Goal: Task Accomplishment & Management: Use online tool/utility

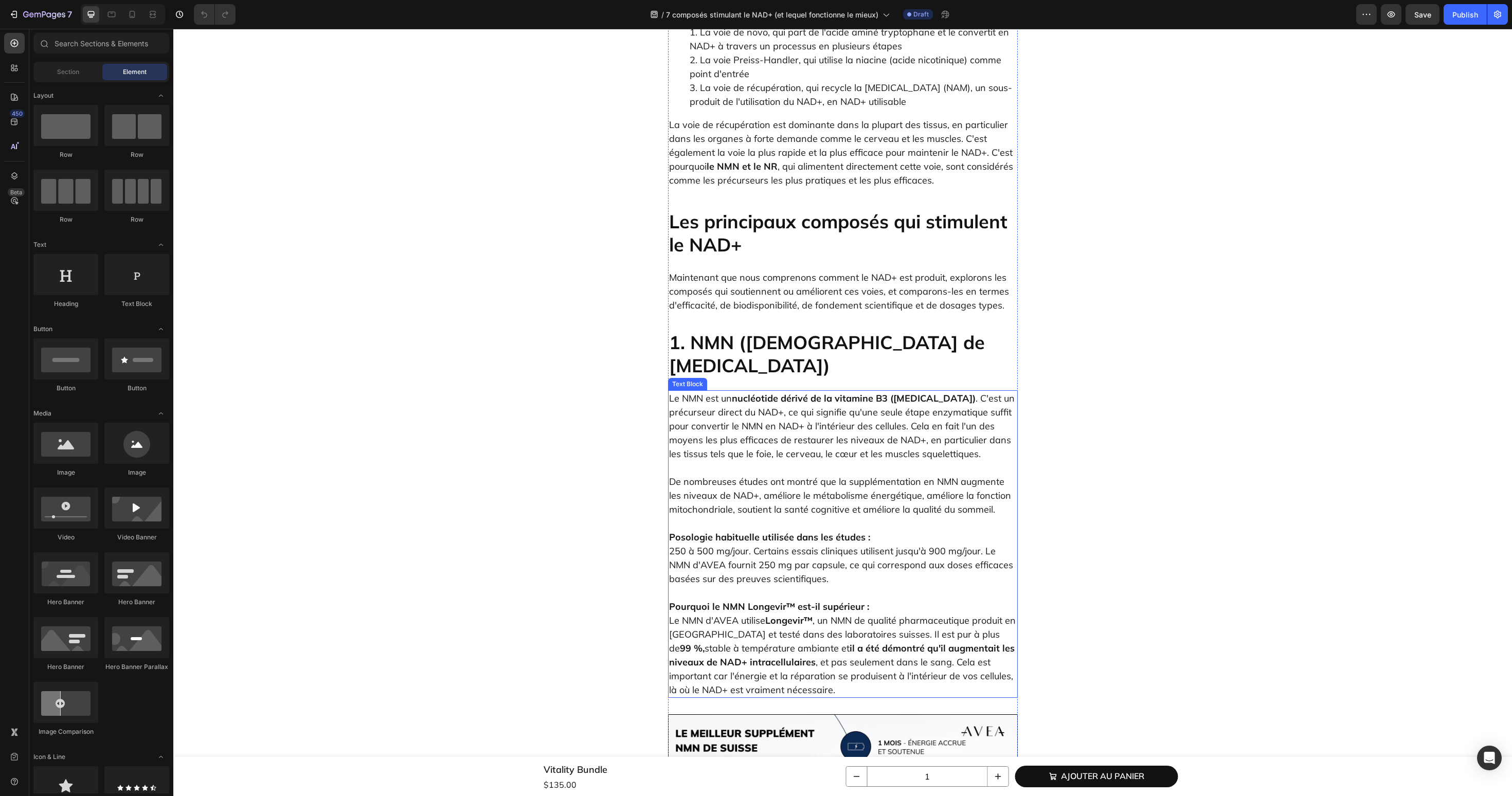
scroll to position [1266, 0]
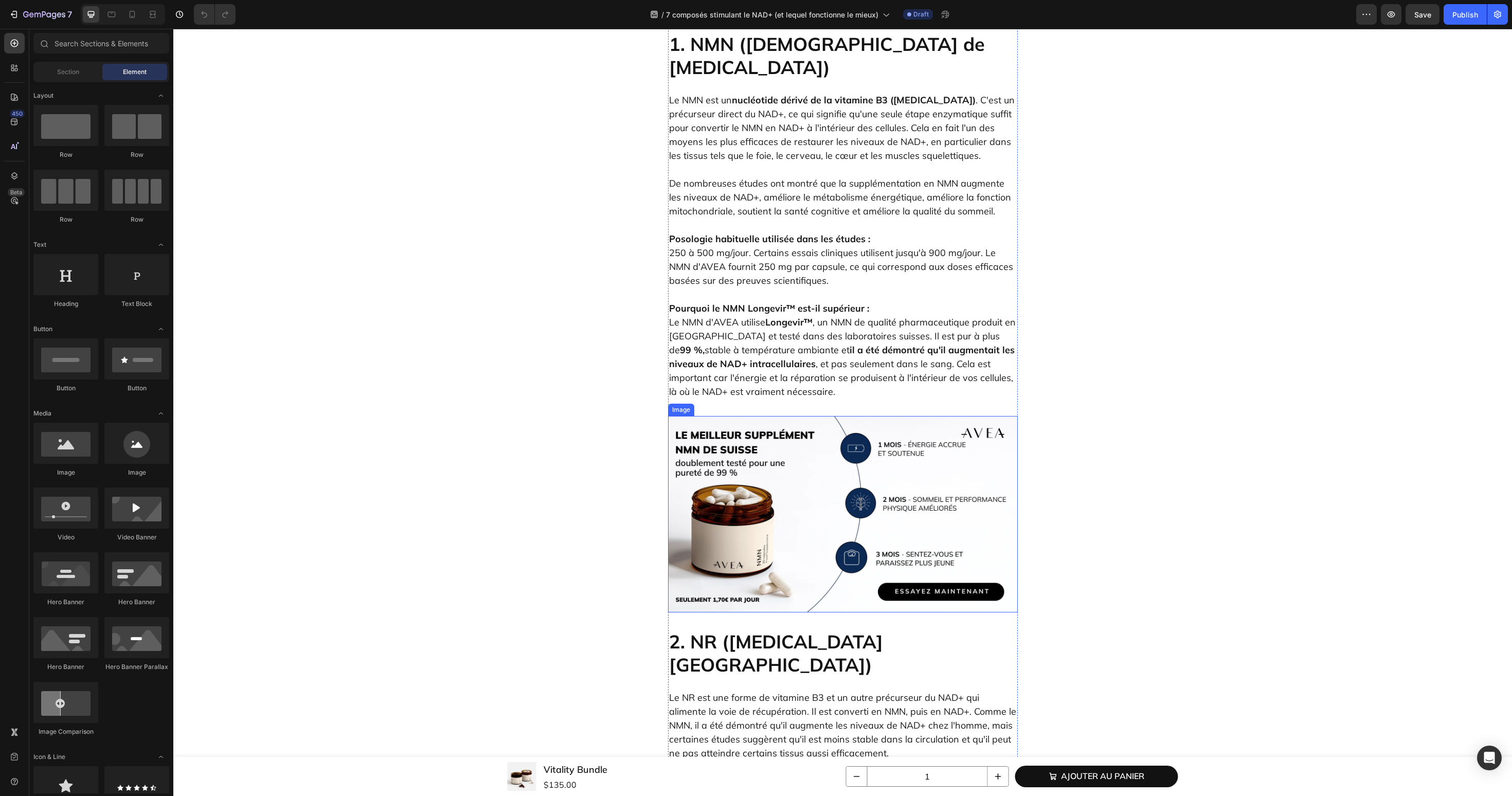
click at [800, 495] on img at bounding box center [843, 514] width 349 height 197
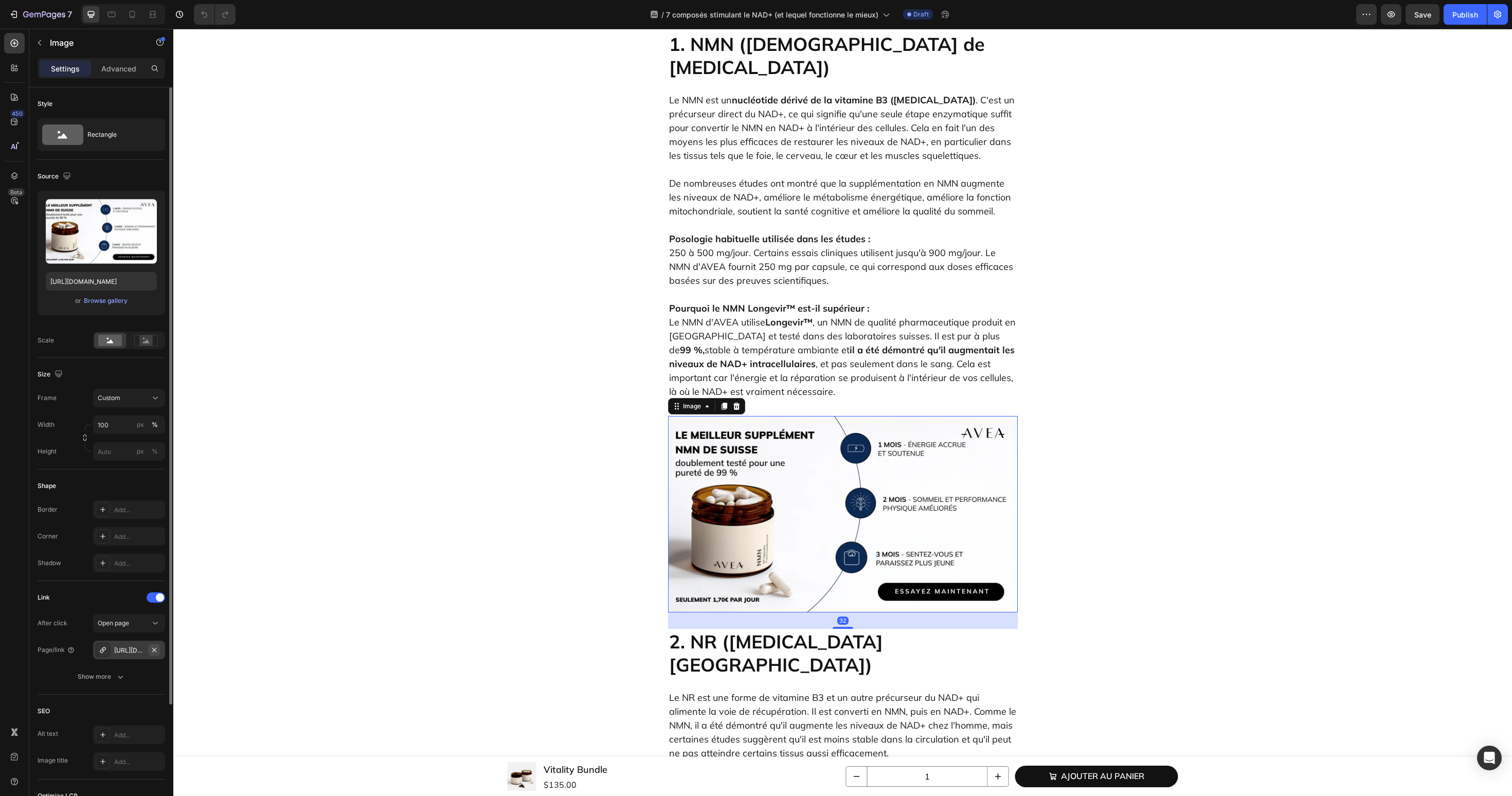
click at [154, 653] on icon "button" at bounding box center [154, 650] width 8 height 8
click at [127, 649] on div "Add..." at bounding box center [138, 651] width 48 height 9
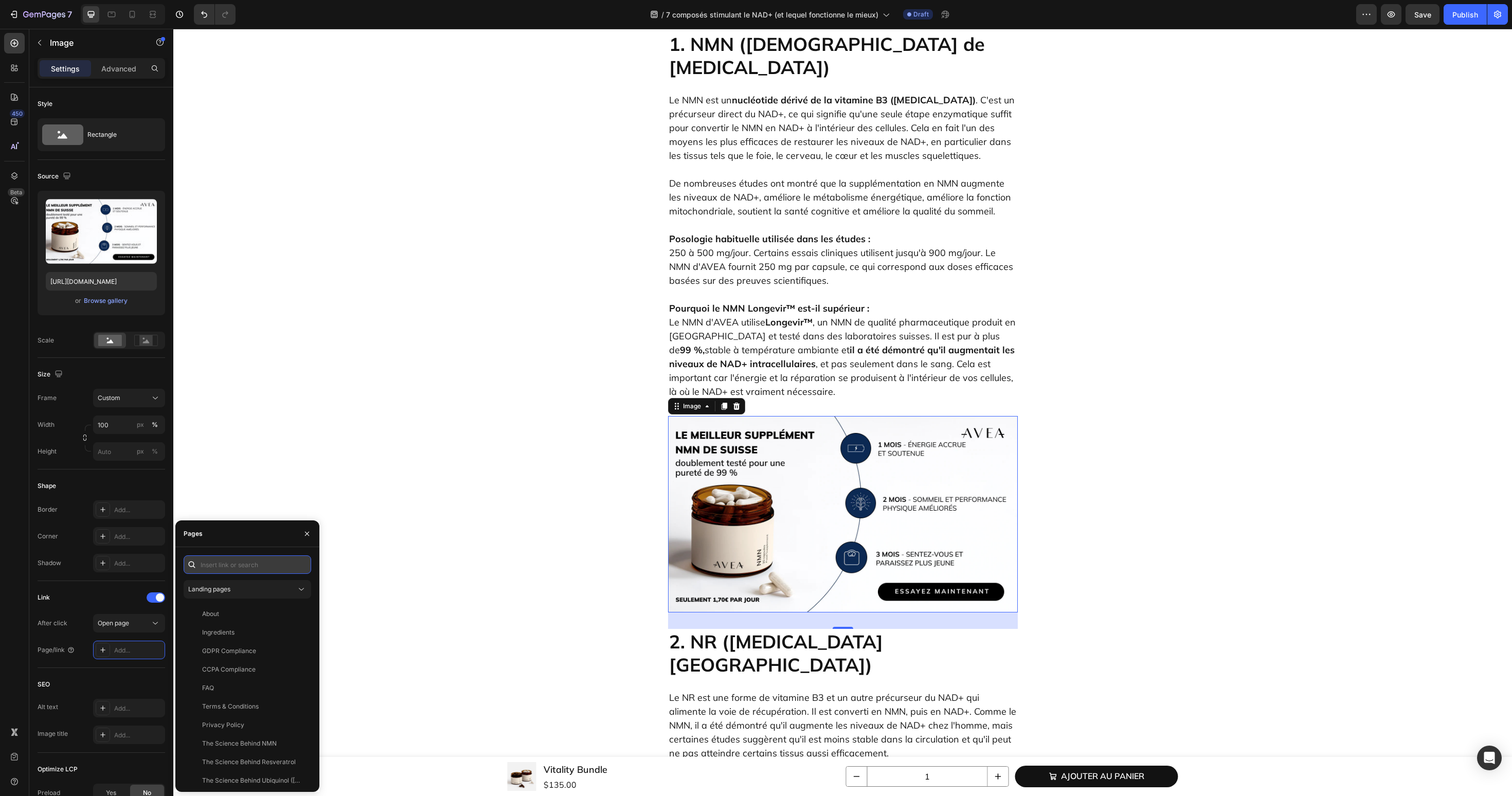
click at [240, 564] on input "text" at bounding box center [247, 565] width 127 height 18
paste input "[URL][DOMAIN_NAME]"
type input "[URL][DOMAIN_NAME]"
click at [235, 588] on div "[URL][DOMAIN_NAME]" at bounding box center [235, 589] width 66 height 9
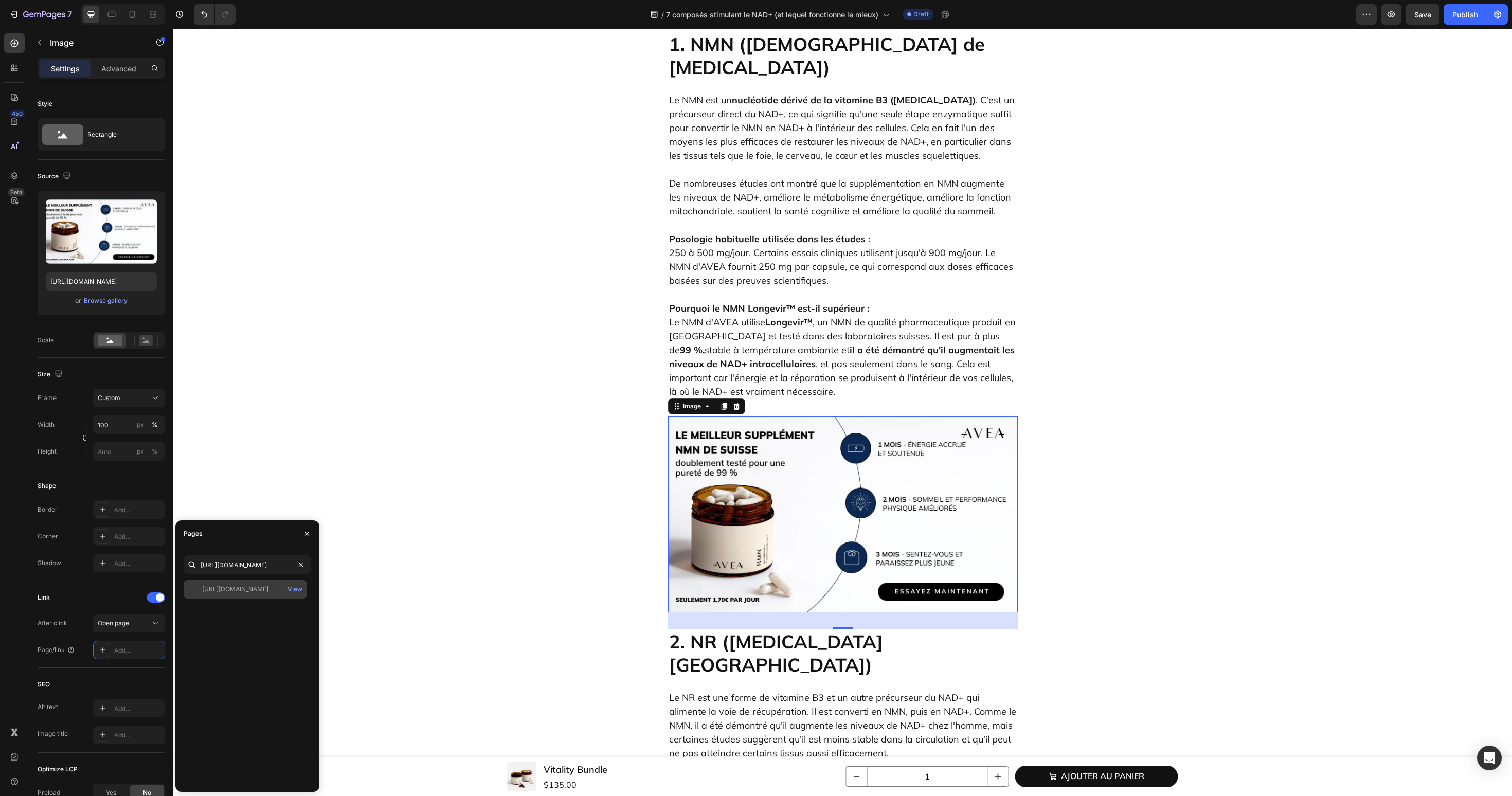
scroll to position [0, 0]
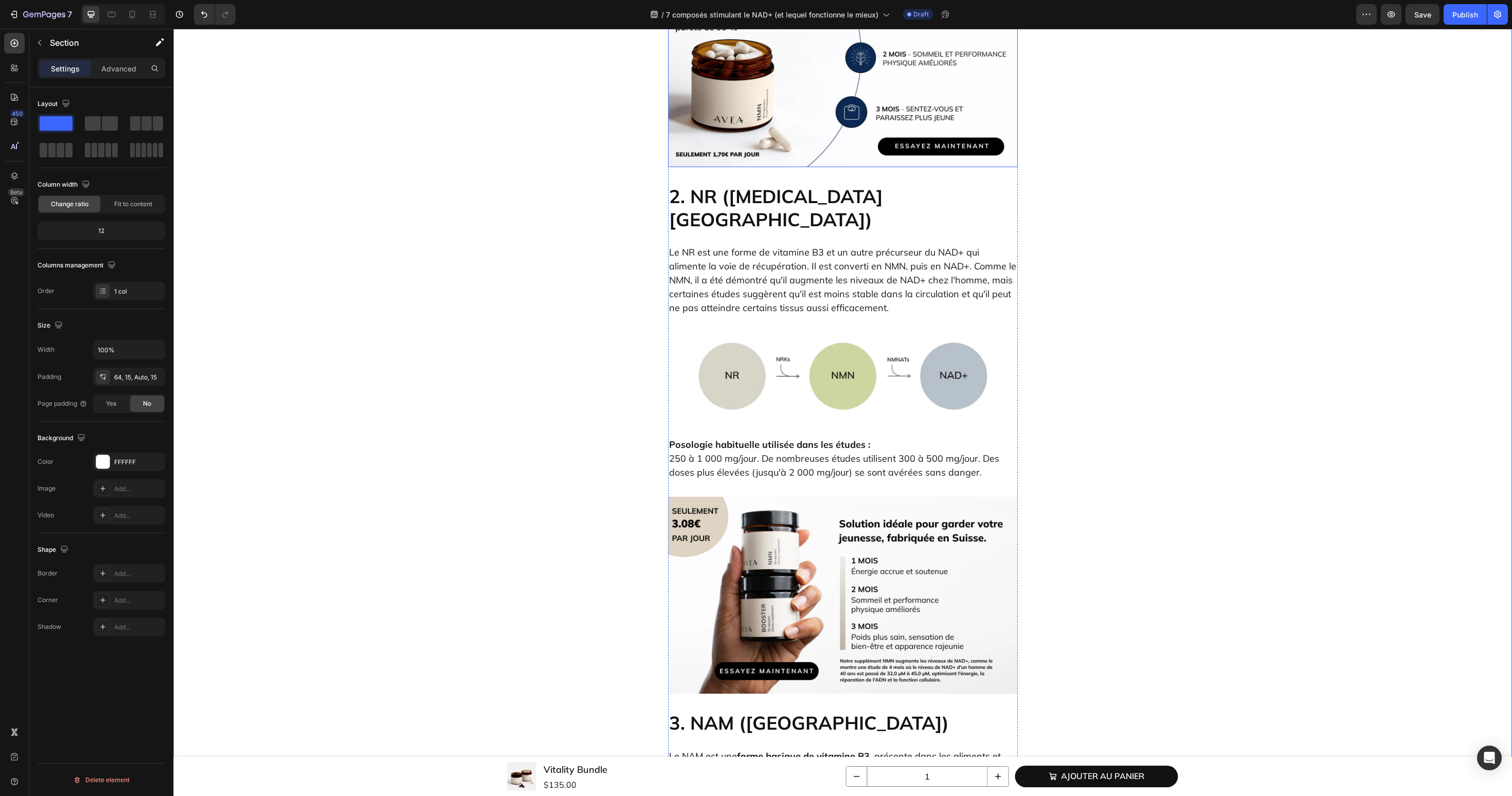
scroll to position [1735, 0]
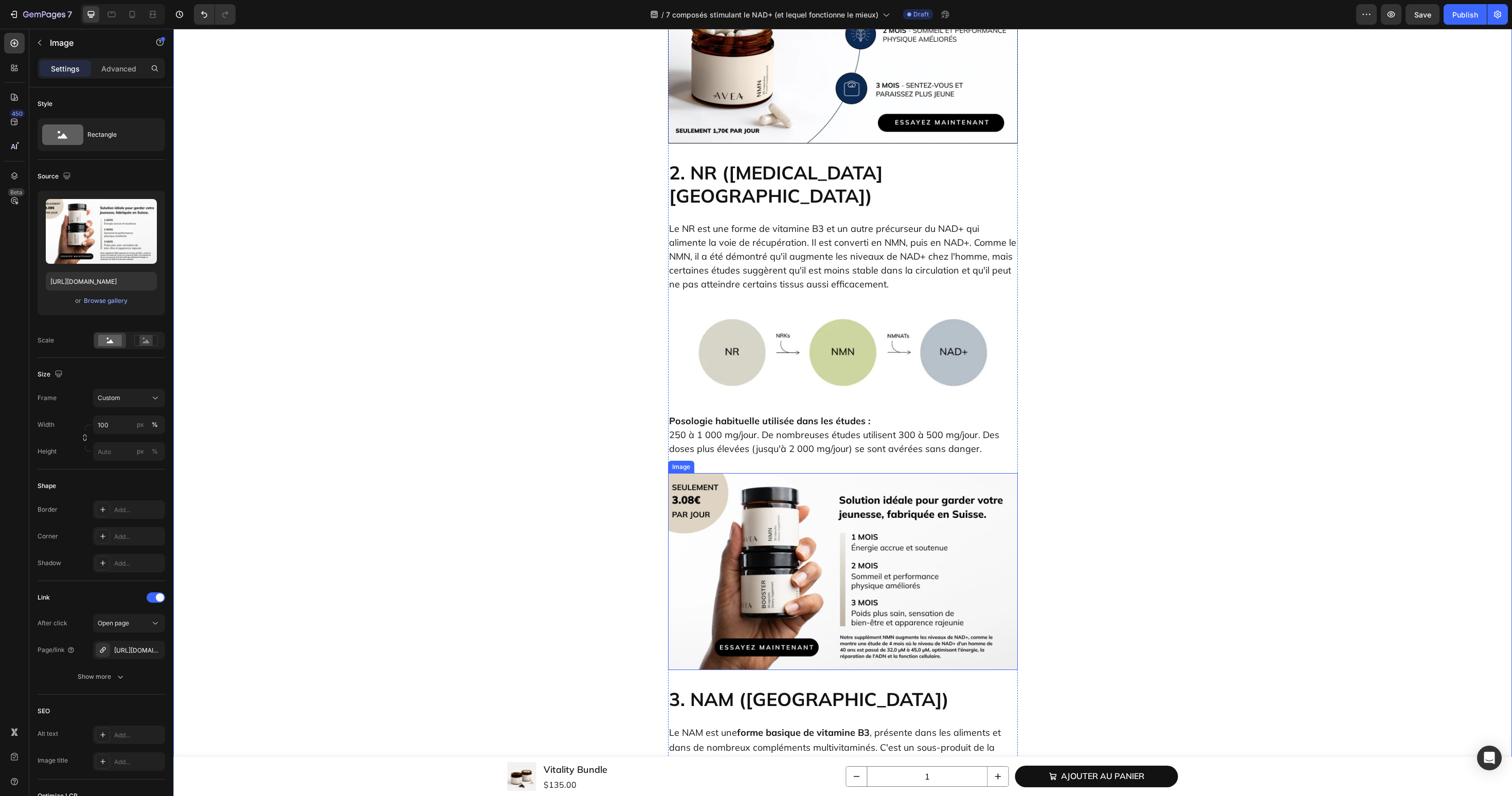
click at [870, 517] on img at bounding box center [843, 572] width 349 height 197
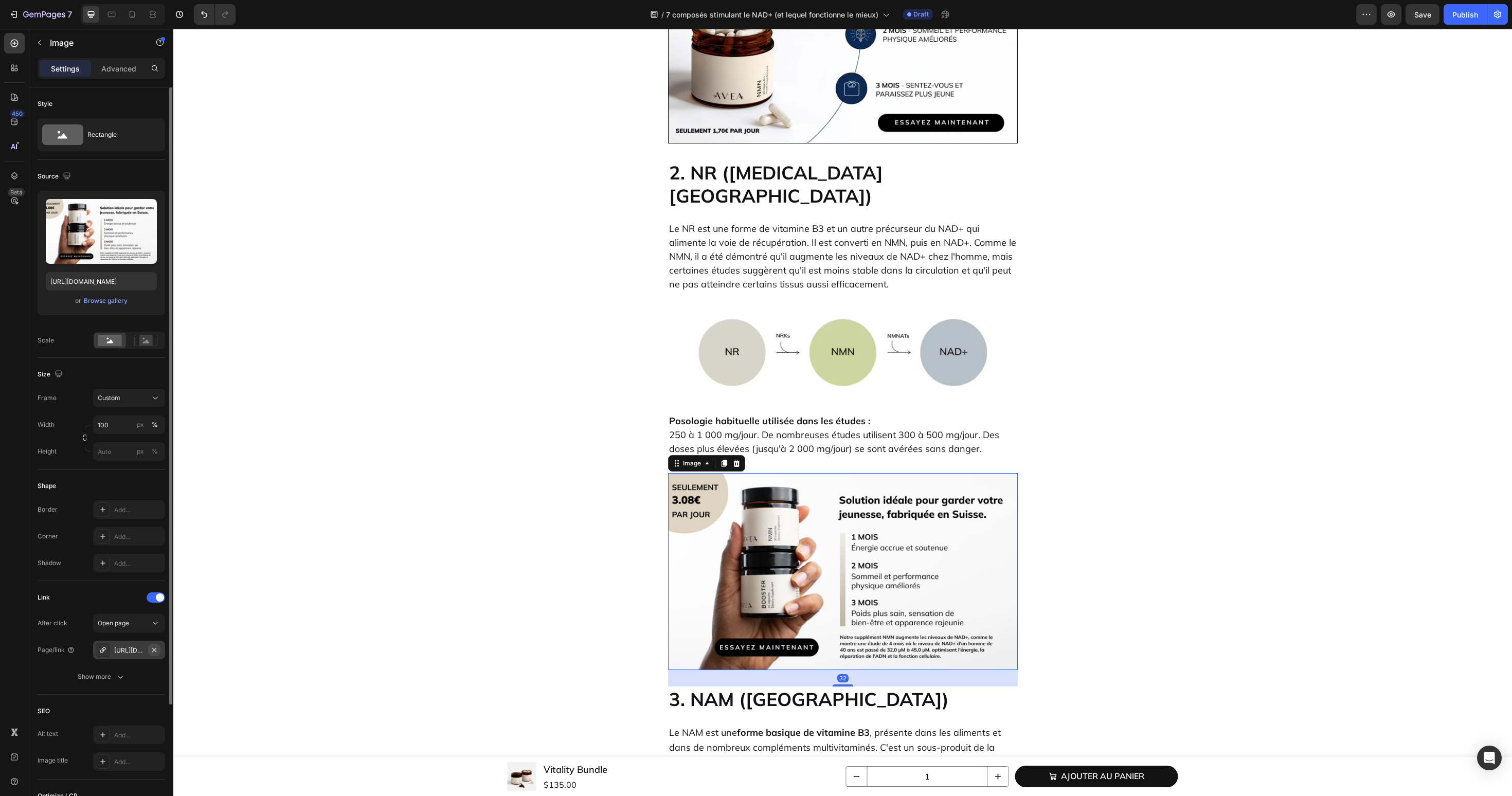
click at [158, 652] on icon "button" at bounding box center [154, 650] width 8 height 8
click at [132, 651] on div "Add..." at bounding box center [138, 651] width 48 height 9
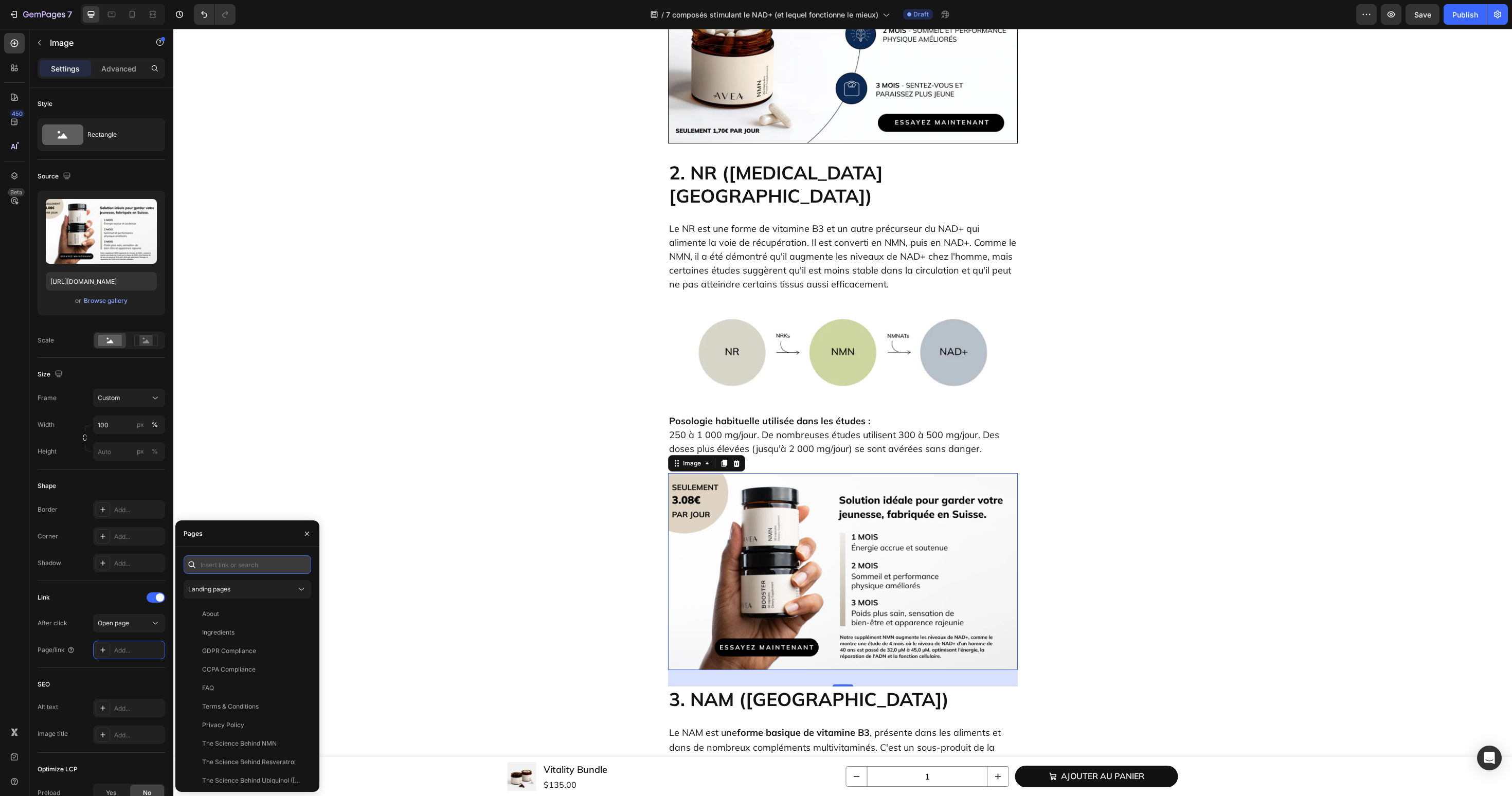
click at [236, 564] on input "text" at bounding box center [247, 565] width 127 height 18
paste input "[URL][DOMAIN_NAME]"
type input "[URL][DOMAIN_NAME]"
click at [218, 592] on div "[URL][DOMAIN_NAME]" at bounding box center [235, 589] width 66 height 9
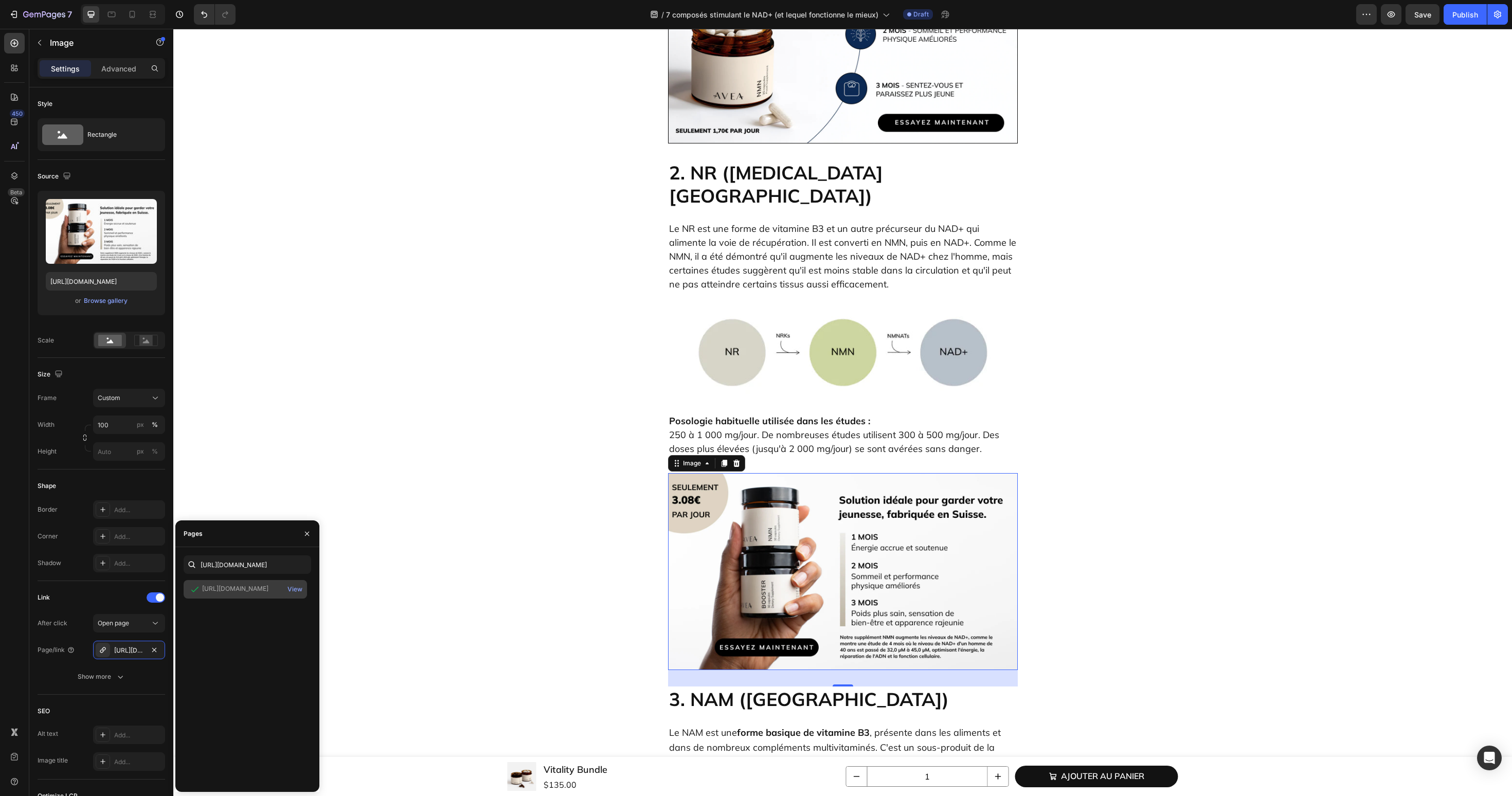
scroll to position [0, 0]
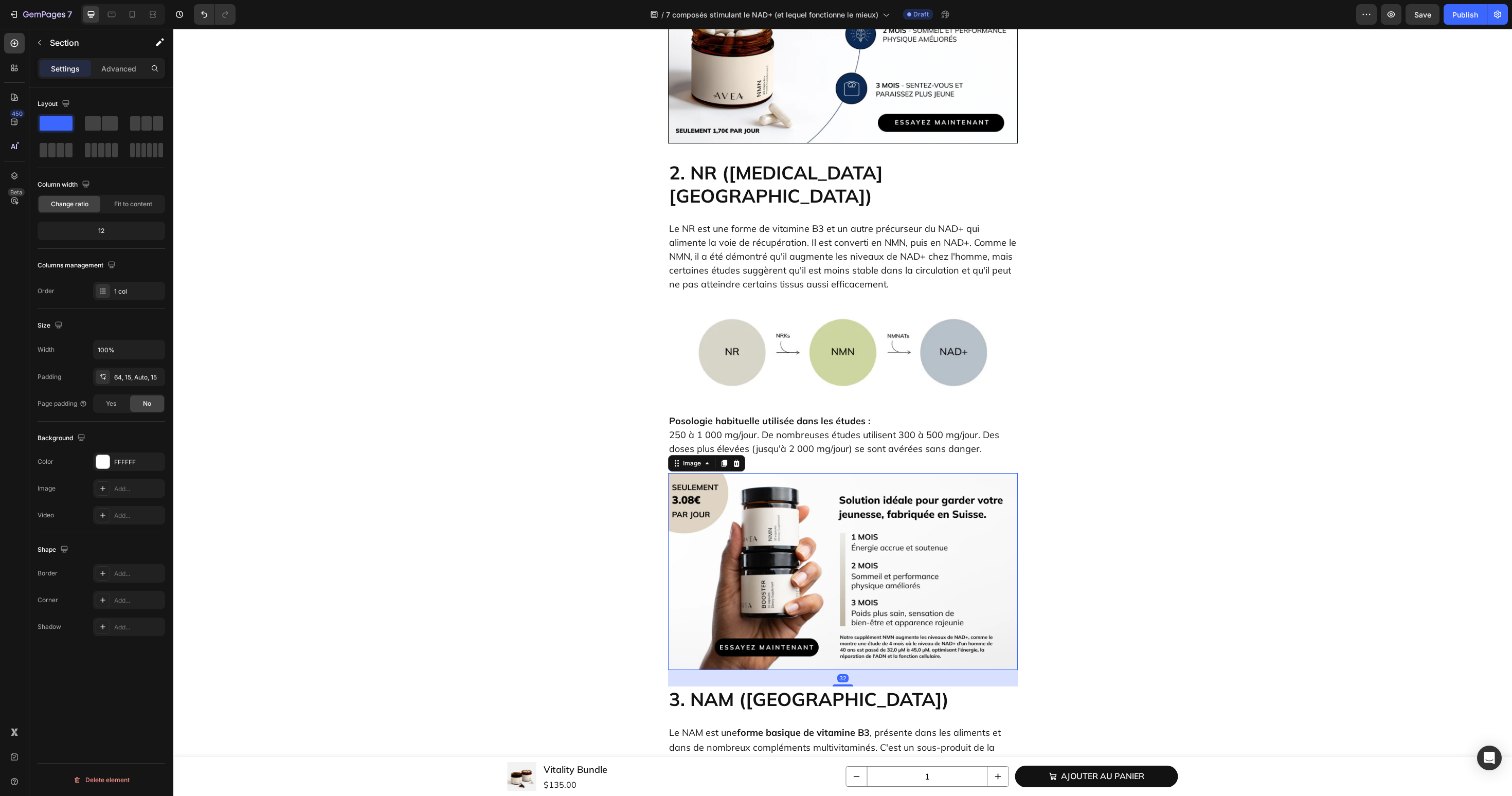
click at [753, 473] on img at bounding box center [843, 572] width 349 height 197
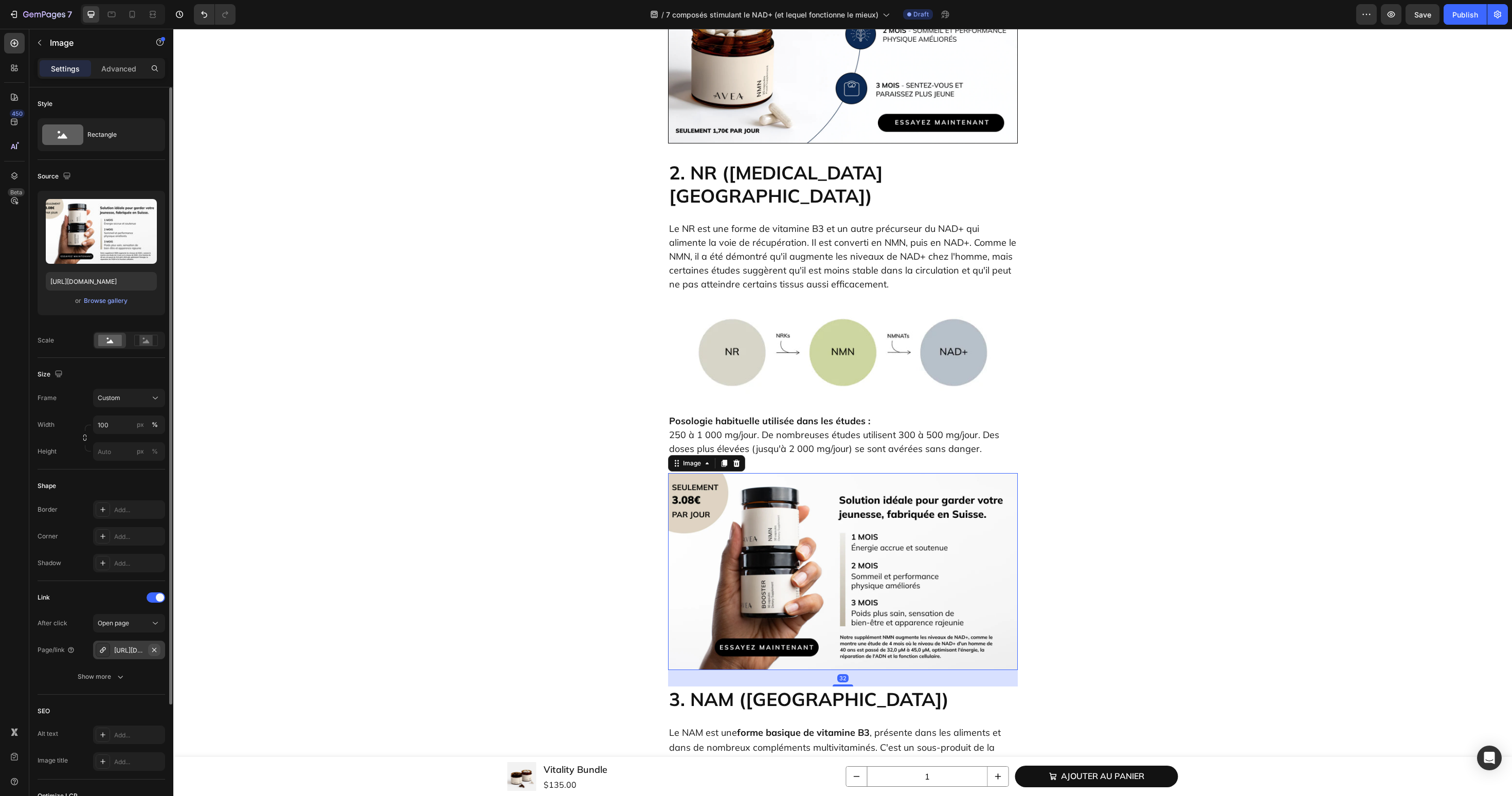
click at [157, 649] on icon "button" at bounding box center [154, 650] width 8 height 8
click at [123, 653] on div "Add..." at bounding box center [138, 651] width 48 height 9
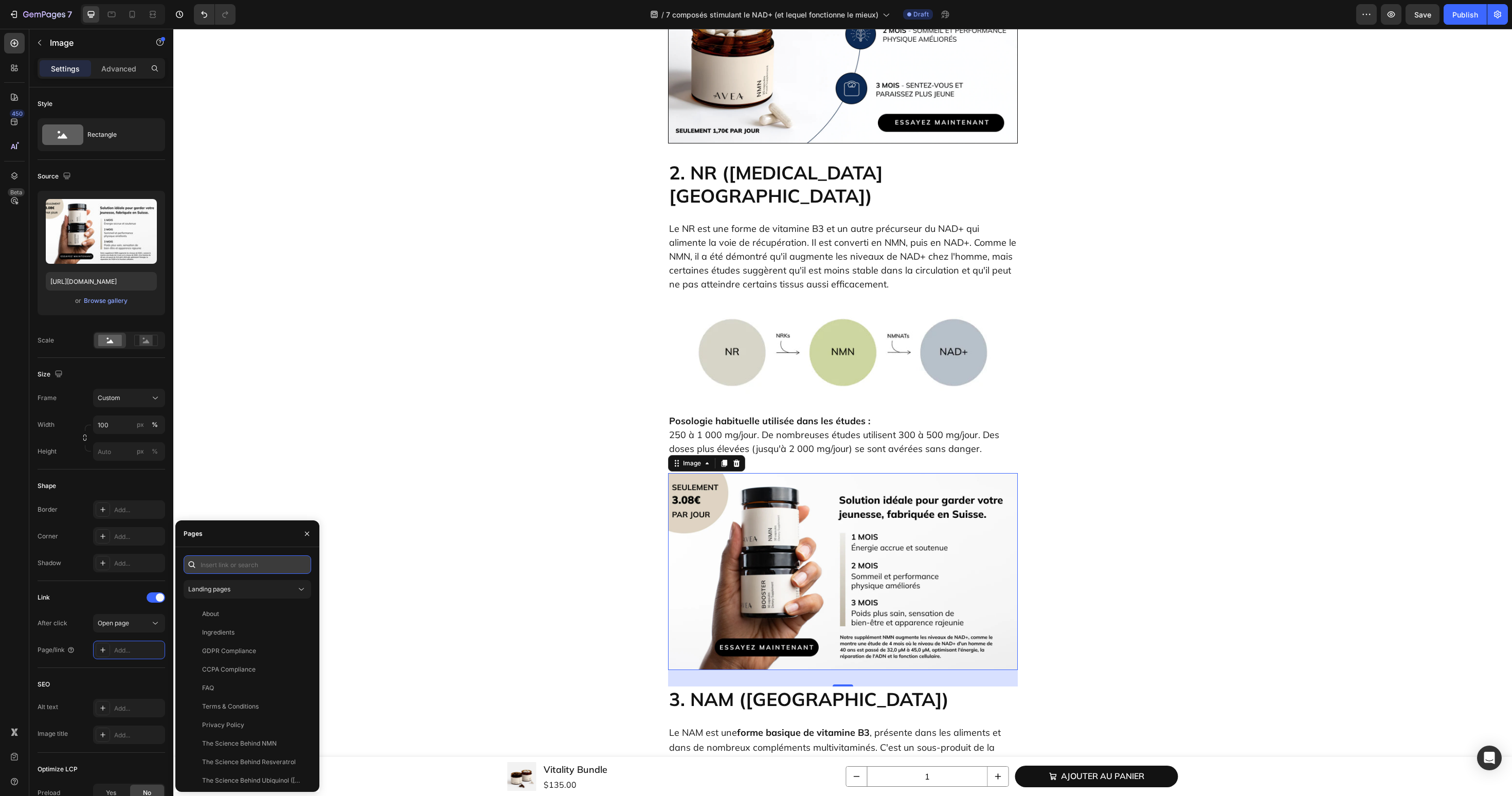
click at [252, 556] on input "text" at bounding box center [247, 565] width 127 height 18
paste input "[URL][DOMAIN_NAME]"
type input "[URL][DOMAIN_NAME]"
click at [244, 592] on icon at bounding box center [245, 594] width 12 height 12
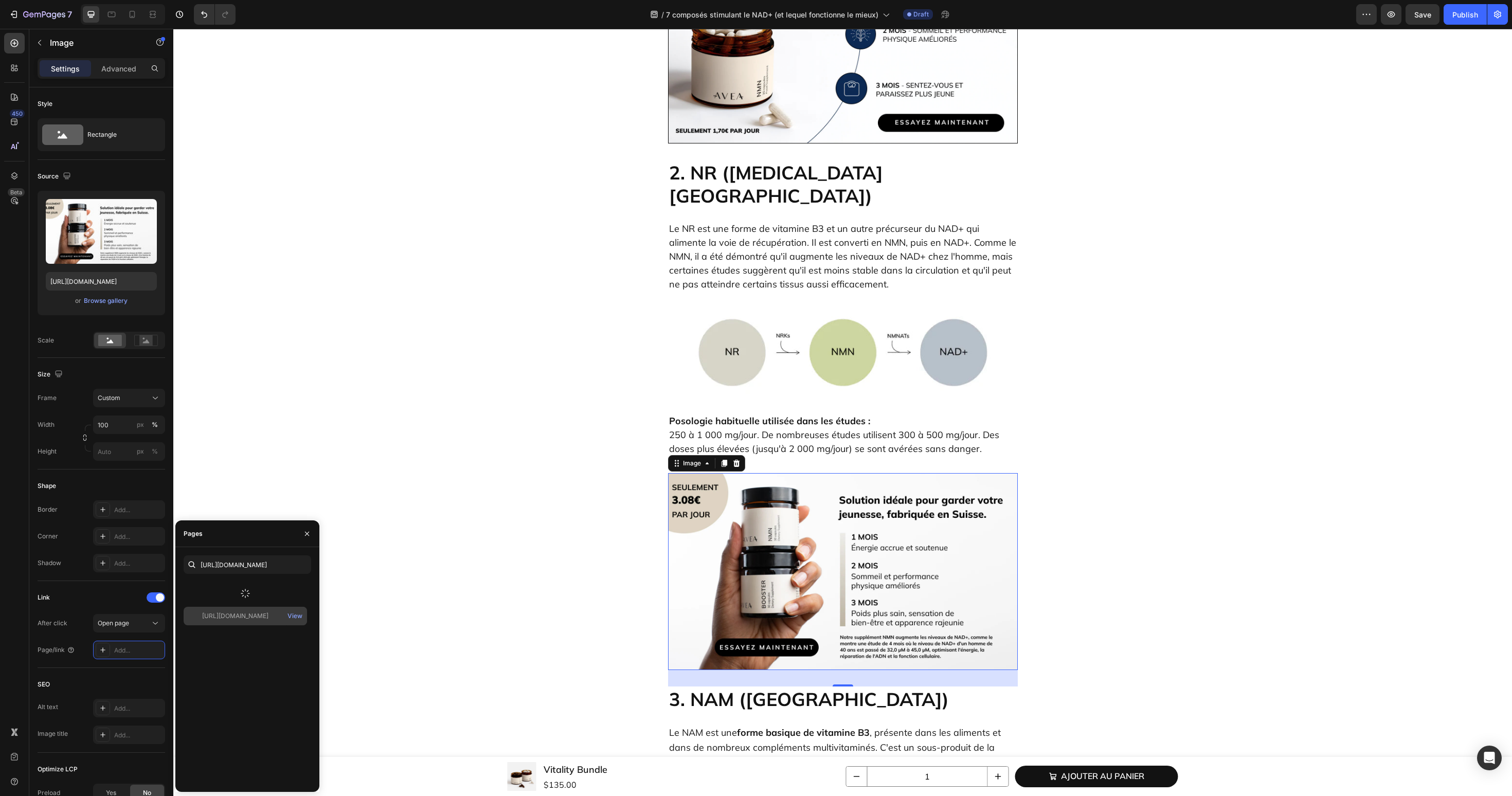
scroll to position [0, 0]
click at [258, 591] on div "[URL][DOMAIN_NAME]" at bounding box center [235, 589] width 66 height 9
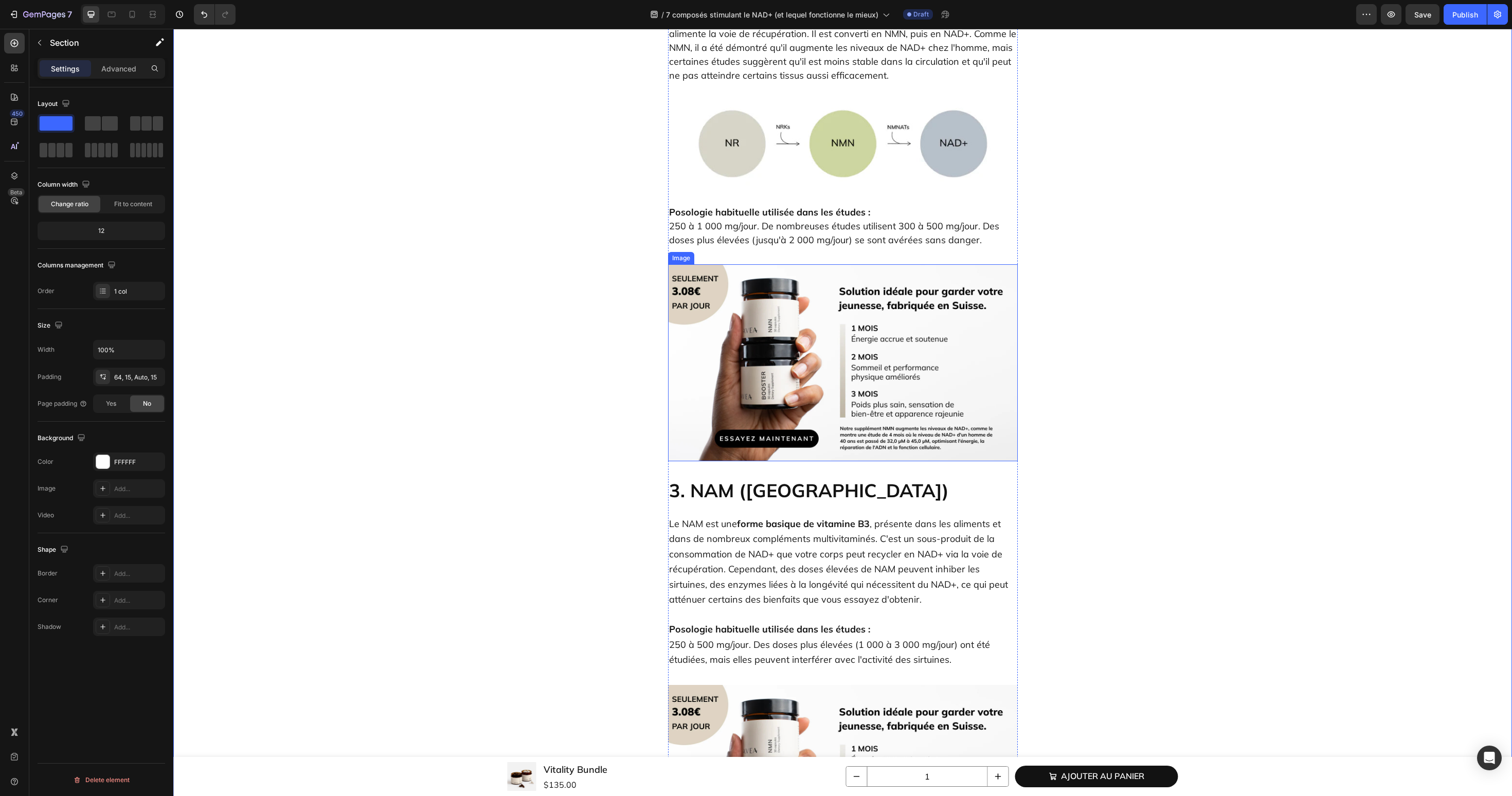
scroll to position [2241, 0]
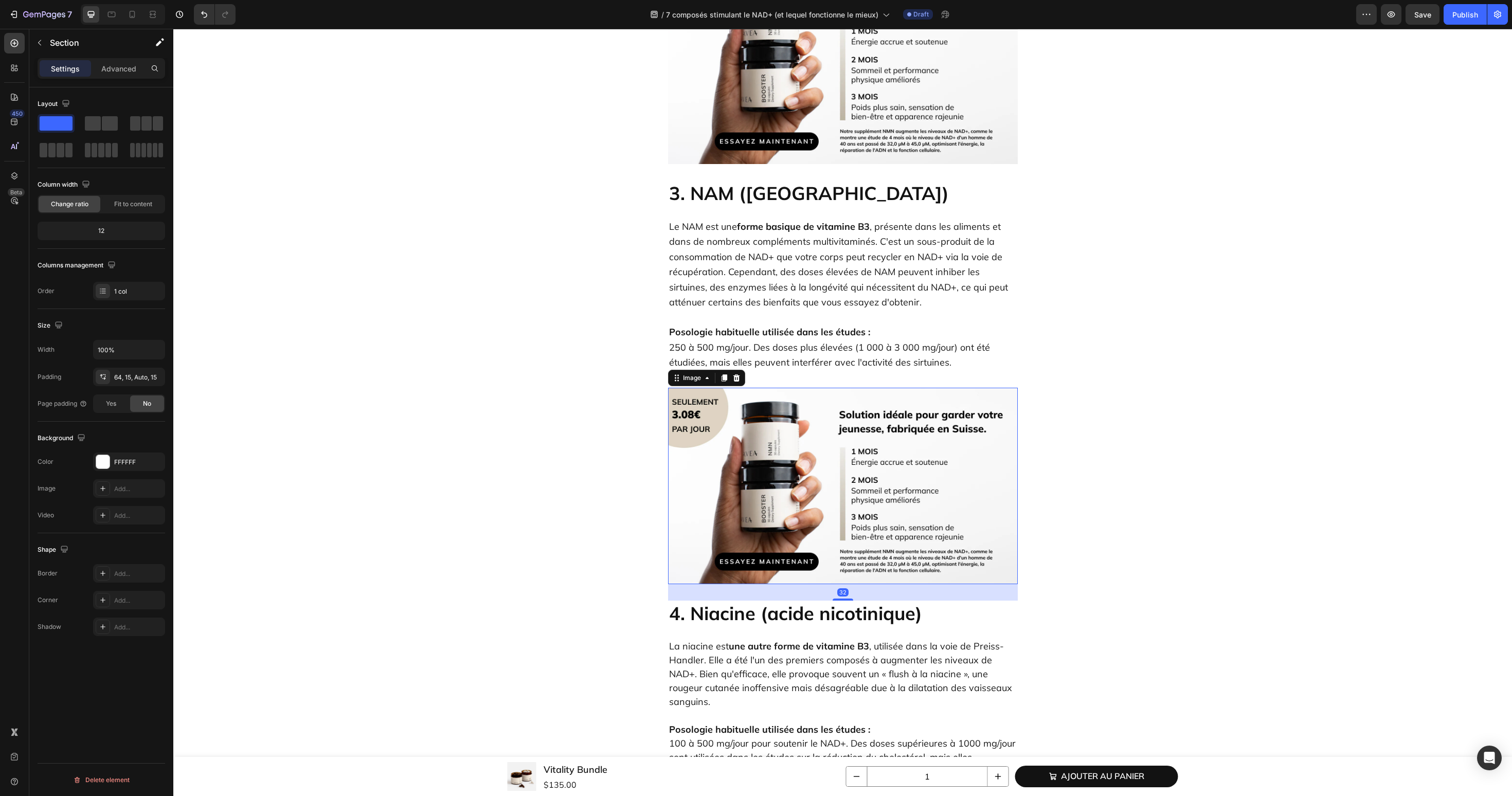
click at [822, 465] on img at bounding box center [843, 486] width 349 height 197
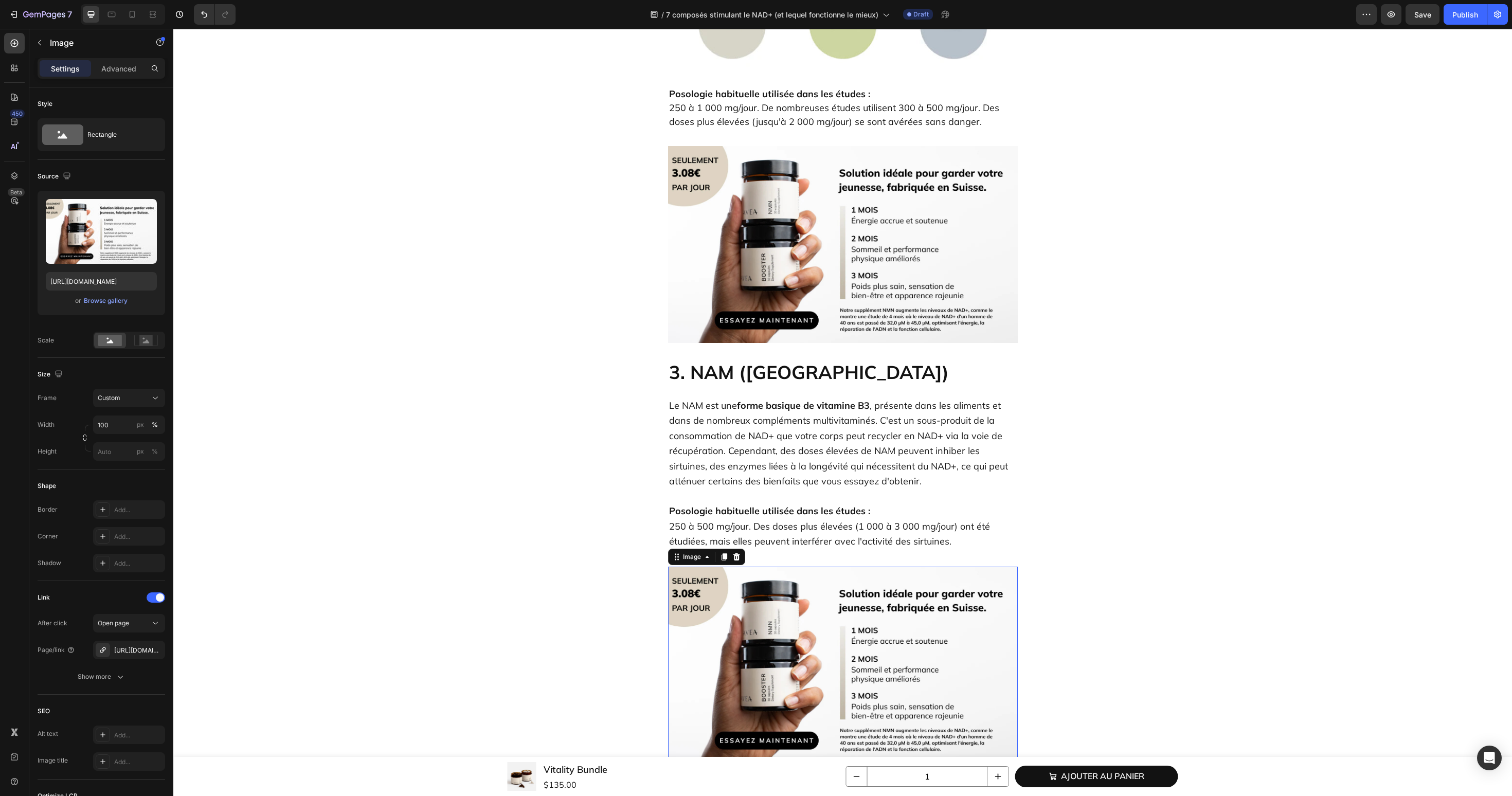
scroll to position [2003, 0]
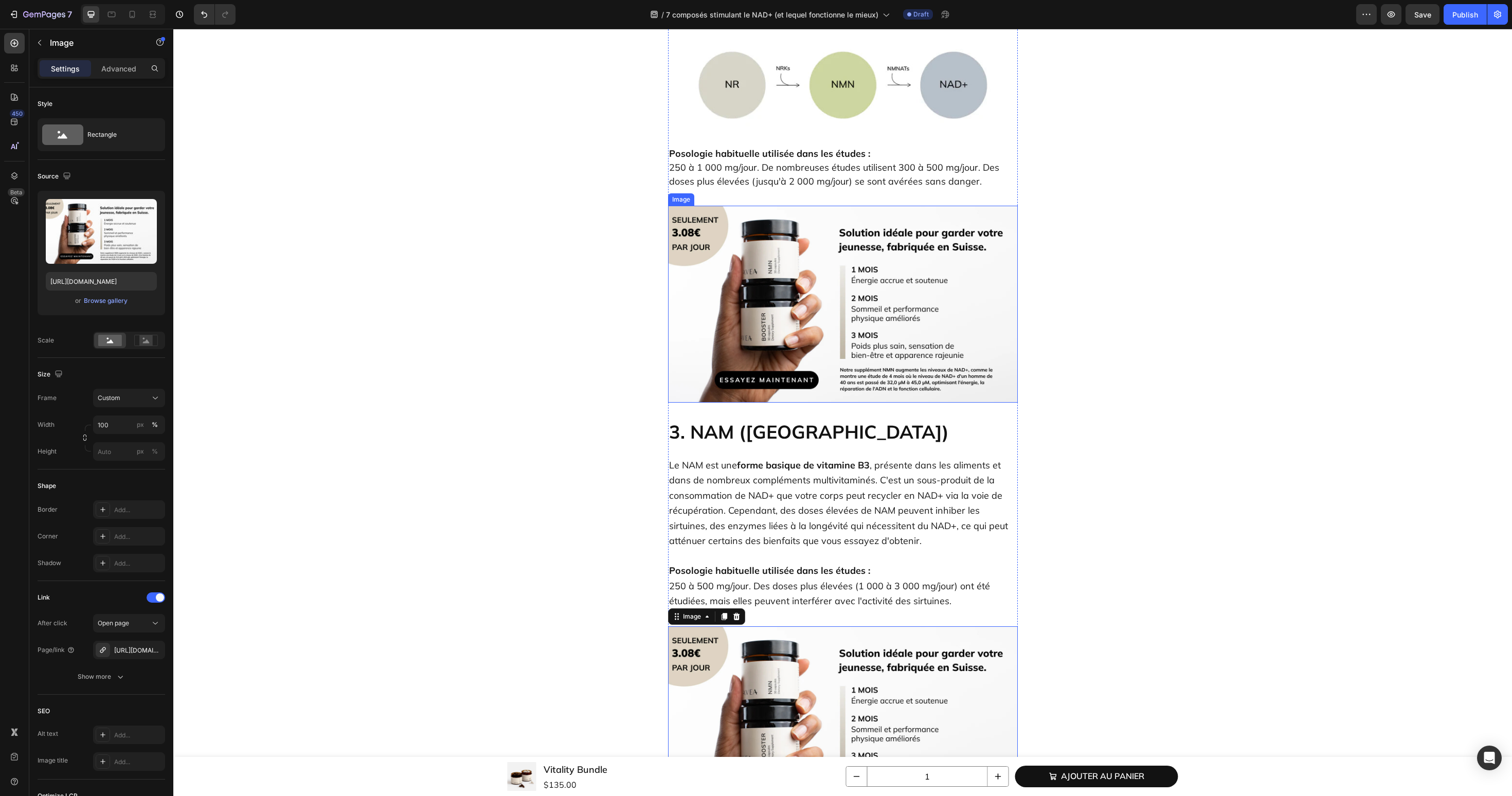
click at [794, 209] on img at bounding box center [843, 305] width 349 height 197
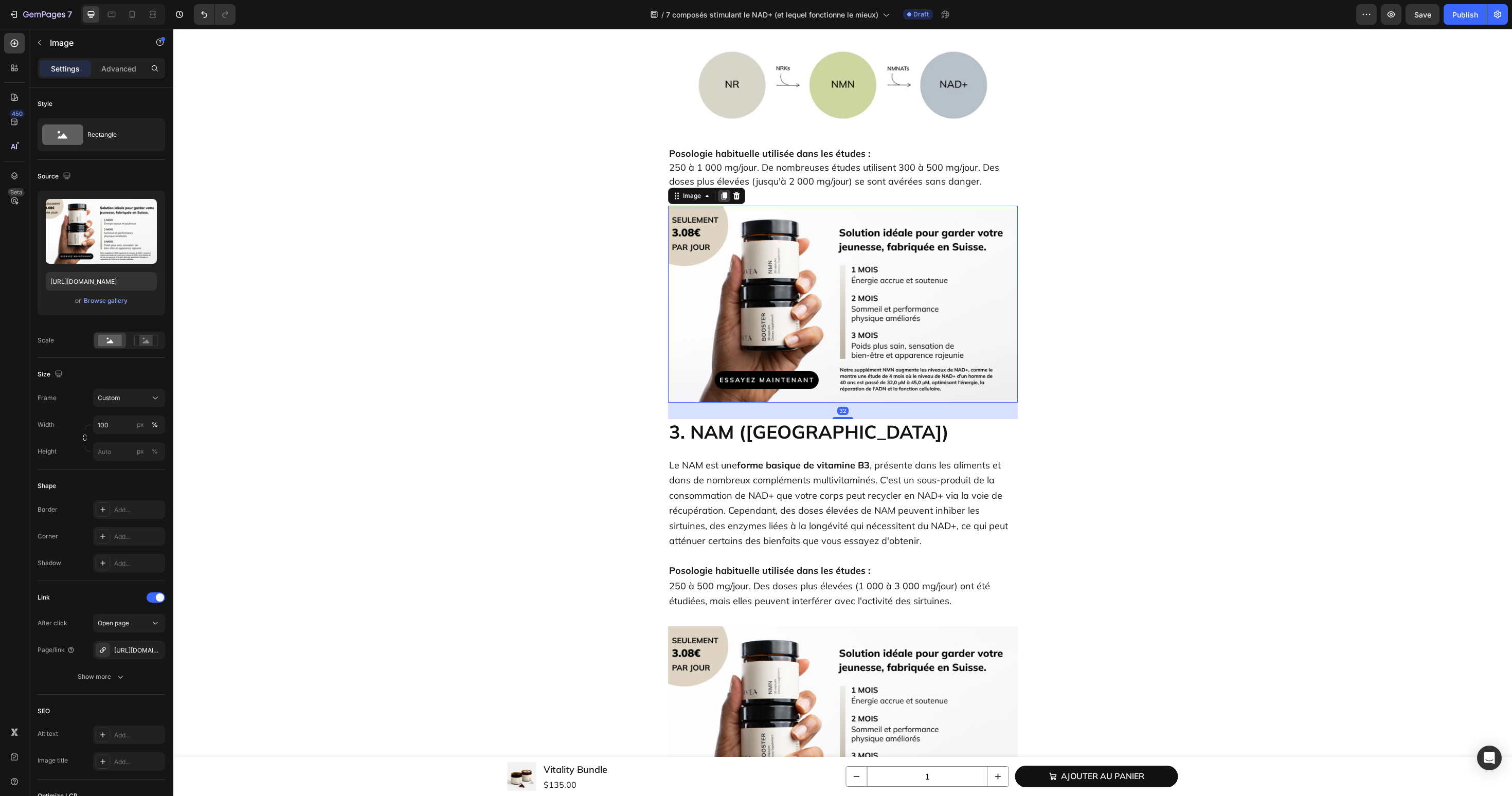
click at [722, 192] on icon at bounding box center [724, 195] width 8 height 8
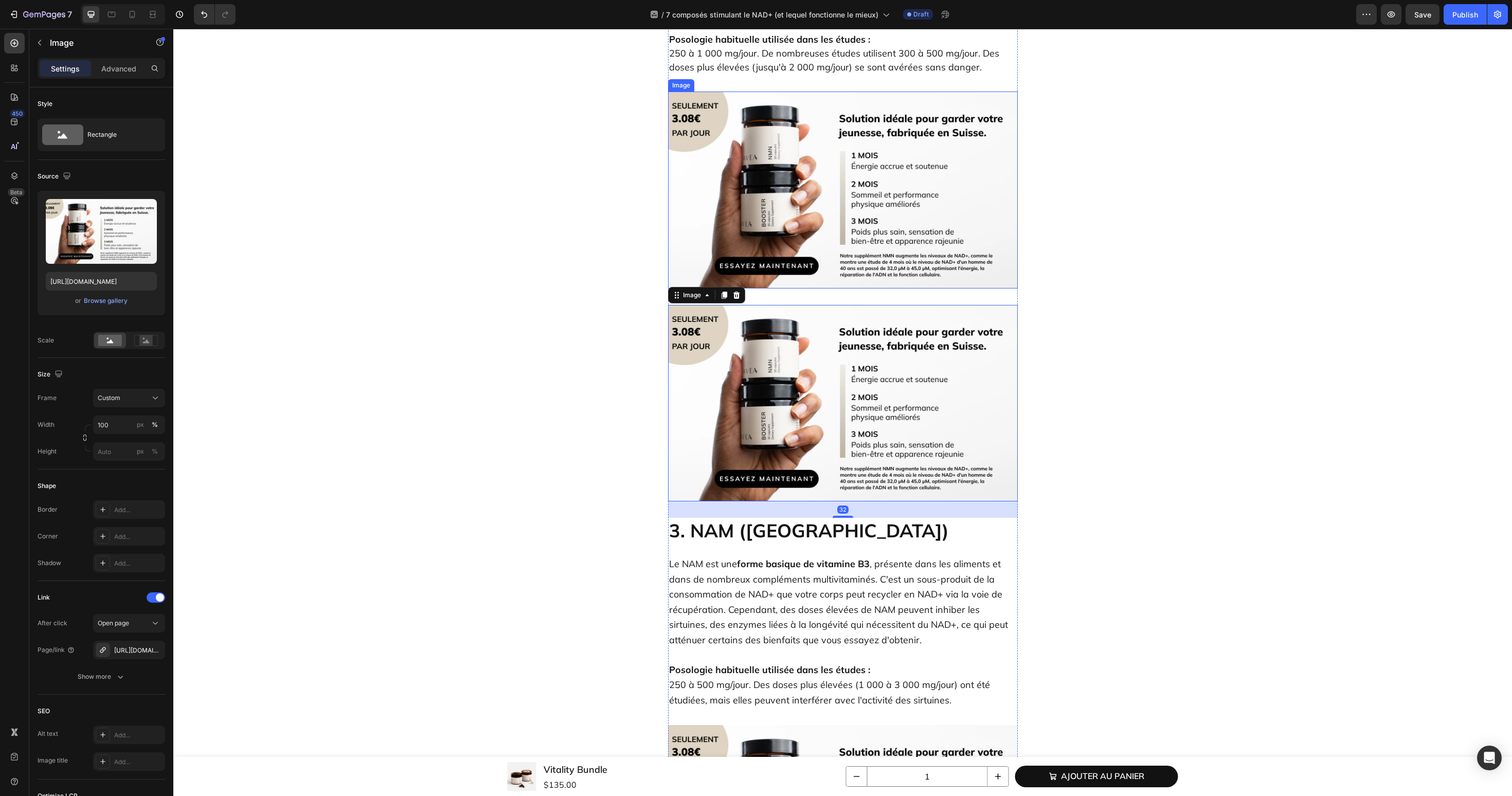
scroll to position [2240, 0]
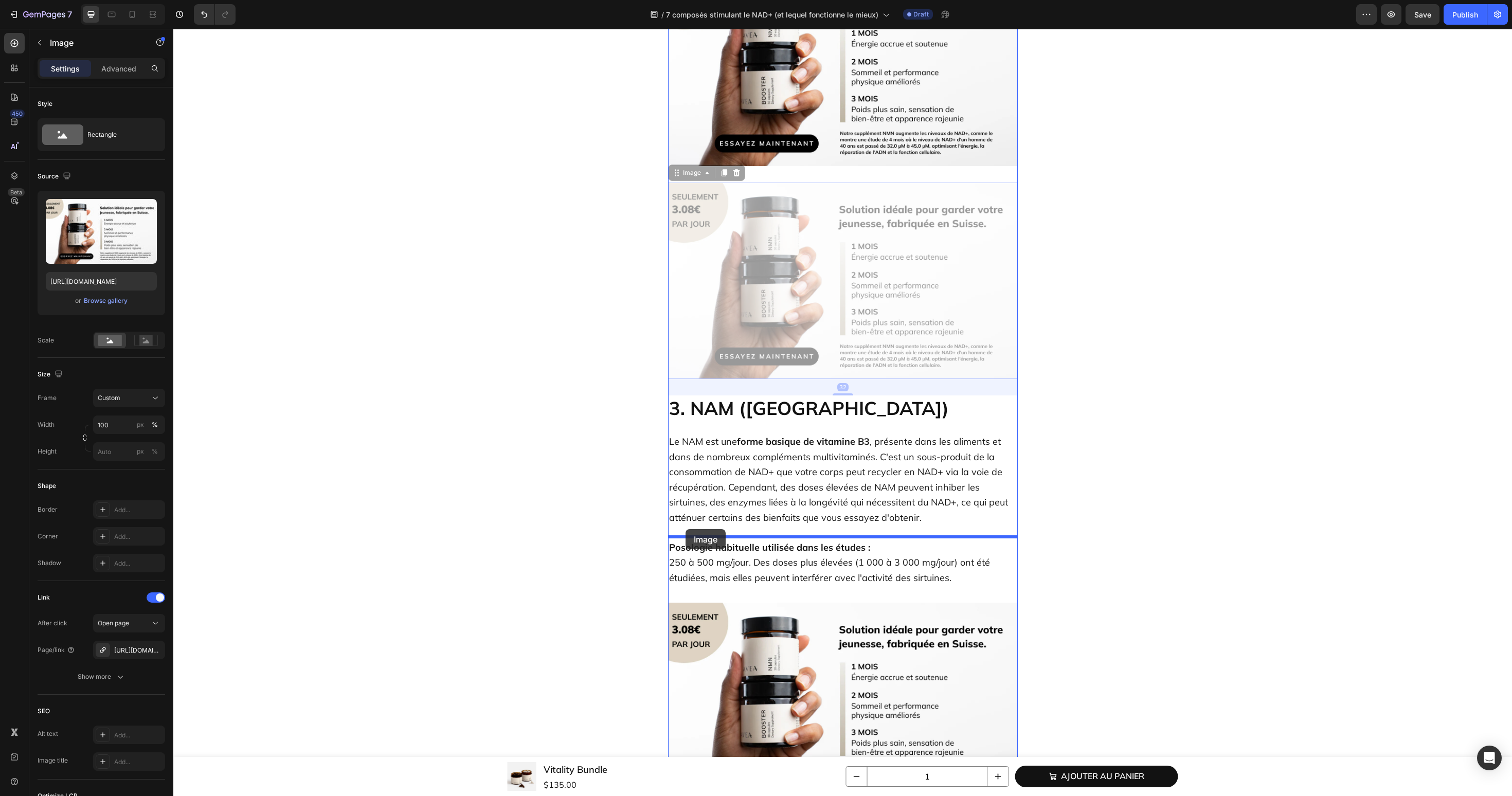
drag, startPoint x: 684, startPoint y: 103, endPoint x: 695, endPoint y: 528, distance: 425.1
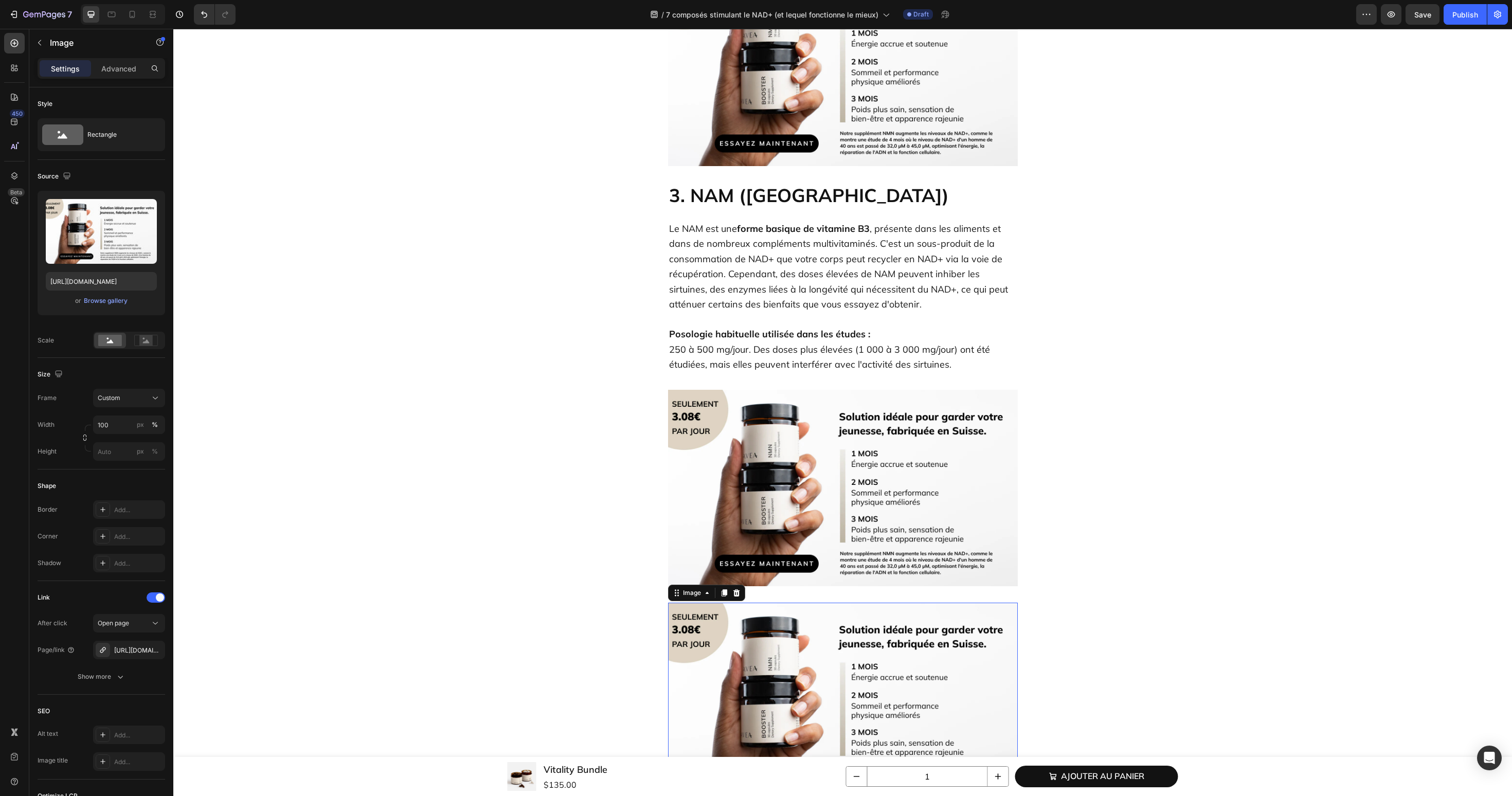
click at [708, 611] on img at bounding box center [843, 701] width 349 height 197
click at [736, 589] on icon at bounding box center [736, 593] width 8 height 8
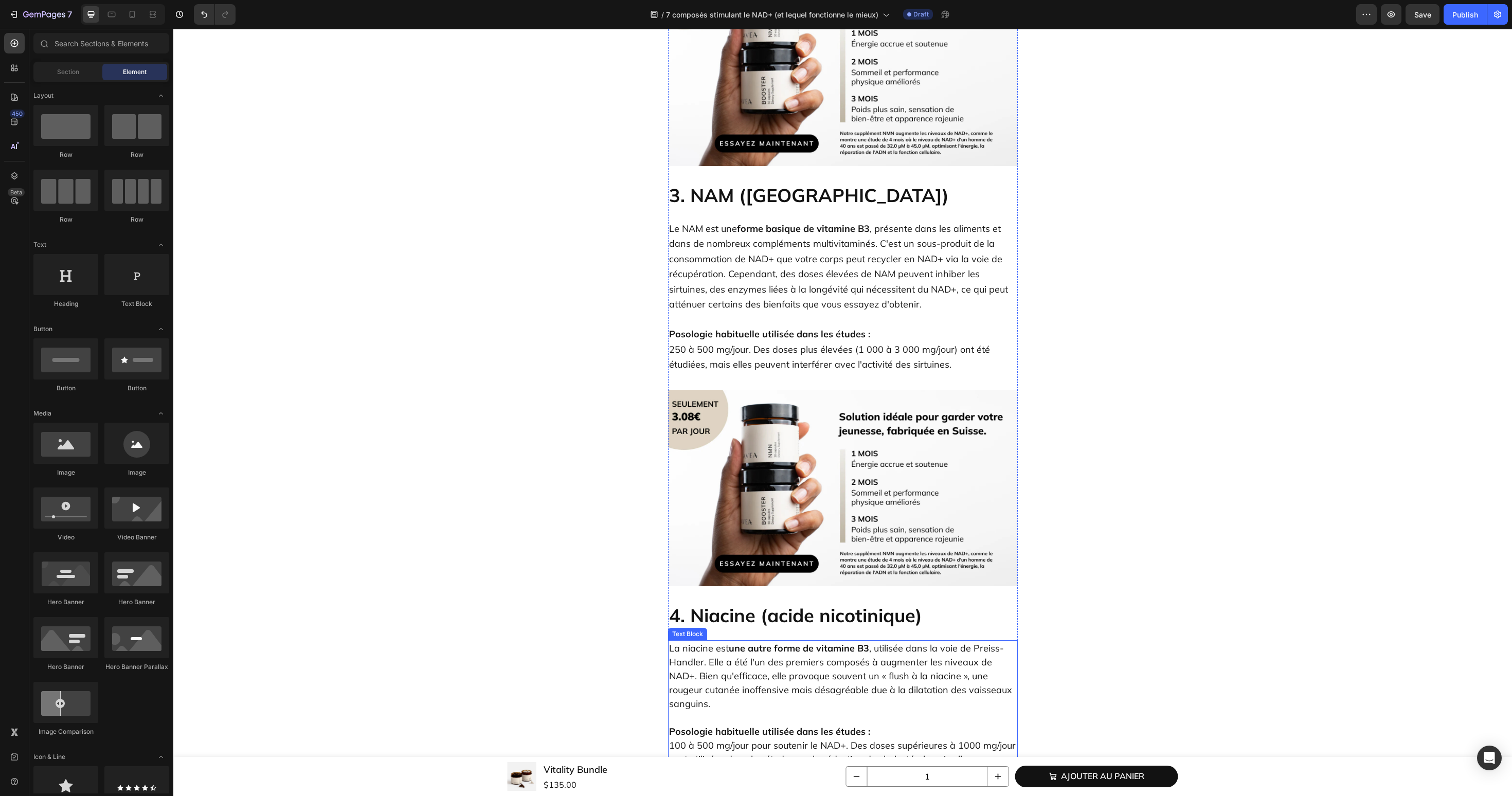
scroll to position [2512, 0]
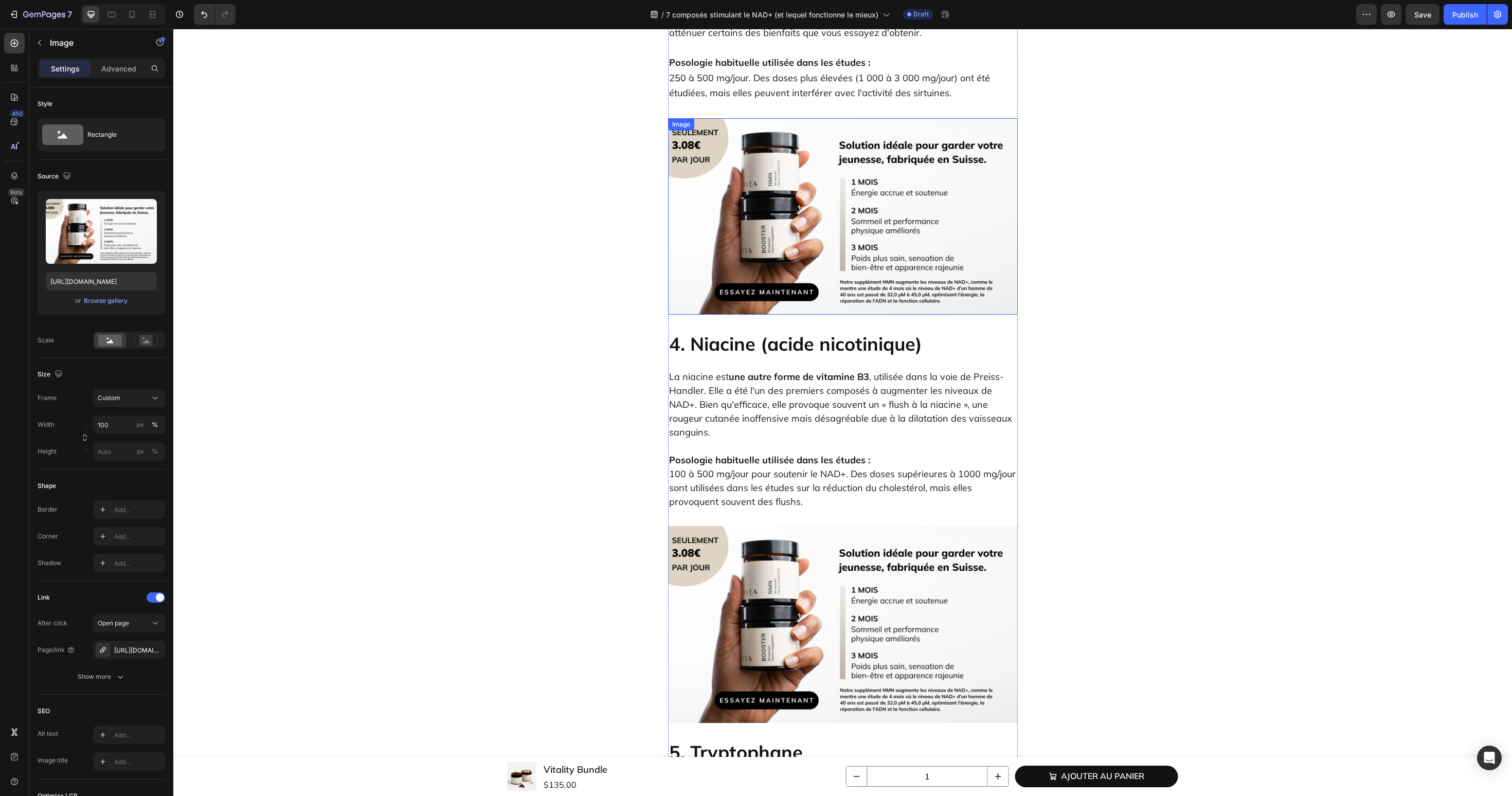
click at [815, 141] on img at bounding box center [843, 217] width 349 height 197
click at [725, 125] on icon at bounding box center [723, 128] width 5 height 7
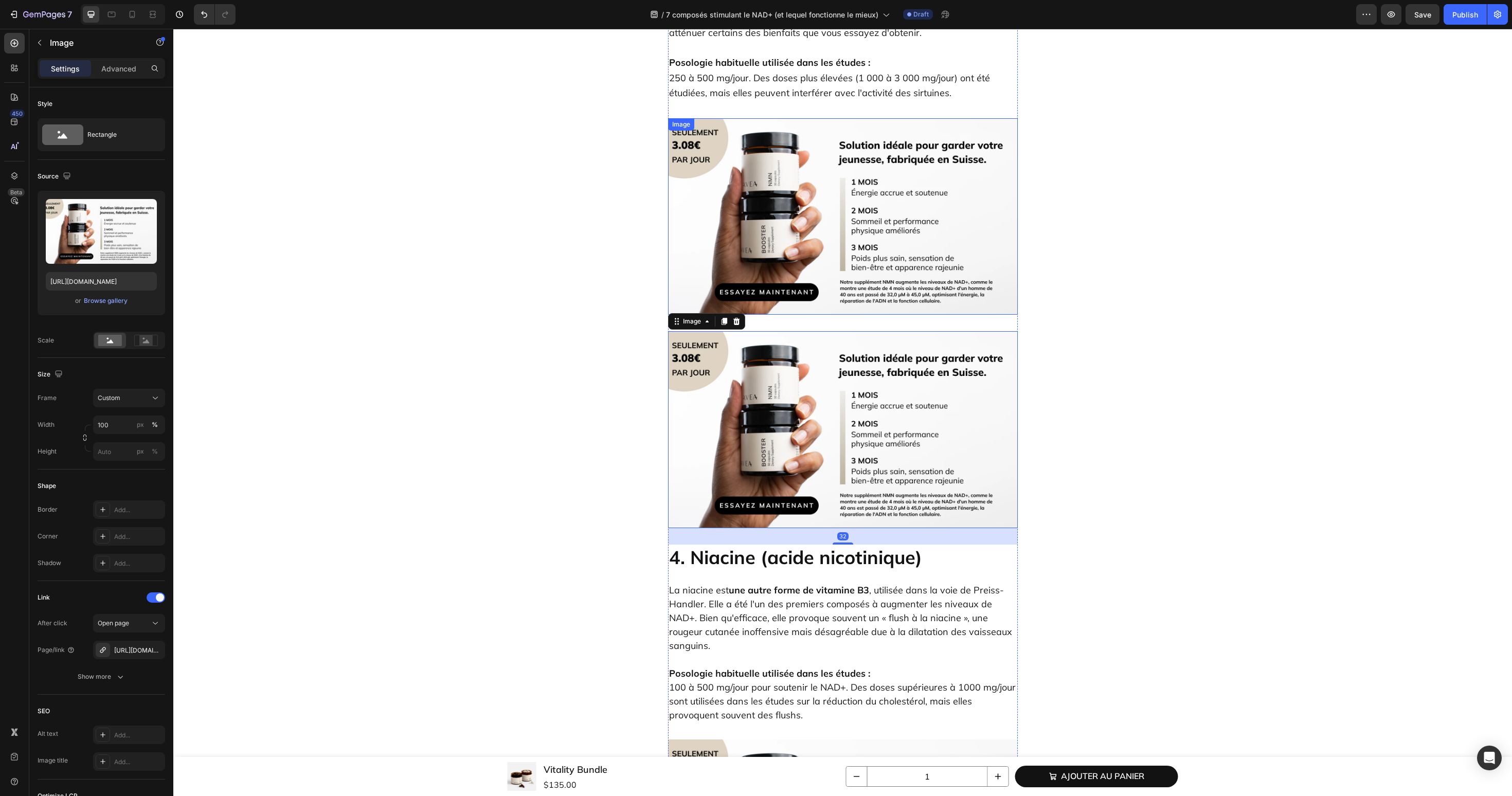
scroll to position [2713, 0]
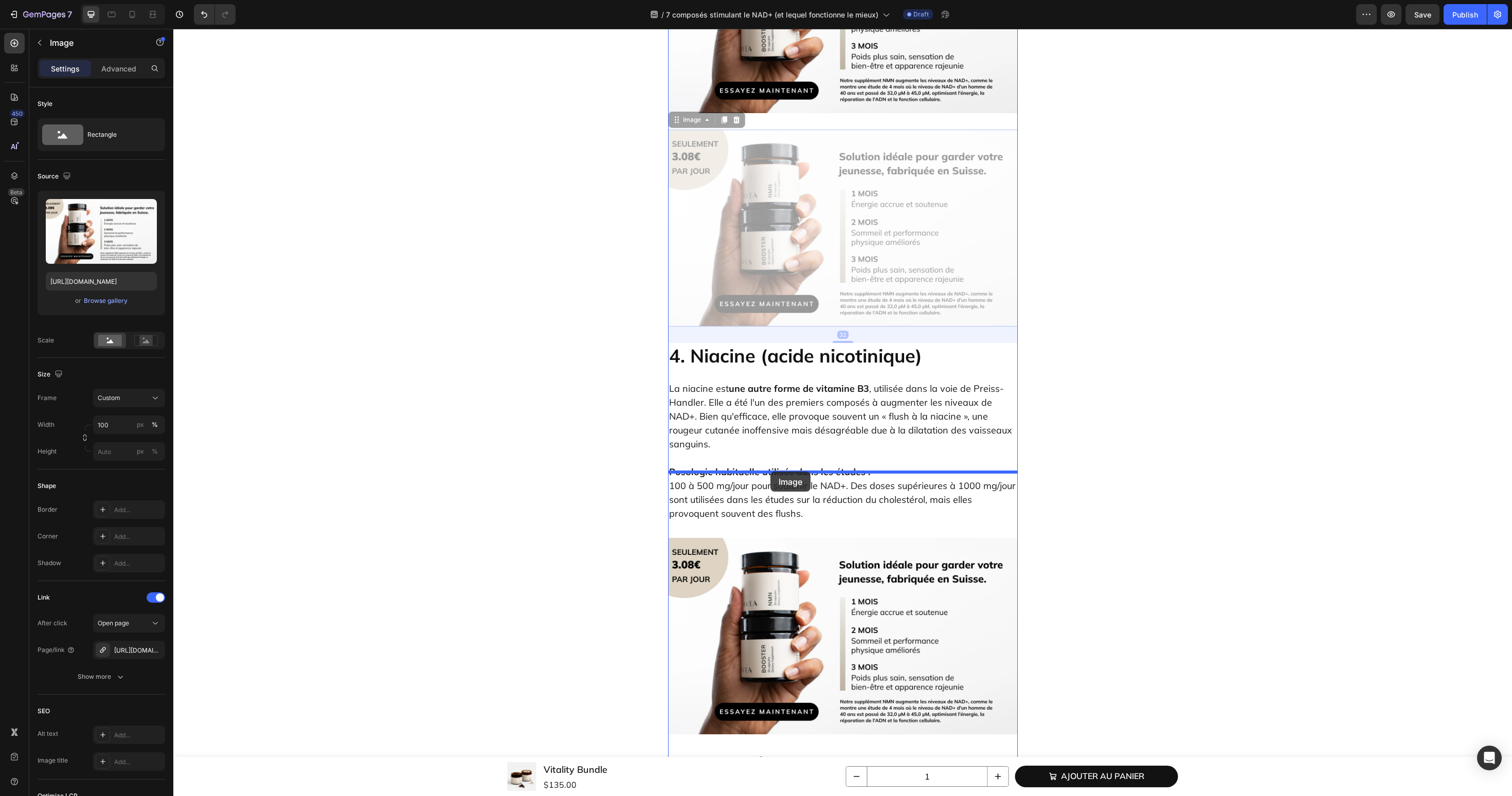
drag, startPoint x: 771, startPoint y: 194, endPoint x: 770, endPoint y: 471, distance: 277.0
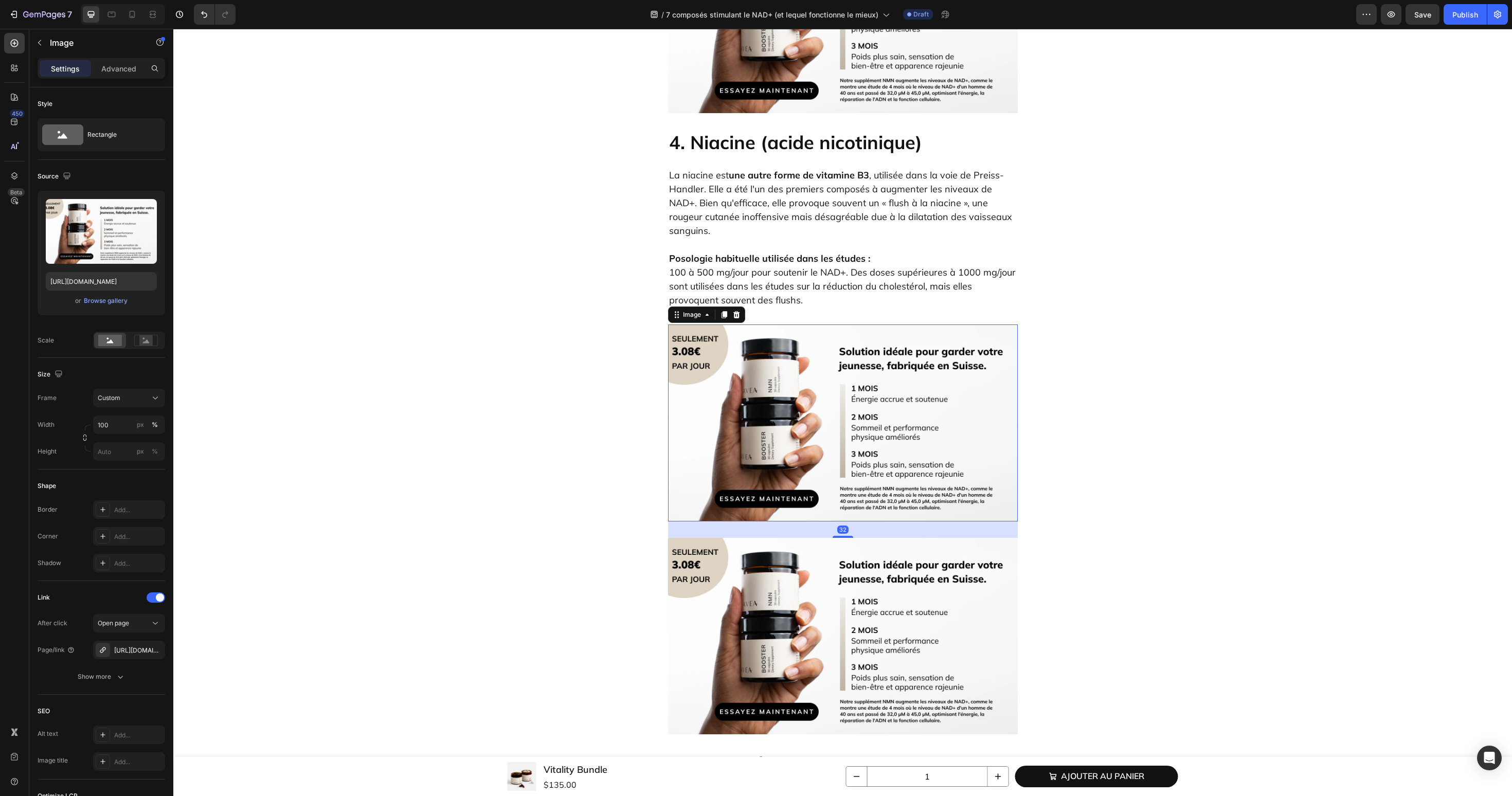
click at [769, 538] on img at bounding box center [843, 636] width 349 height 197
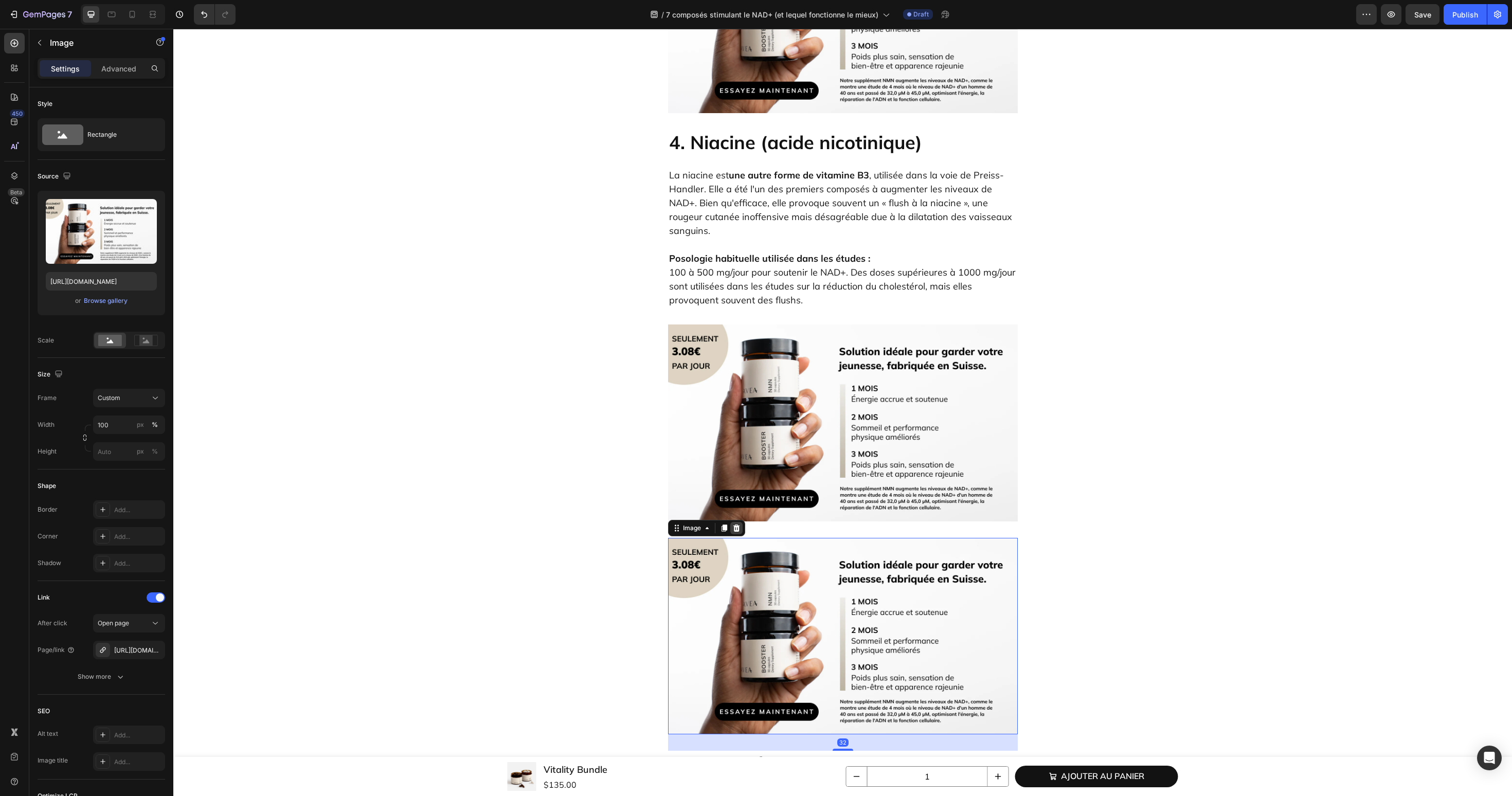
click at [735, 524] on icon at bounding box center [736, 528] width 8 height 8
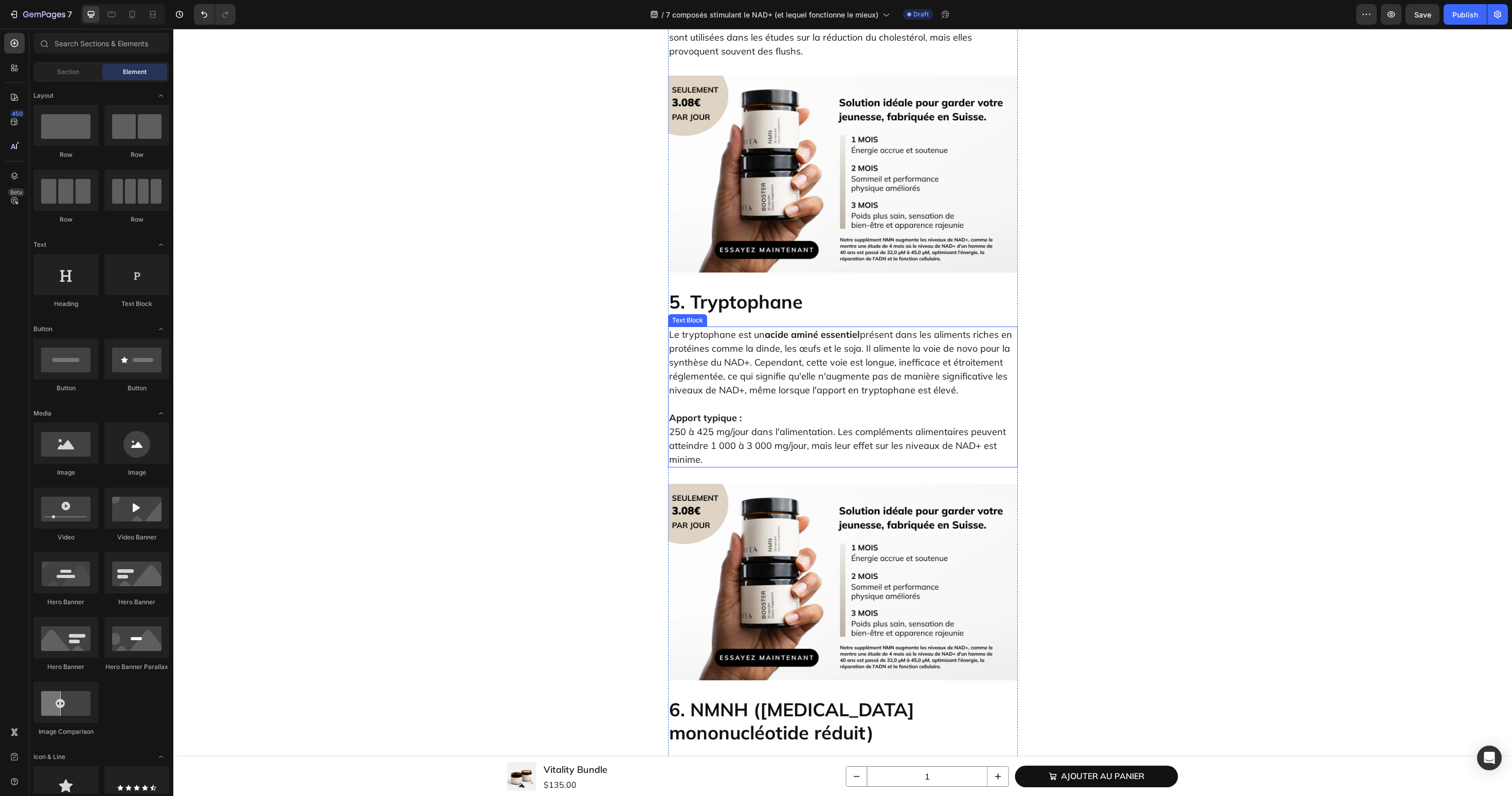
scroll to position [2899, 0]
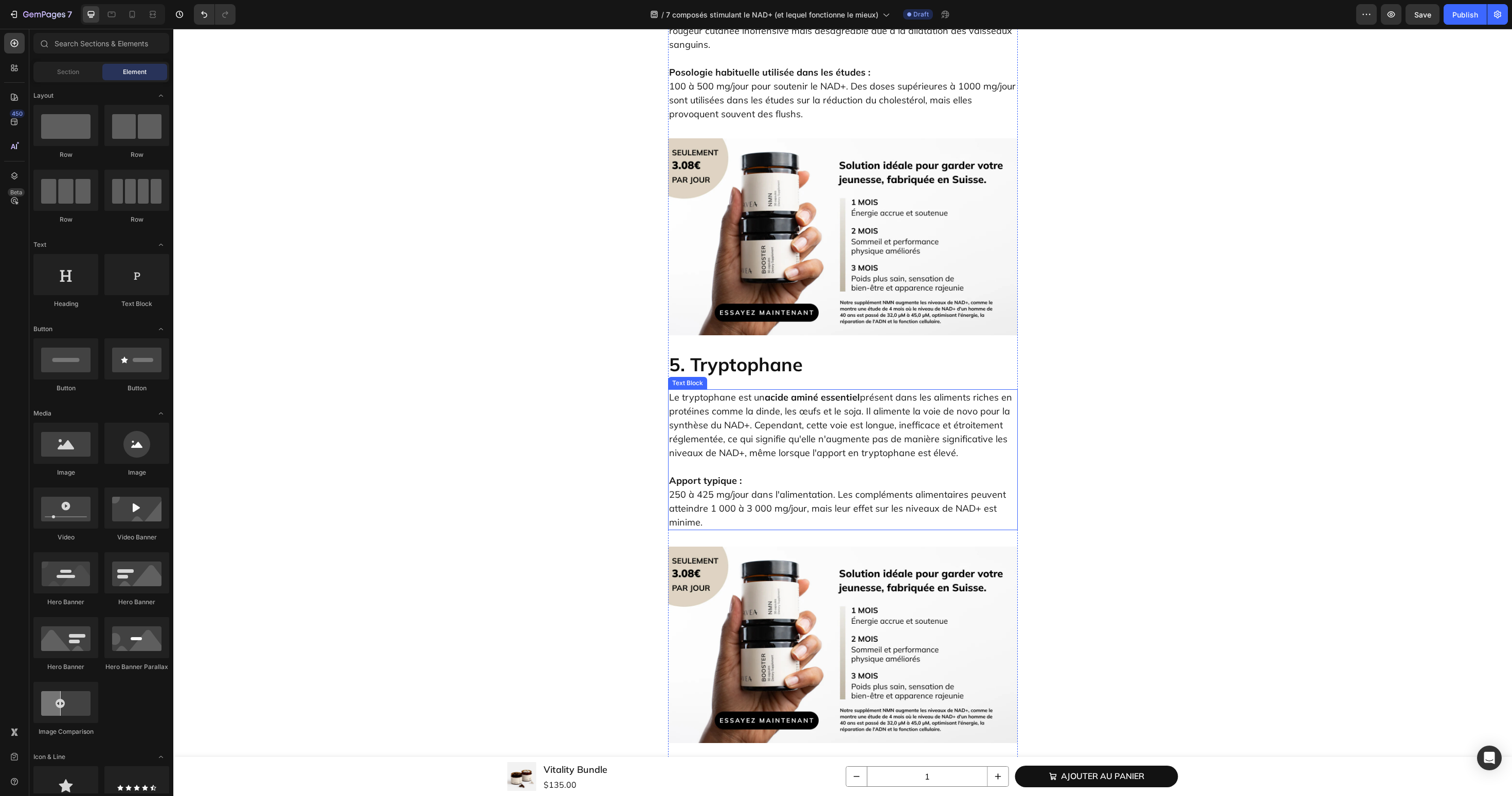
click at [799, 205] on img at bounding box center [843, 237] width 349 height 197
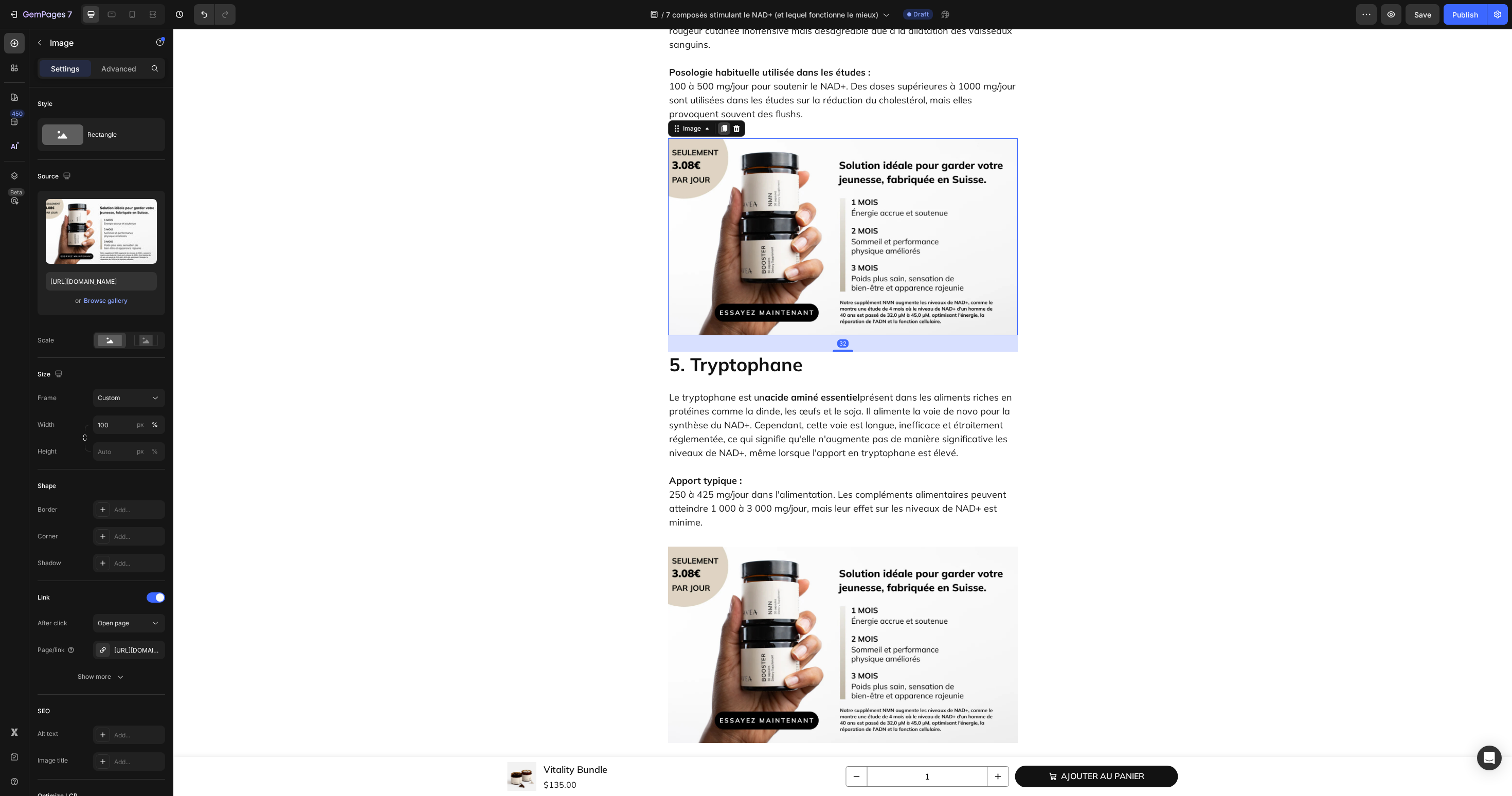
click at [721, 124] on icon at bounding box center [724, 128] width 8 height 8
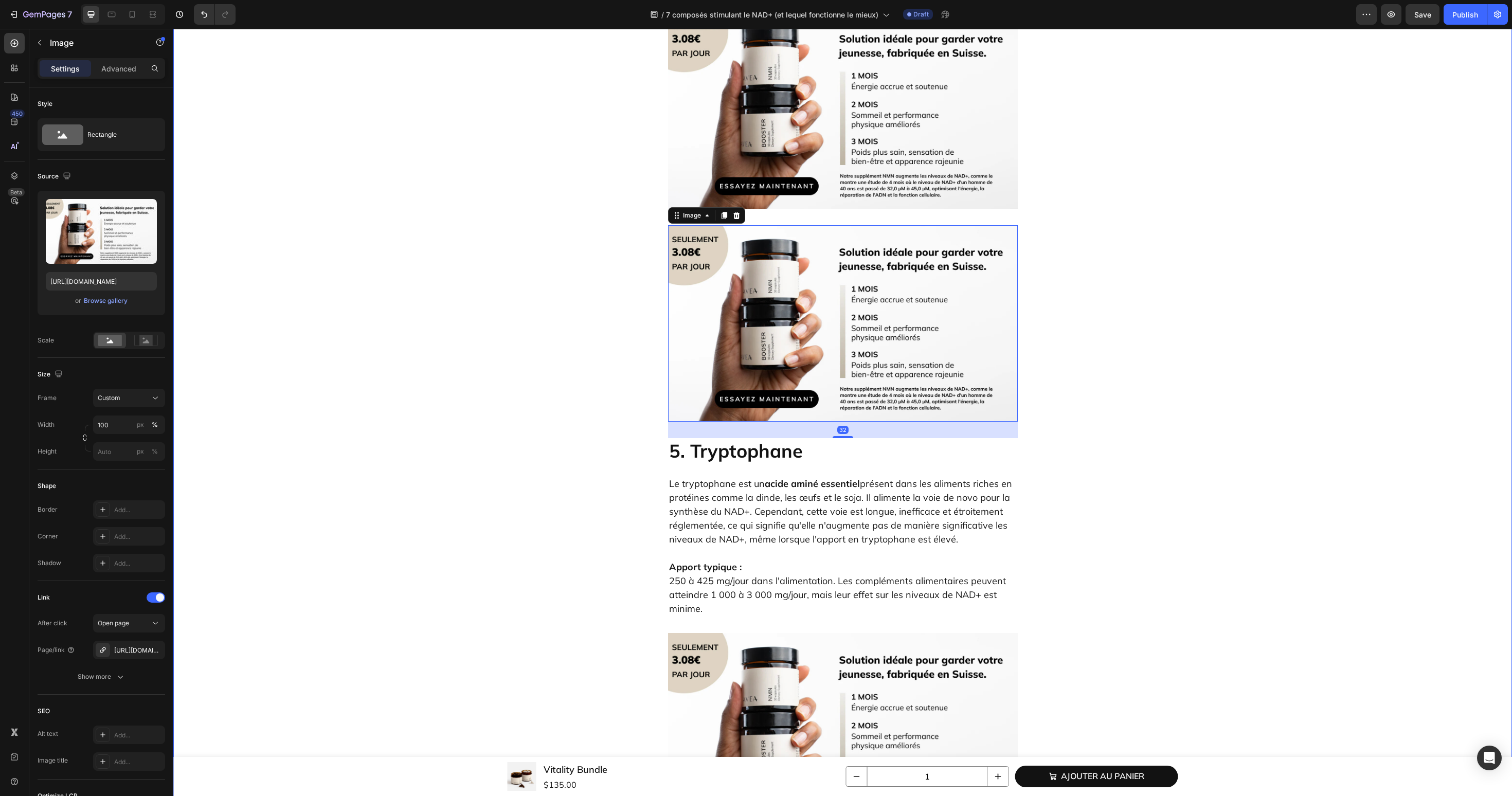
scroll to position [3128, 0]
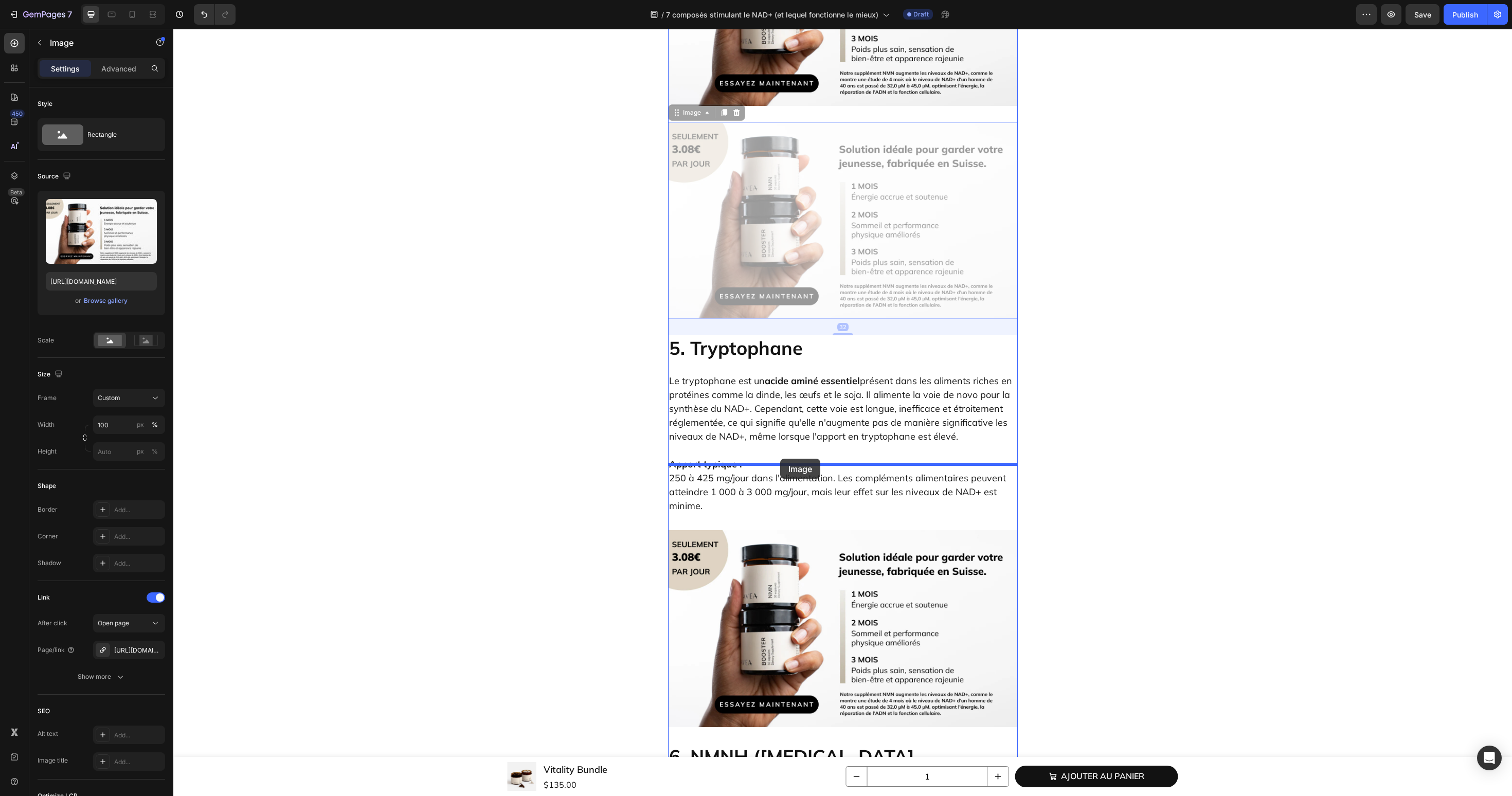
drag, startPoint x: 784, startPoint y: 185, endPoint x: 780, endPoint y: 459, distance: 274.0
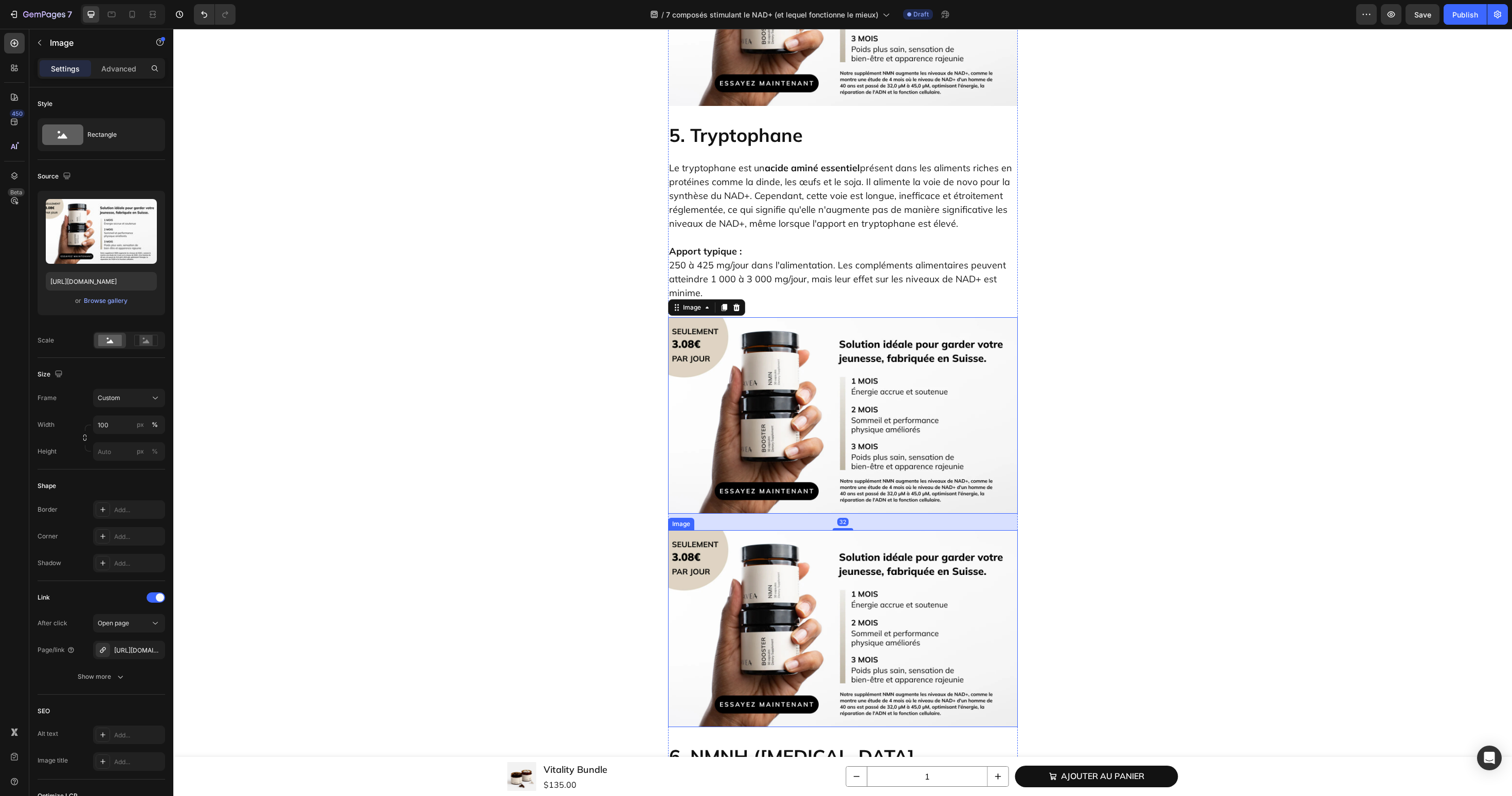
click at [771, 545] on img at bounding box center [843, 629] width 349 height 197
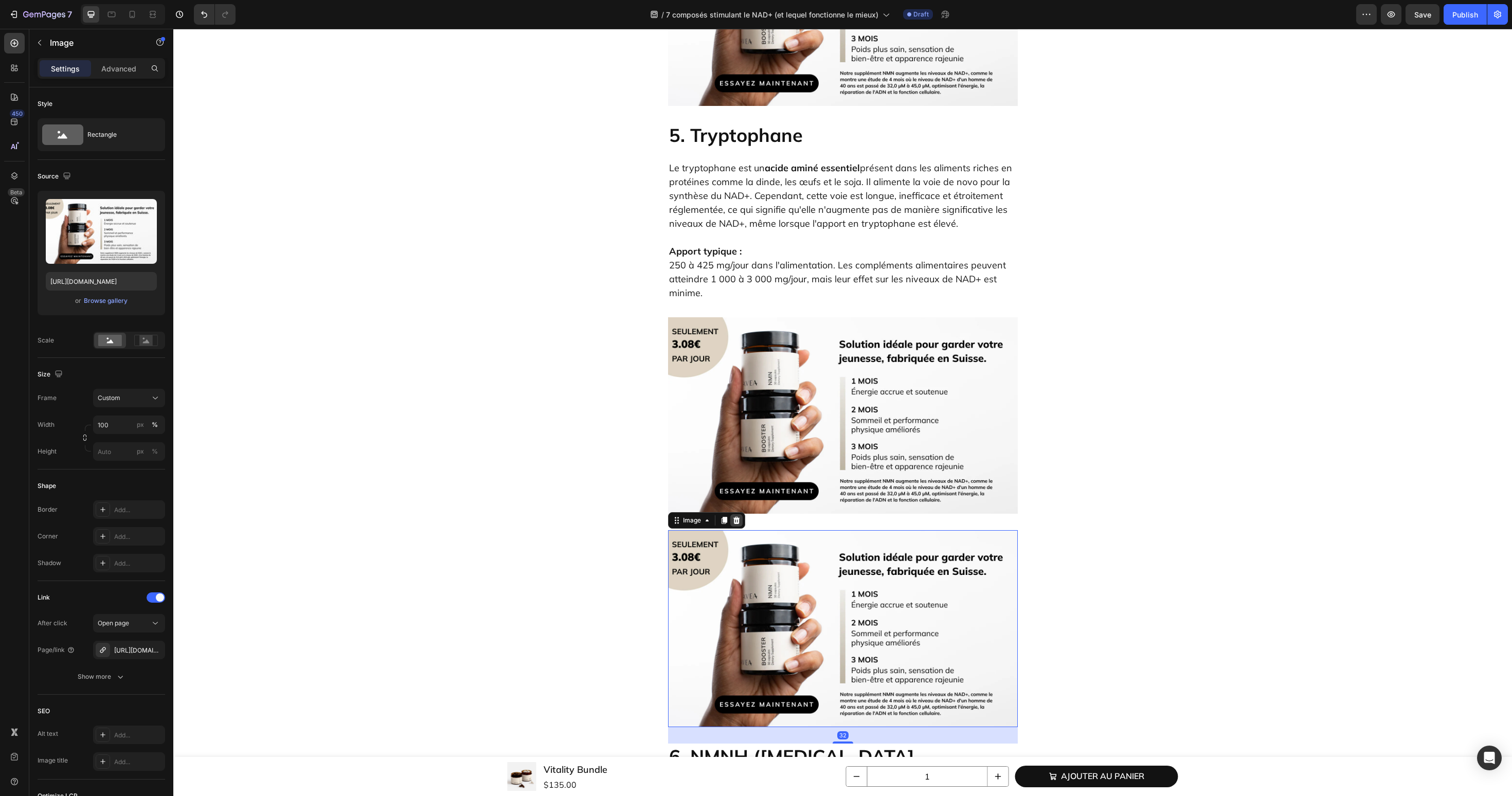
click at [737, 517] on icon at bounding box center [736, 520] width 8 height 8
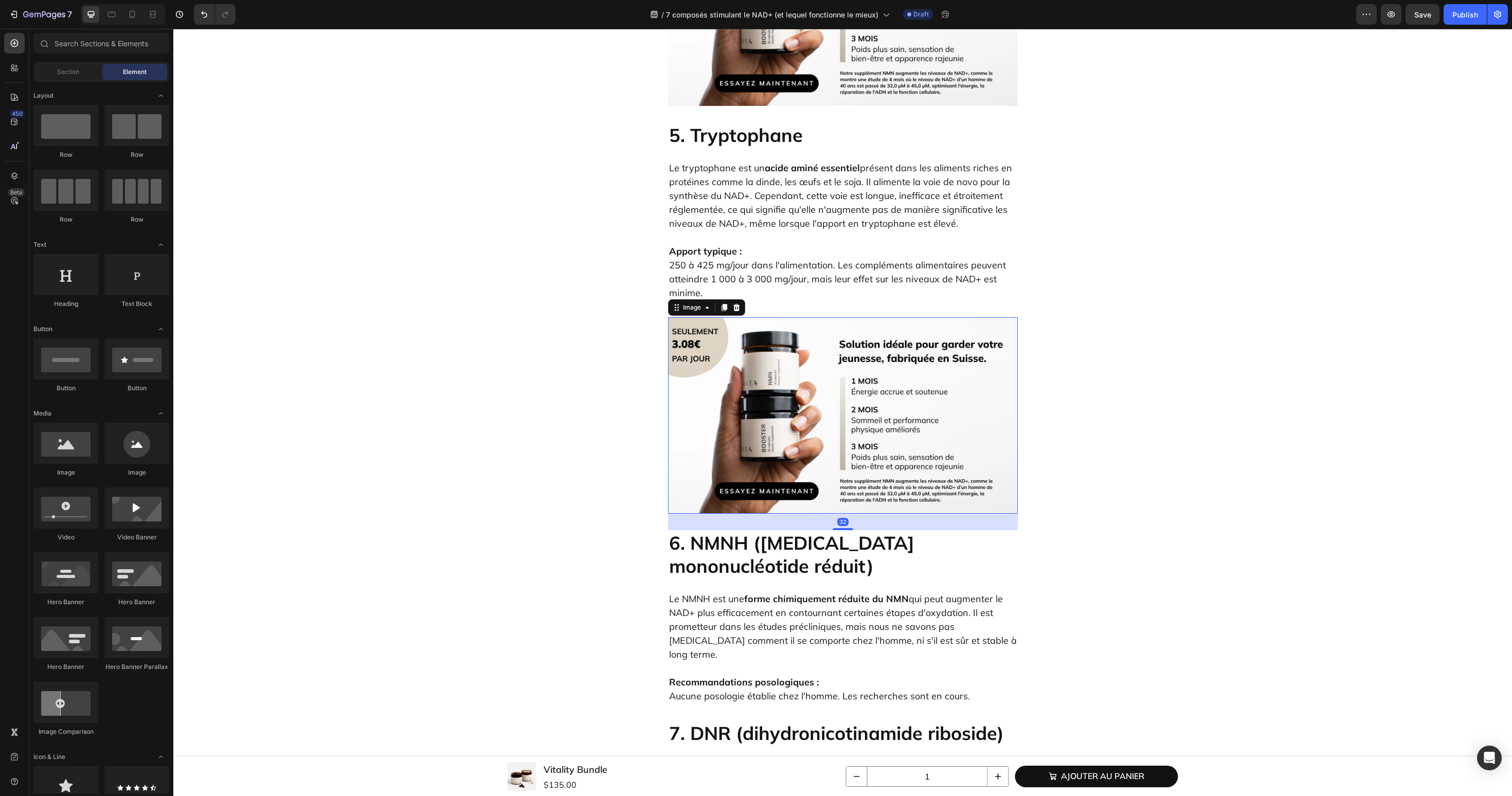
click at [770, 398] on img at bounding box center [843, 416] width 349 height 197
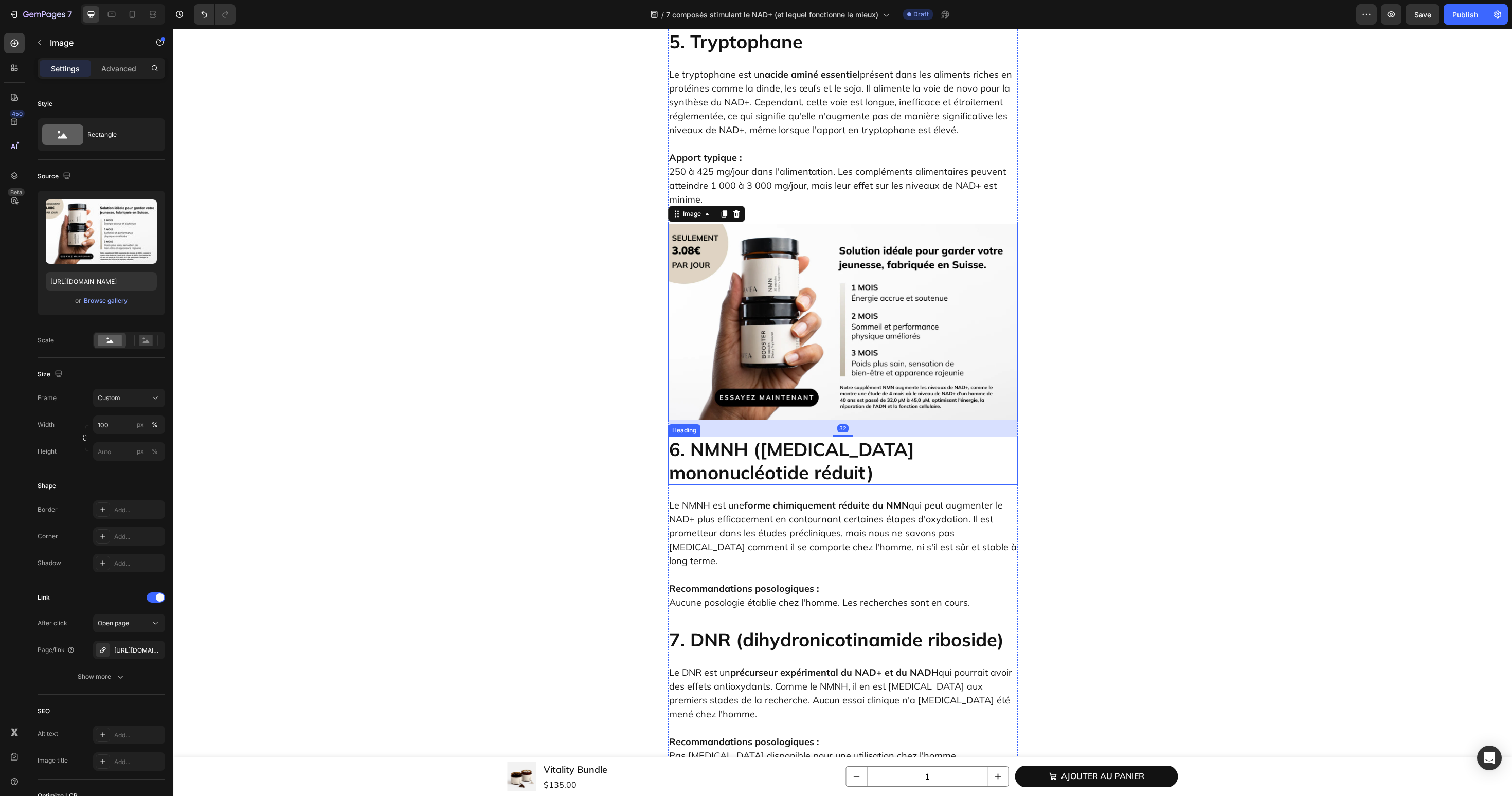
scroll to position [3426, 0]
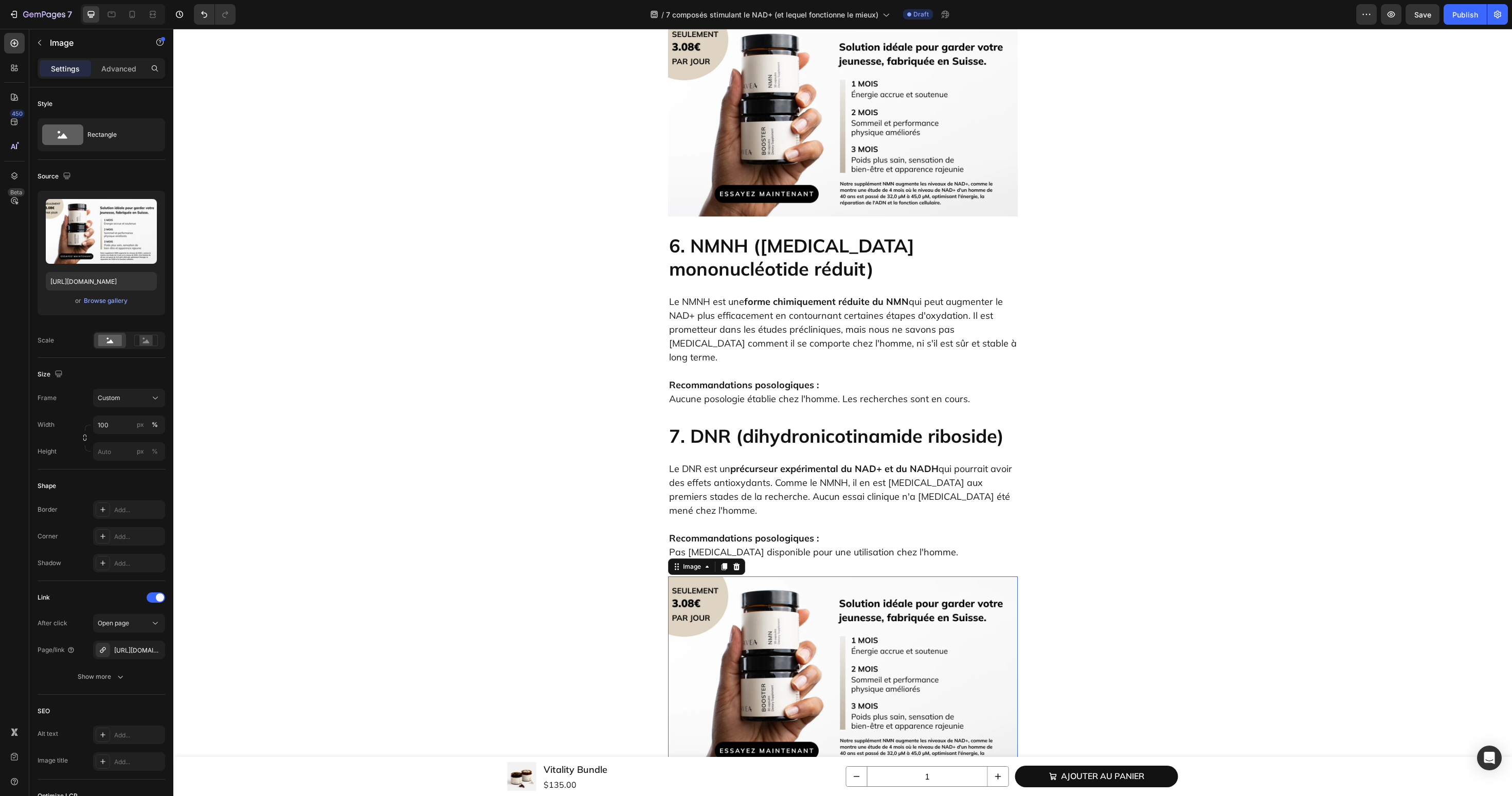
click at [751, 577] on img at bounding box center [843, 675] width 349 height 197
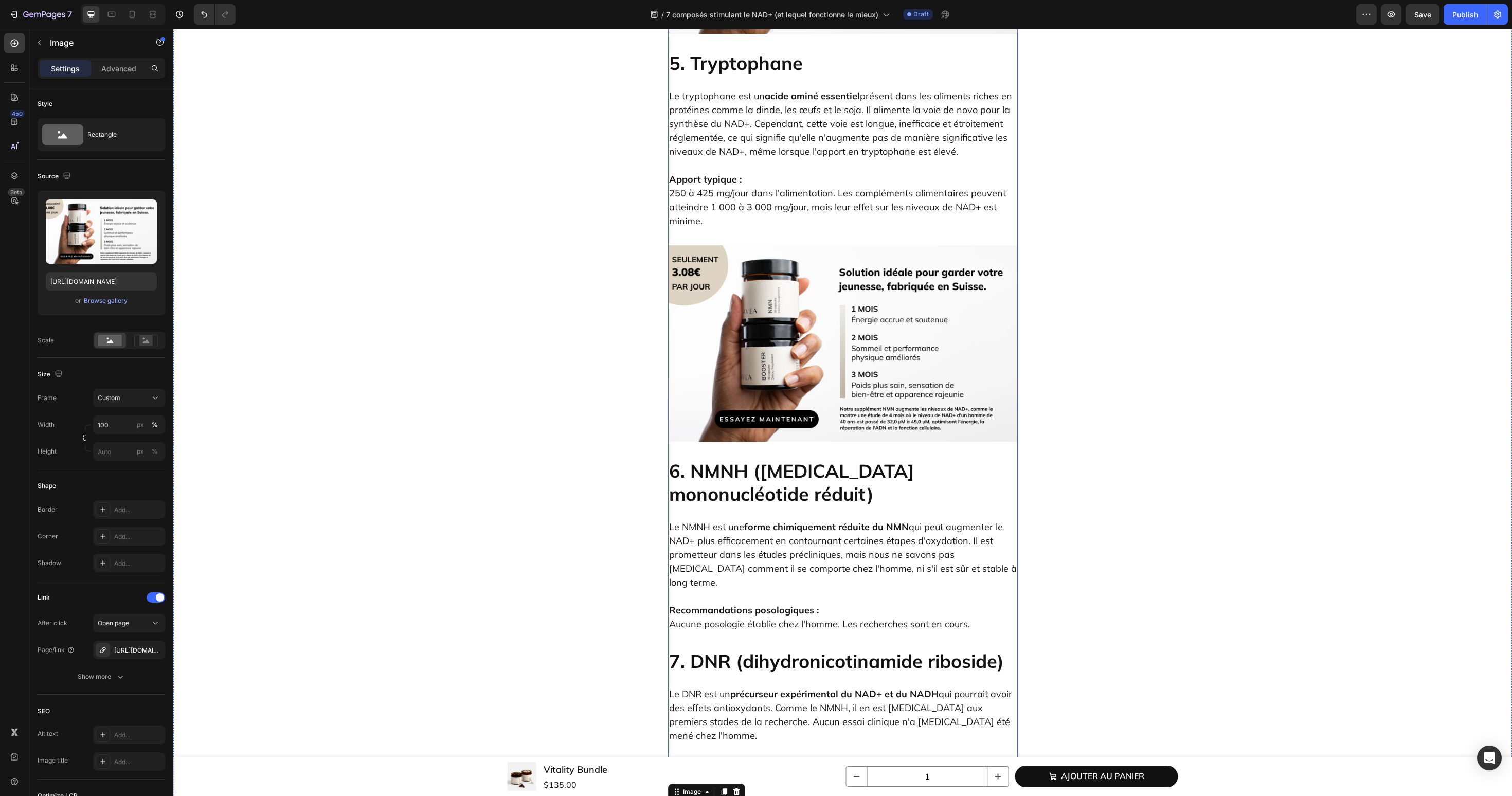
click at [780, 283] on img at bounding box center [843, 344] width 349 height 197
click at [724, 232] on icon at bounding box center [723, 235] width 5 height 7
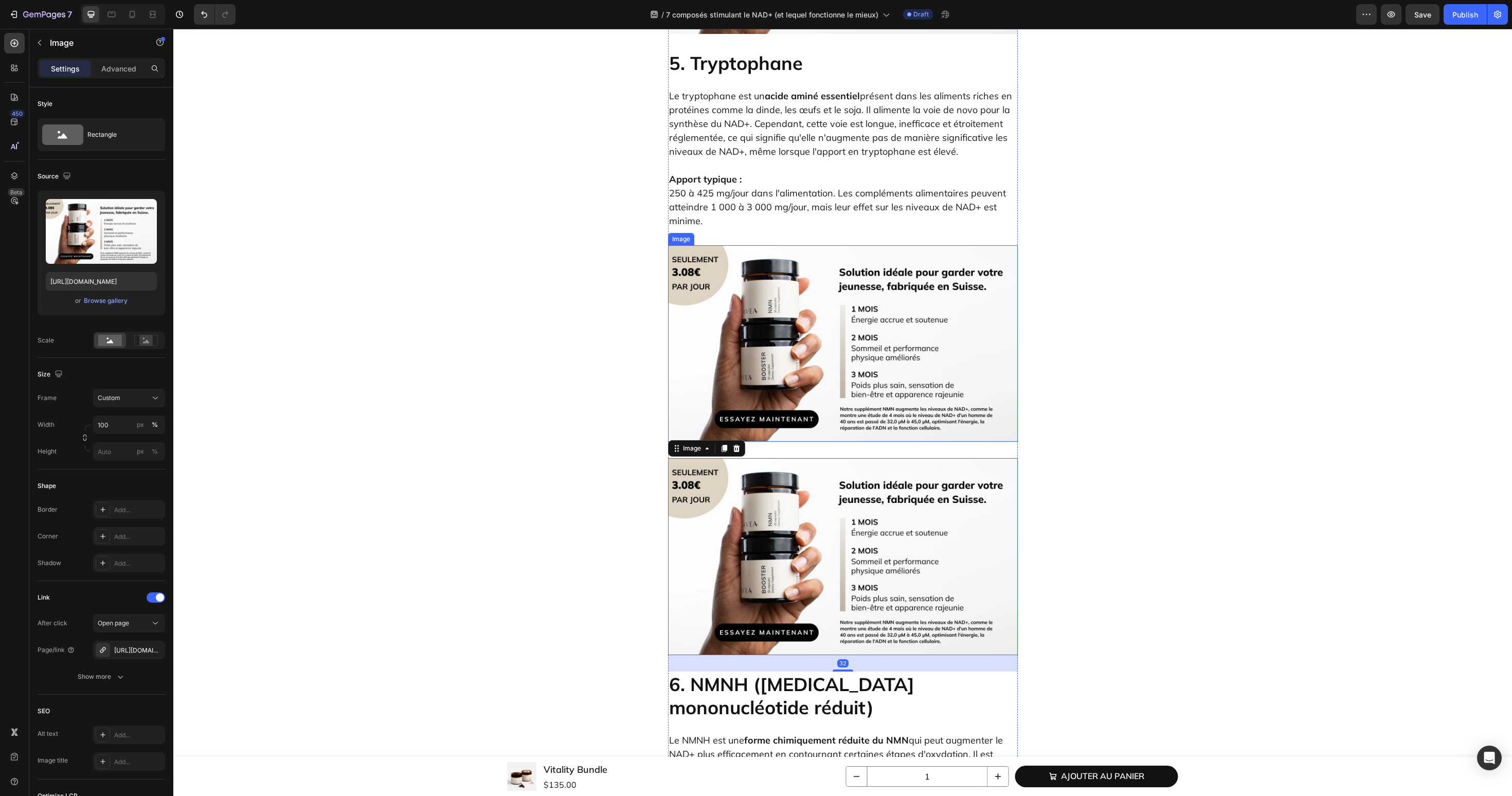
scroll to position [3543, 0]
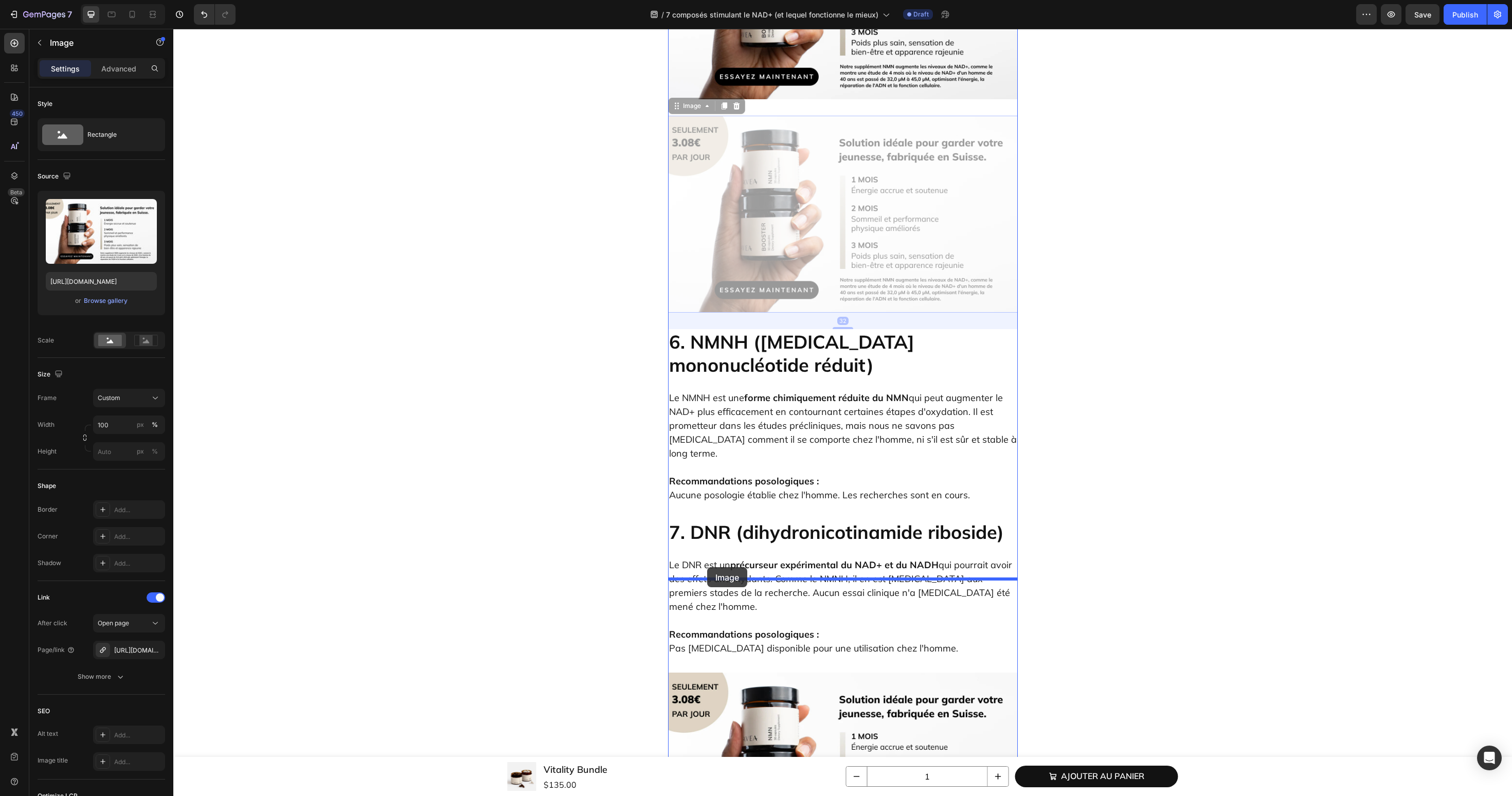
drag, startPoint x: 690, startPoint y: 42, endPoint x: 707, endPoint y: 567, distance: 525.3
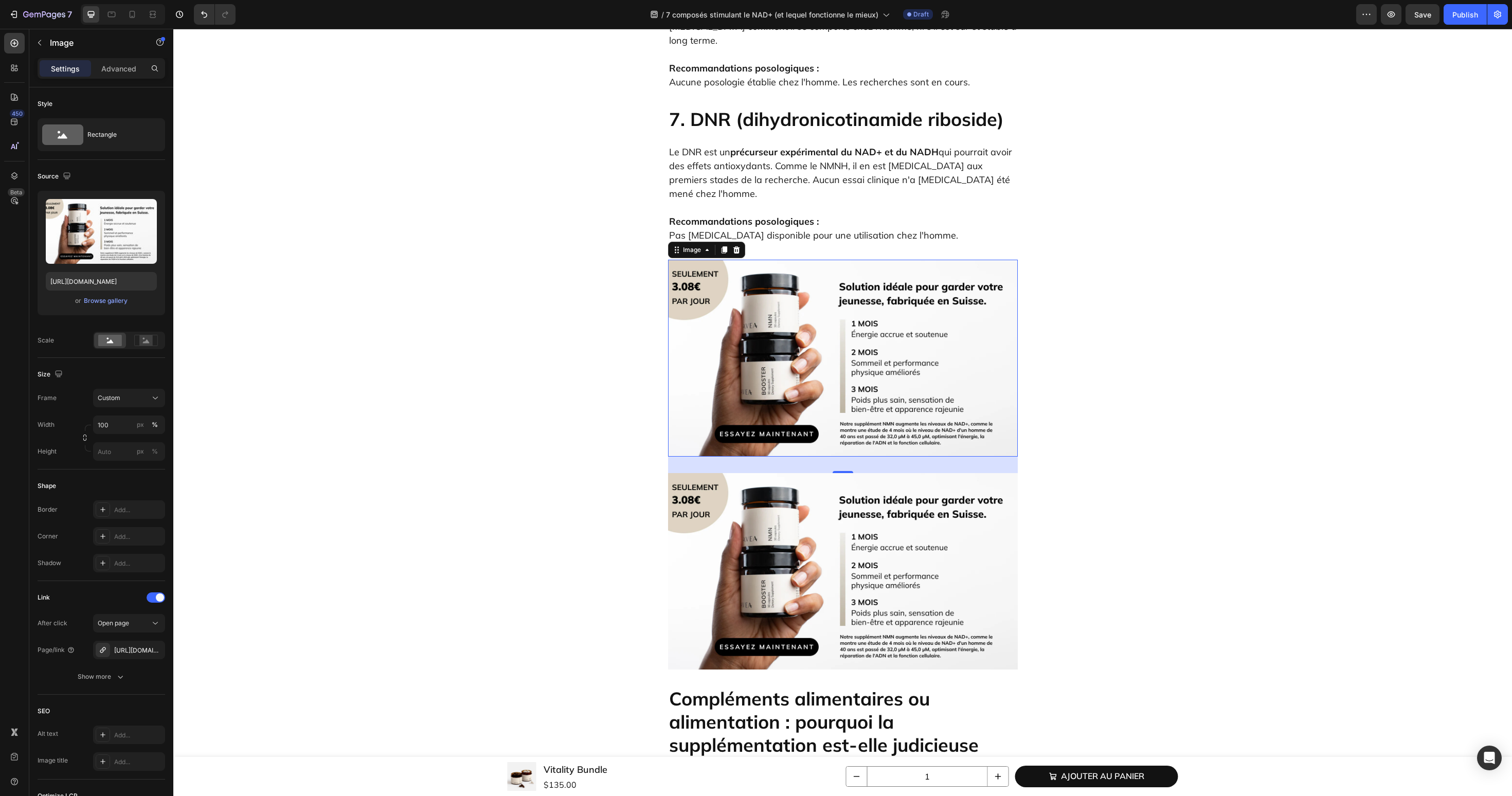
scroll to position [3763, 0]
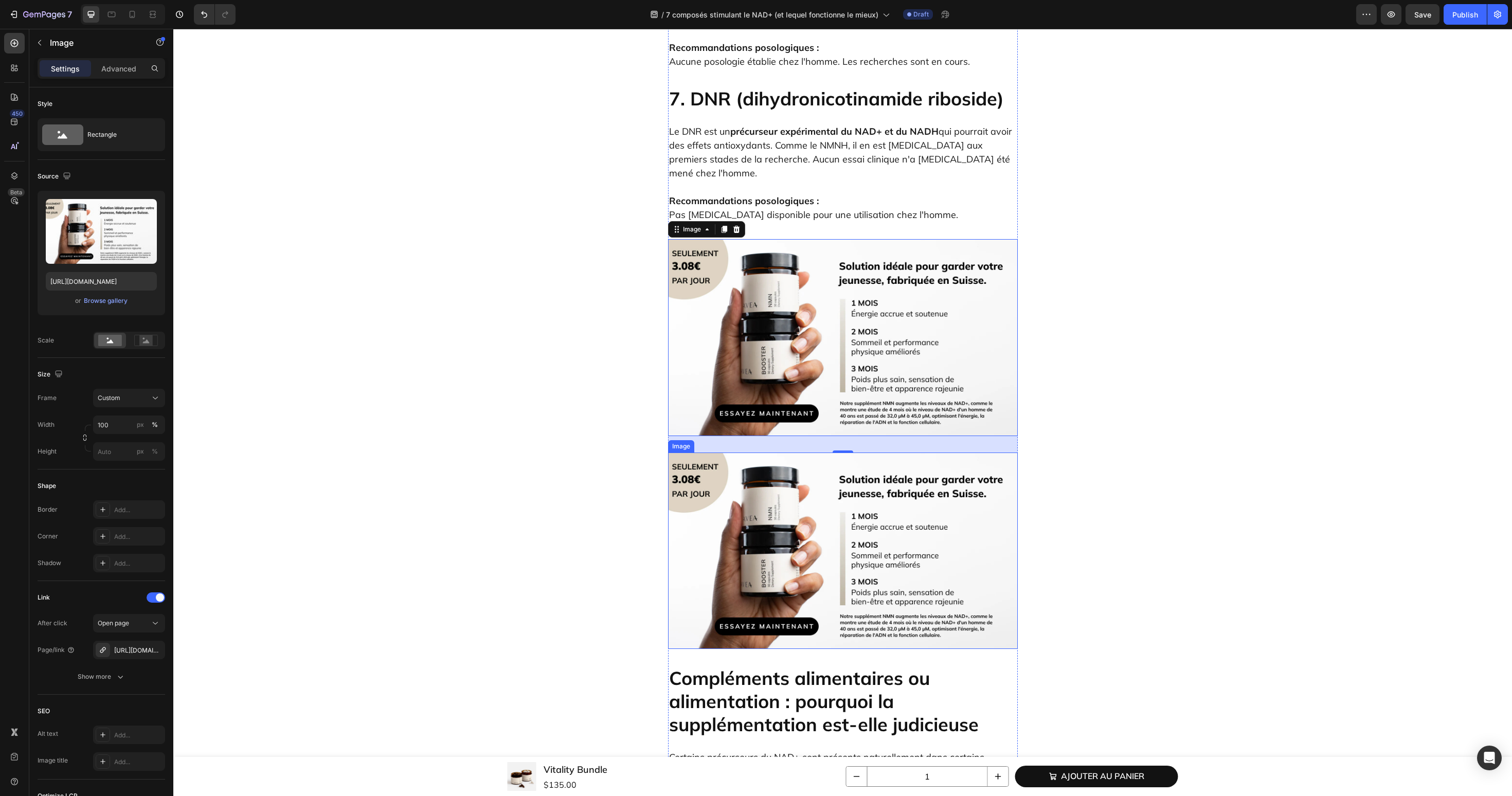
click at [762, 472] on img at bounding box center [843, 551] width 349 height 197
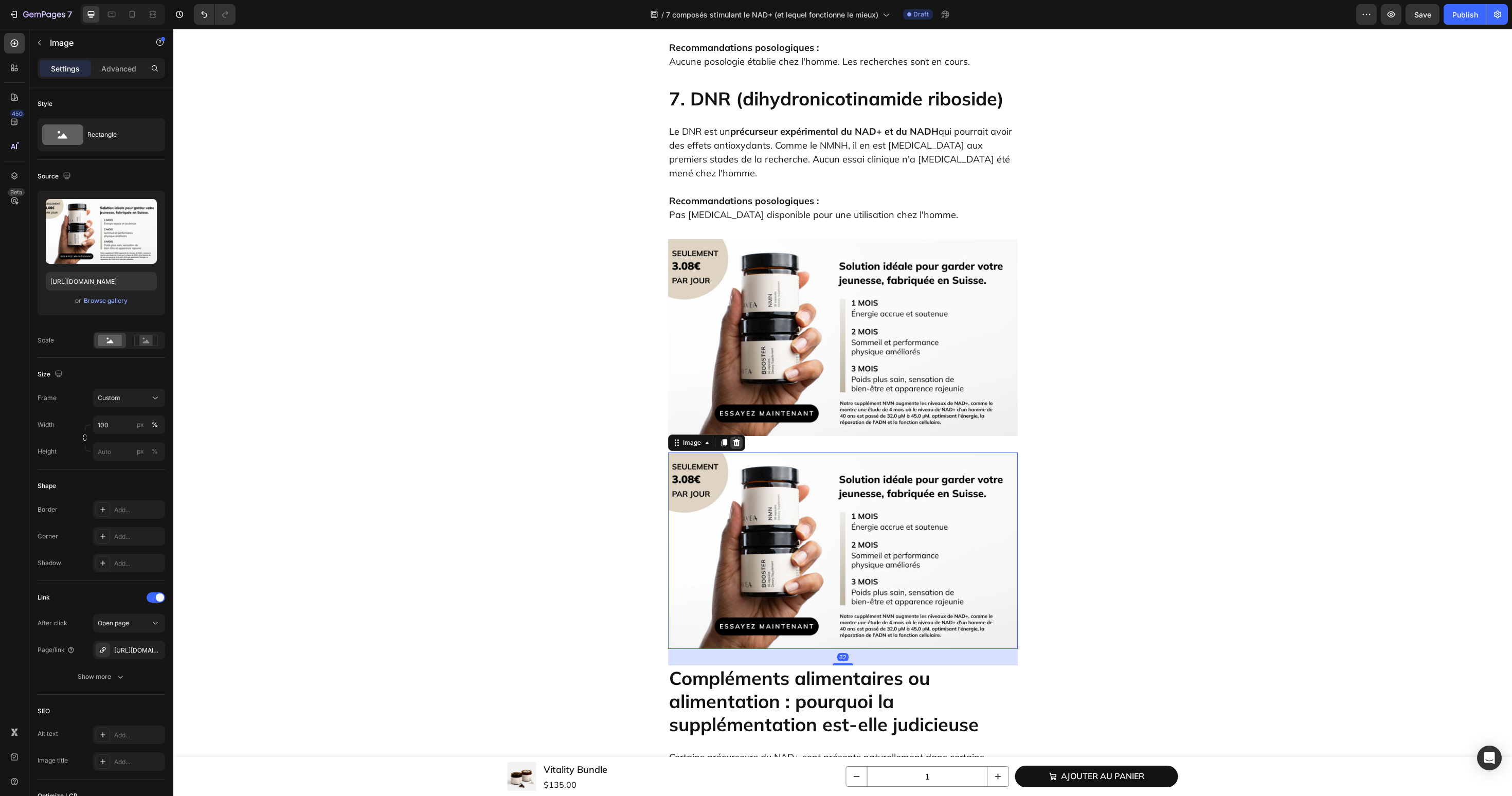
click at [732, 439] on icon at bounding box center [736, 443] width 8 height 8
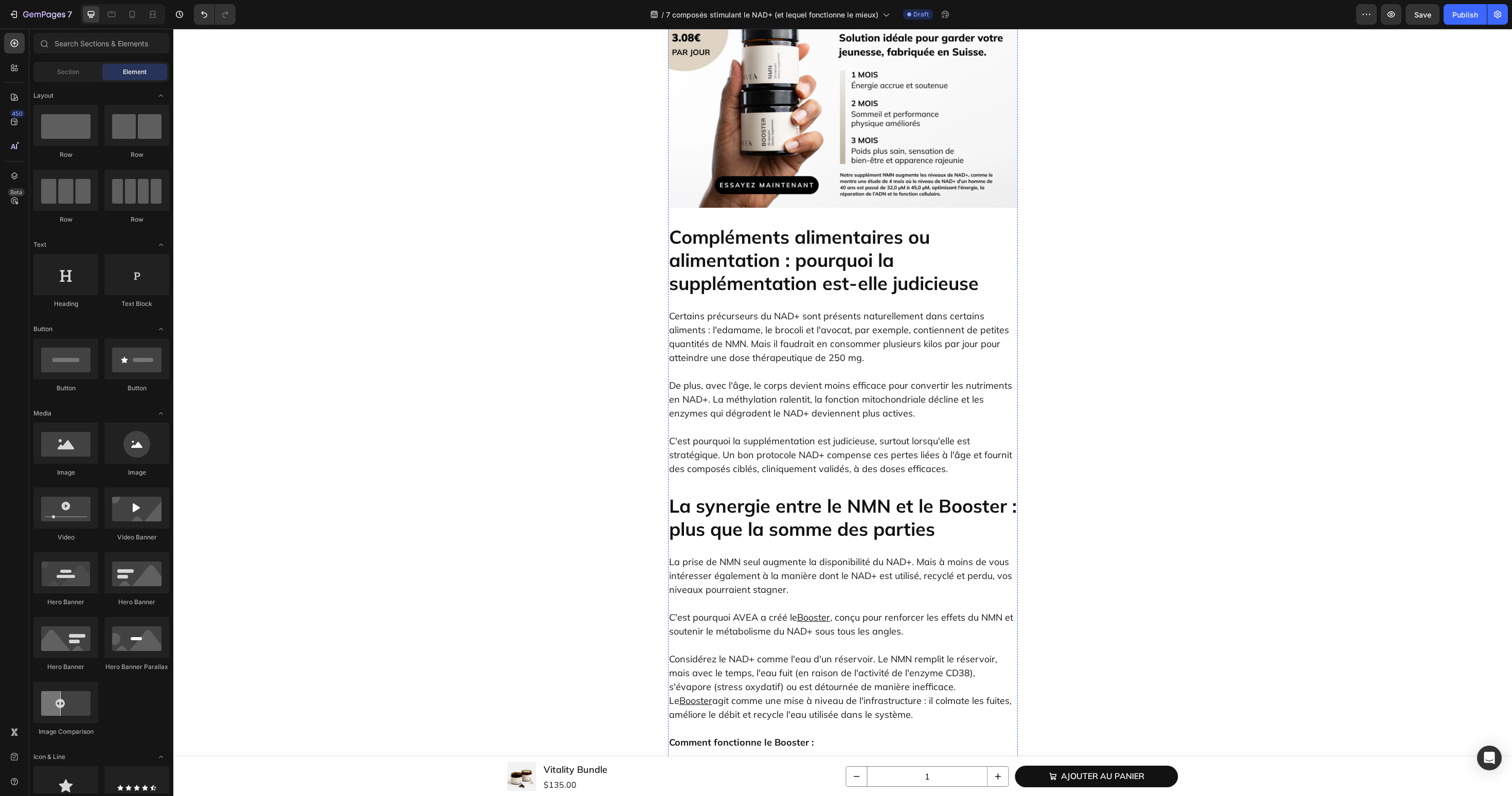
scroll to position [3863, 0]
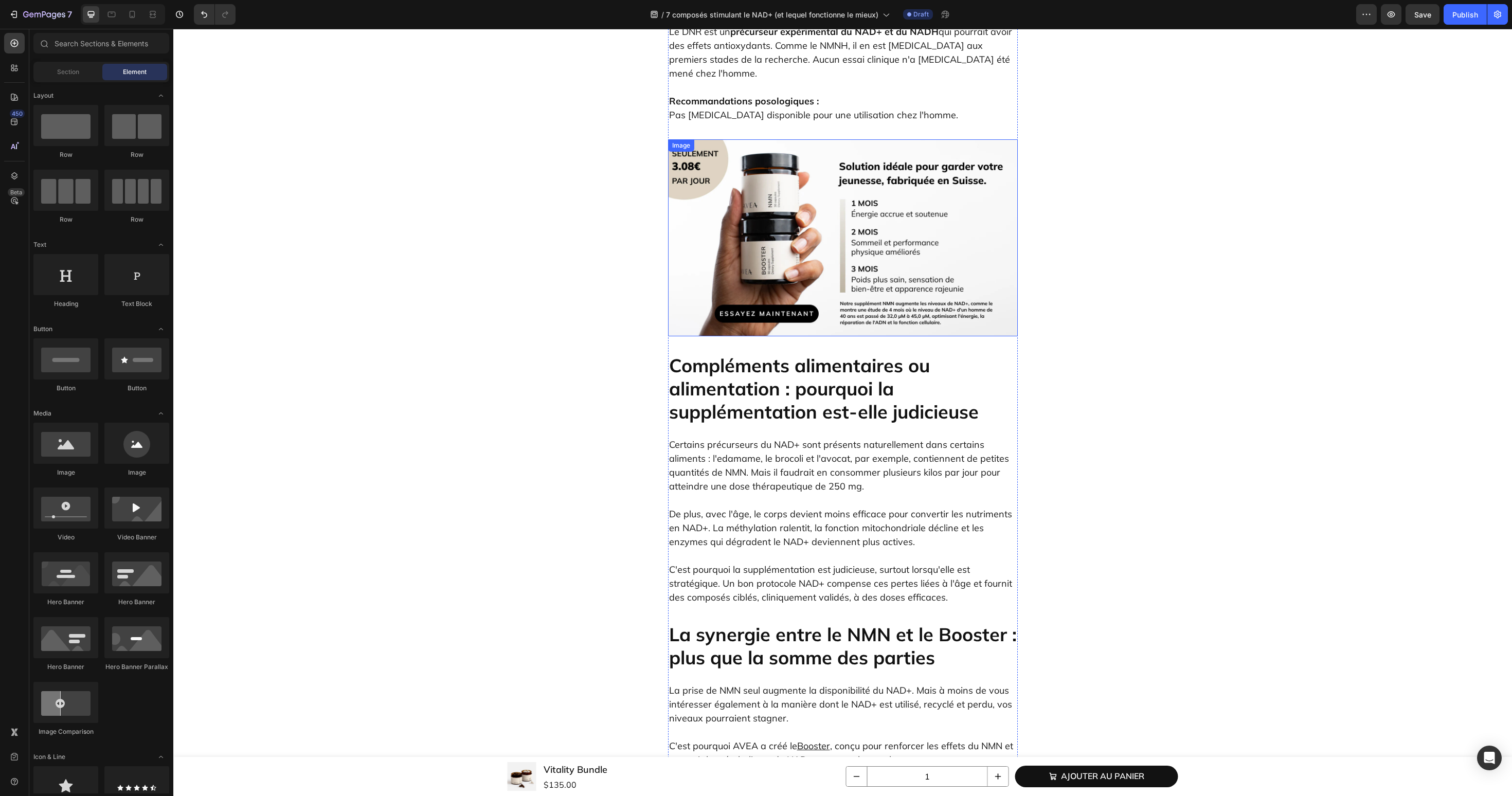
click at [774, 211] on img at bounding box center [843, 238] width 349 height 197
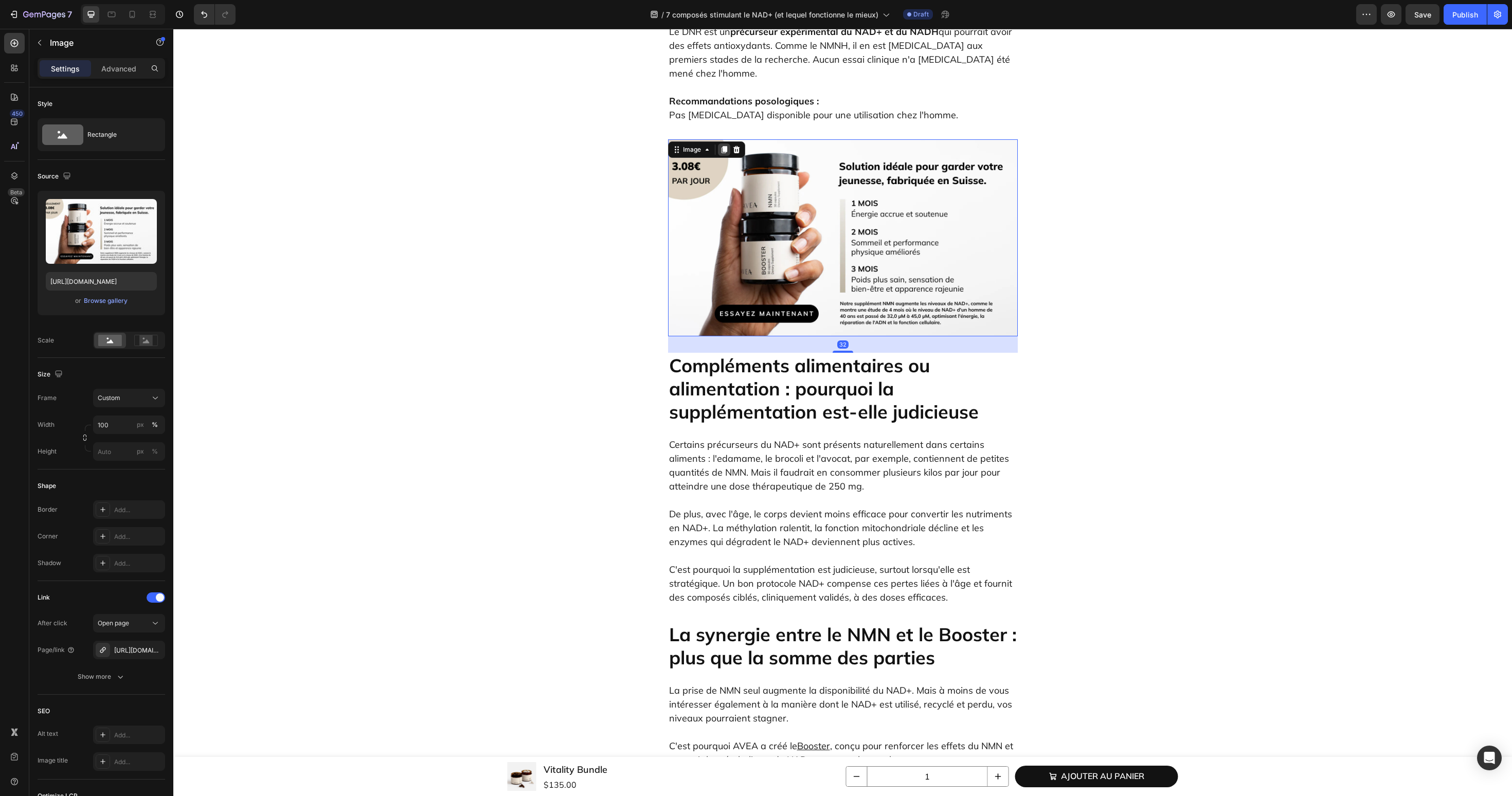
click at [726, 146] on icon at bounding box center [724, 150] width 8 height 8
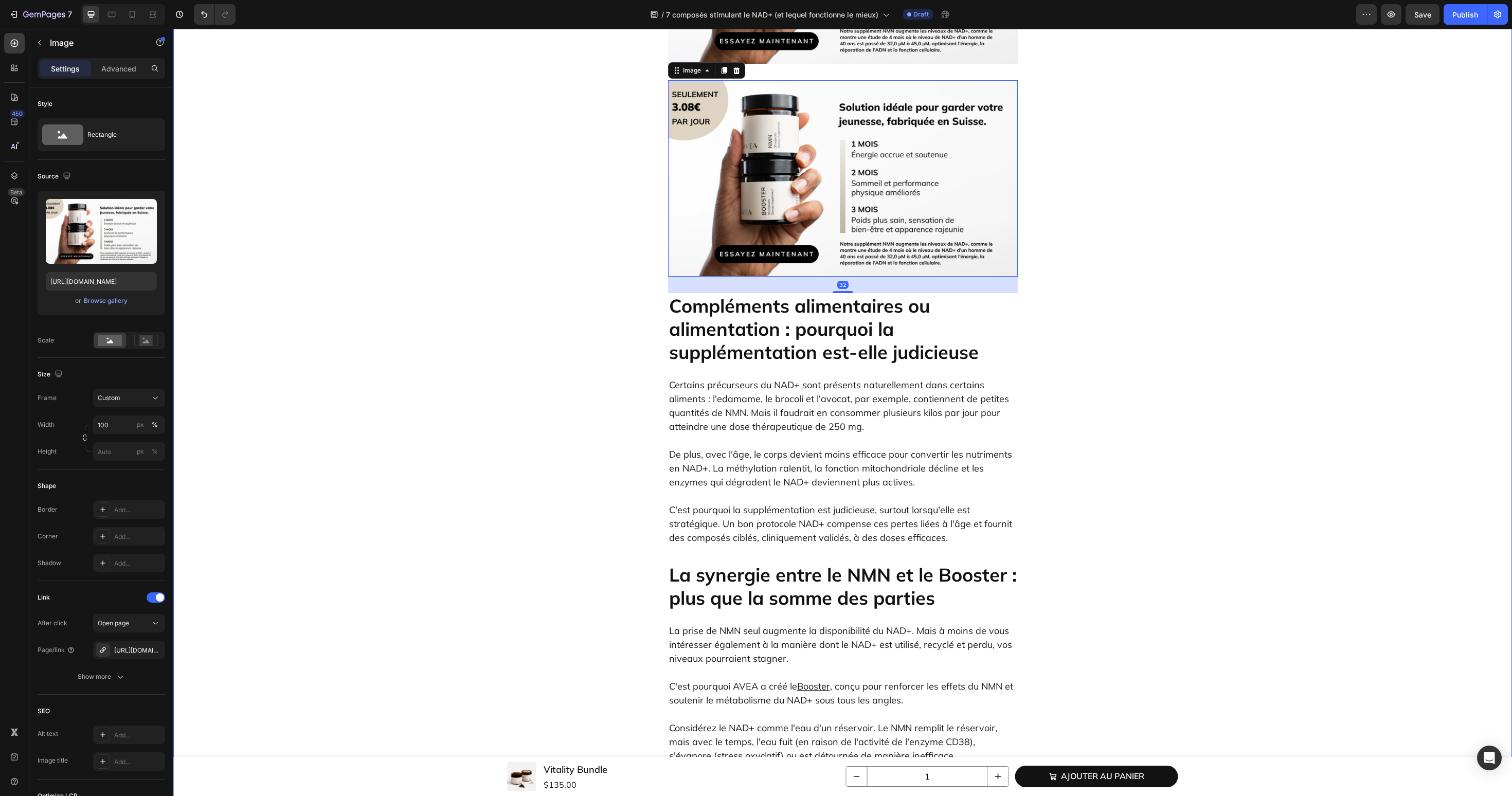
scroll to position [4068, 0]
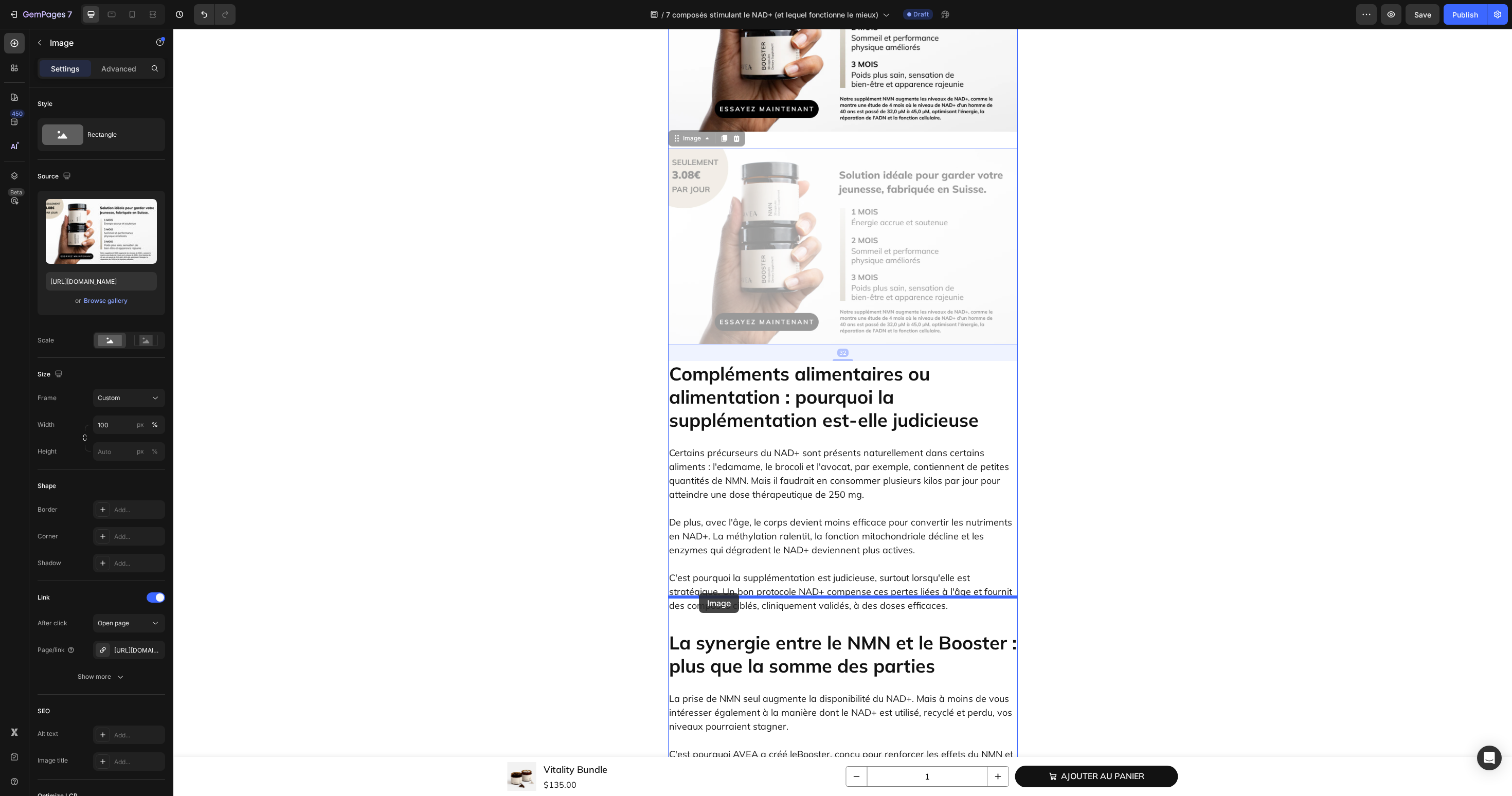
drag, startPoint x: 693, startPoint y: 47, endPoint x: 699, endPoint y: 593, distance: 546.0
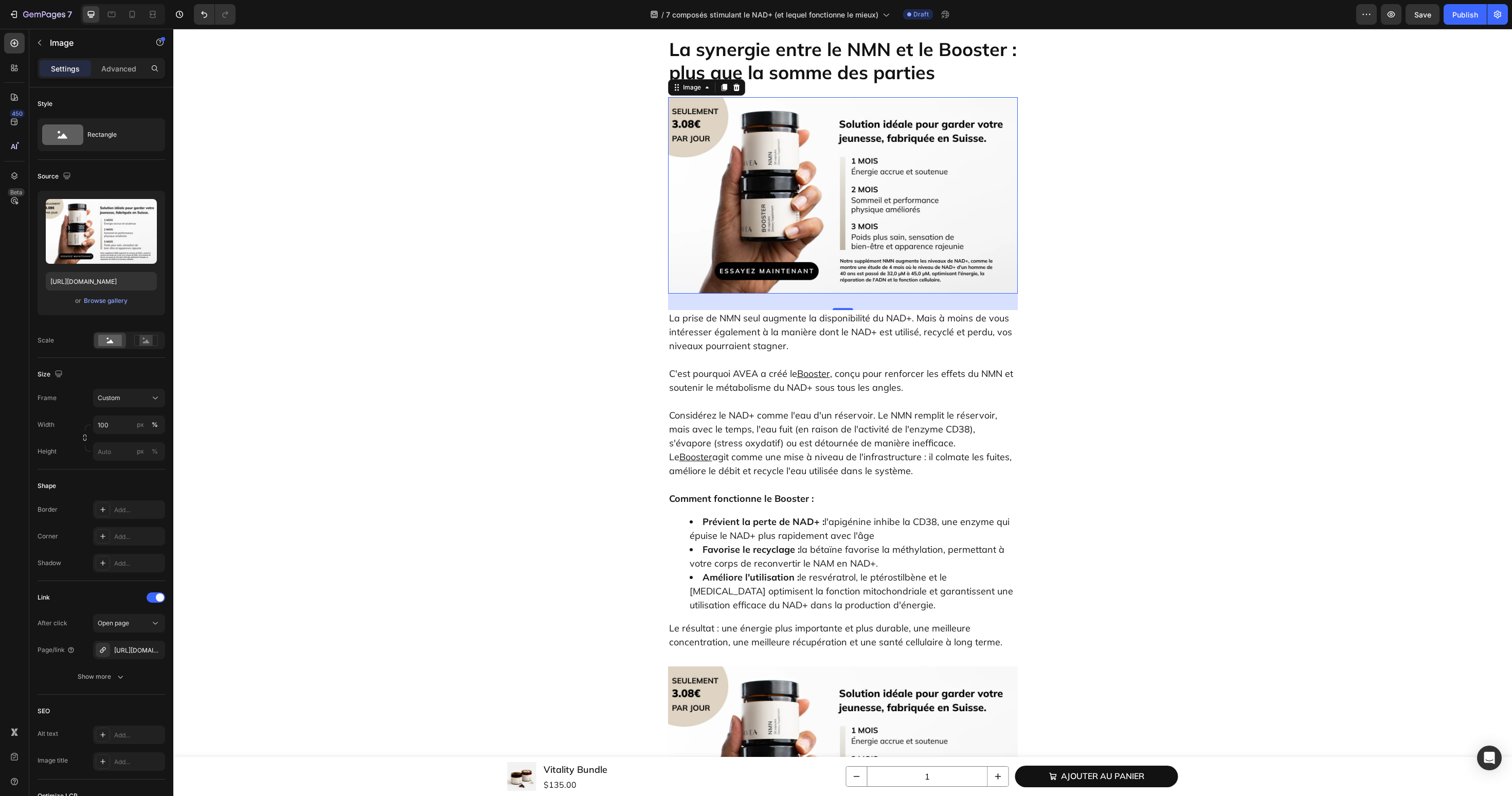
scroll to position [4408, 0]
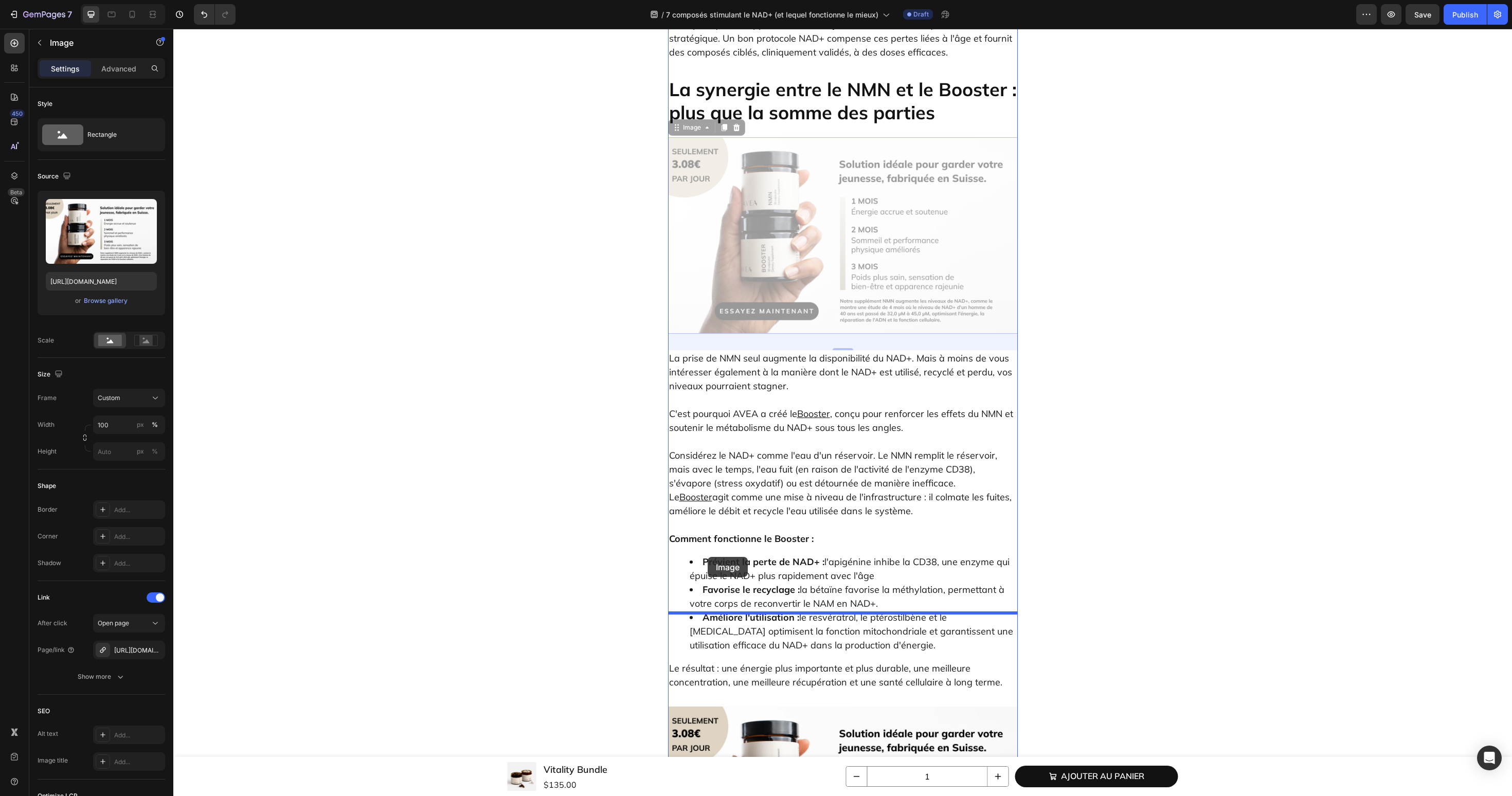
drag, startPoint x: 682, startPoint y: 33, endPoint x: 706, endPoint y: 557, distance: 524.5
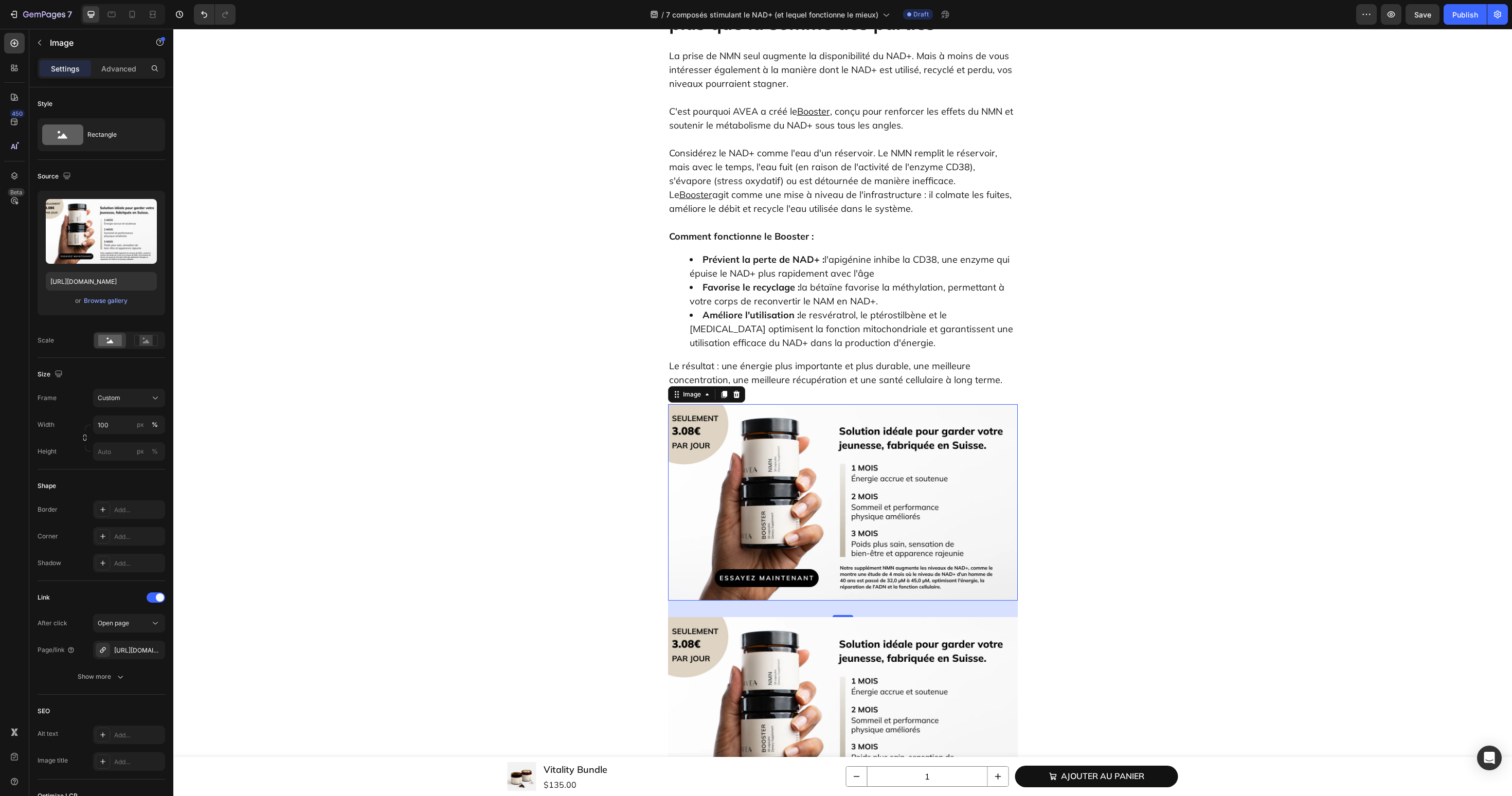
scroll to position [4631, 0]
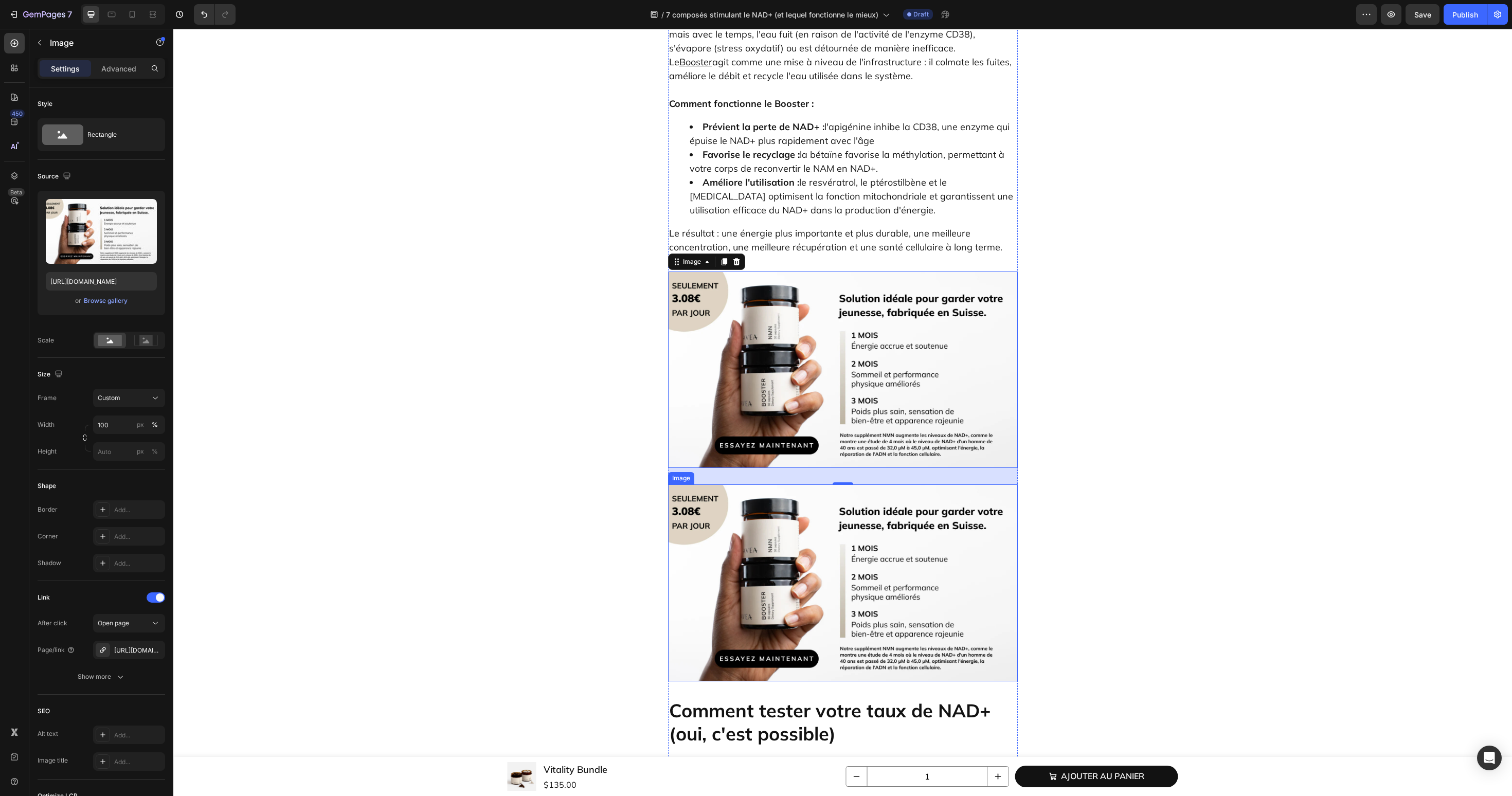
click at [749, 485] on img at bounding box center [843, 583] width 349 height 197
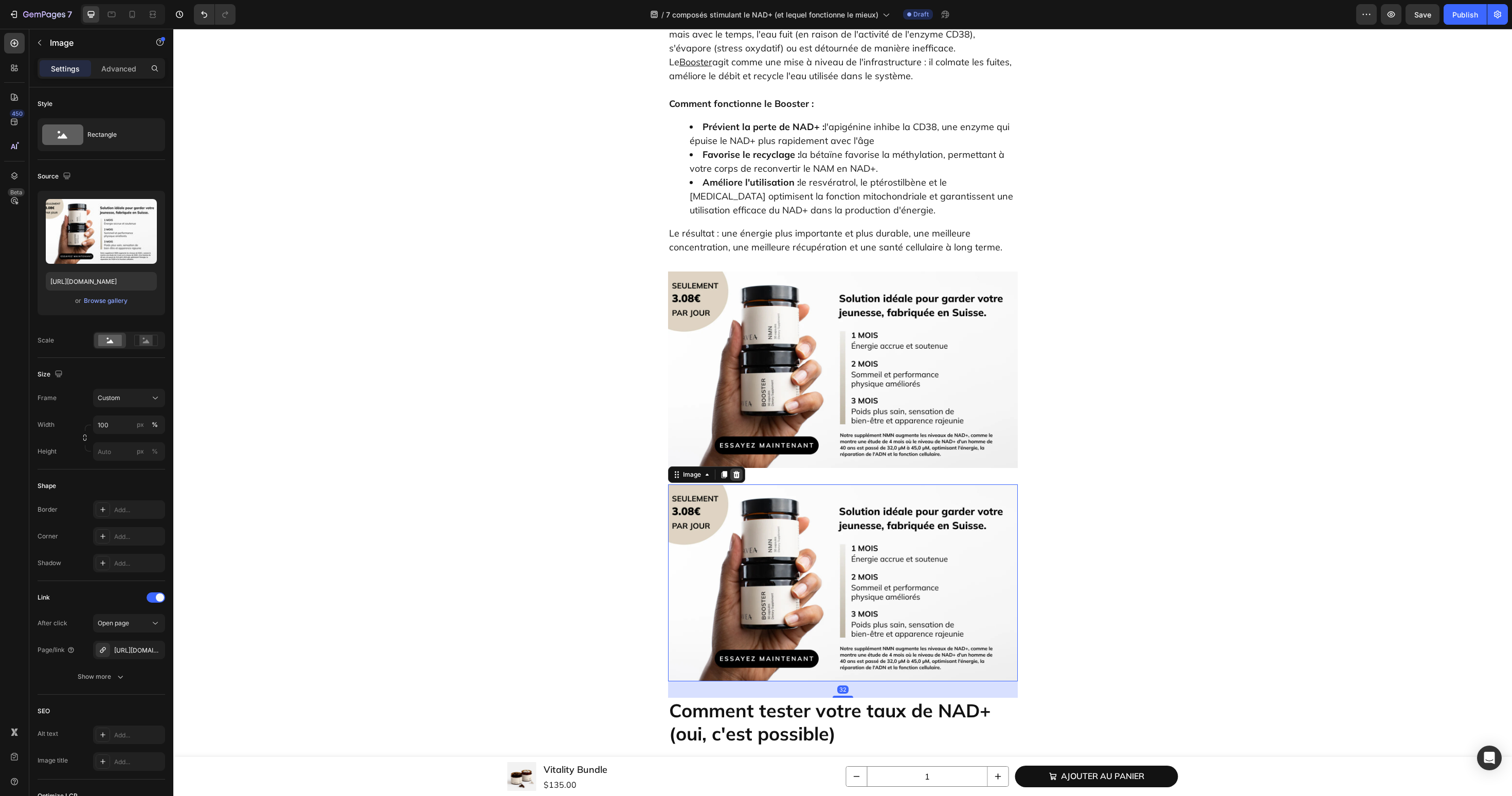
click at [739, 469] on div at bounding box center [736, 475] width 12 height 12
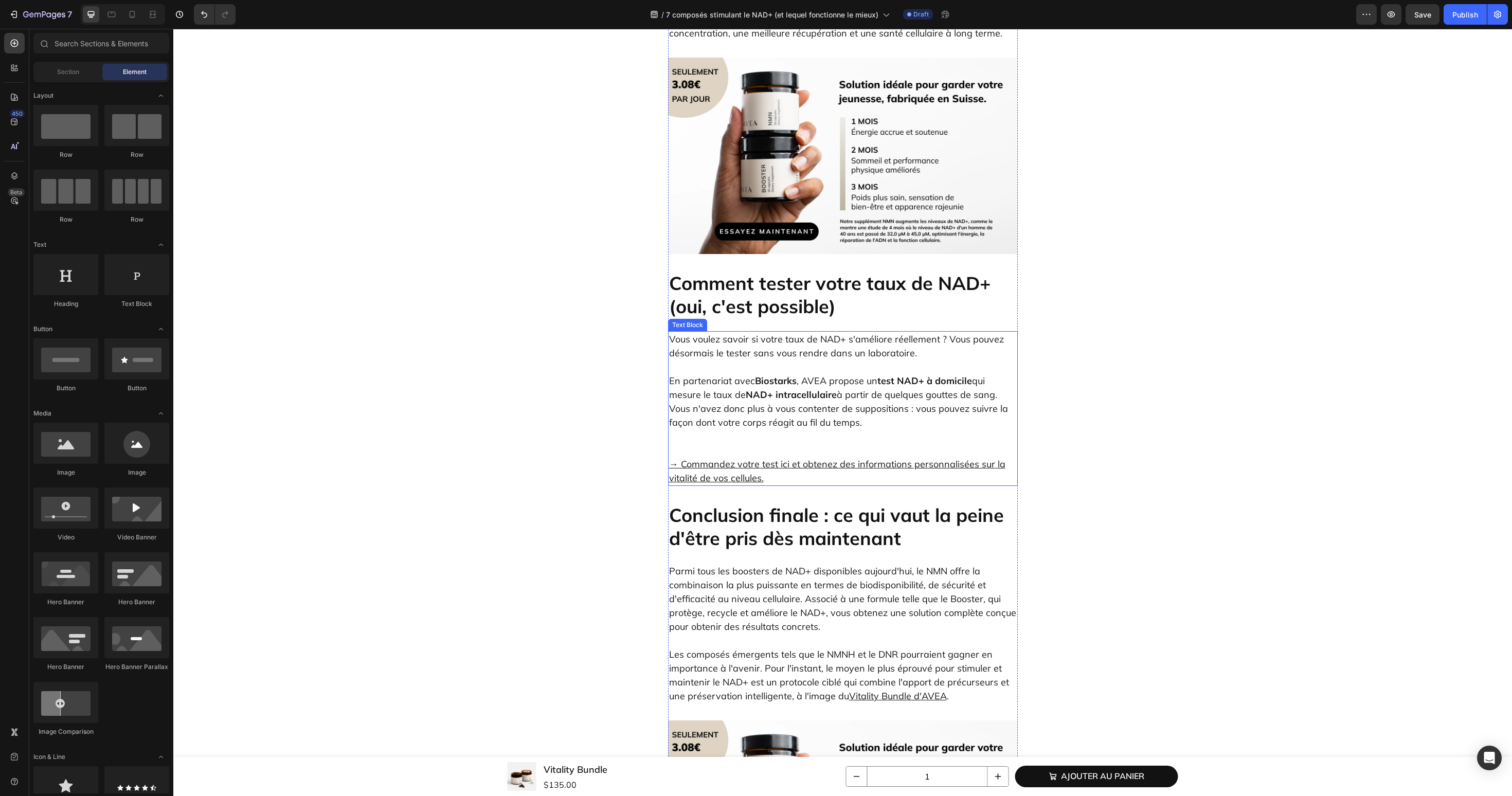
scroll to position [5079, 0]
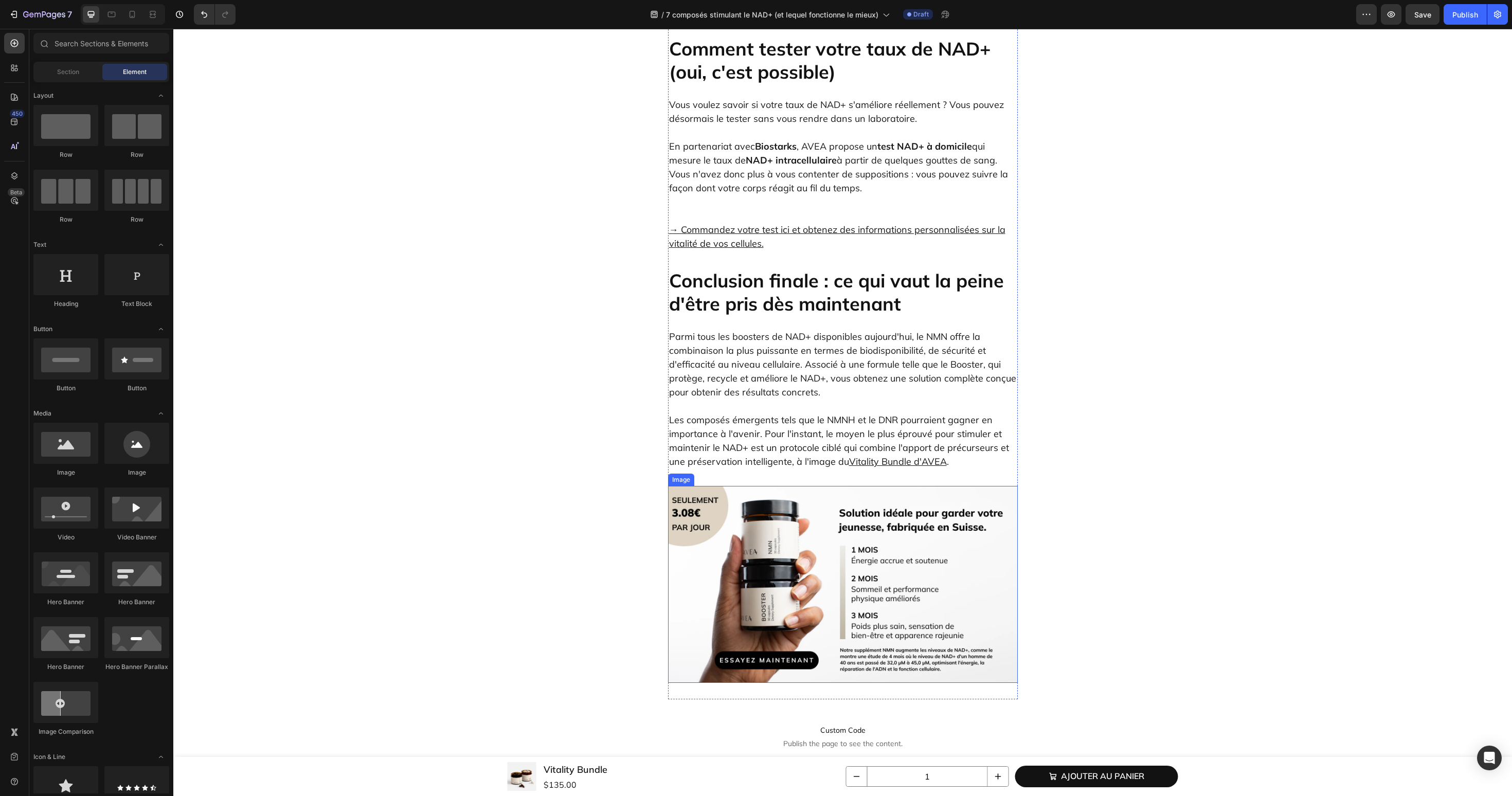
click at [742, 486] on img at bounding box center [843, 585] width 349 height 197
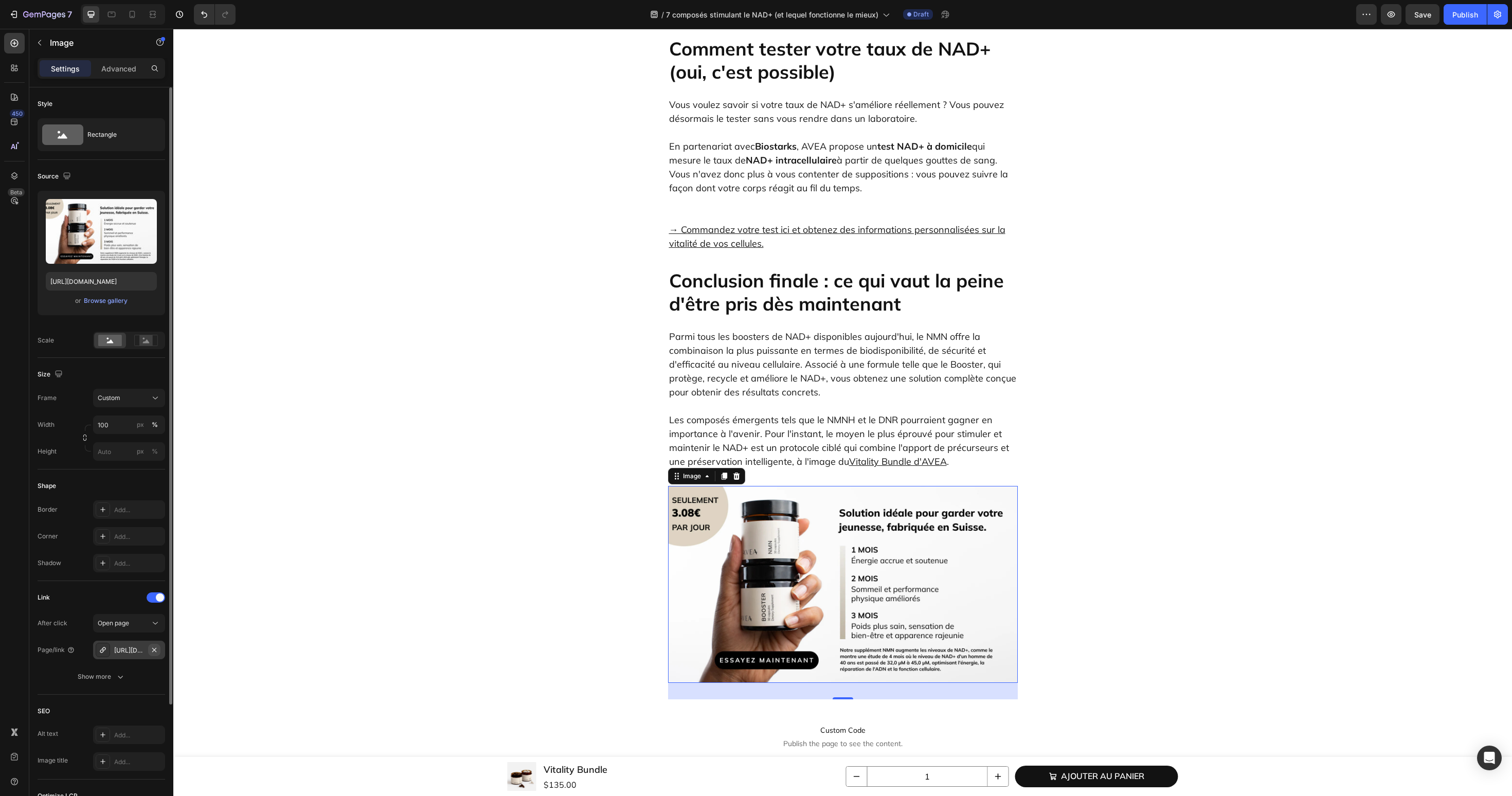
click at [156, 651] on icon "button" at bounding box center [154, 650] width 8 height 8
click at [132, 651] on div "Add..." at bounding box center [138, 651] width 48 height 9
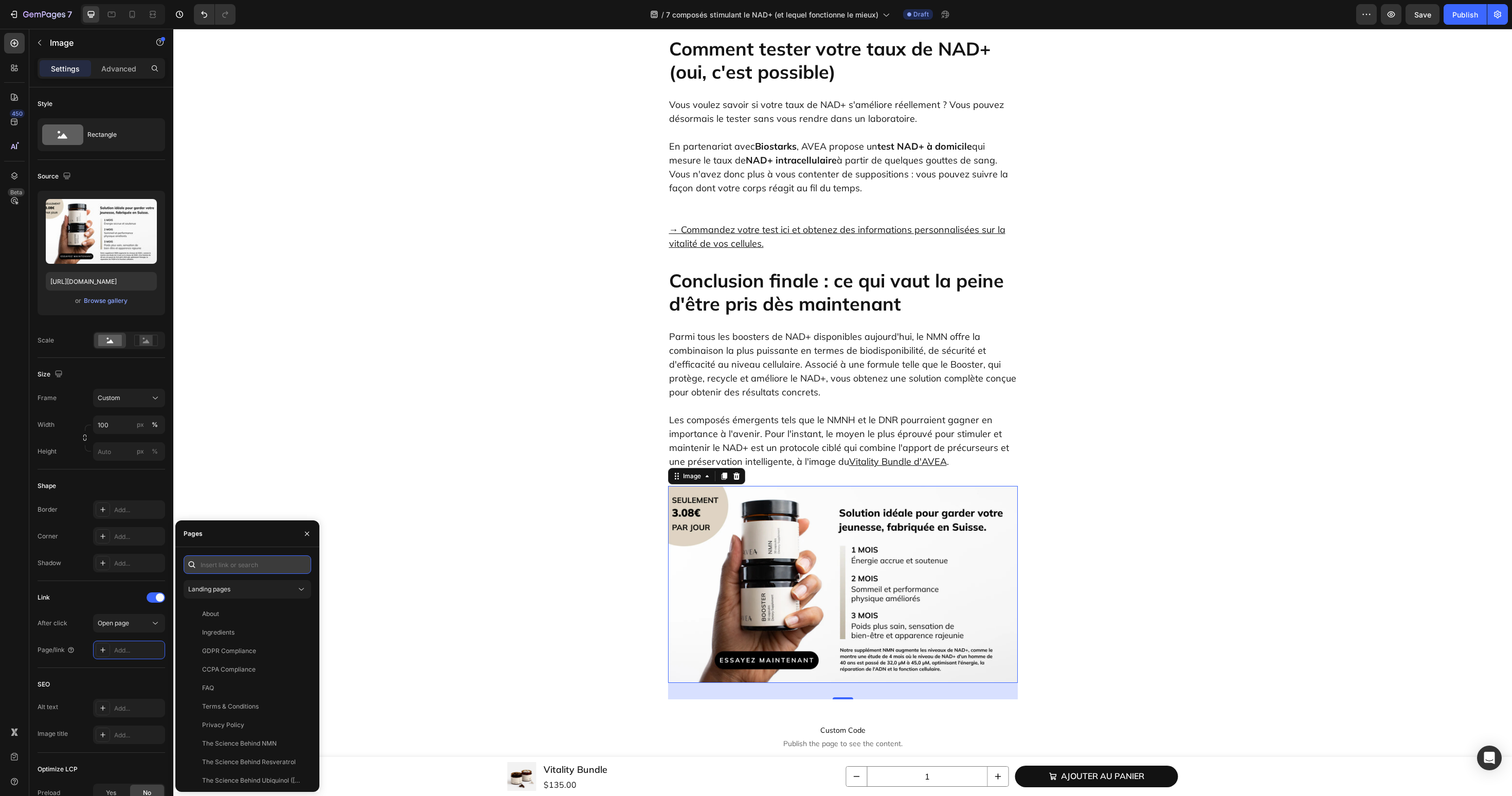
click at [233, 568] on input "text" at bounding box center [247, 565] width 127 height 18
paste input "[URL][DOMAIN_NAME]"
type input "[URL][DOMAIN_NAME]"
click at [233, 590] on div "[URL][DOMAIN_NAME]" at bounding box center [235, 589] width 66 height 9
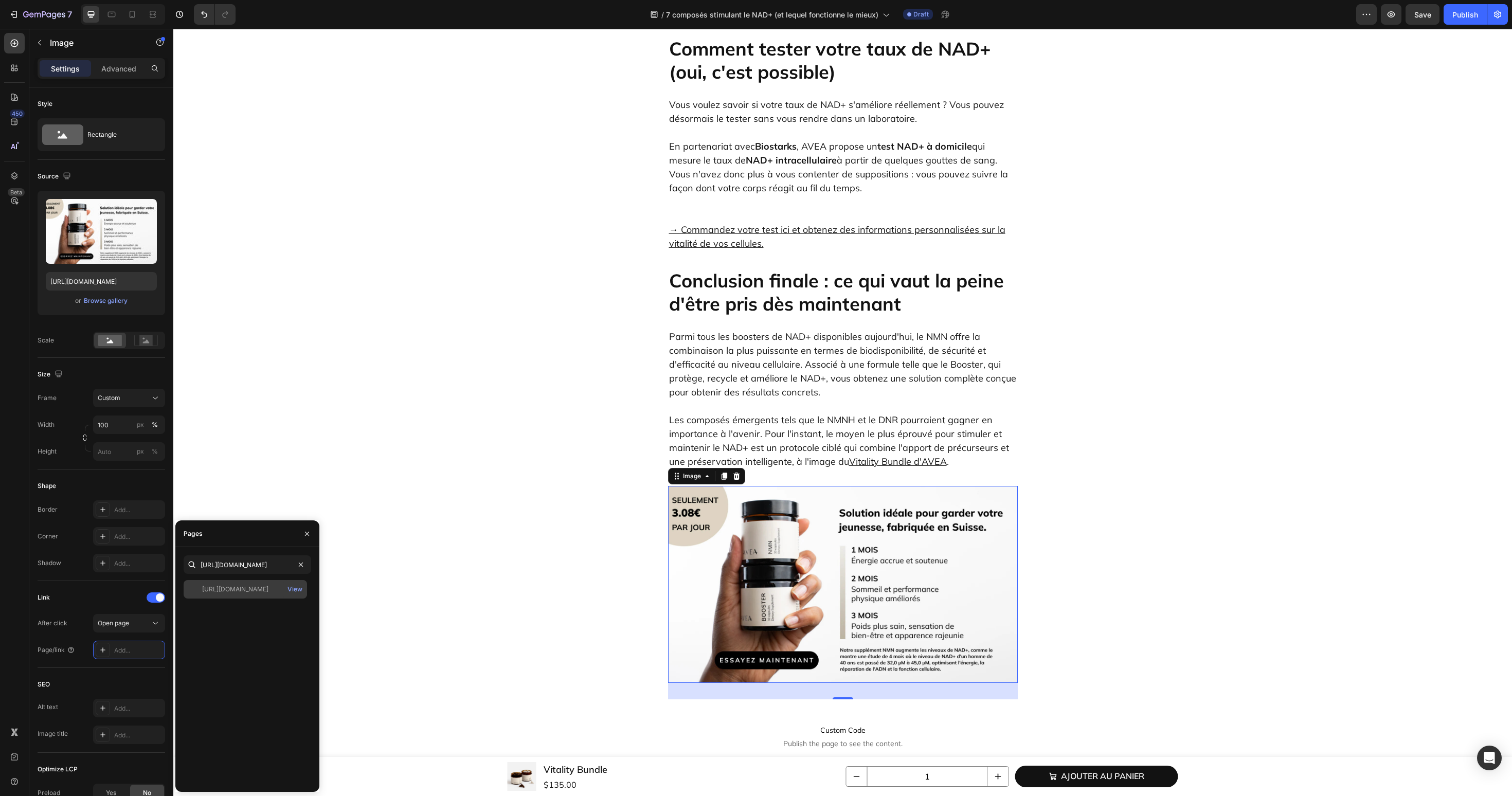
scroll to position [0, 0]
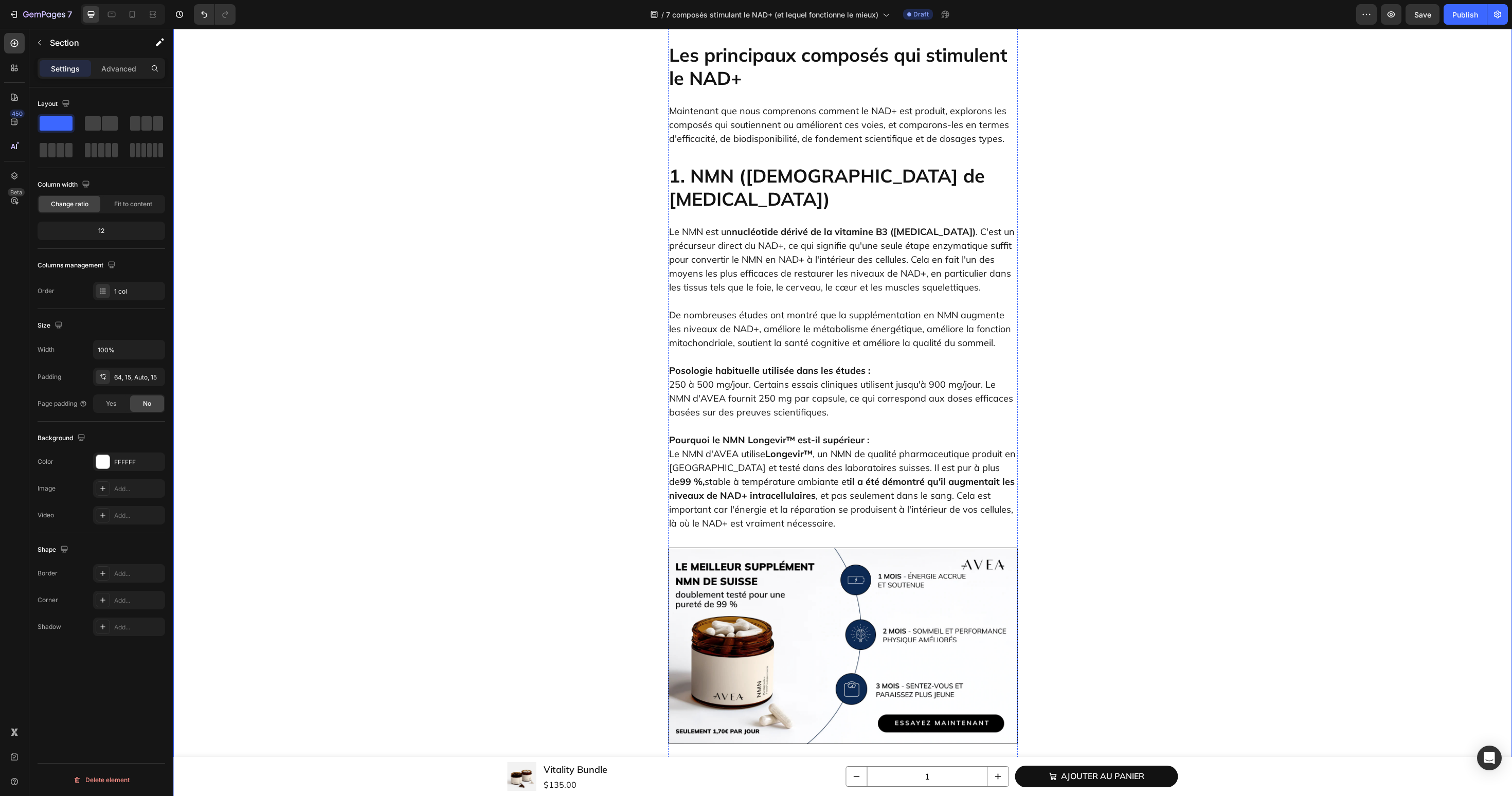
scroll to position [165, 0]
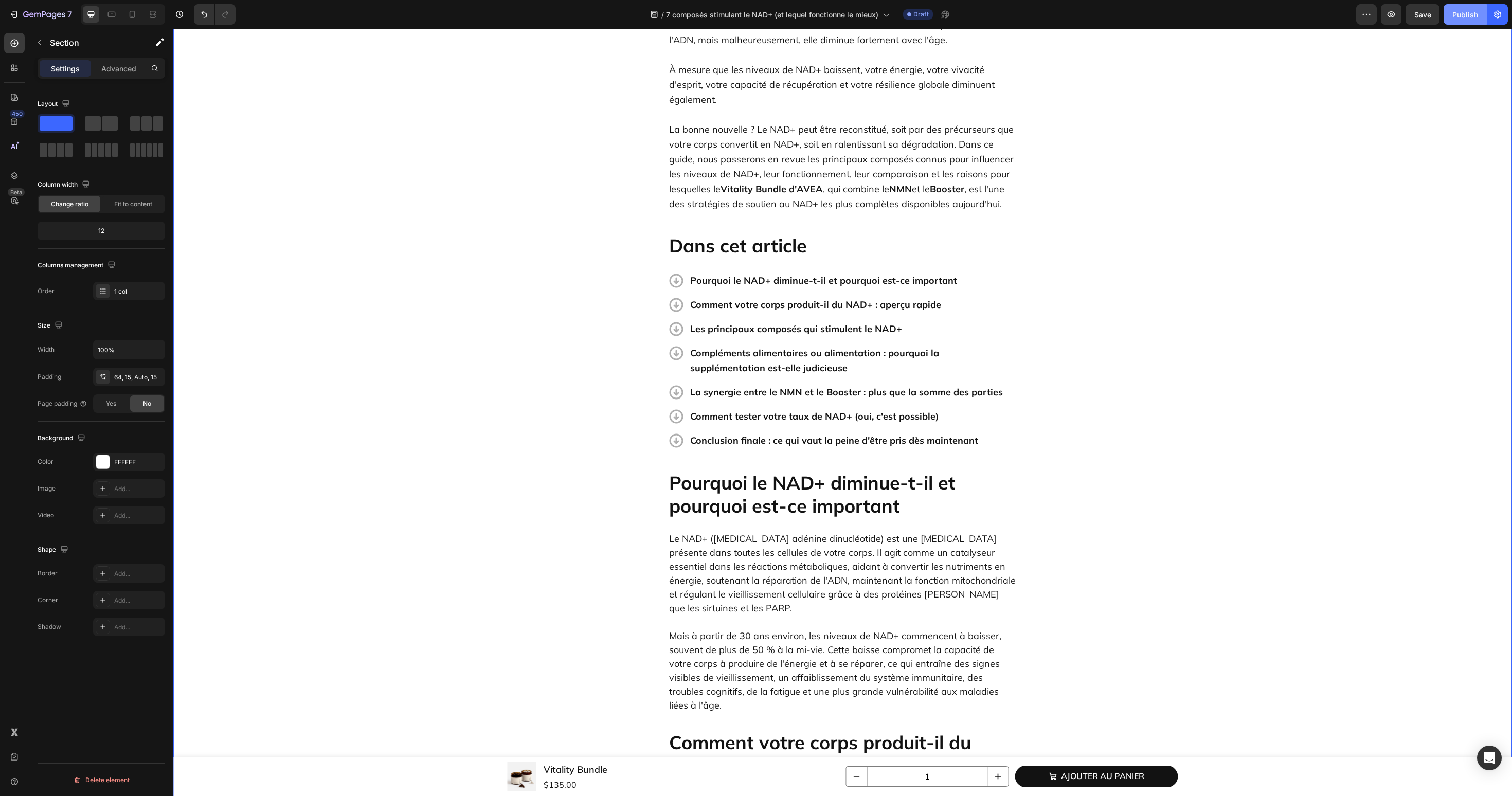
click at [1458, 18] on div "Publish" at bounding box center [1465, 15] width 26 height 11
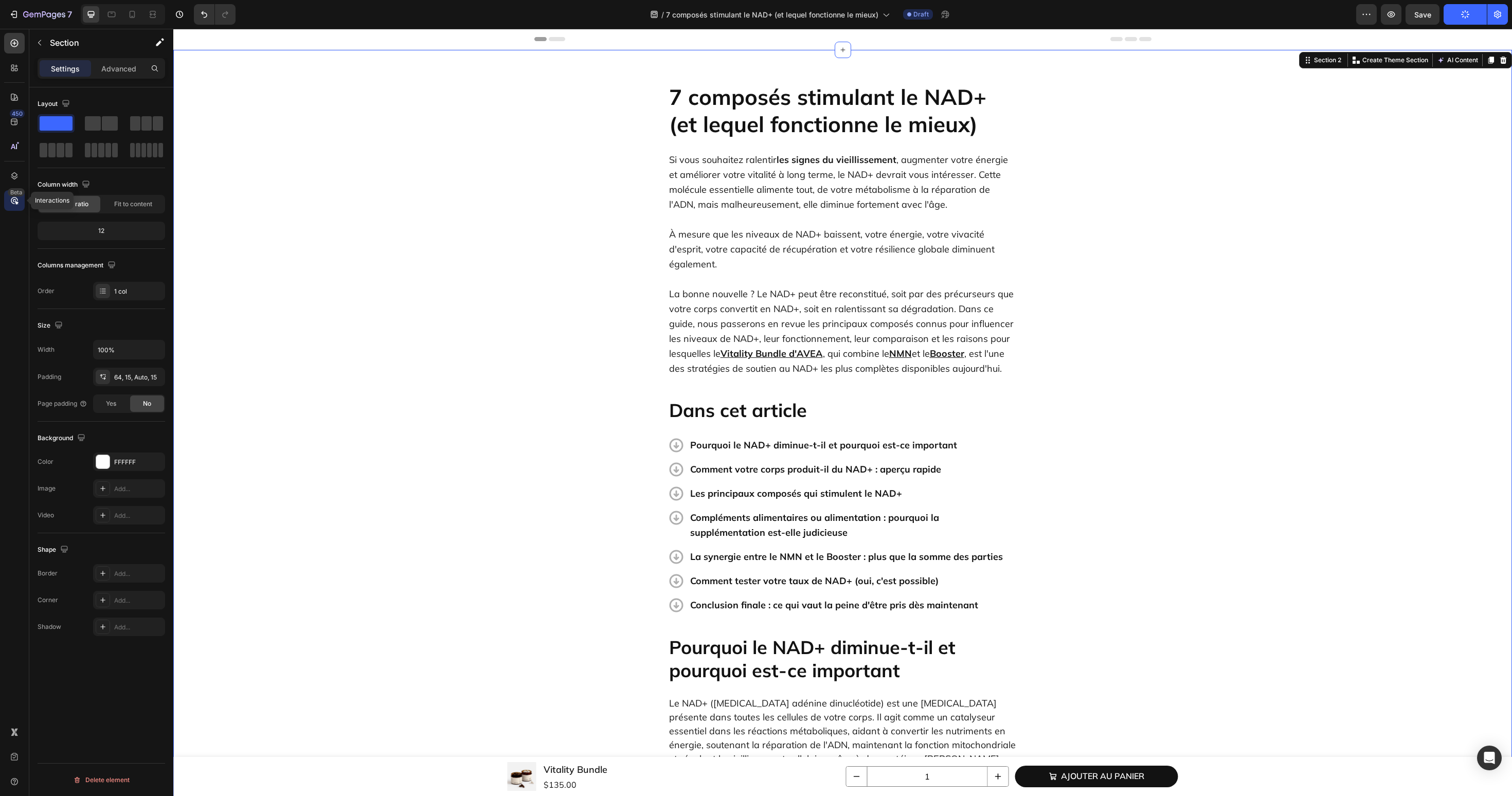
click at [17, 201] on icon at bounding box center [17, 203] width 4 height 4
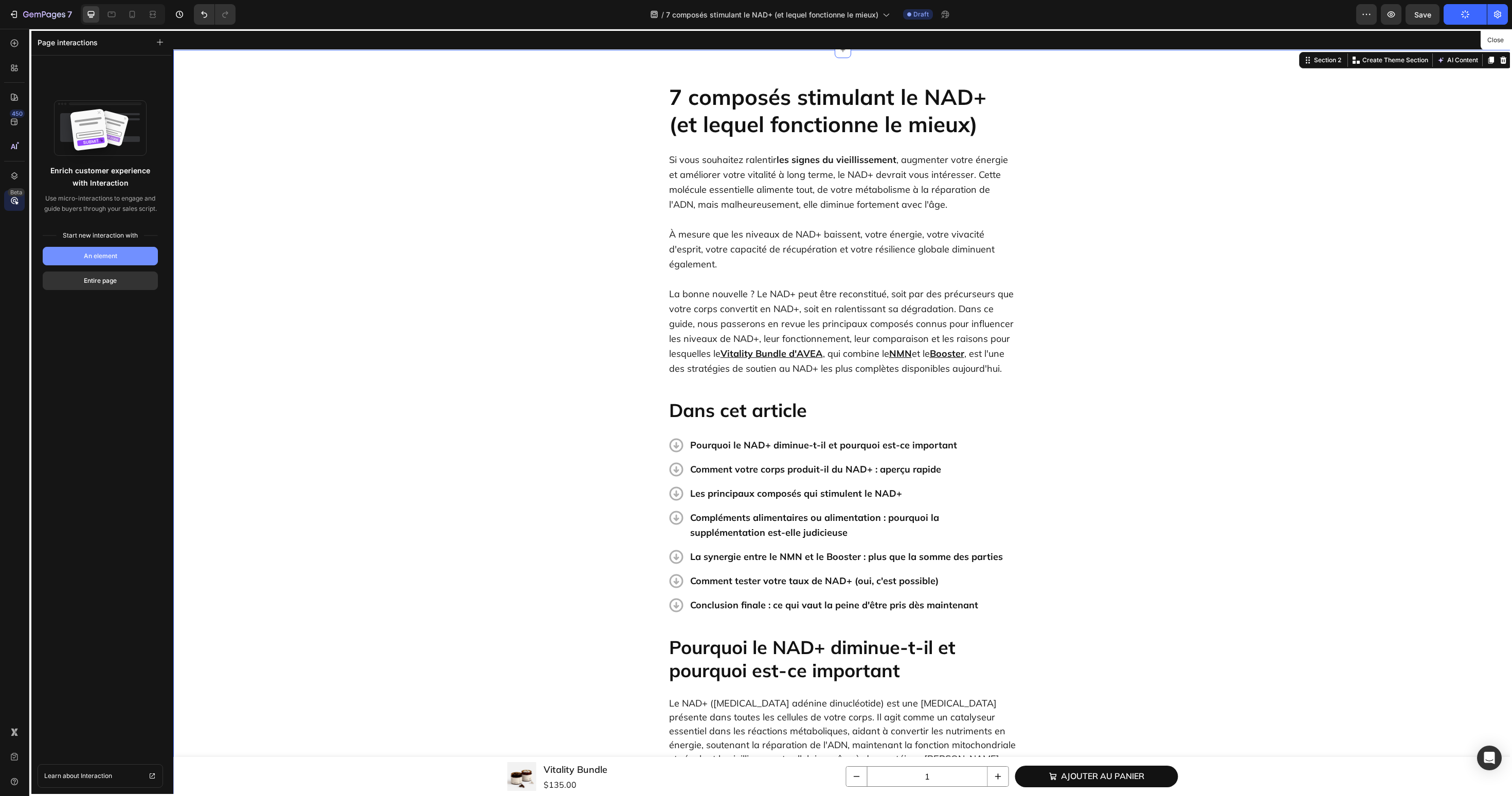
click at [72, 253] on button "An element" at bounding box center [100, 256] width 115 height 18
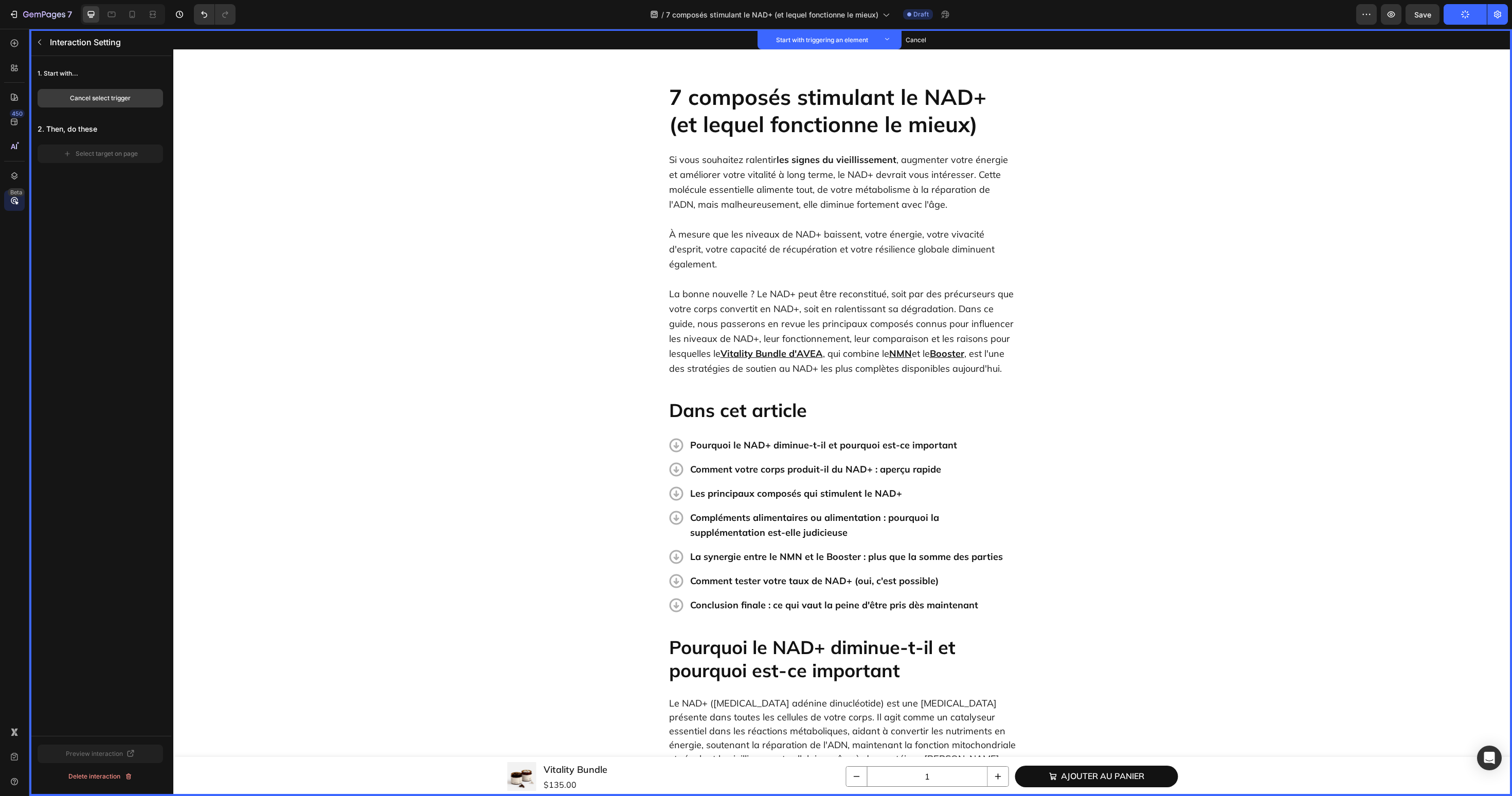
click at [121, 101] on div "Cancel select trigger" at bounding box center [101, 98] width 61 height 9
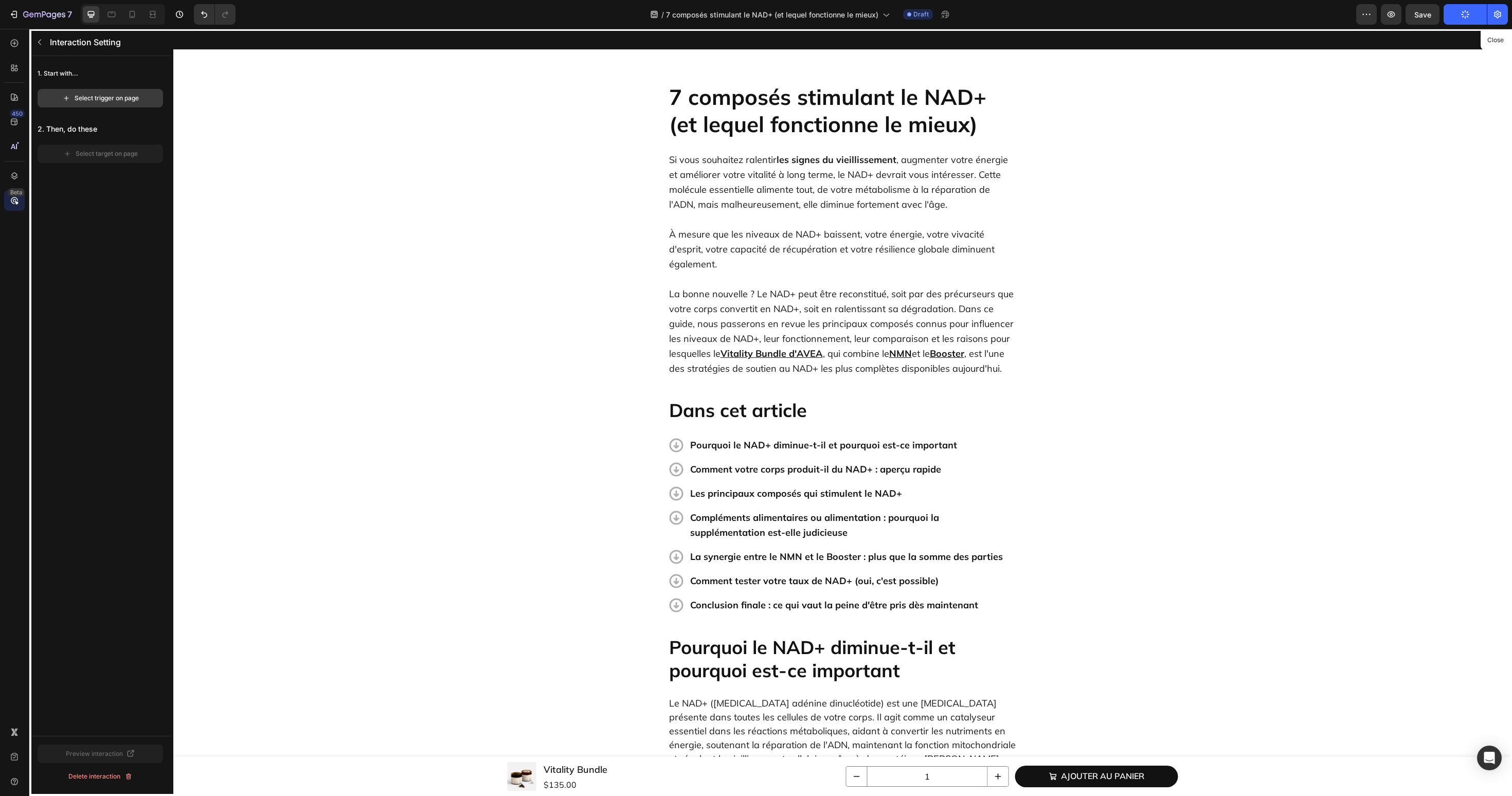
click at [101, 95] on div "Select trigger on page" at bounding box center [101, 98] width 76 height 9
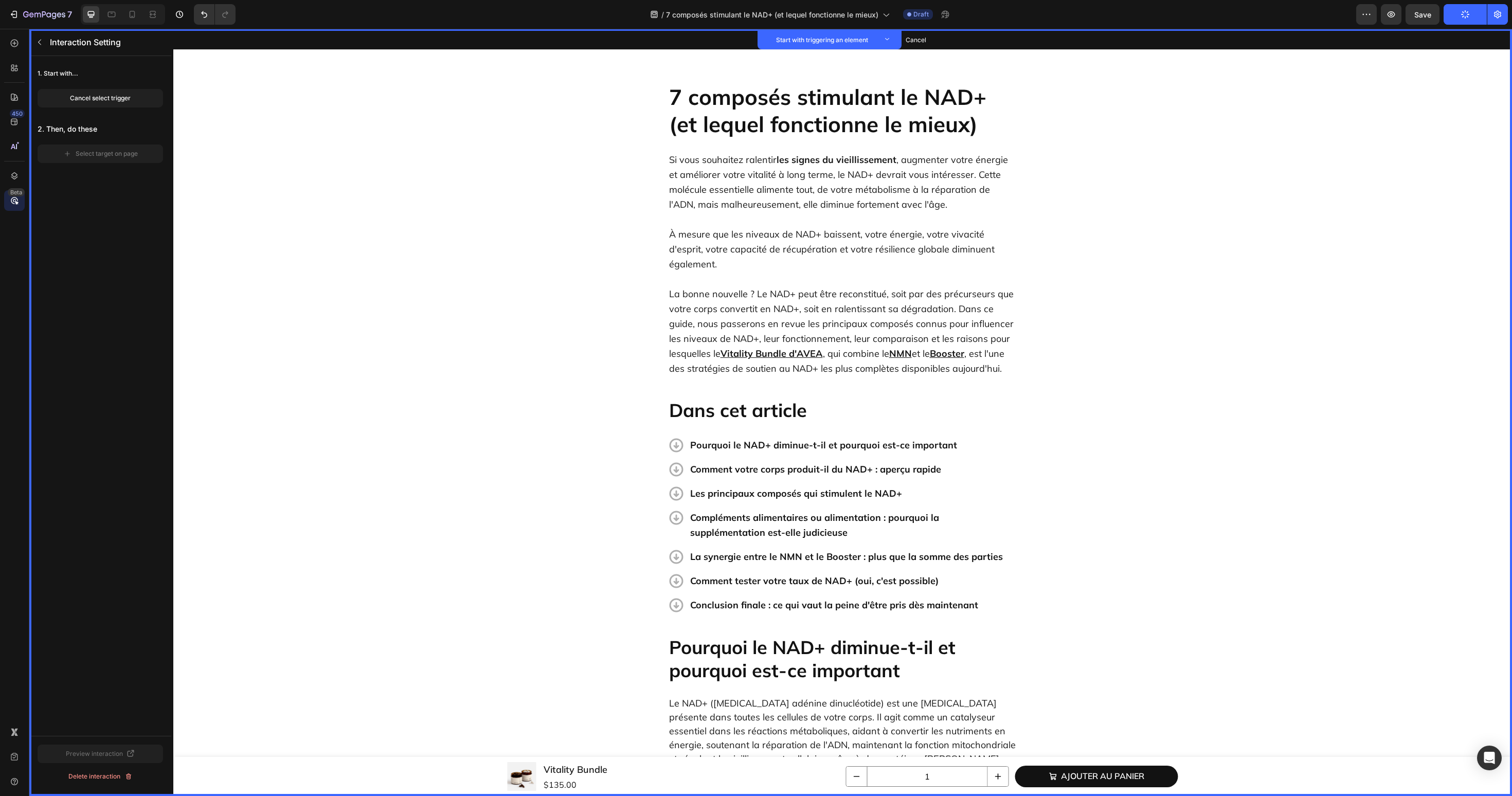
click at [101, 95] on div "Cancel select trigger" at bounding box center [101, 98] width 61 height 9
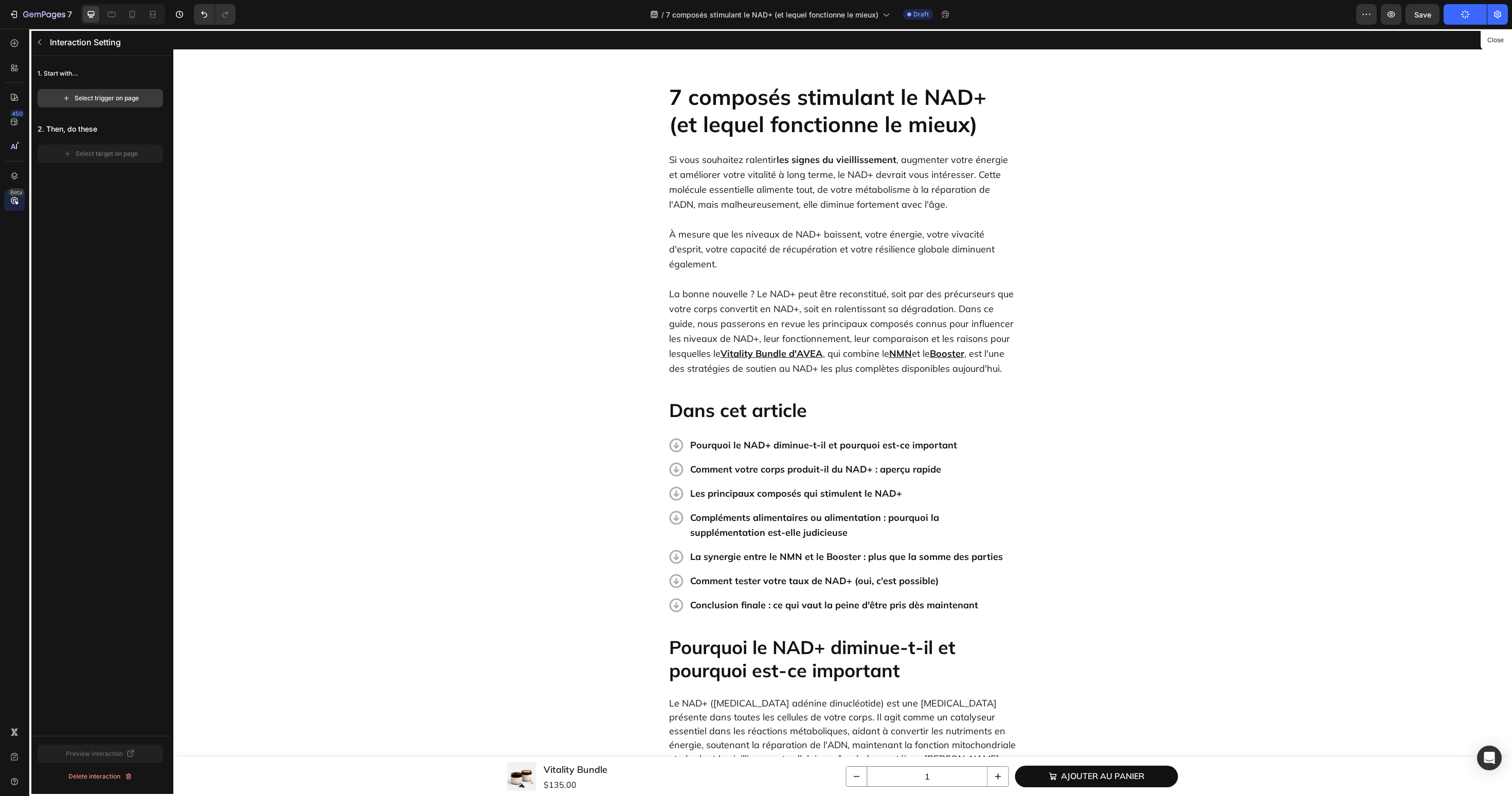
click at [119, 100] on div "Select trigger on page" at bounding box center [101, 98] width 76 height 9
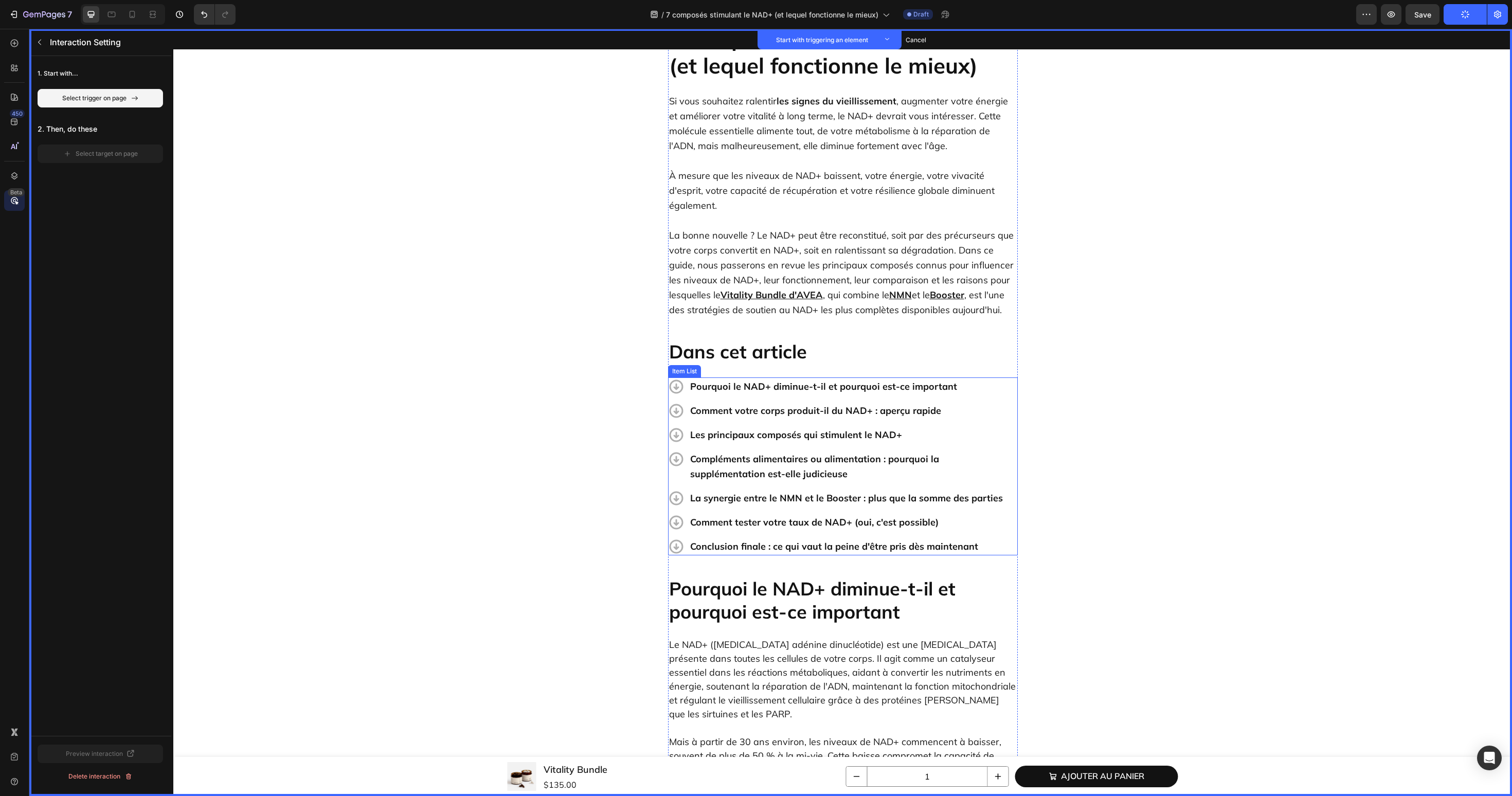
scroll to position [83, 0]
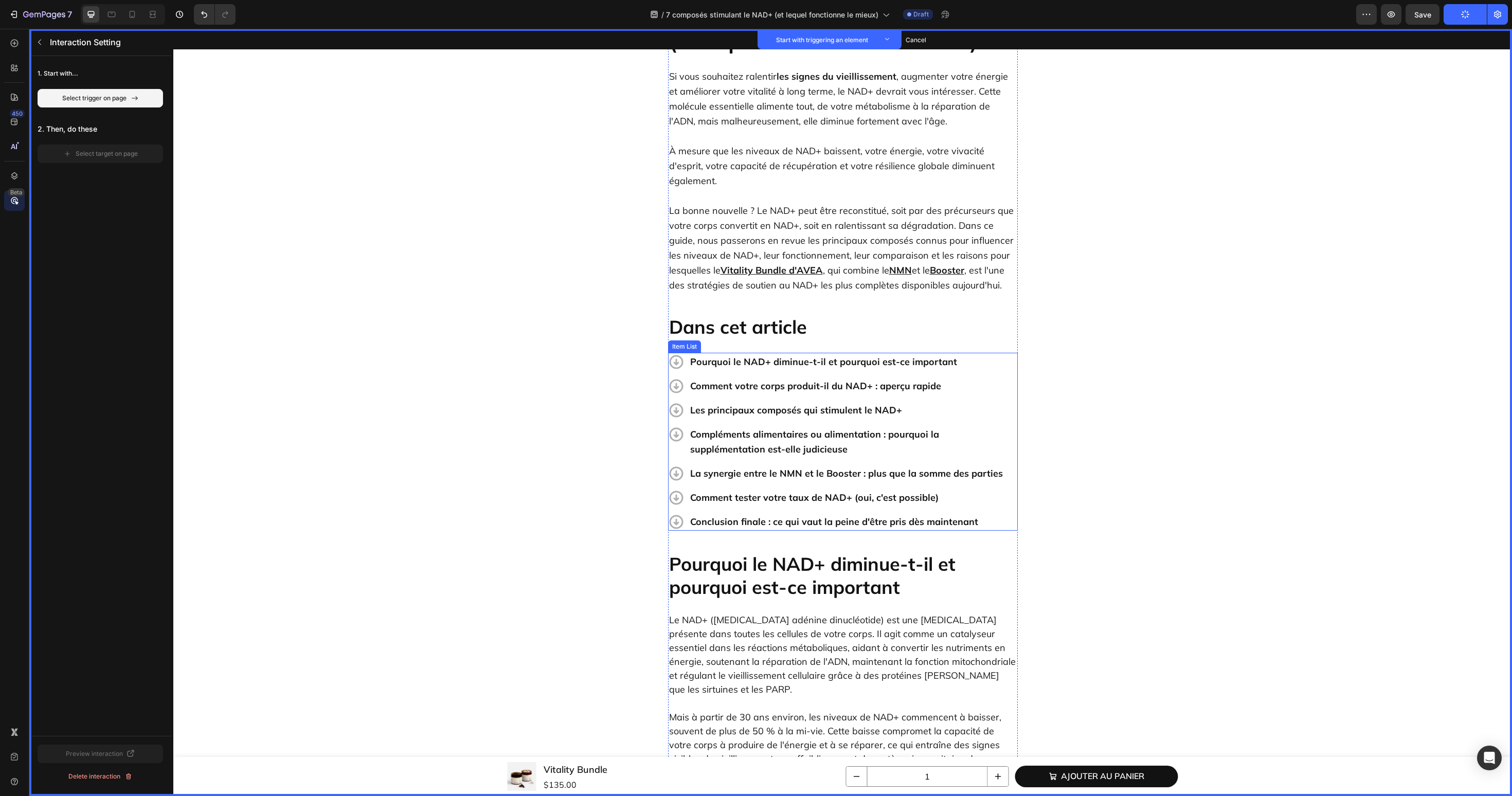
click at [974, 353] on div "Pourquoi le NAD+ diminue-t-il et pourquoi est-ce important" at bounding box center [853, 362] width 329 height 18
click at [764, 337] on button "Set as trigger" at bounding box center [748, 343] width 47 height 12
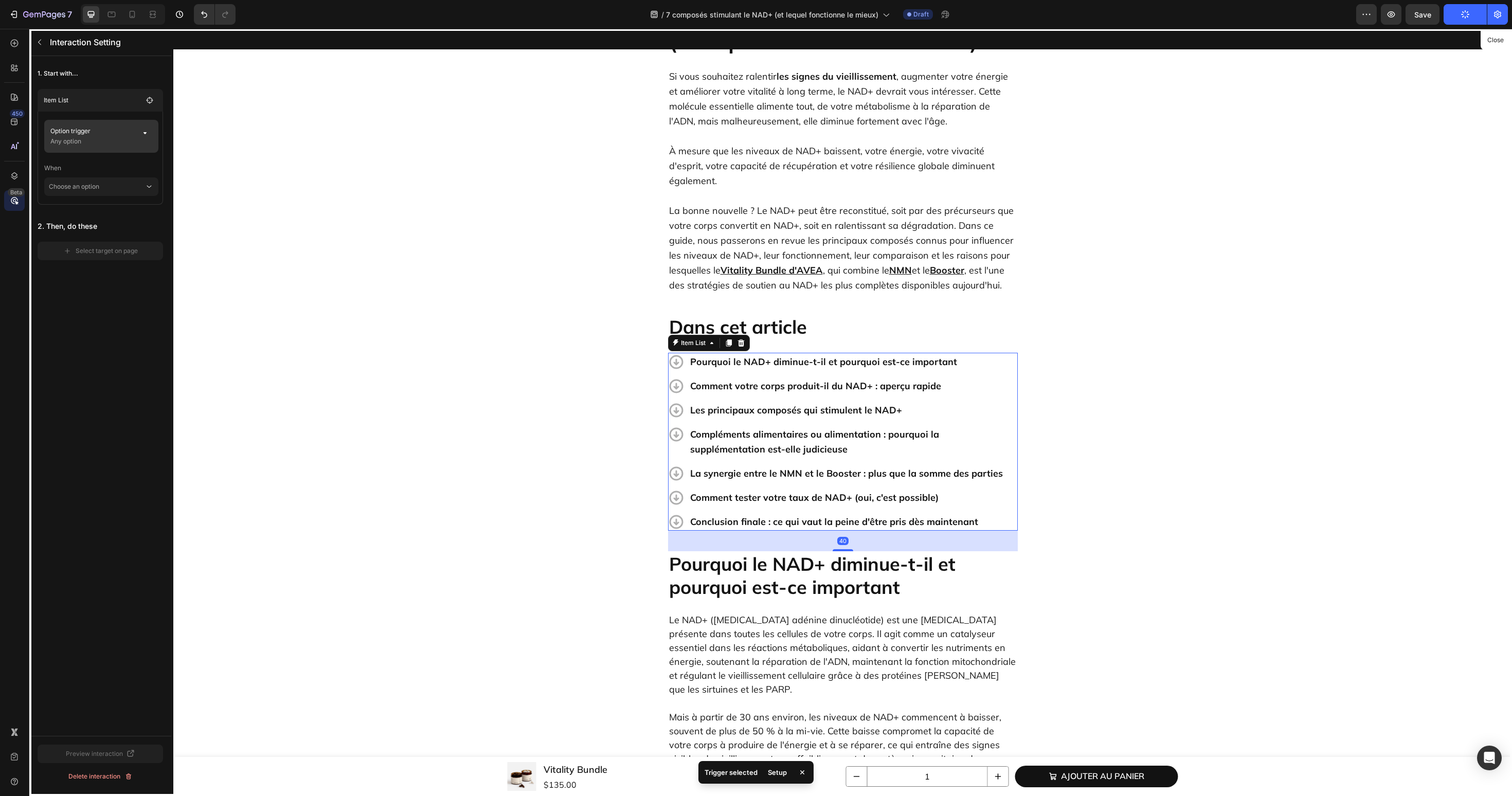
click at [127, 137] on p "Any option" at bounding box center [92, 141] width 83 height 10
click at [278, 168] on div "None" at bounding box center [263, 172] width 40 height 9
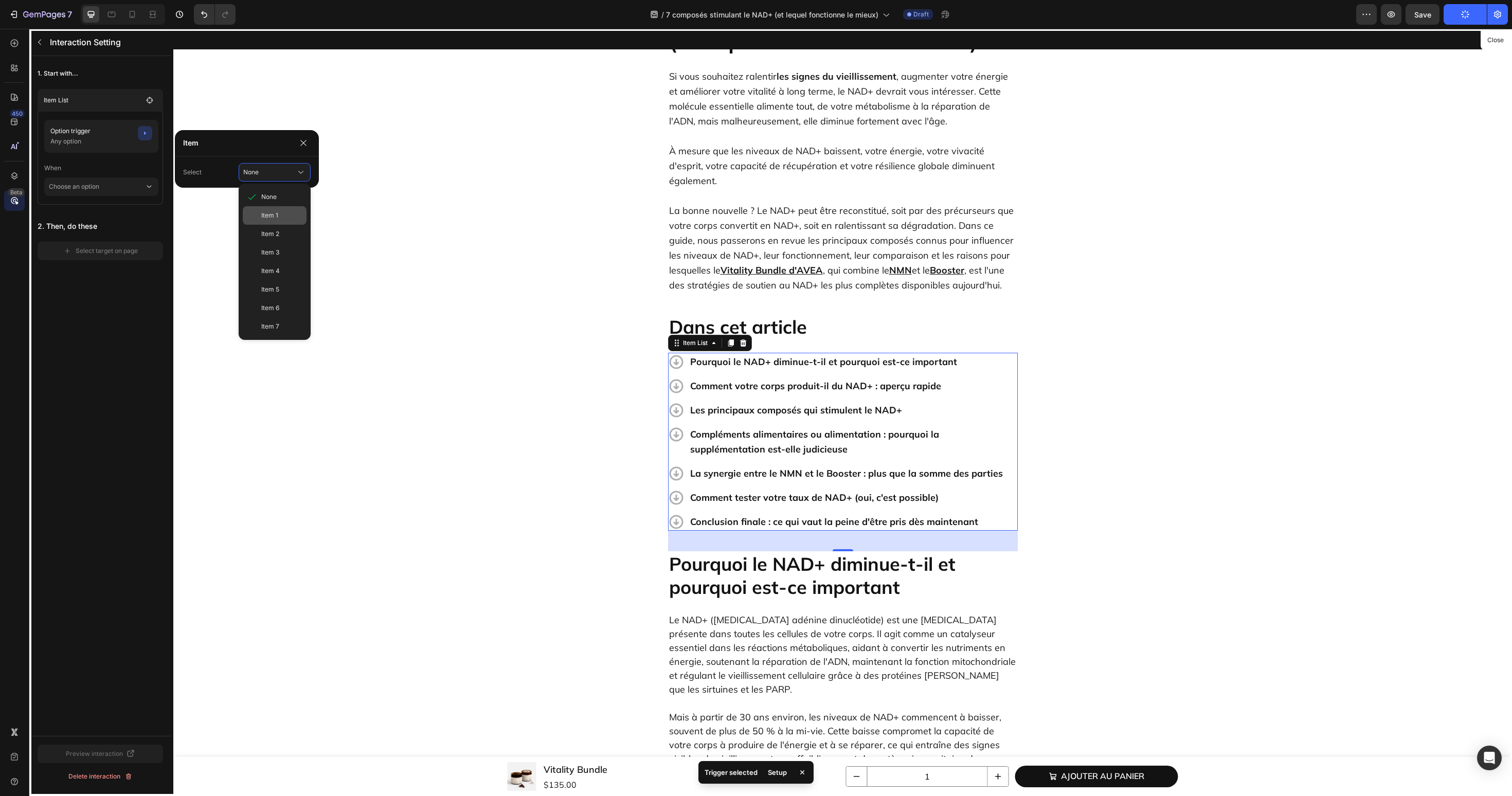
click at [281, 215] on div "Item 1" at bounding box center [281, 215] width 41 height 9
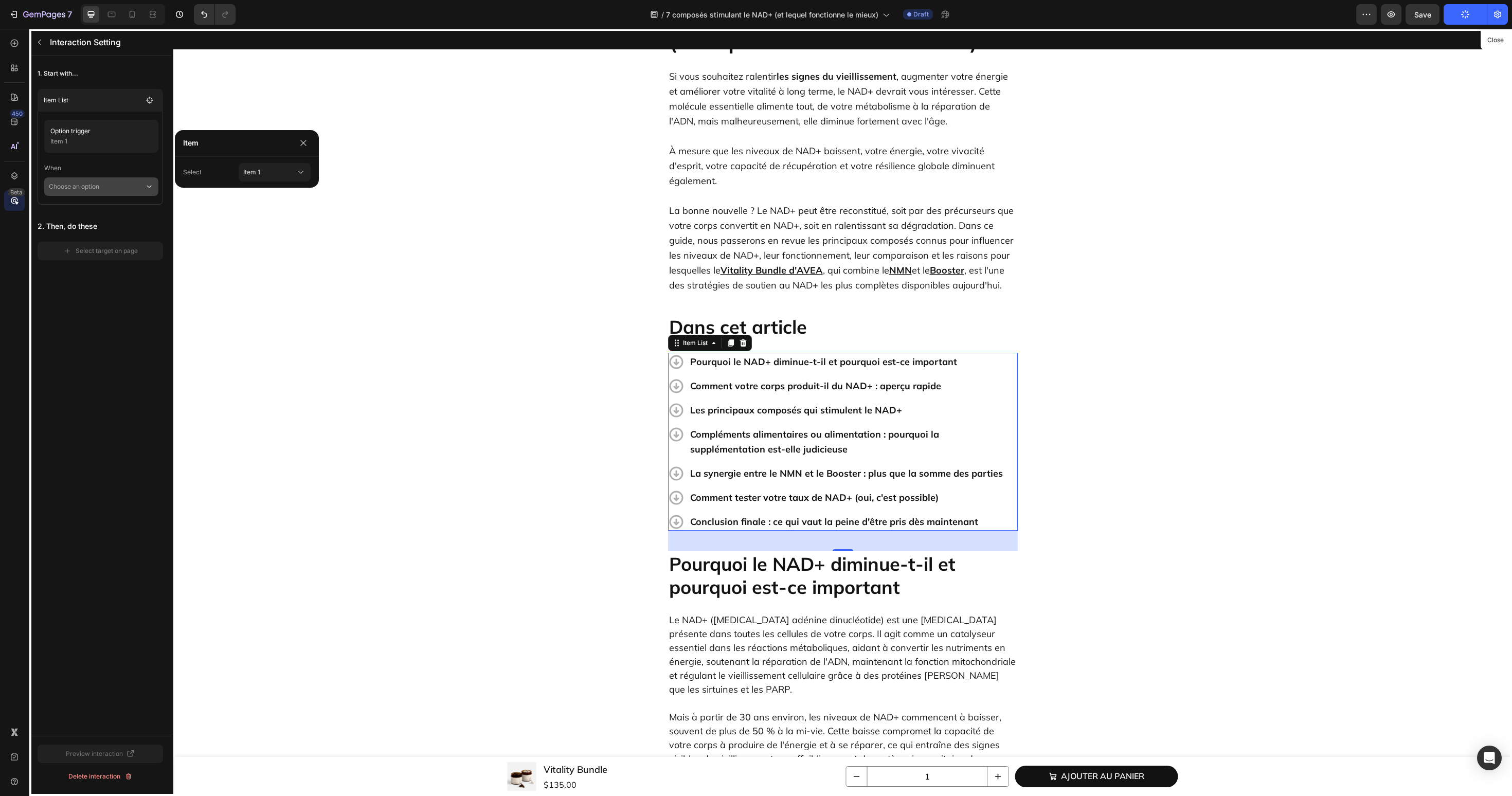
click at [149, 189] on icon at bounding box center [149, 186] width 9 height 10
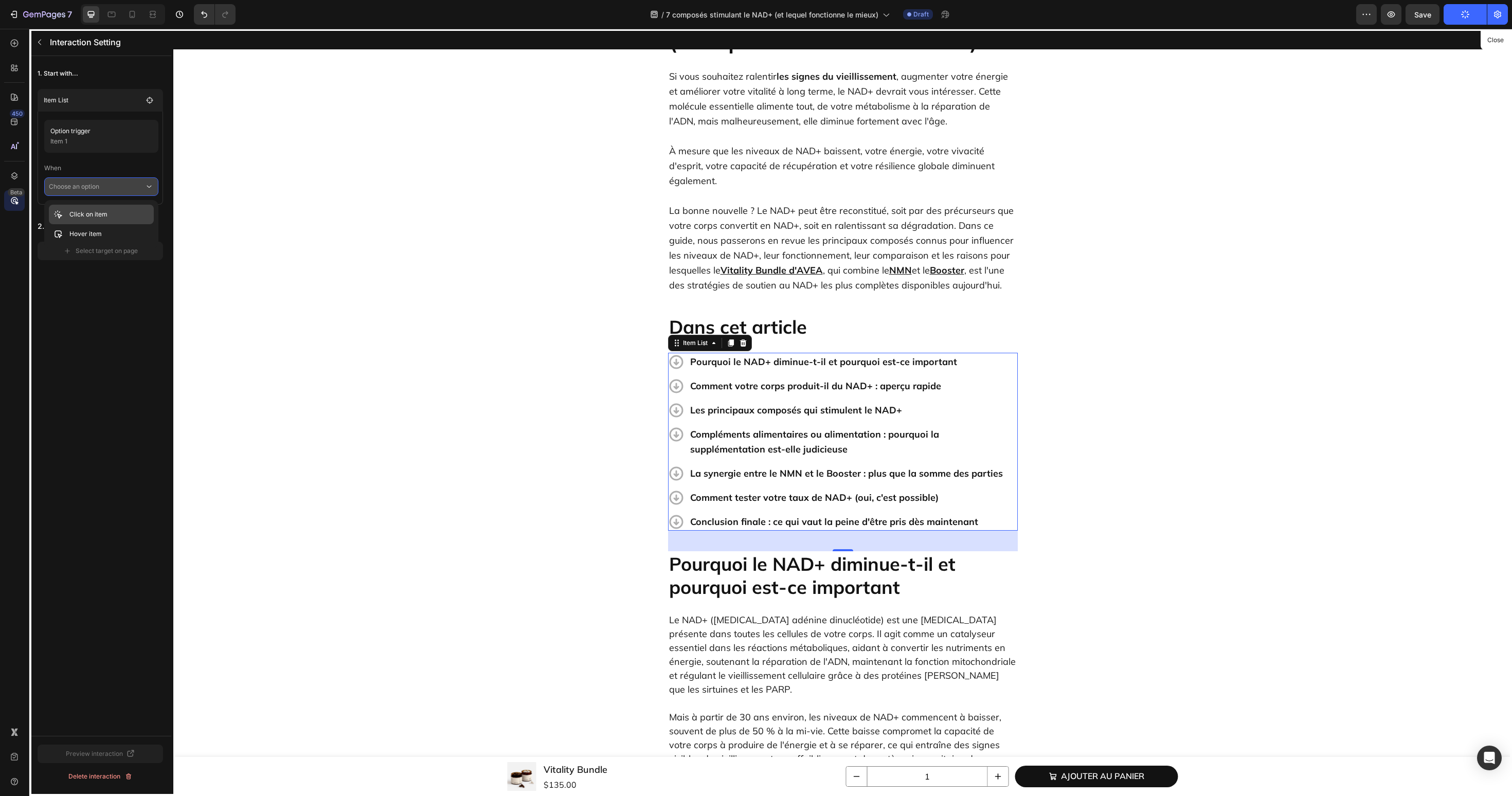
click at [107, 224] on div "Click on item" at bounding box center [101, 234] width 105 height 20
click at [104, 258] on button "Select target on page" at bounding box center [100, 266] width 125 height 18
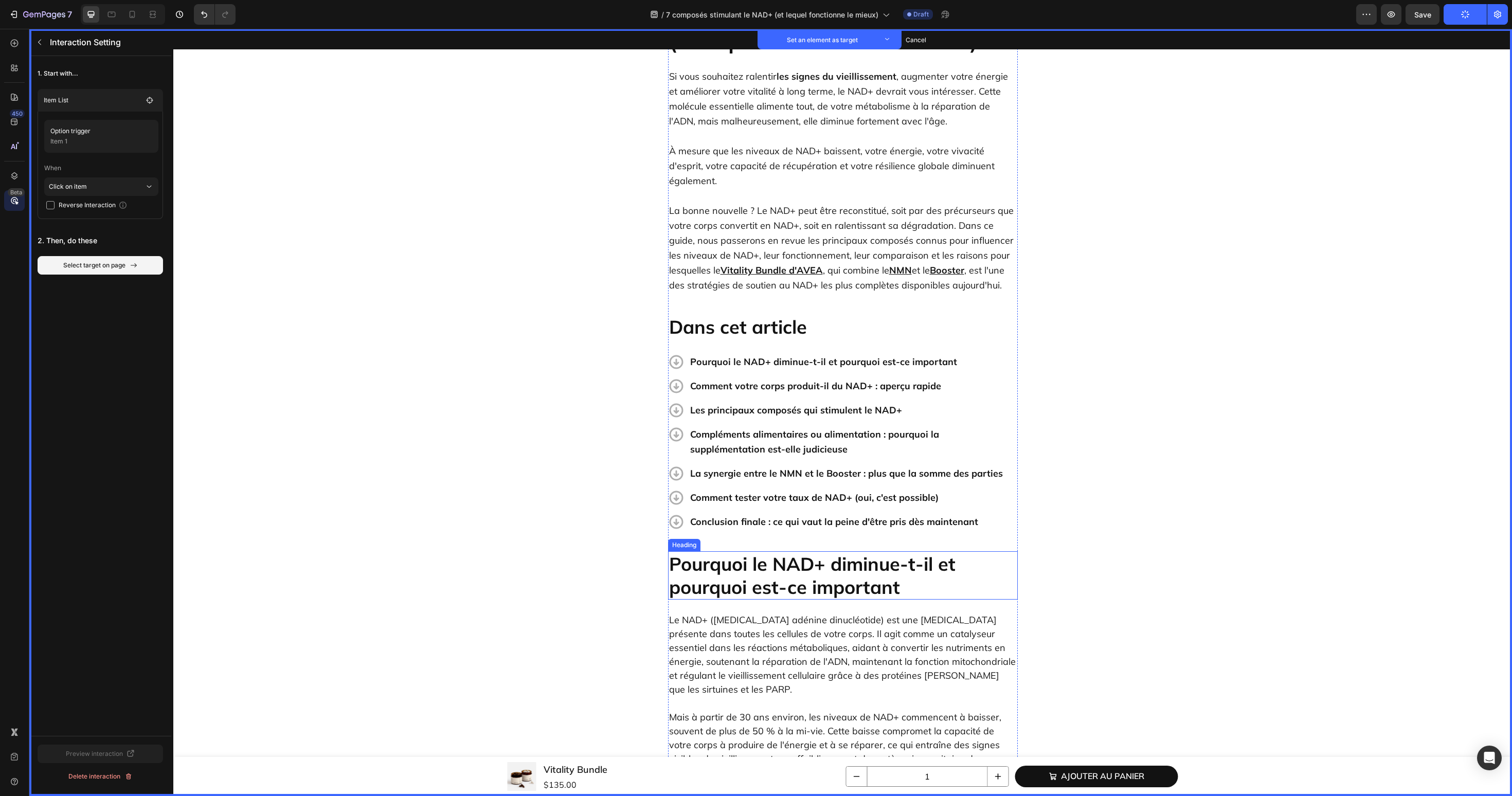
click at [738, 554] on h2 "Pourquoi le NAD+ diminue-t-il et pourquoi est-ce important" at bounding box center [843, 575] width 349 height 48
click at [748, 536] on button "Set as target" at bounding box center [746, 542] width 45 height 12
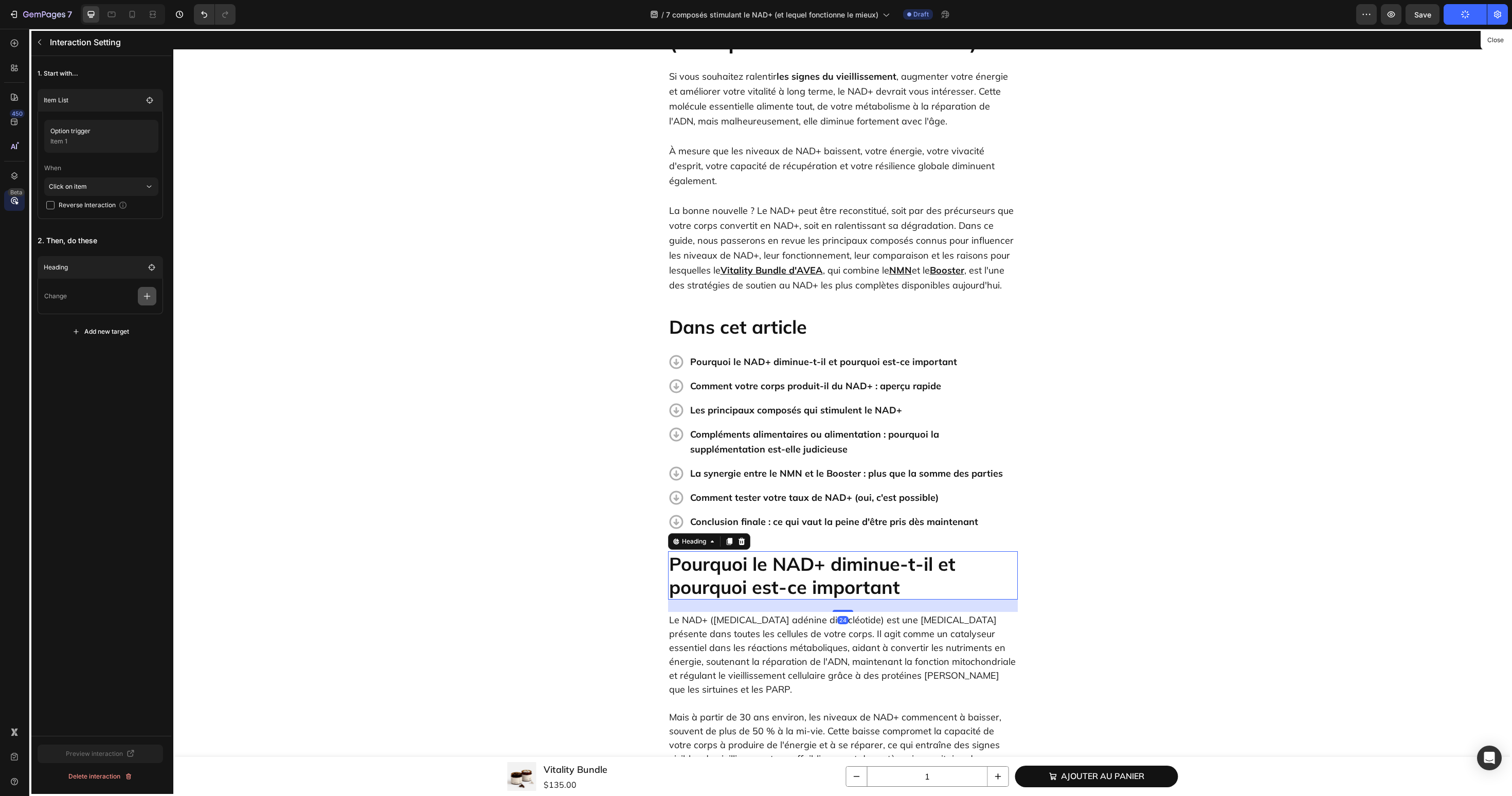
click at [150, 302] on button "button" at bounding box center [147, 296] width 18 height 18
click at [114, 369] on p "Scroll to" at bounding box center [98, 375] width 109 height 18
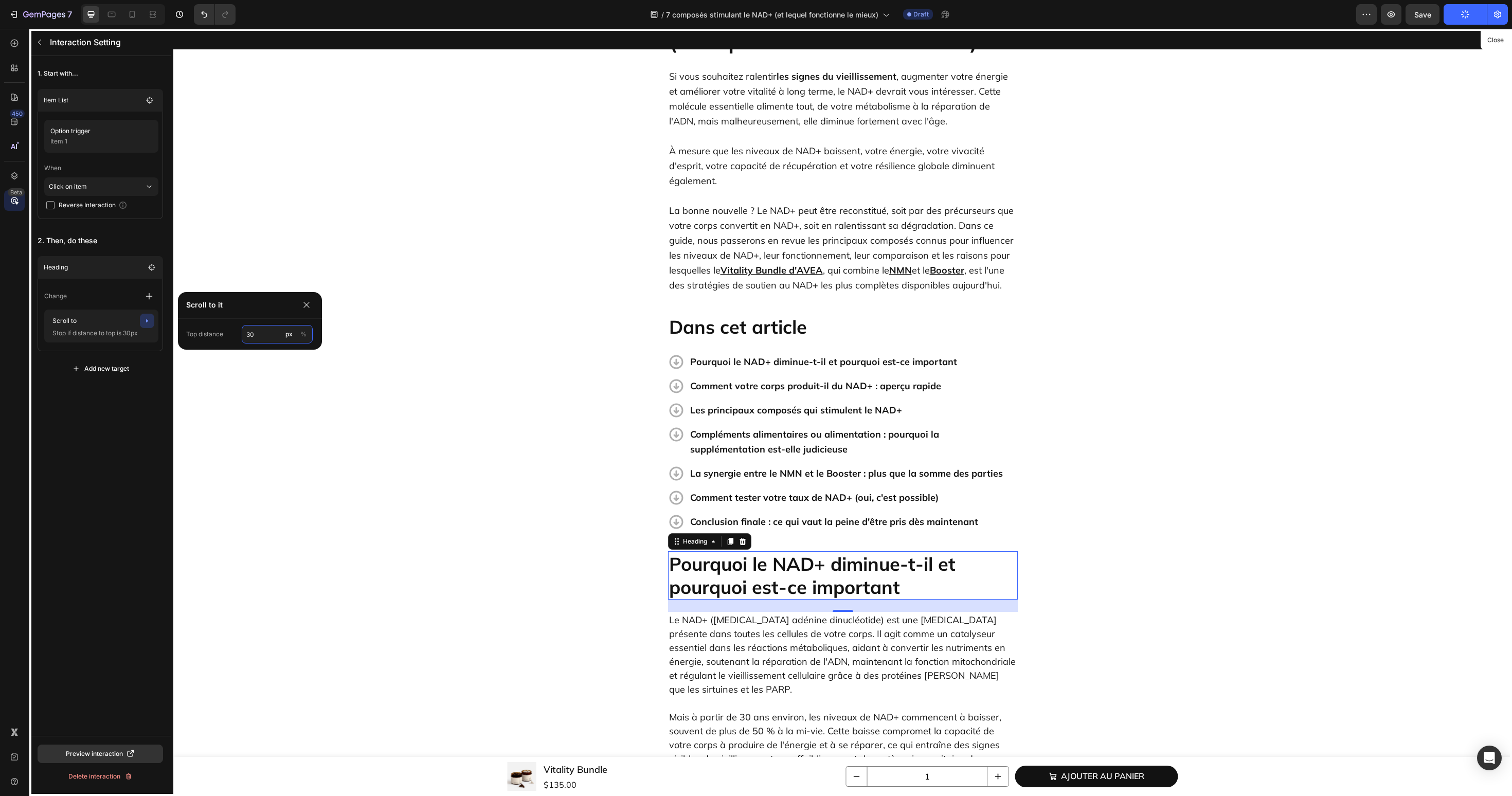
click at [255, 338] on input "30" at bounding box center [277, 334] width 71 height 18
type input "60"
click at [168, 401] on div "1. Start with... Item List Option trigger Item 1 When Click on item Reverse Int…" at bounding box center [100, 395] width 142 height 680
click at [43, 51] on div "Interaction Setting" at bounding box center [98, 42] width 140 height 27
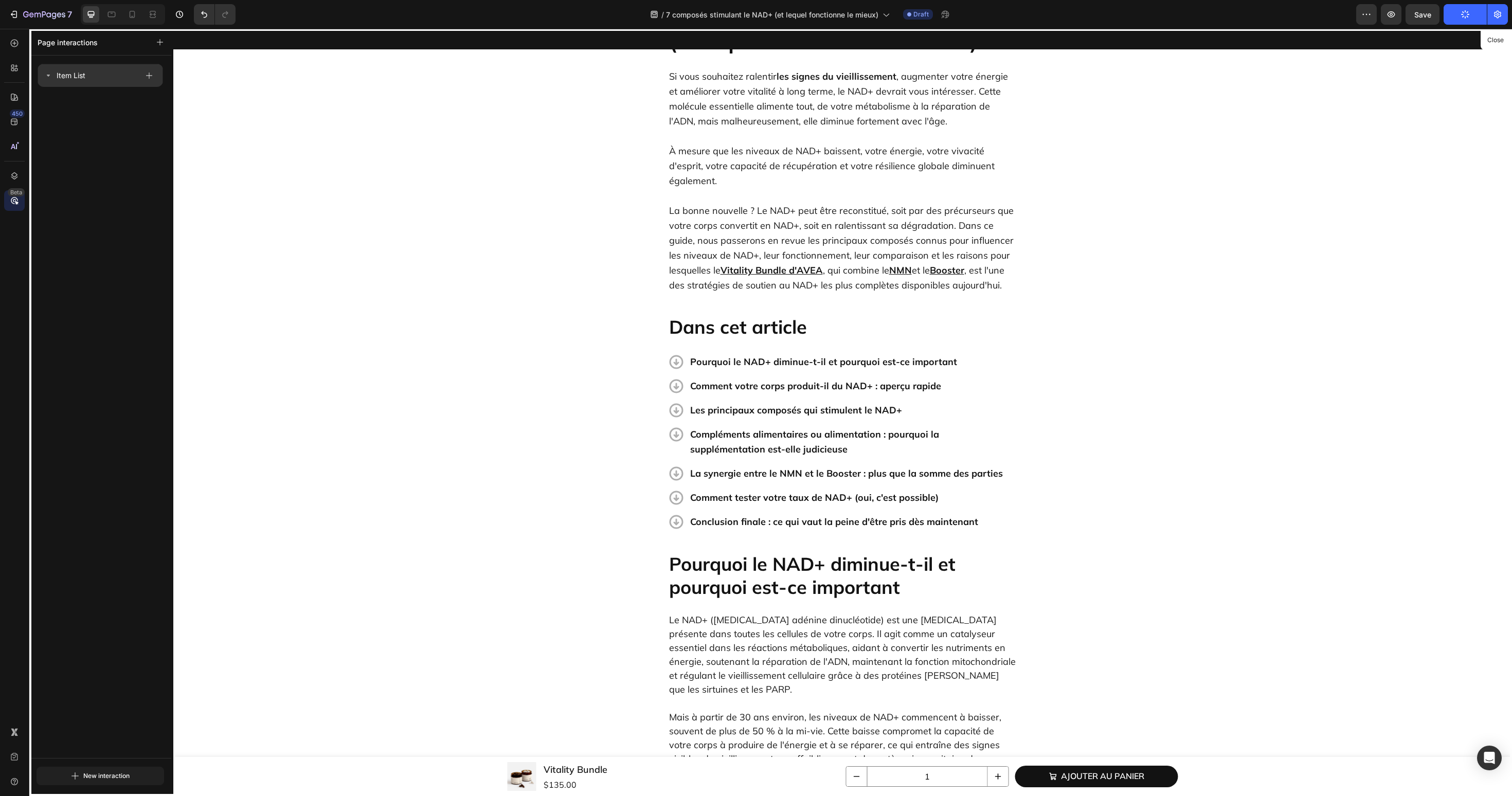
click at [47, 72] on icon at bounding box center [48, 76] width 8 height 8
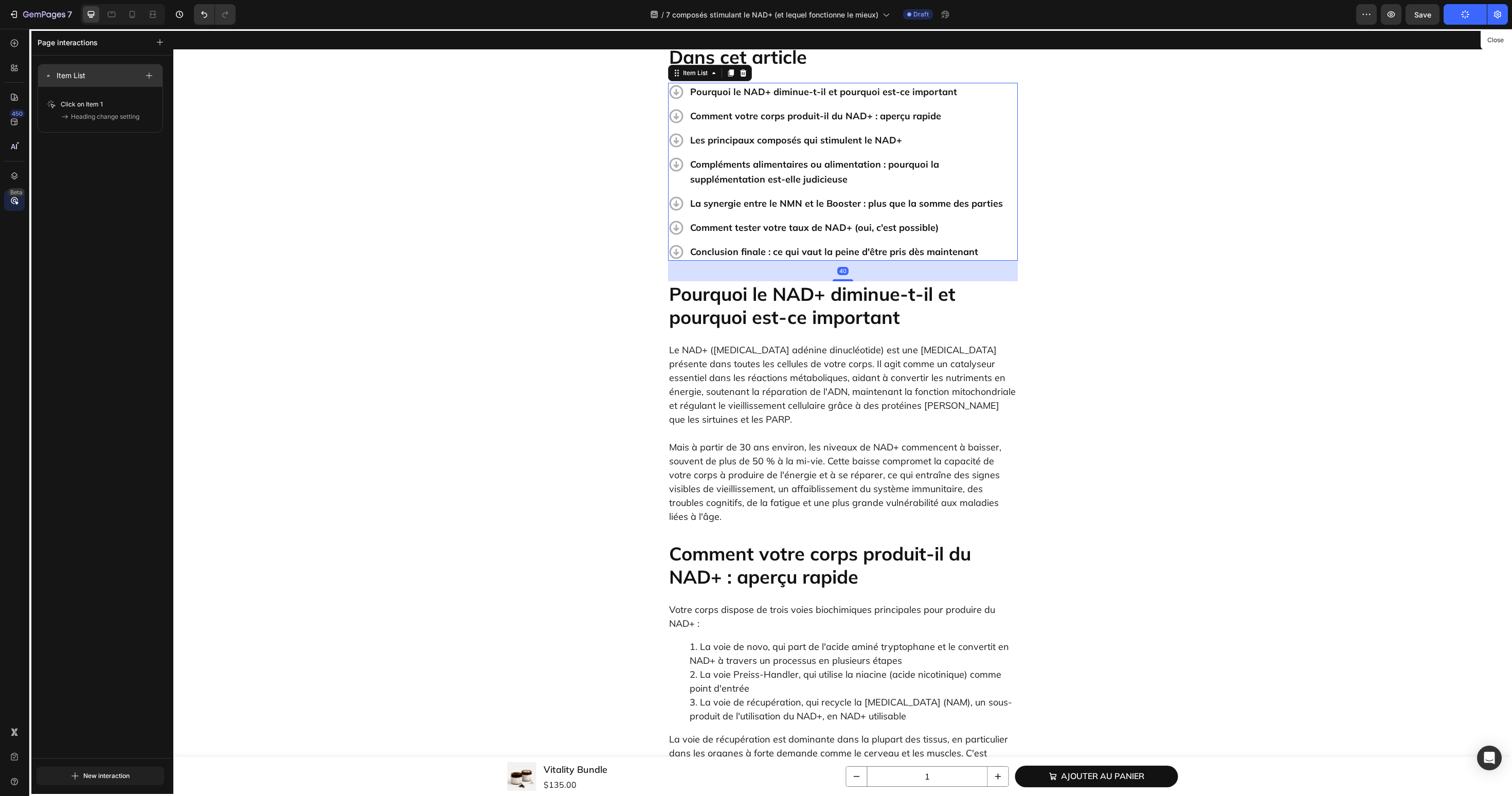
scroll to position [356, 0]
click at [148, 75] on icon "button" at bounding box center [149, 75] width 7 height 7
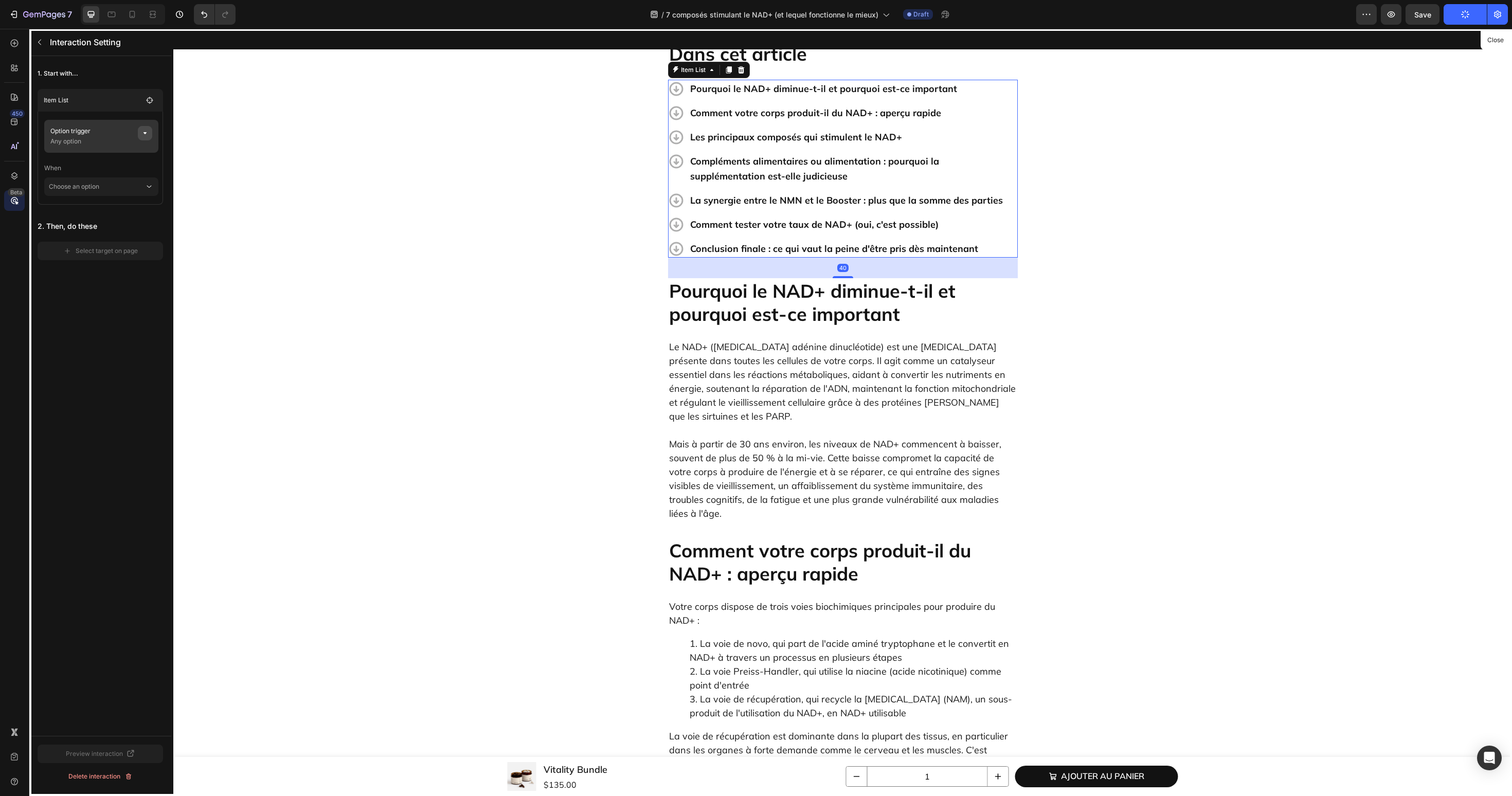
click at [150, 132] on button "button" at bounding box center [145, 133] width 14 height 15
click at [241, 168] on button "None" at bounding box center [275, 172] width 72 height 18
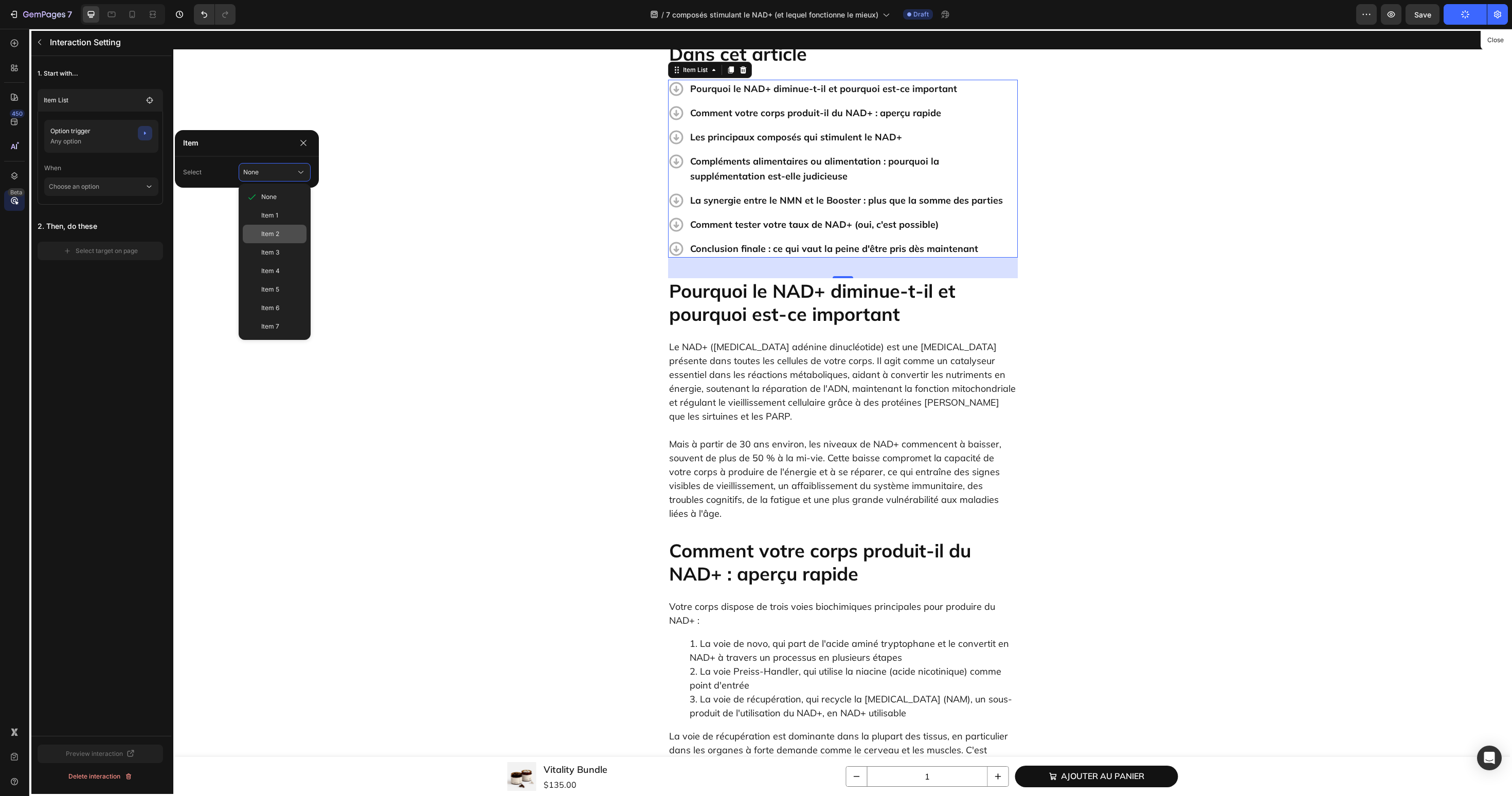
click at [262, 233] on span "Item 2" at bounding box center [270, 234] width 18 height 9
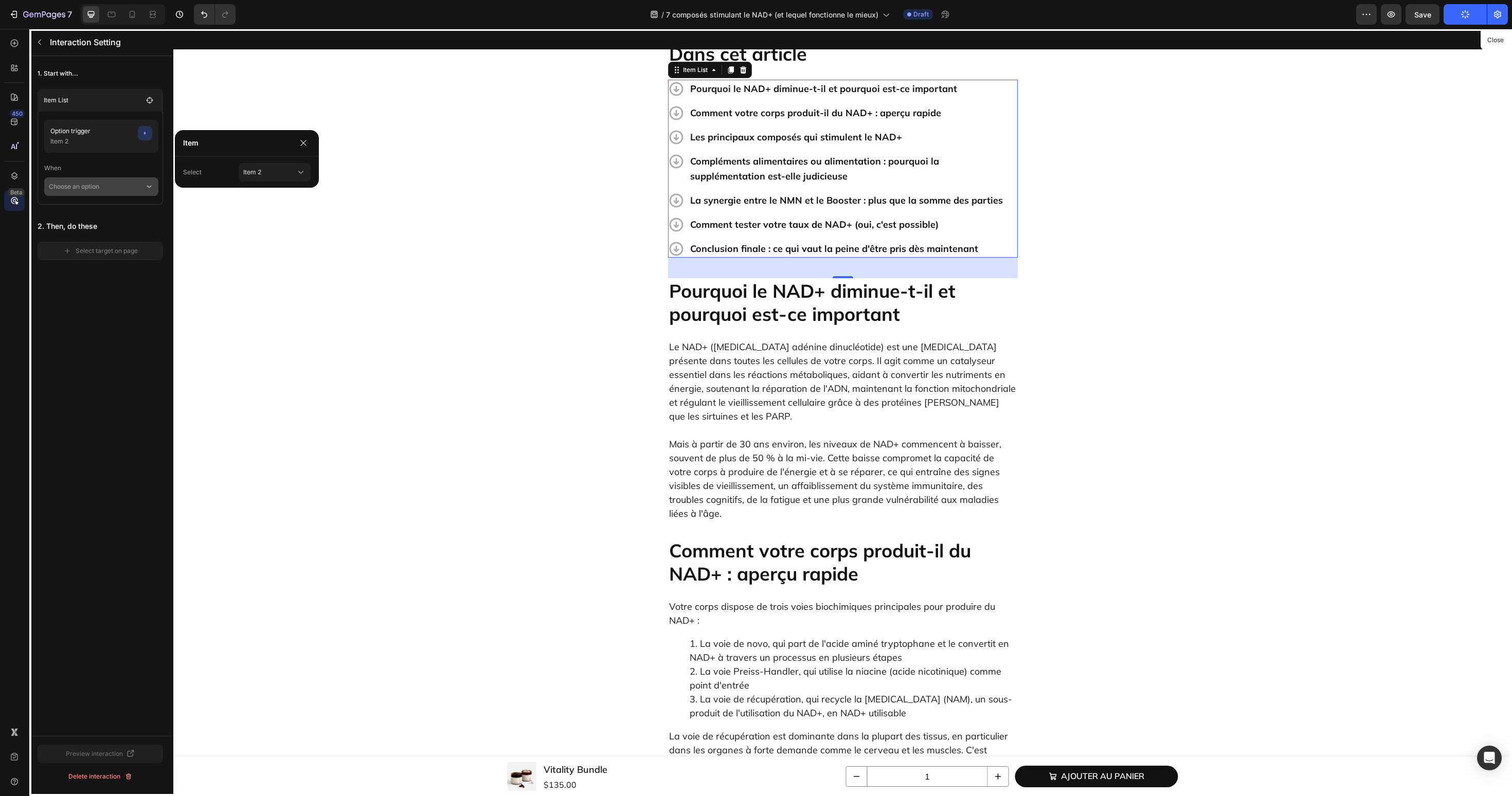
click at [141, 185] on p "Choose an option" at bounding box center [96, 187] width 95 height 18
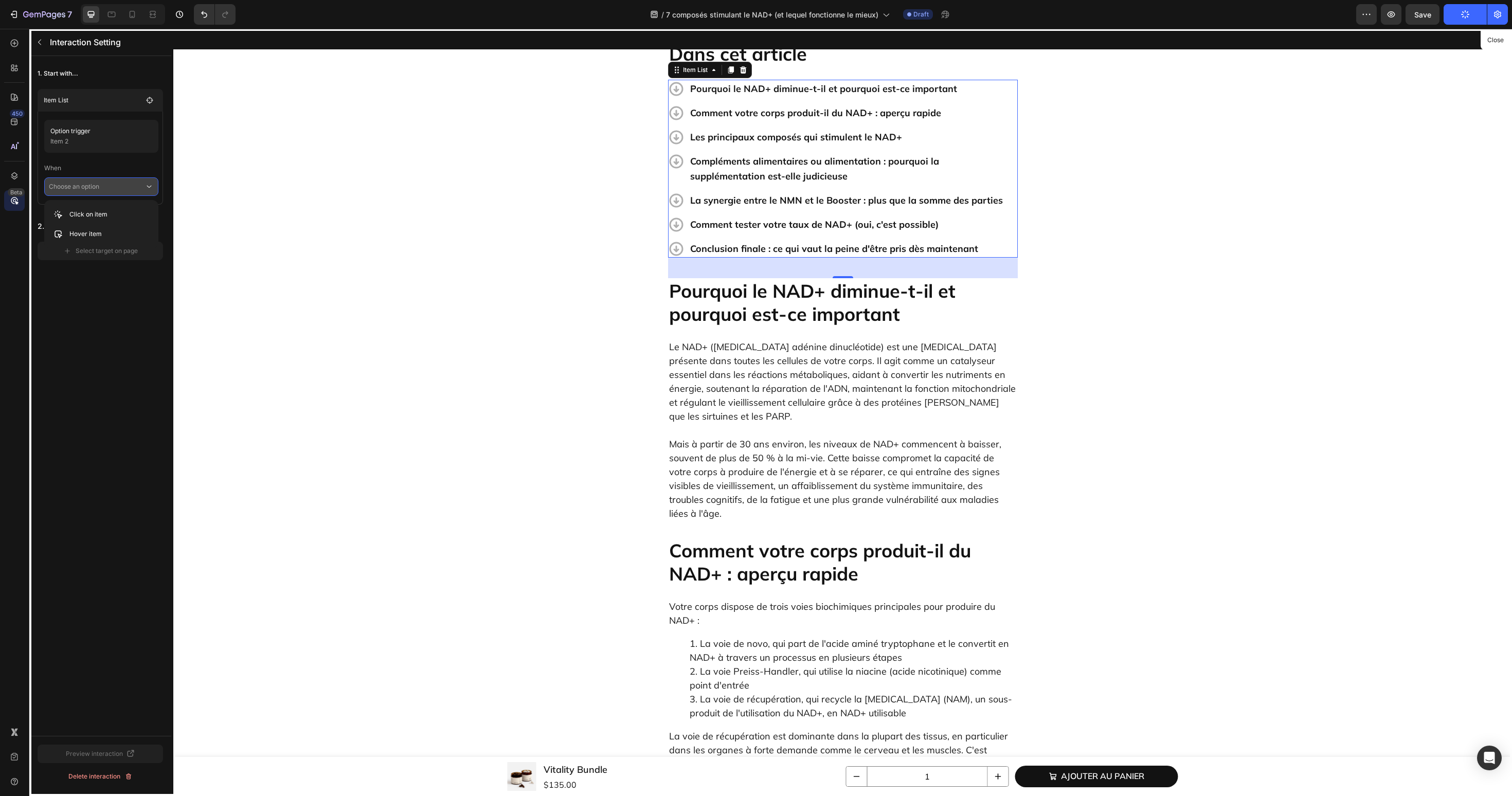
click at [132, 203] on div "Click on item Hover item" at bounding box center [101, 224] width 114 height 48
click at [132, 224] on div "Click on item" at bounding box center [101, 234] width 105 height 20
click at [130, 256] on button "Select target on page" at bounding box center [100, 266] width 125 height 18
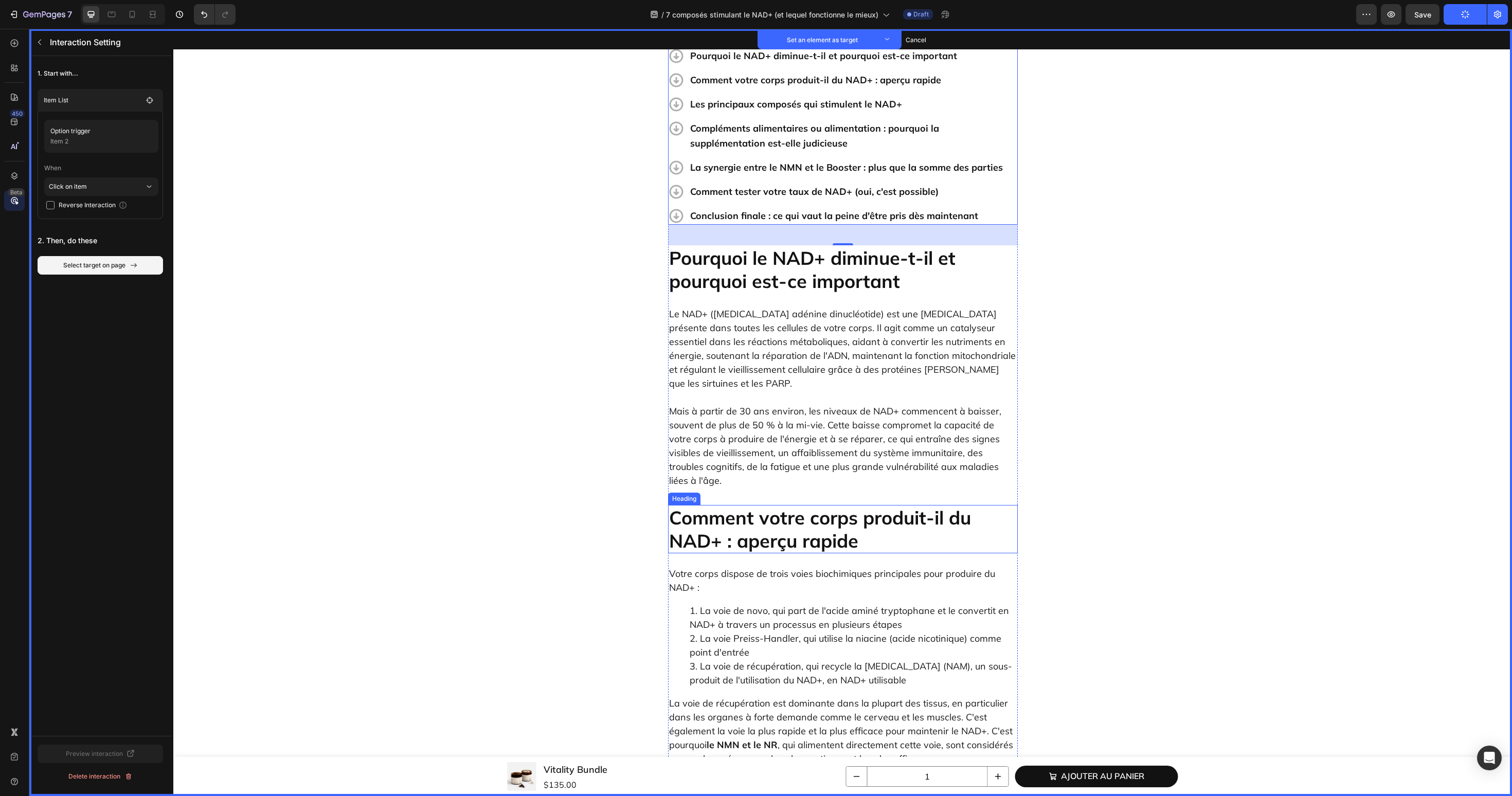
scroll to position [392, 0]
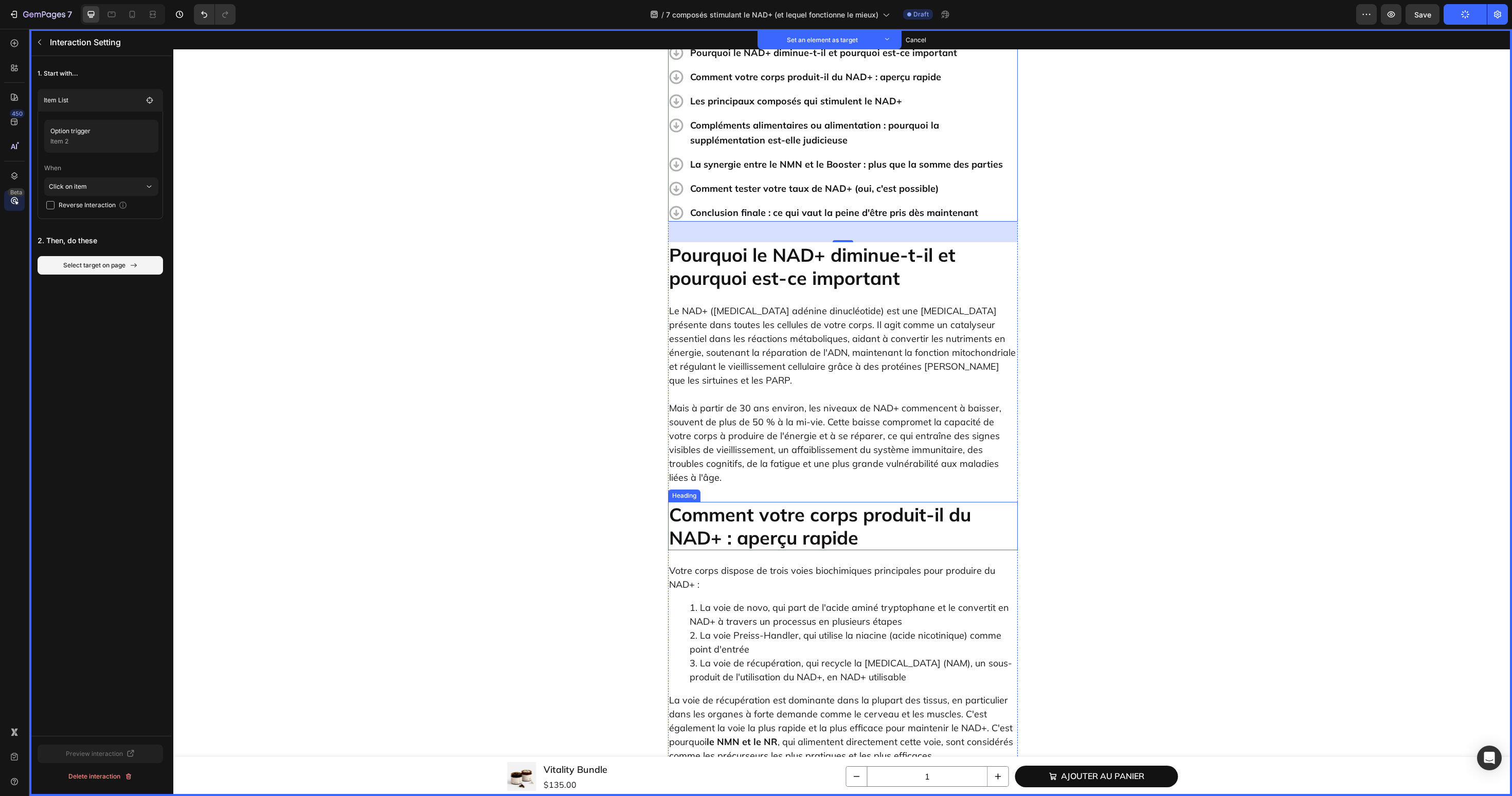
click at [796, 502] on h2 "Comment votre corps produit-il du NAD+ : aperçu rapide" at bounding box center [843, 526] width 349 height 48
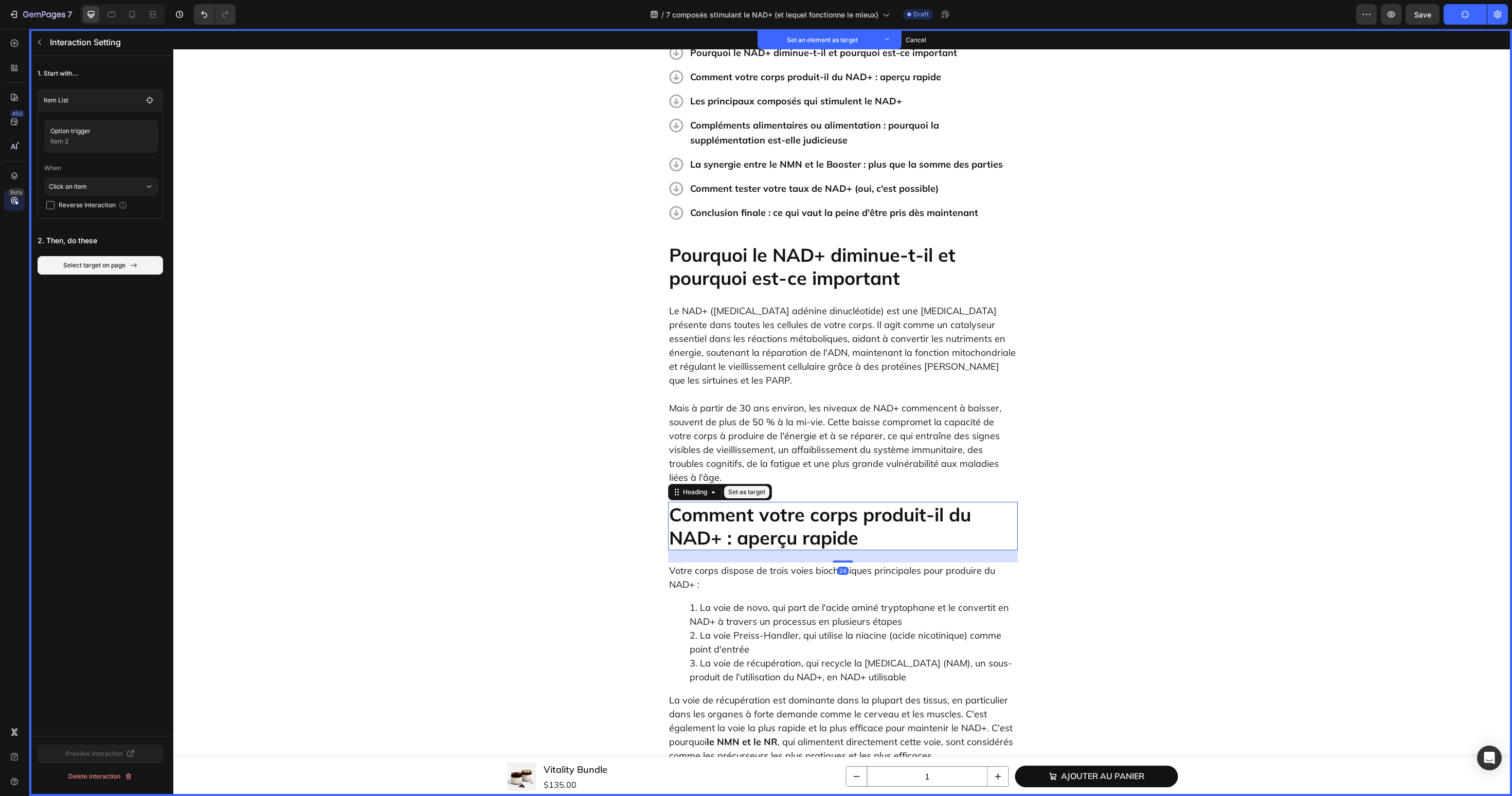
click at [745, 486] on button "Set as target" at bounding box center [746, 492] width 45 height 12
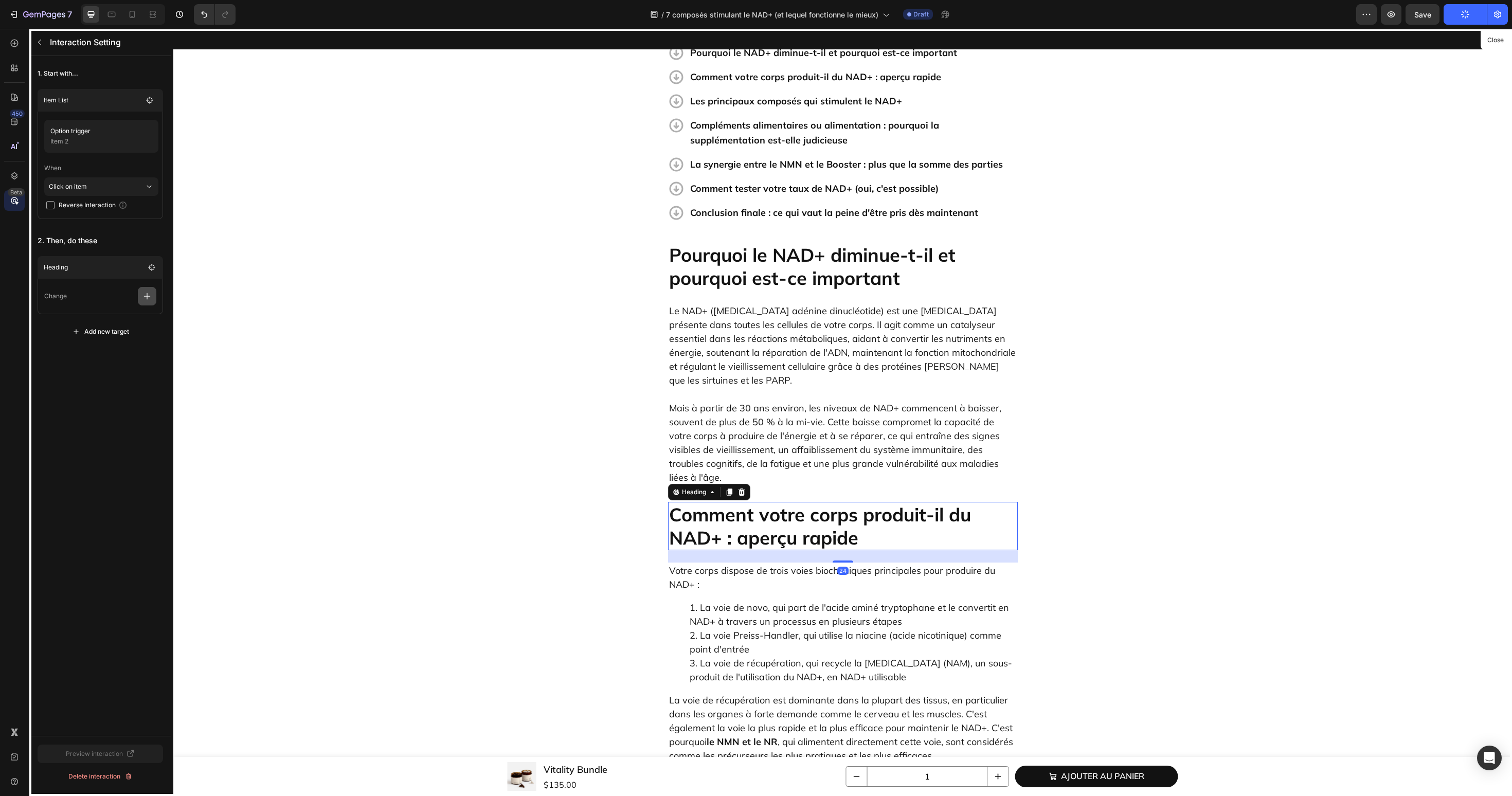
click at [148, 295] on icon "button" at bounding box center [146, 295] width 10 height 10
click at [117, 372] on p "Scroll to" at bounding box center [98, 375] width 109 height 18
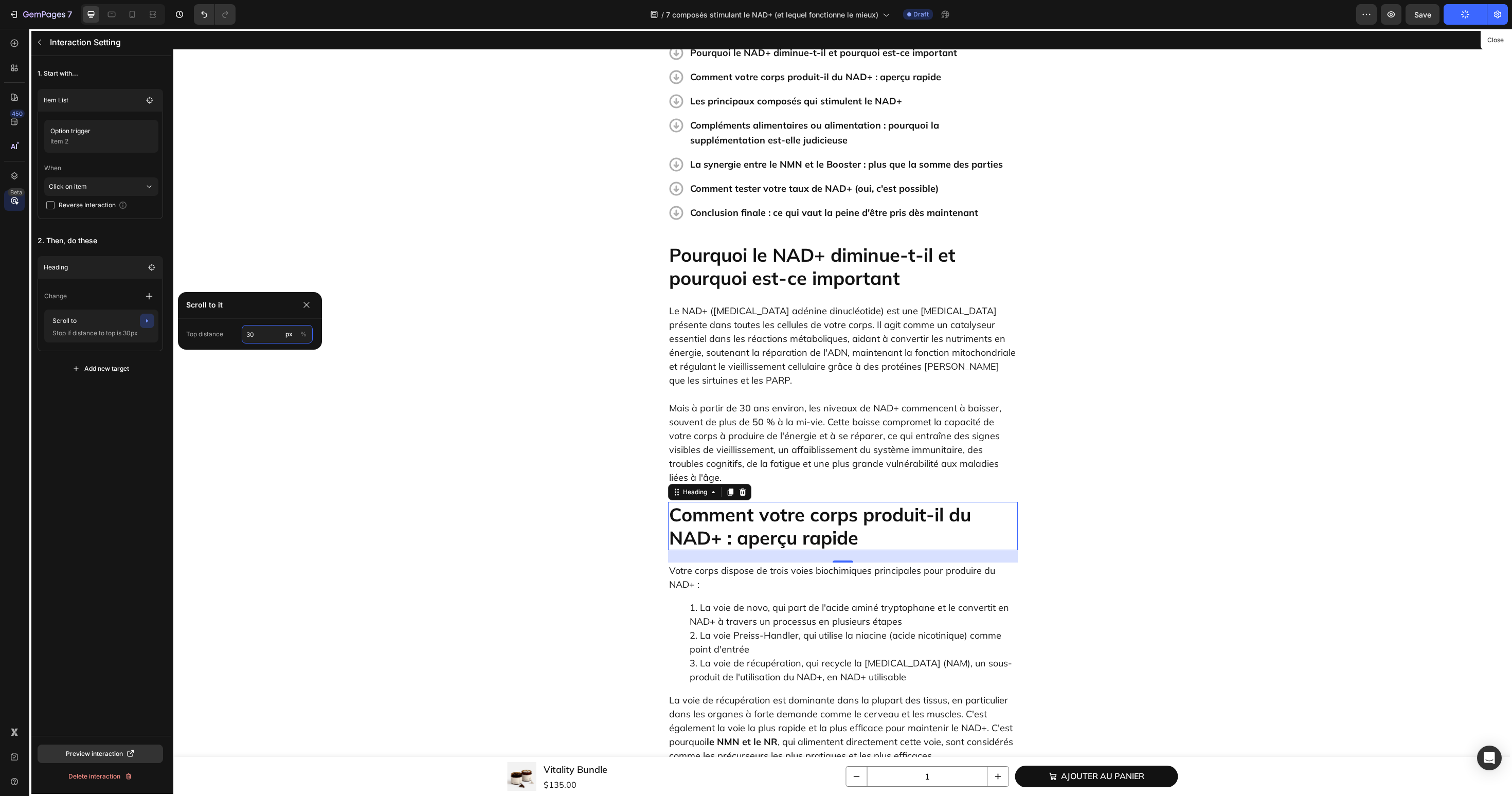
click at [258, 337] on input "30" at bounding box center [277, 334] width 71 height 18
type input "60"
click at [145, 391] on div "1. Start with... Item List Option trigger Item 2 When Click on item Reverse Int…" at bounding box center [100, 395] width 142 height 680
click at [43, 44] on icon "button" at bounding box center [40, 42] width 8 height 8
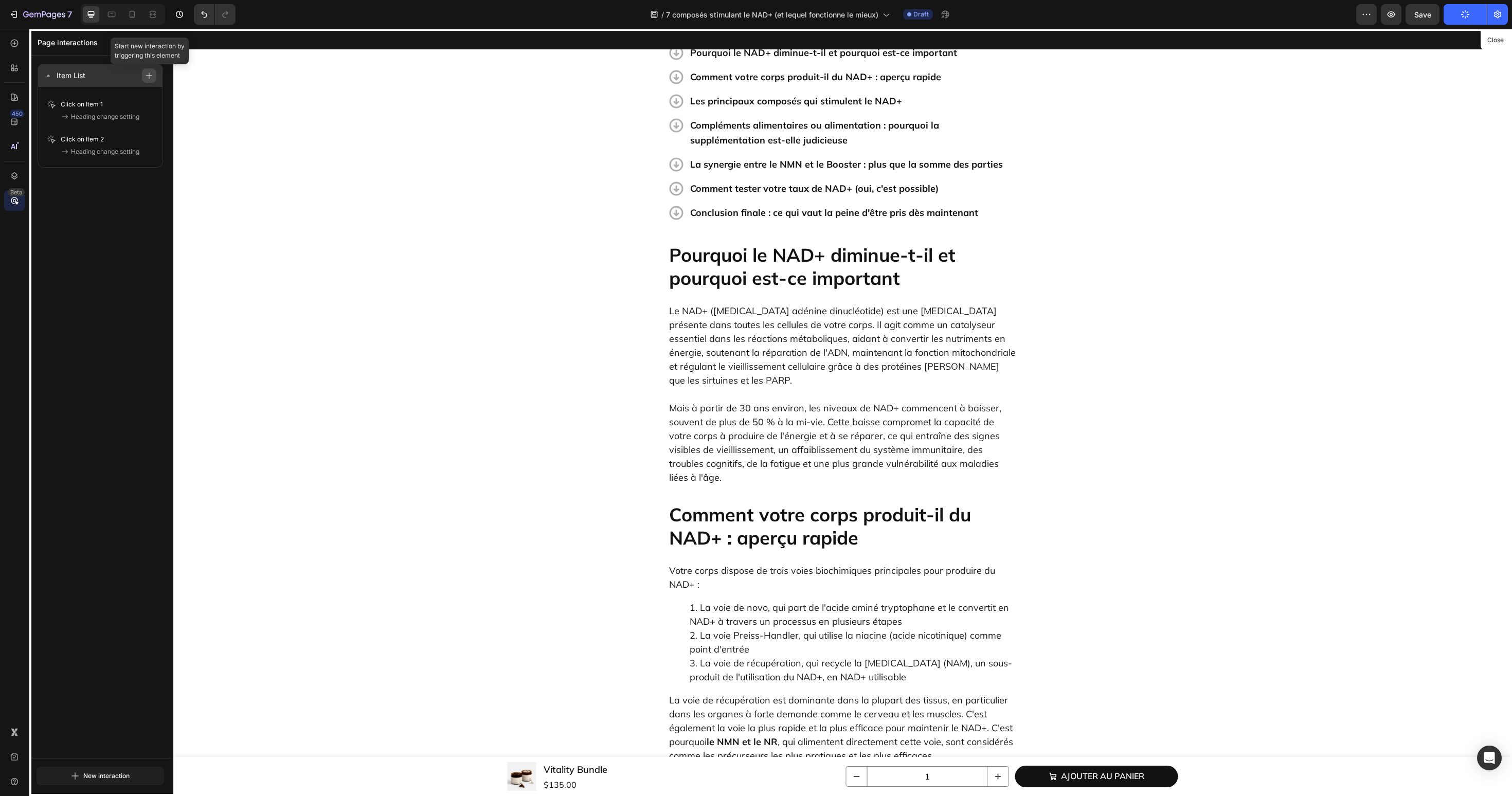
click at [148, 81] on button "button" at bounding box center [149, 76] width 14 height 15
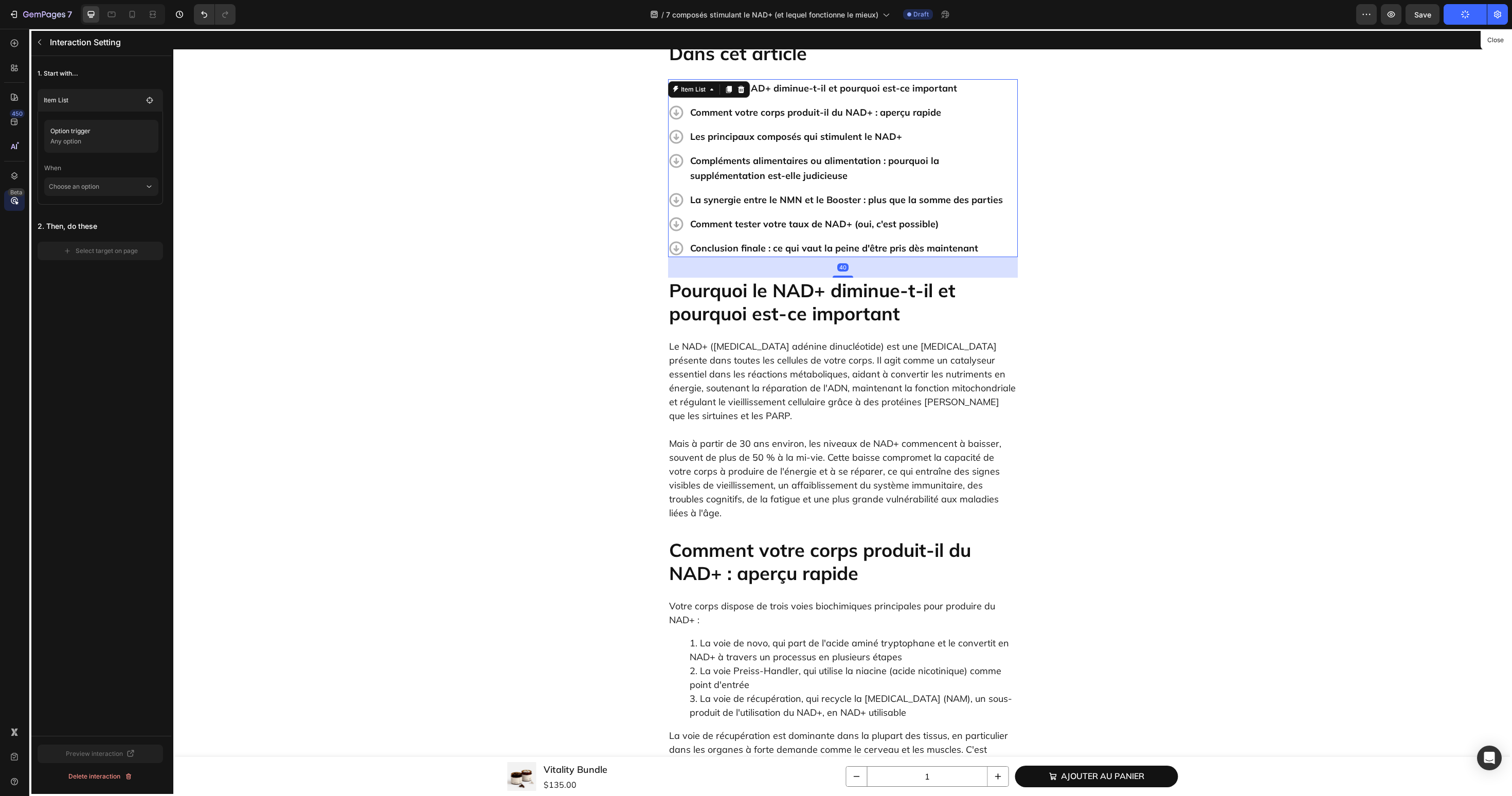
scroll to position [356, 0]
click at [146, 132] on icon "button" at bounding box center [145, 133] width 8 height 8
click at [288, 179] on button "None" at bounding box center [275, 172] width 72 height 18
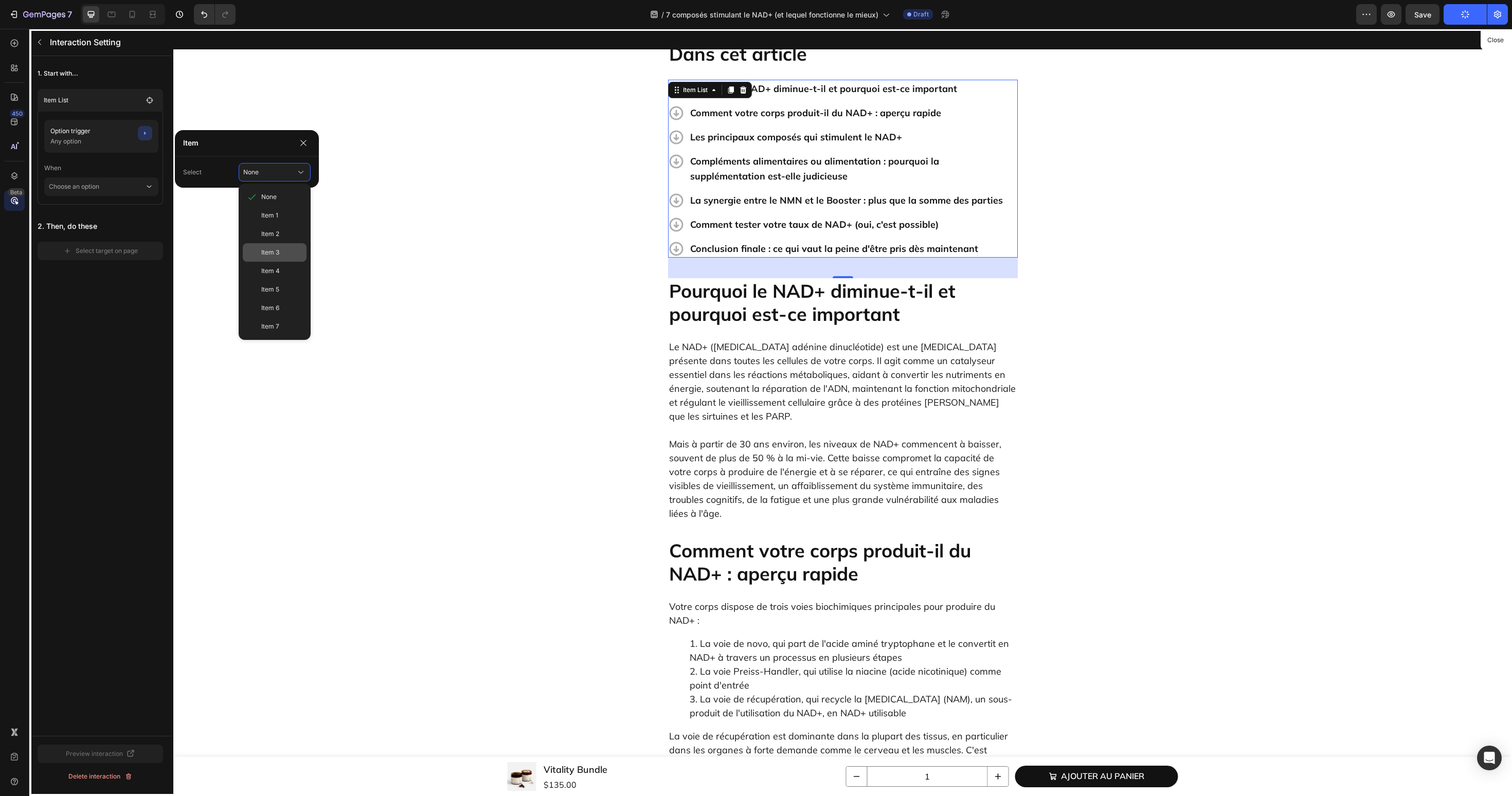
click at [286, 249] on div "Item 3" at bounding box center [281, 253] width 41 height 9
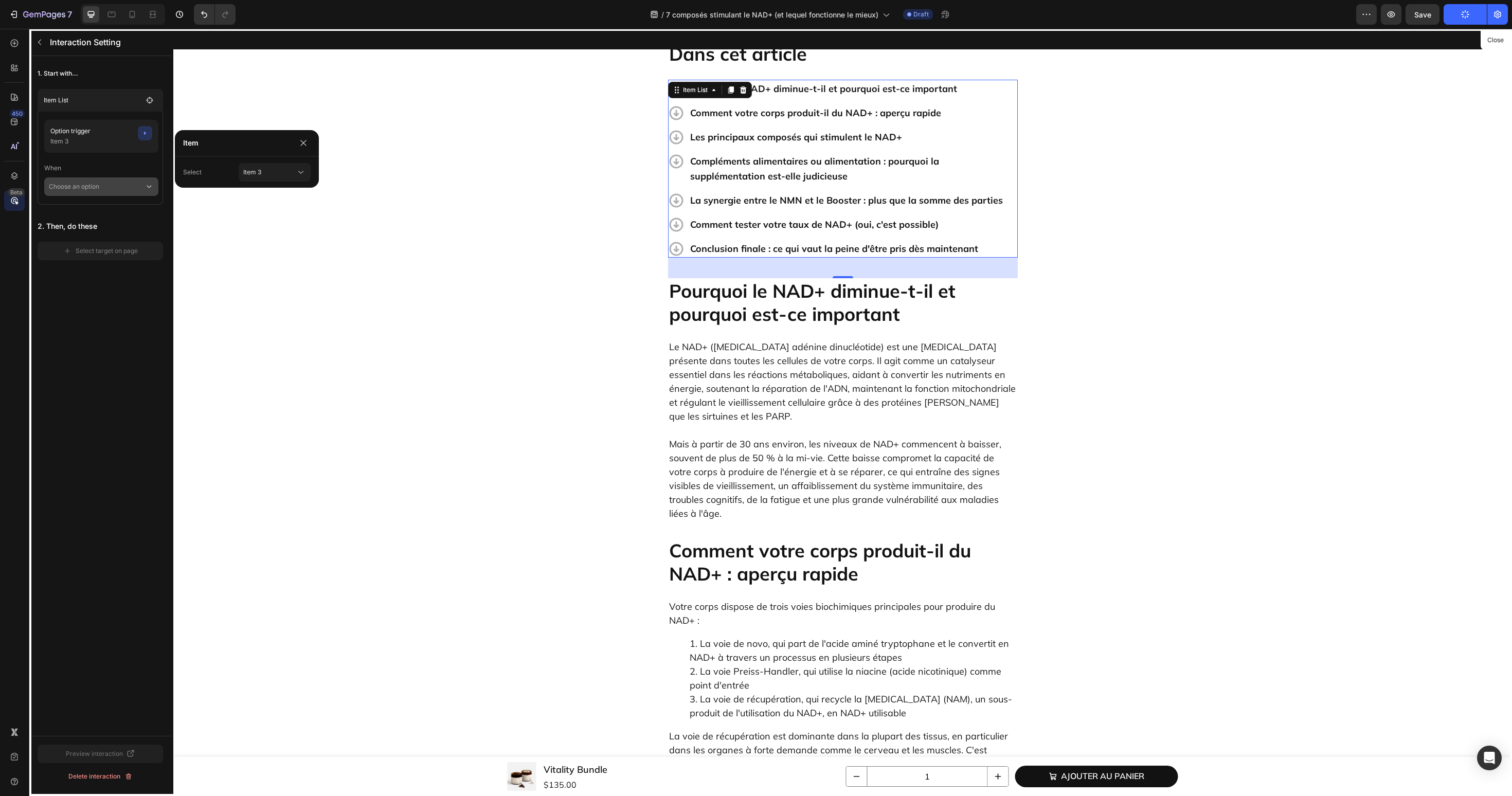
click at [150, 189] on icon at bounding box center [149, 186] width 9 height 10
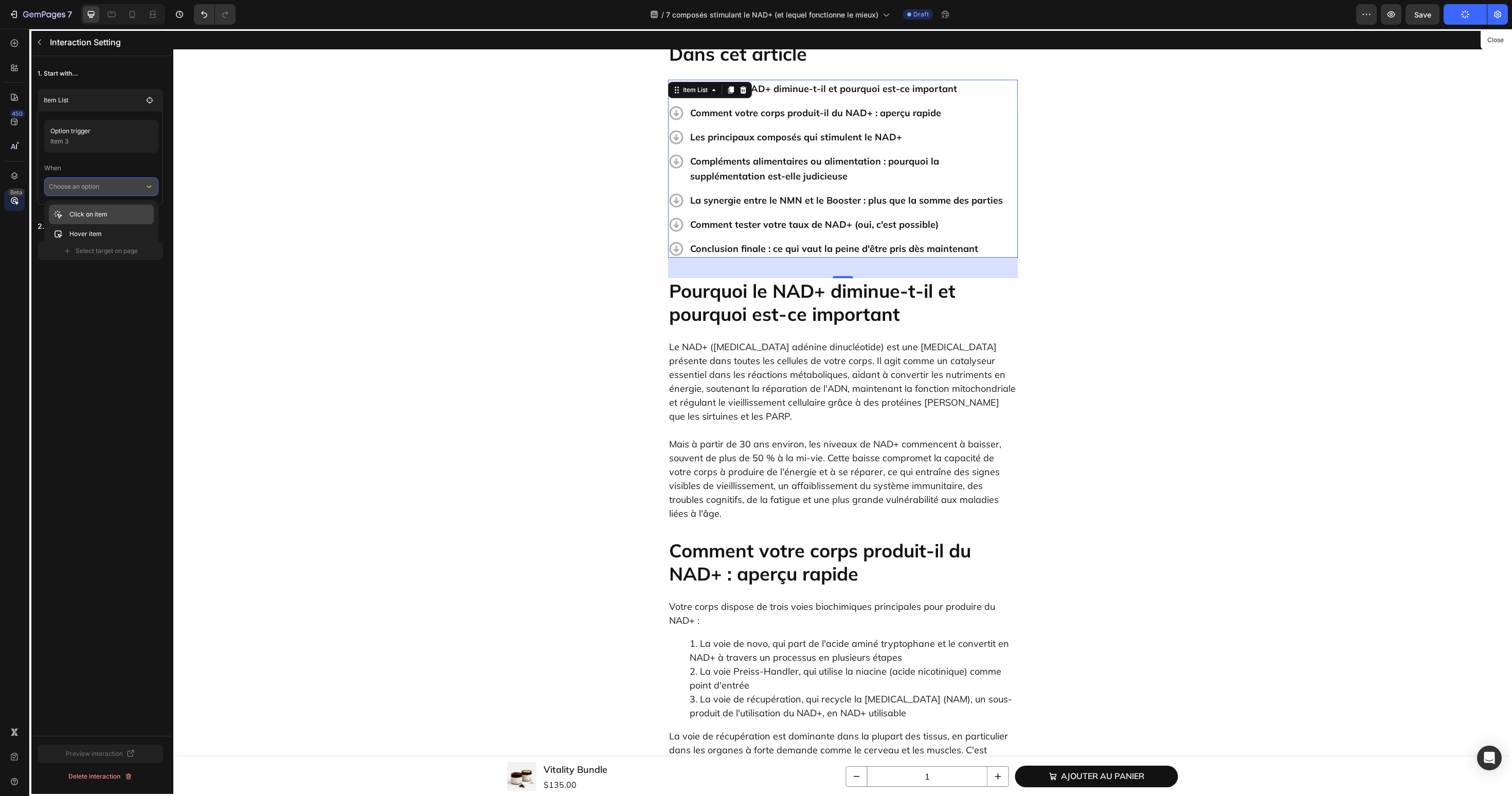
click at [143, 224] on div "Click on item" at bounding box center [101, 234] width 105 height 20
click at [126, 266] on div "Select target on page" at bounding box center [101, 266] width 75 height 9
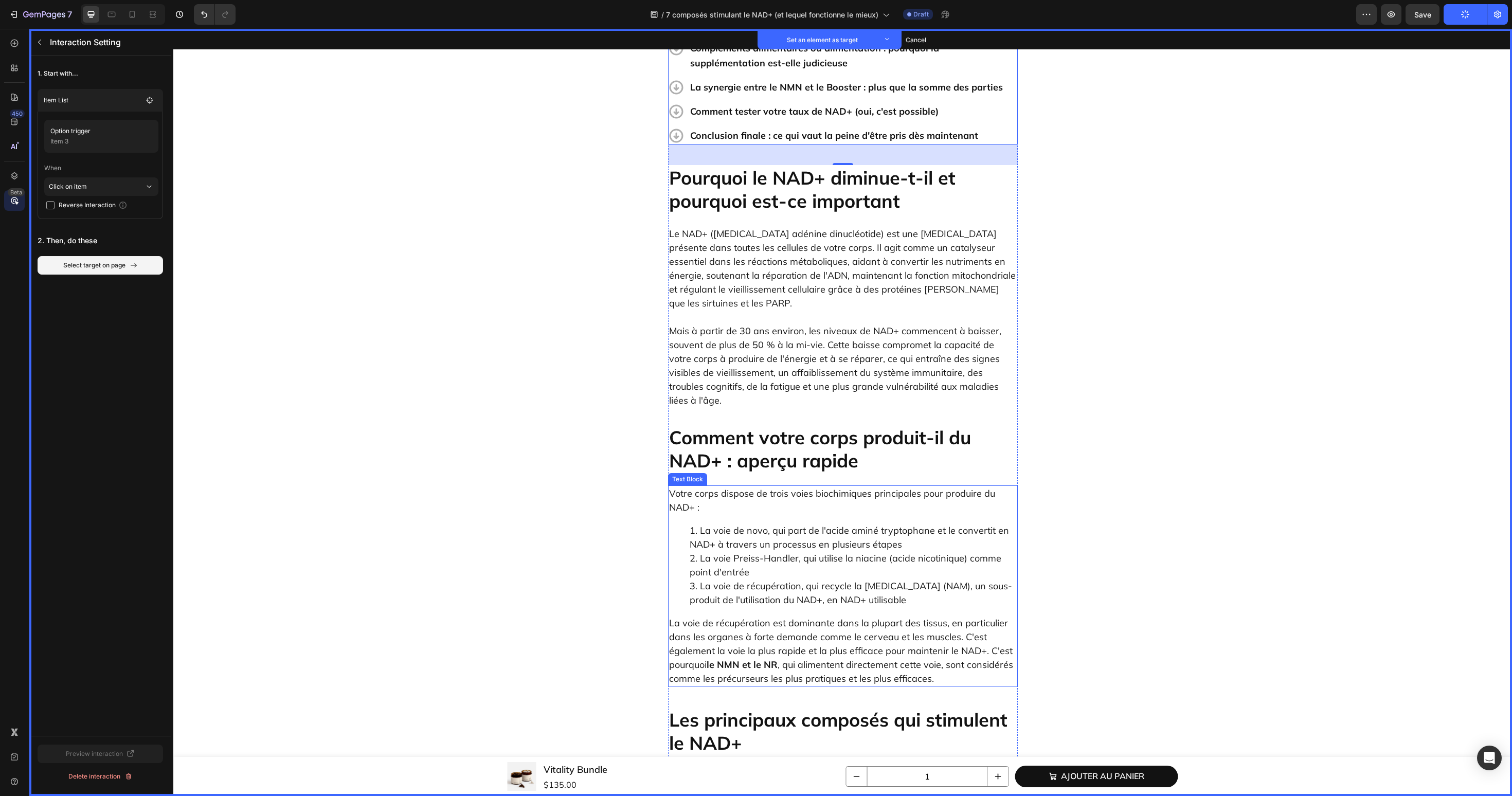
scroll to position [468, 0]
click at [722, 709] on h2 "Les principaux composés qui stimulent le NAD+" at bounding box center [843, 733] width 349 height 48
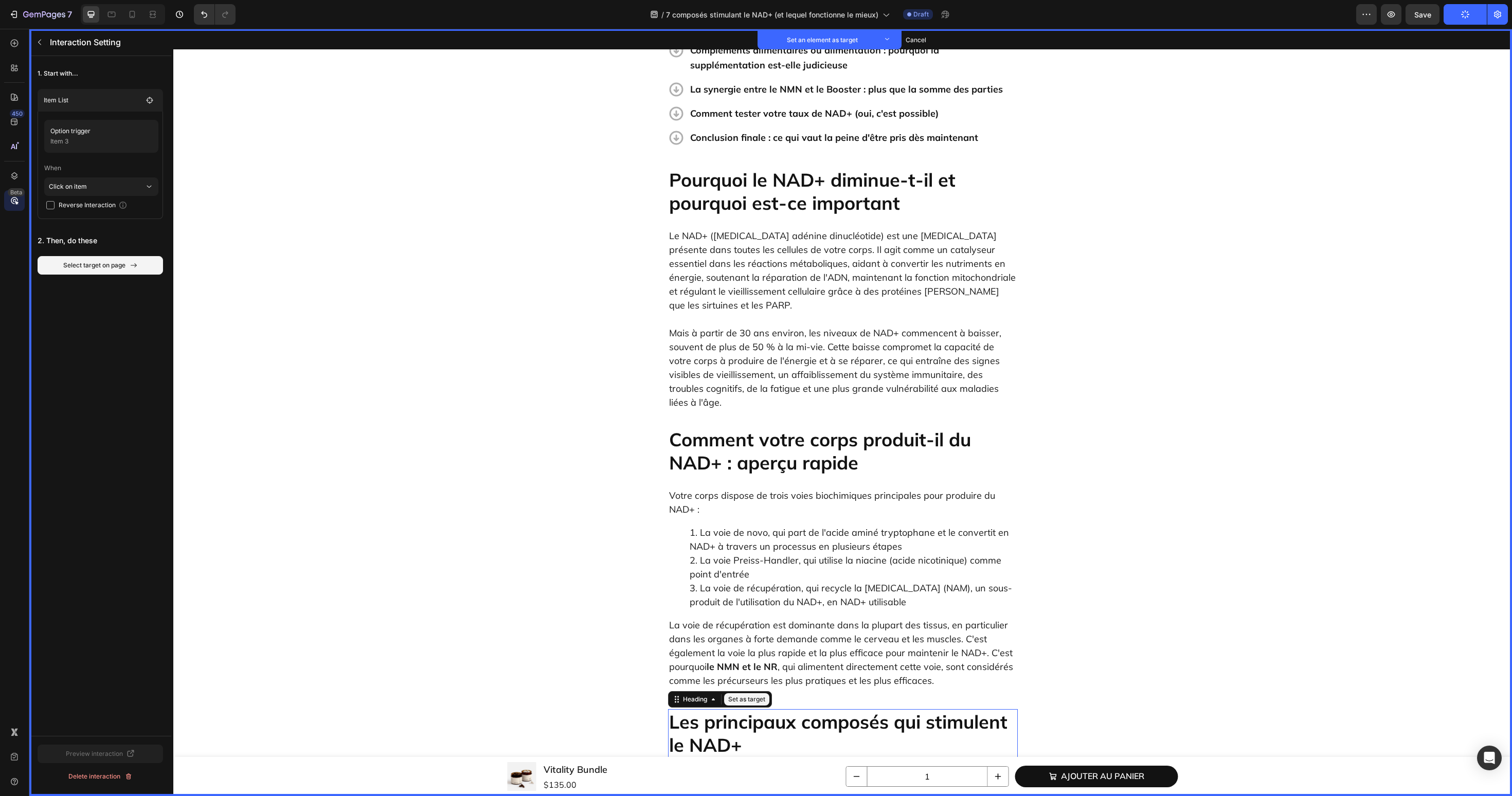
click at [751, 694] on button "Set as target" at bounding box center [746, 700] width 45 height 12
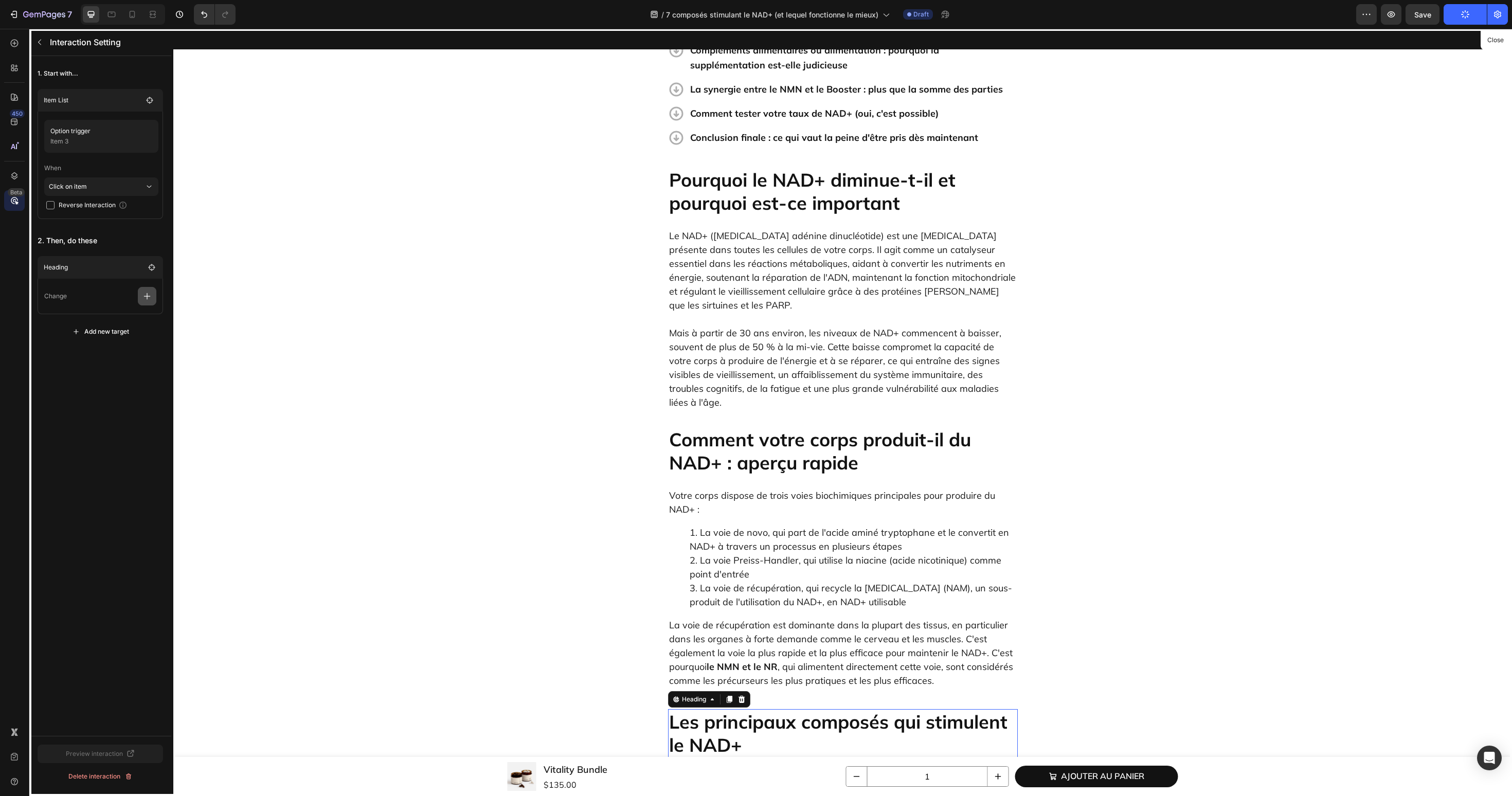
click at [152, 305] on button "button" at bounding box center [147, 296] width 18 height 18
click at [134, 378] on p "Scroll to" at bounding box center [98, 375] width 109 height 18
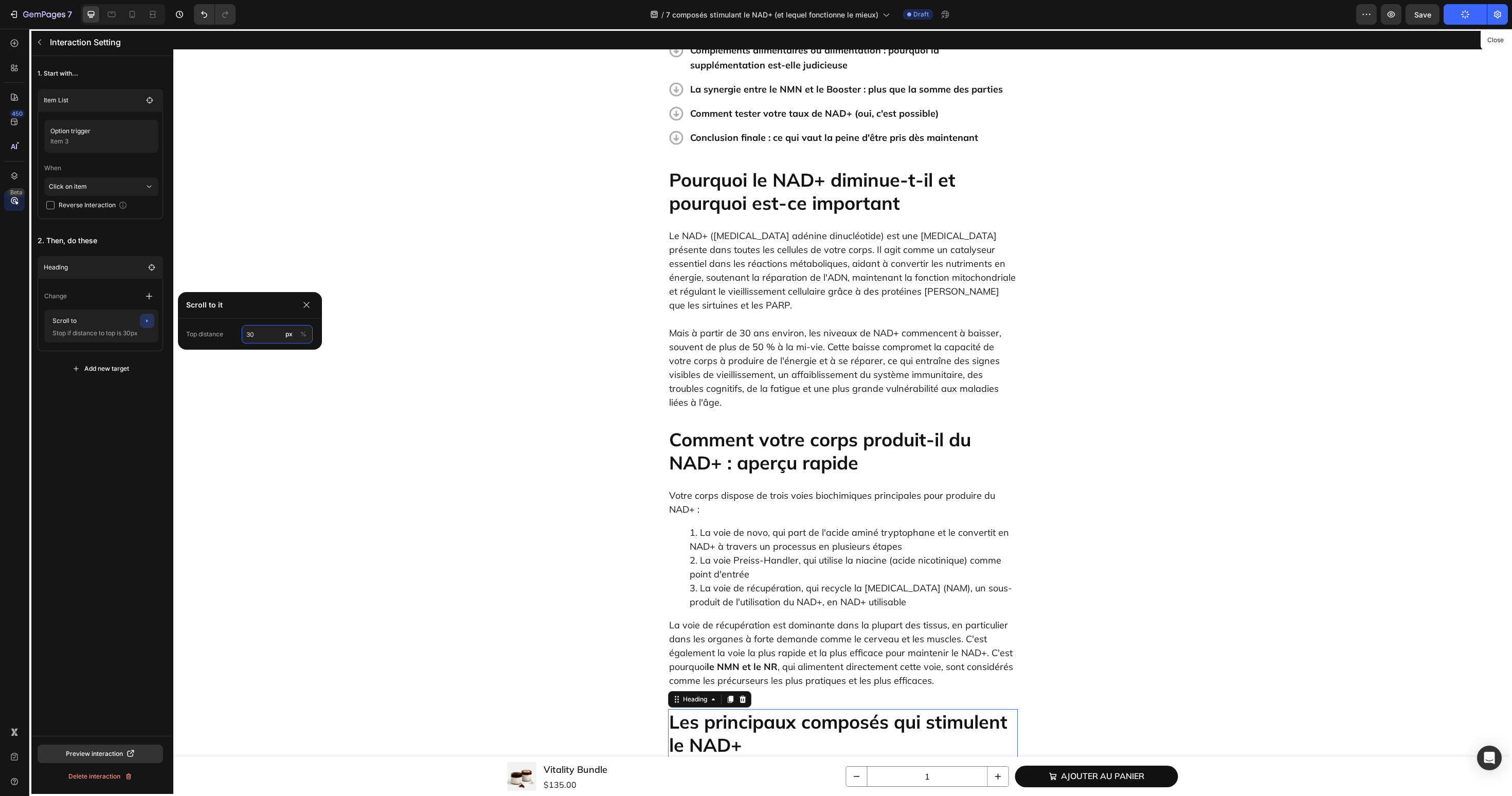
click at [261, 337] on input "30" at bounding box center [277, 334] width 71 height 18
type input "60"
click at [135, 421] on div "1. Start with... Item List Option trigger Item 3 When Click on item Reverse Int…" at bounding box center [100, 395] width 142 height 680
click at [43, 44] on icon "button" at bounding box center [40, 42] width 8 height 8
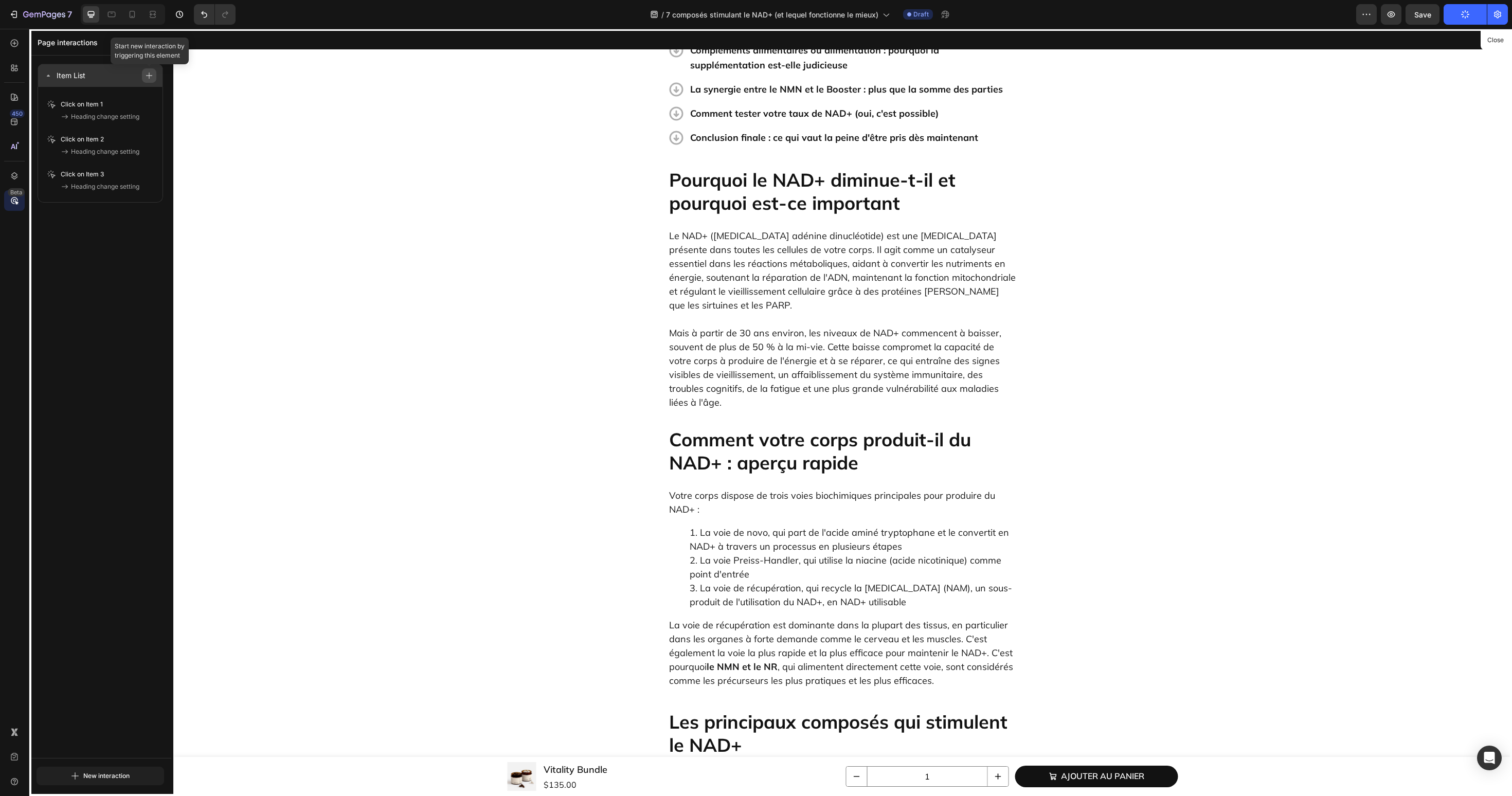
click at [149, 76] on icon "button" at bounding box center [149, 75] width 7 height 7
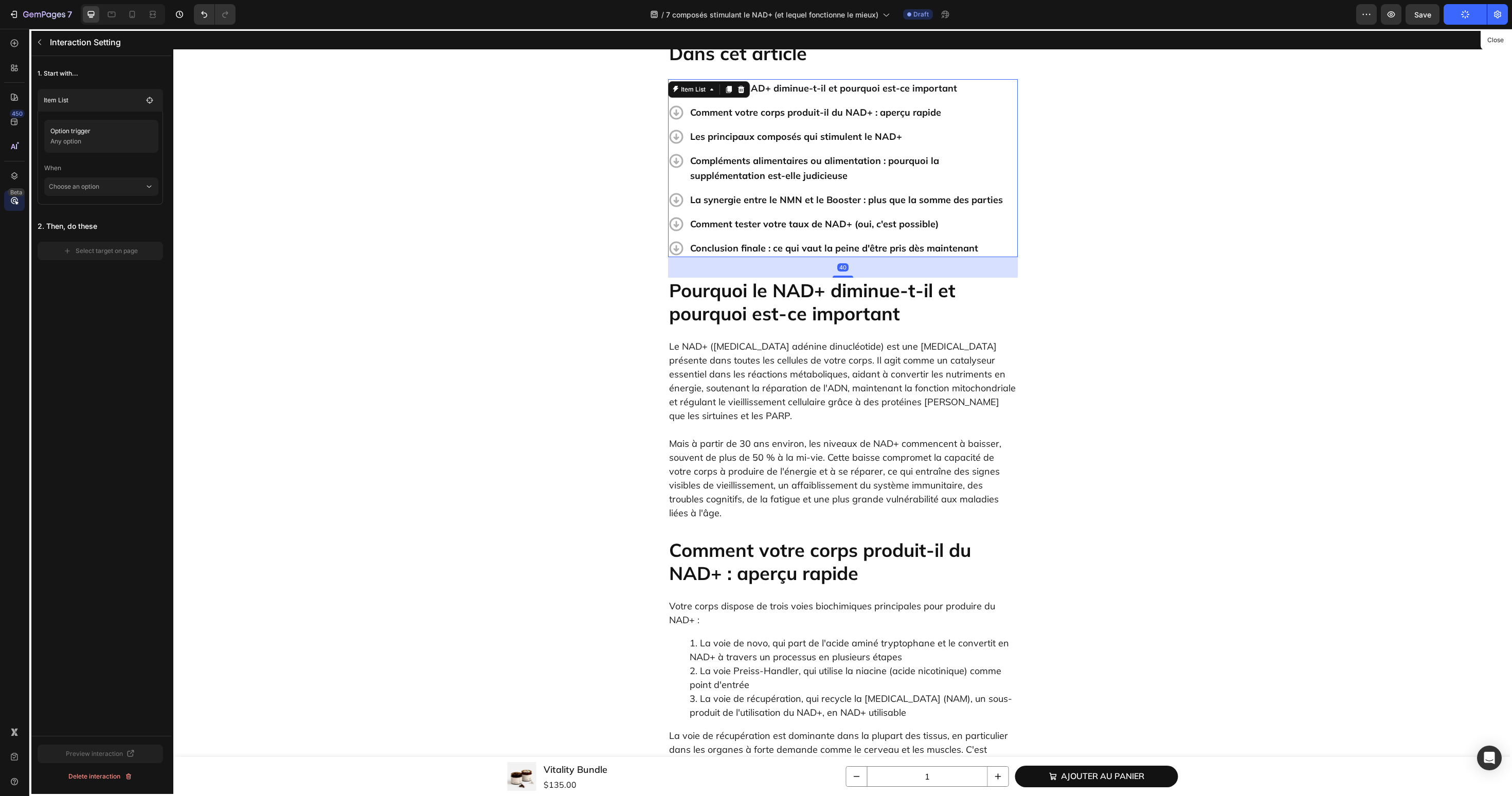
scroll to position [356, 0]
click at [154, 132] on div "Option trigger Any option" at bounding box center [101, 136] width 114 height 33
click at [253, 175] on span "None" at bounding box center [251, 172] width 15 height 9
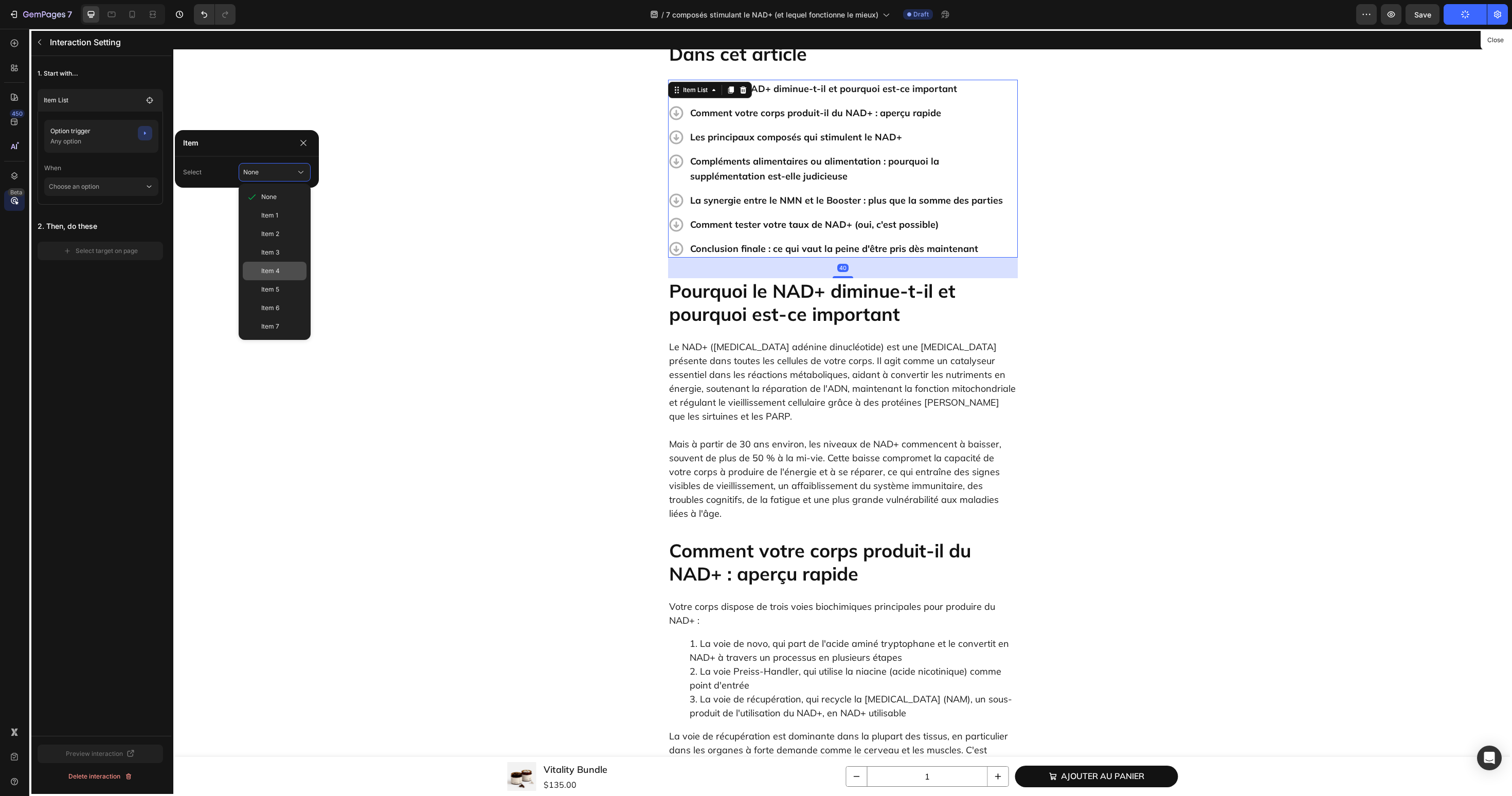
click at [269, 269] on span "Item 4" at bounding box center [270, 271] width 18 height 9
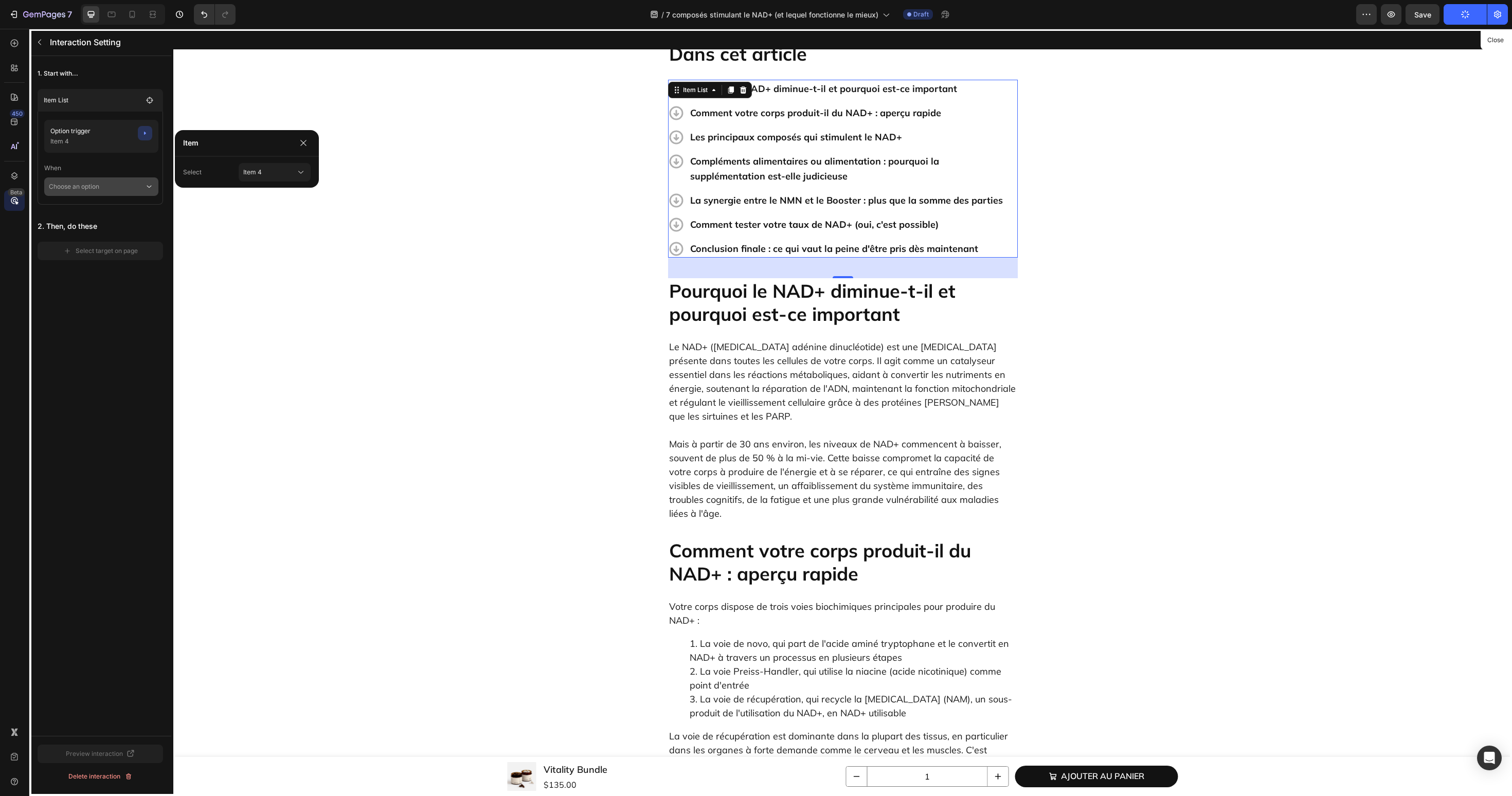
click at [117, 190] on p "Choose an option" at bounding box center [96, 187] width 95 height 18
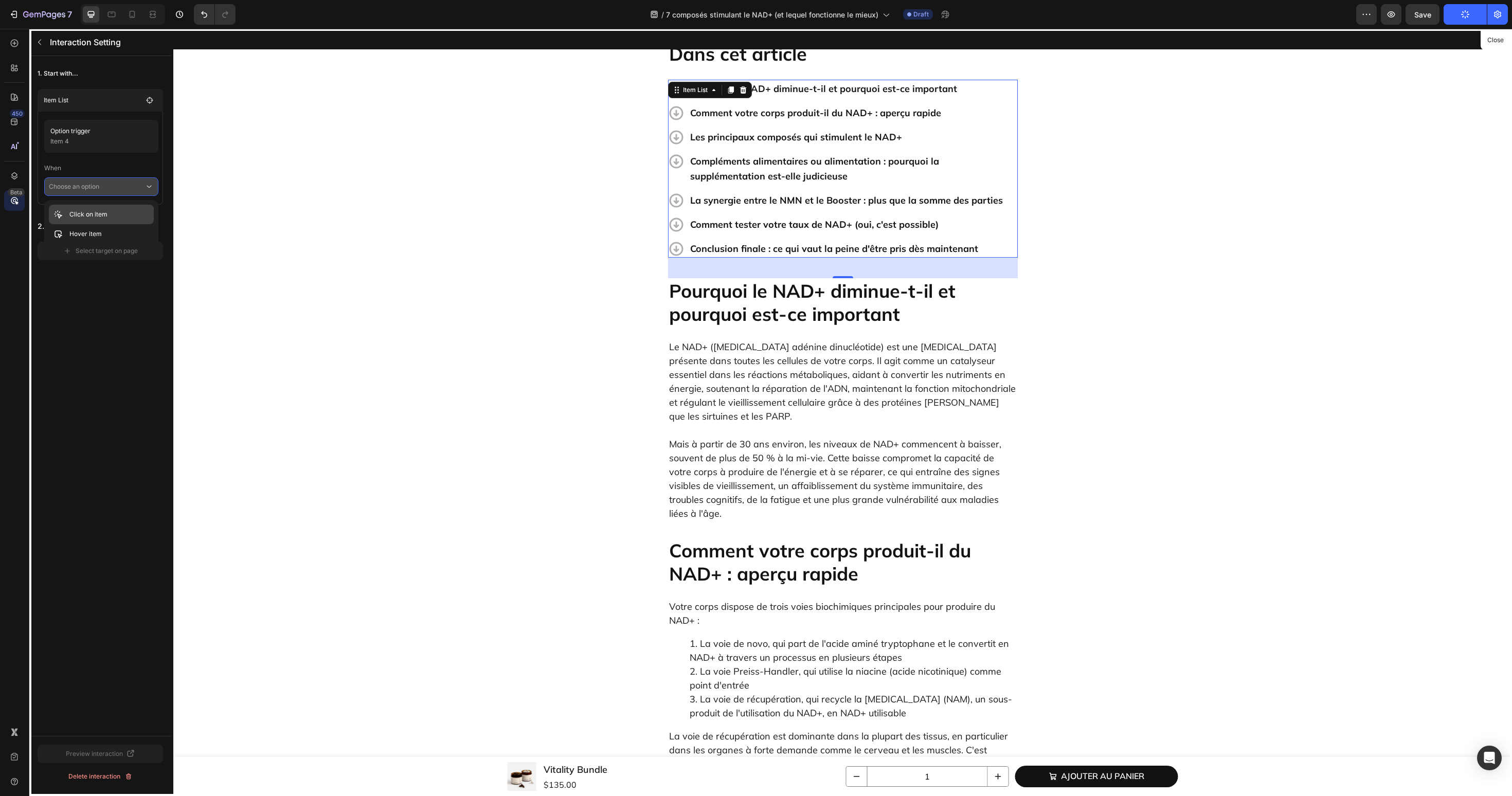
click at [109, 224] on div "Click on item" at bounding box center [101, 234] width 105 height 20
click at [108, 259] on button "Select target on page" at bounding box center [100, 266] width 125 height 18
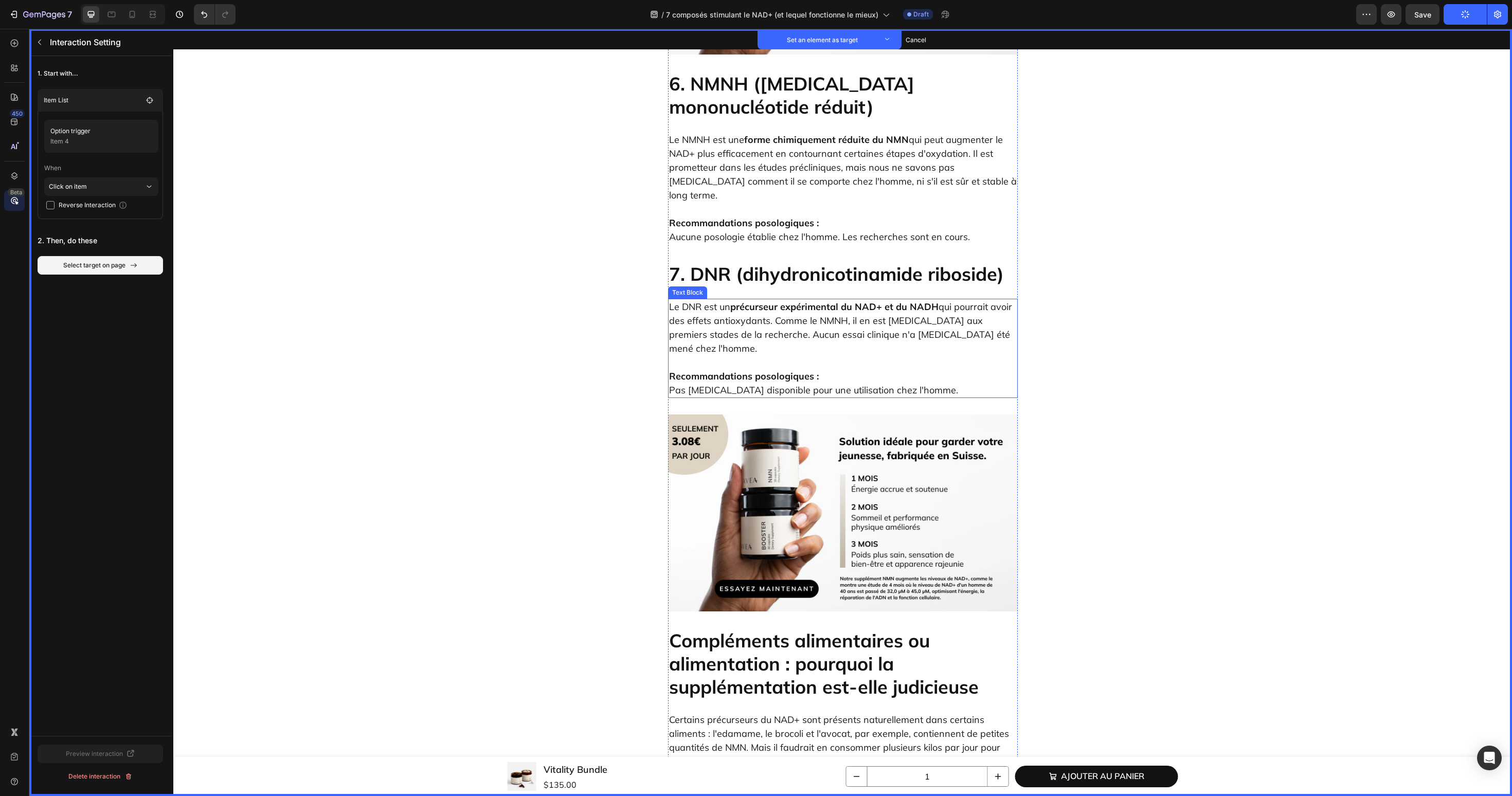
scroll to position [3865, 0]
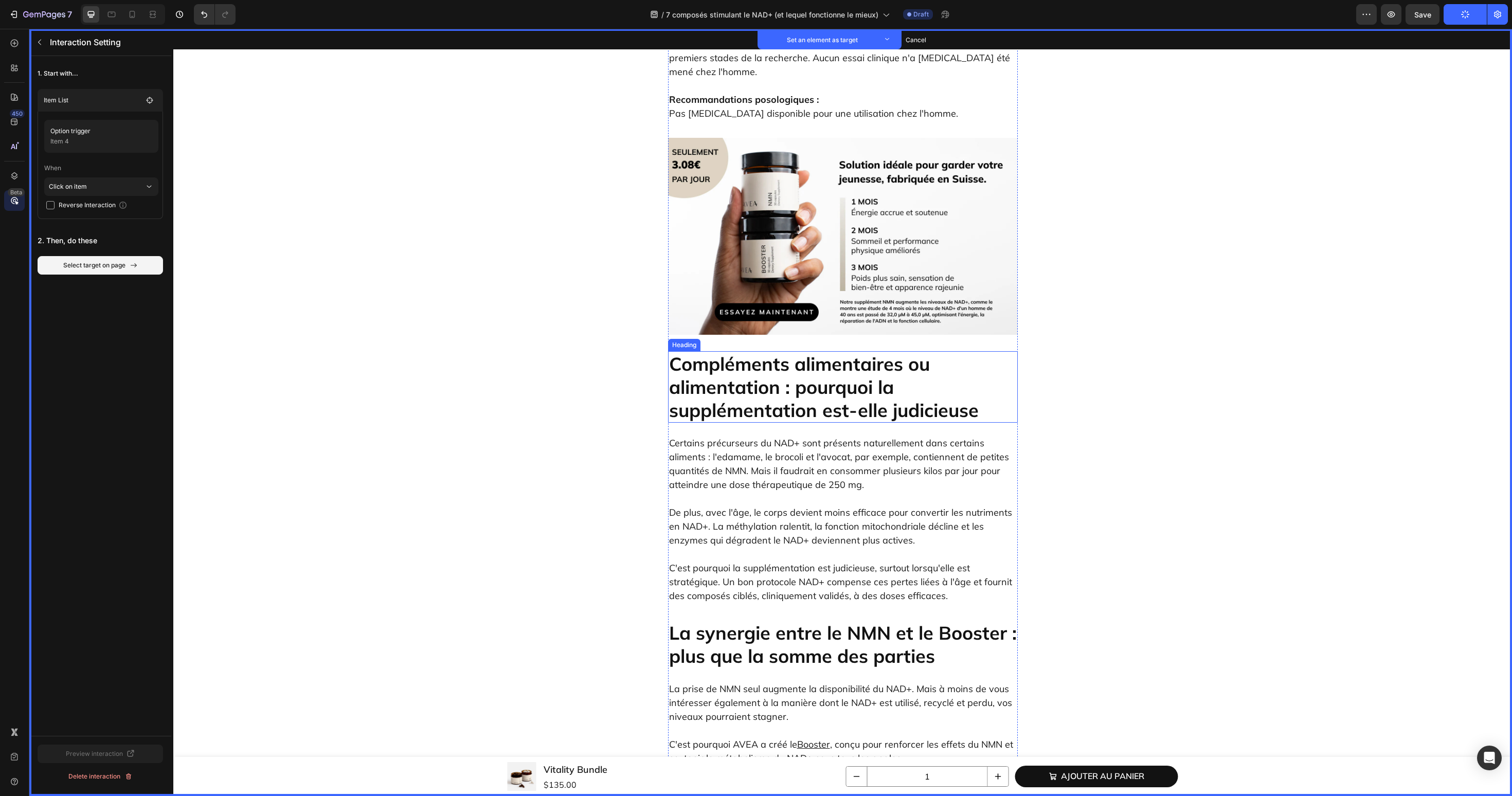
click at [780, 351] on h2 "Compléments alimentaires ou alimentation : pourquoi la supplémentation est-elle…" at bounding box center [843, 387] width 349 height 72
click at [753, 335] on button "Set as target" at bounding box center [746, 341] width 45 height 12
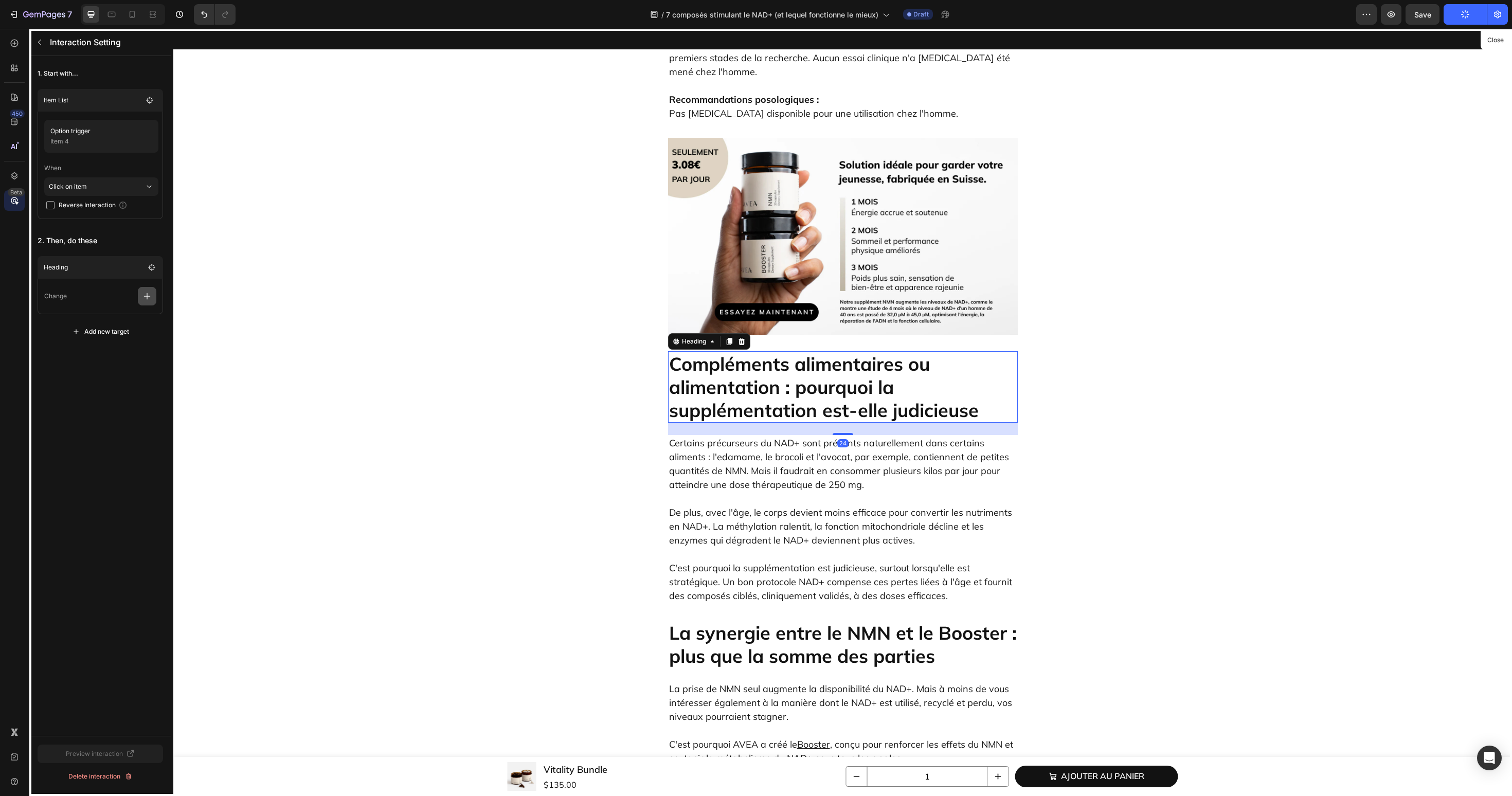
click at [149, 296] on icon "button" at bounding box center [147, 296] width 7 height 7
click at [108, 375] on p "Scroll to" at bounding box center [98, 375] width 109 height 18
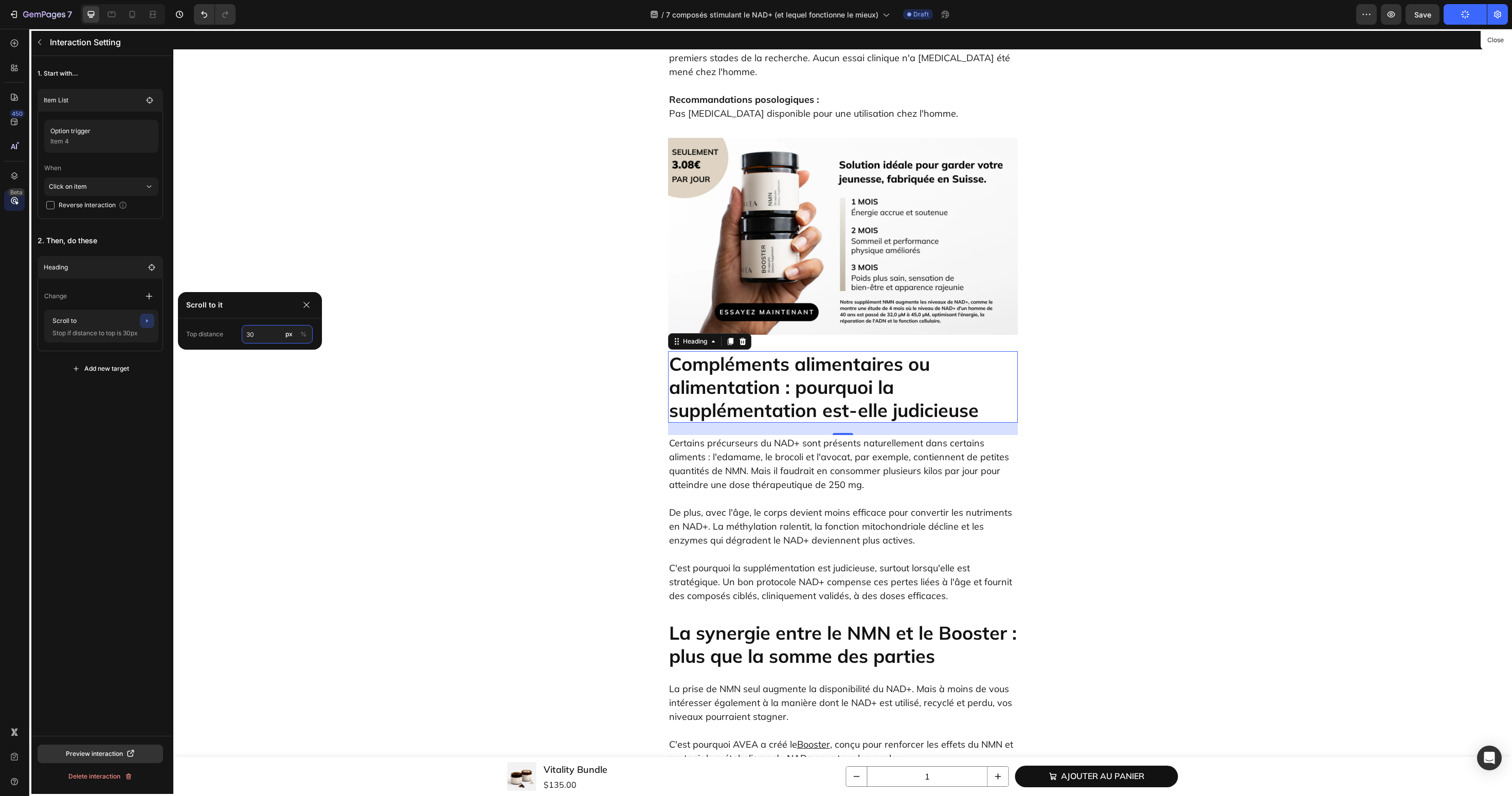
click at [269, 337] on input "30" at bounding box center [277, 334] width 71 height 18
type input "60"
click at [45, 43] on button "button" at bounding box center [40, 42] width 17 height 17
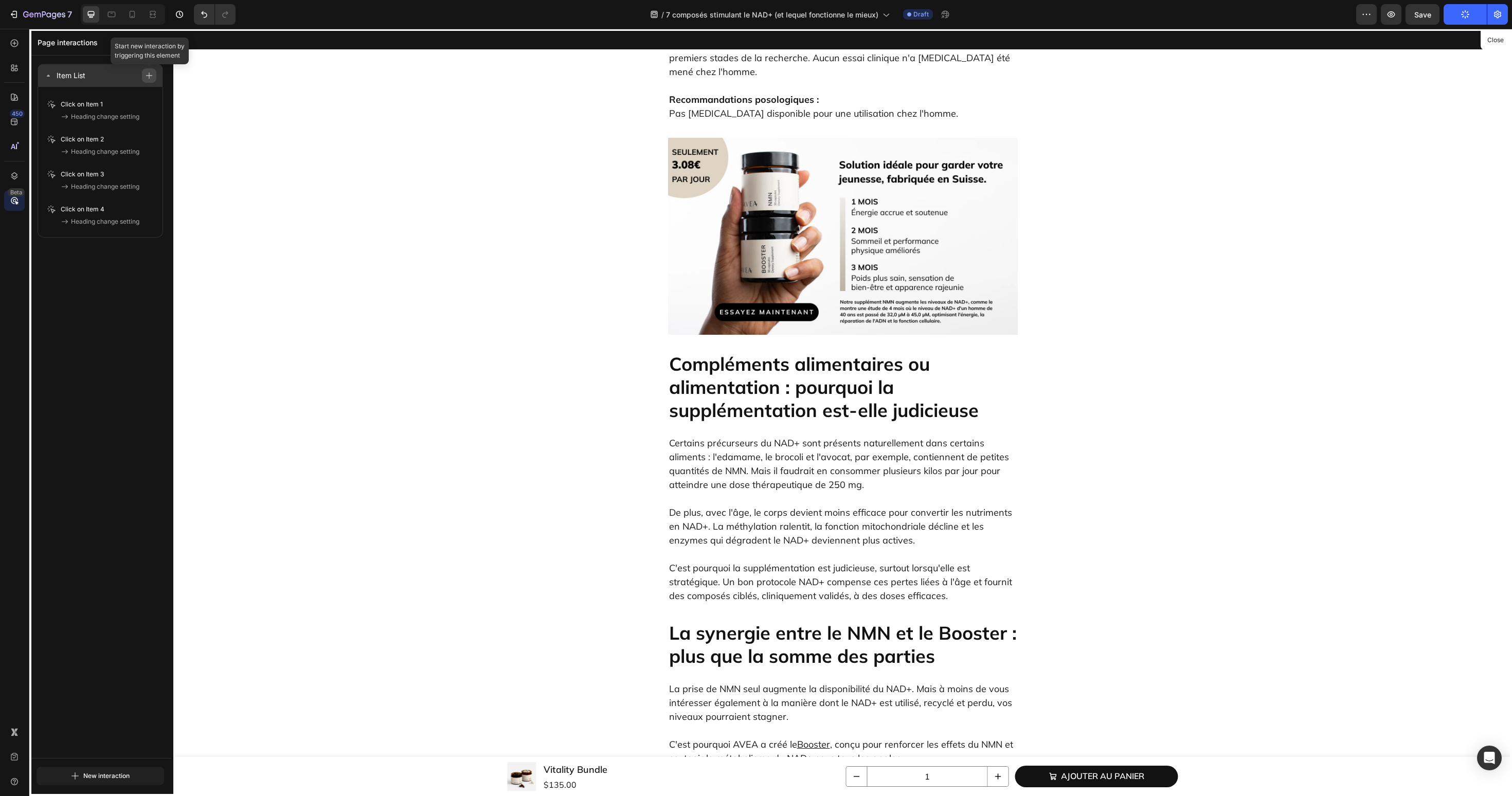
click at [150, 76] on icon "button" at bounding box center [149, 75] width 7 height 7
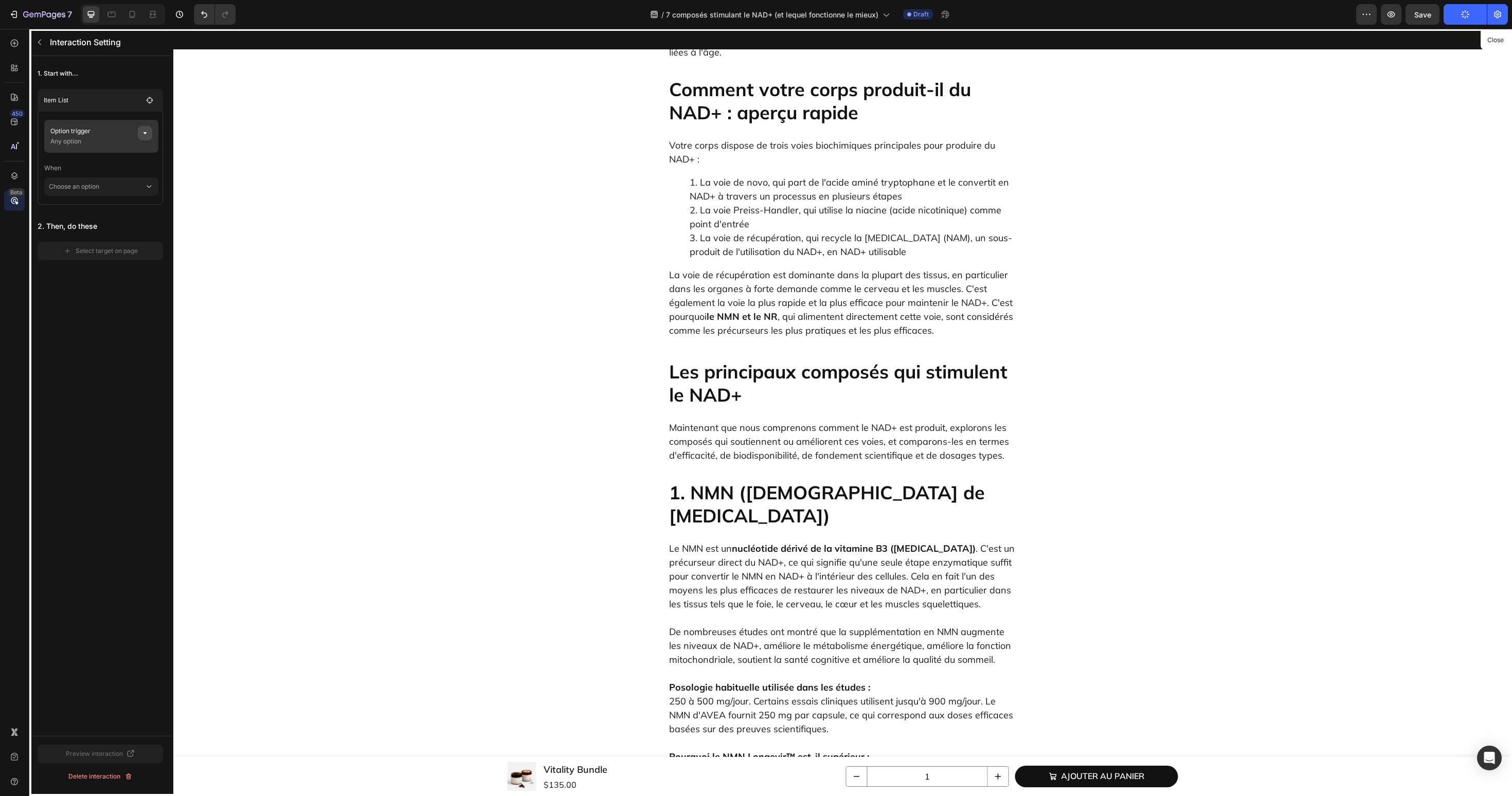
click at [146, 134] on icon "button" at bounding box center [145, 133] width 8 height 8
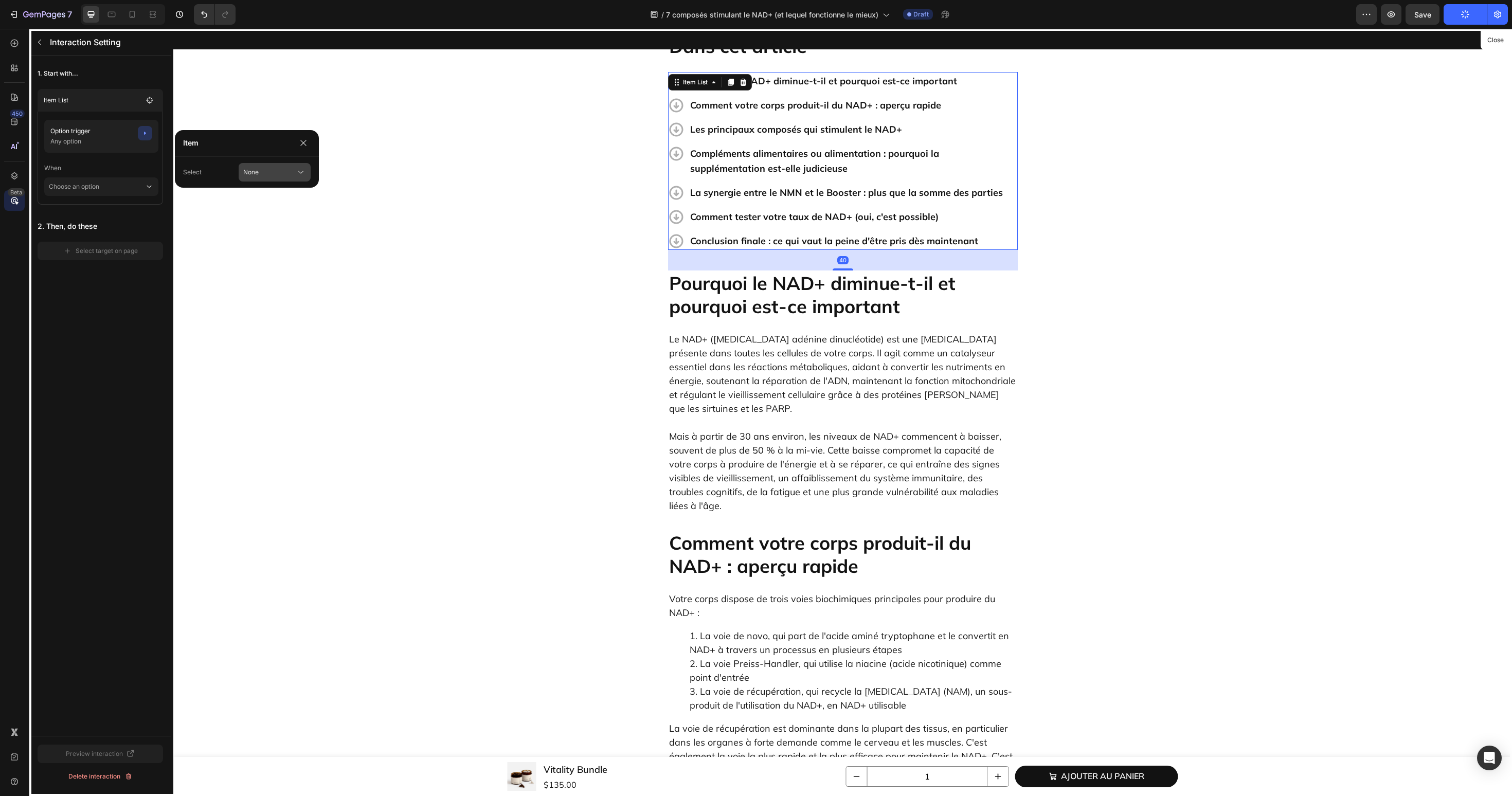
scroll to position [356, 0]
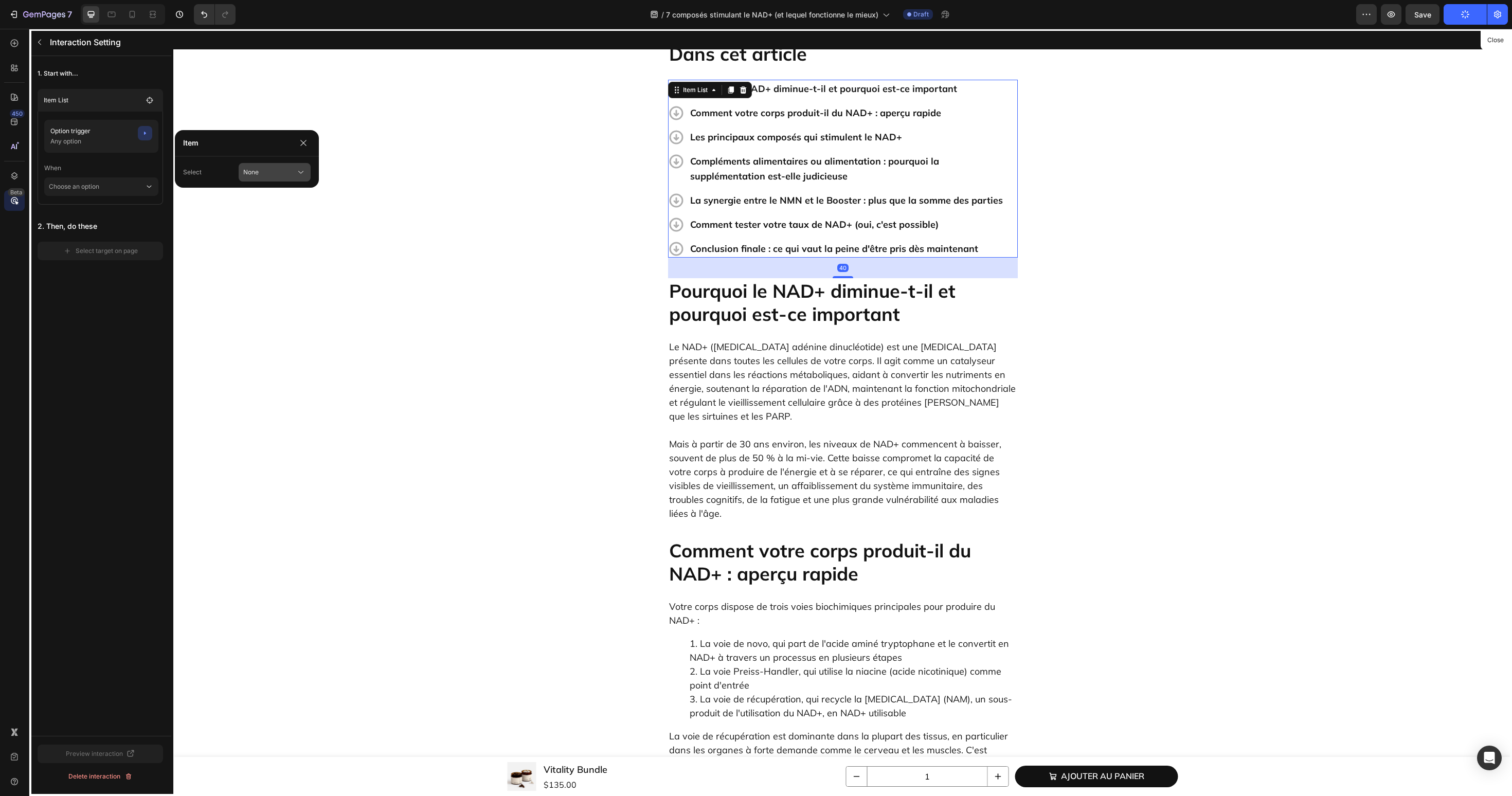
click at [252, 169] on span "None" at bounding box center [251, 172] width 15 height 9
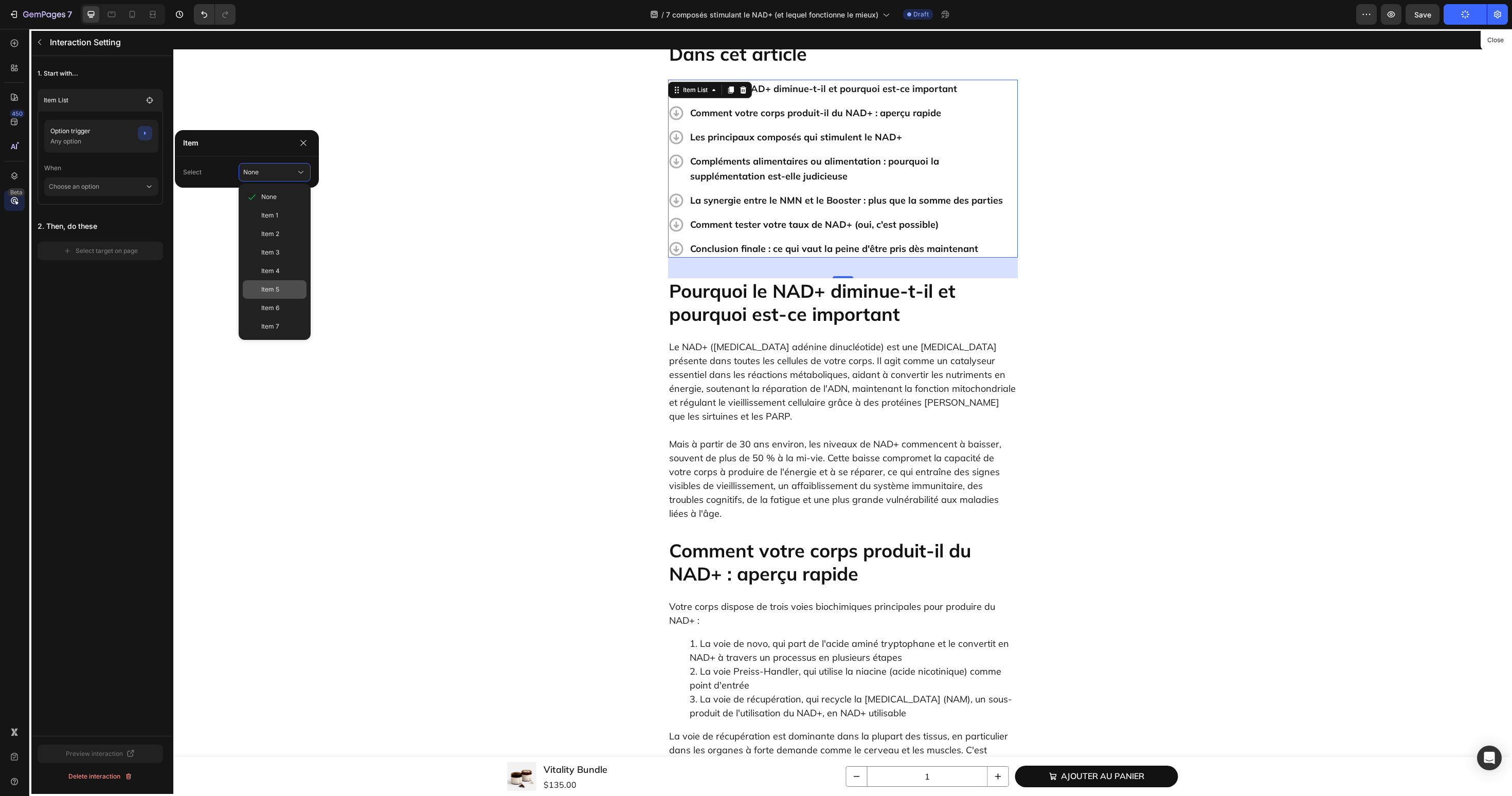
click at [259, 292] on div "Item 5" at bounding box center [275, 289] width 64 height 18
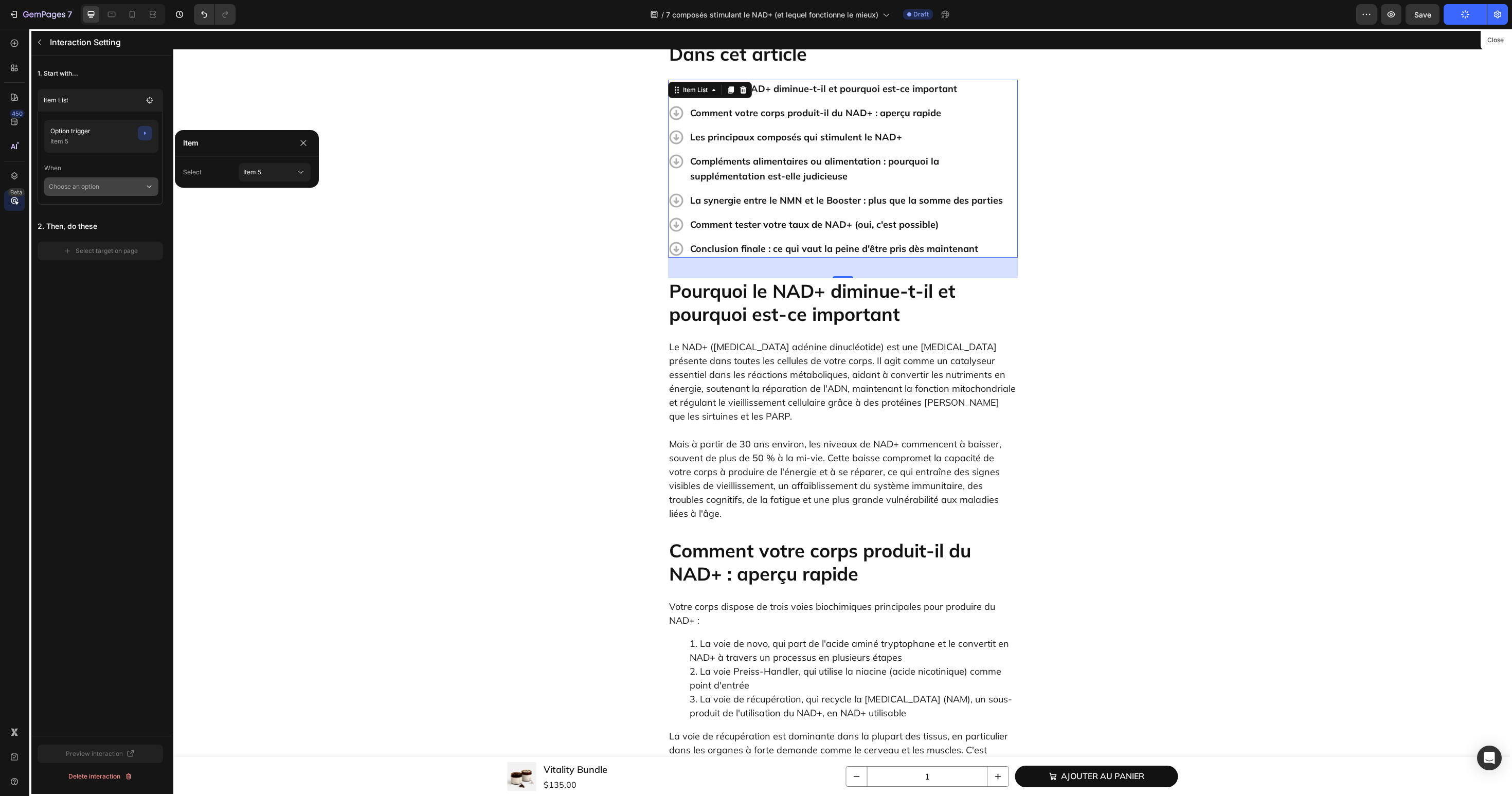
click at [143, 185] on div "Choose an option" at bounding box center [101, 187] width 114 height 18
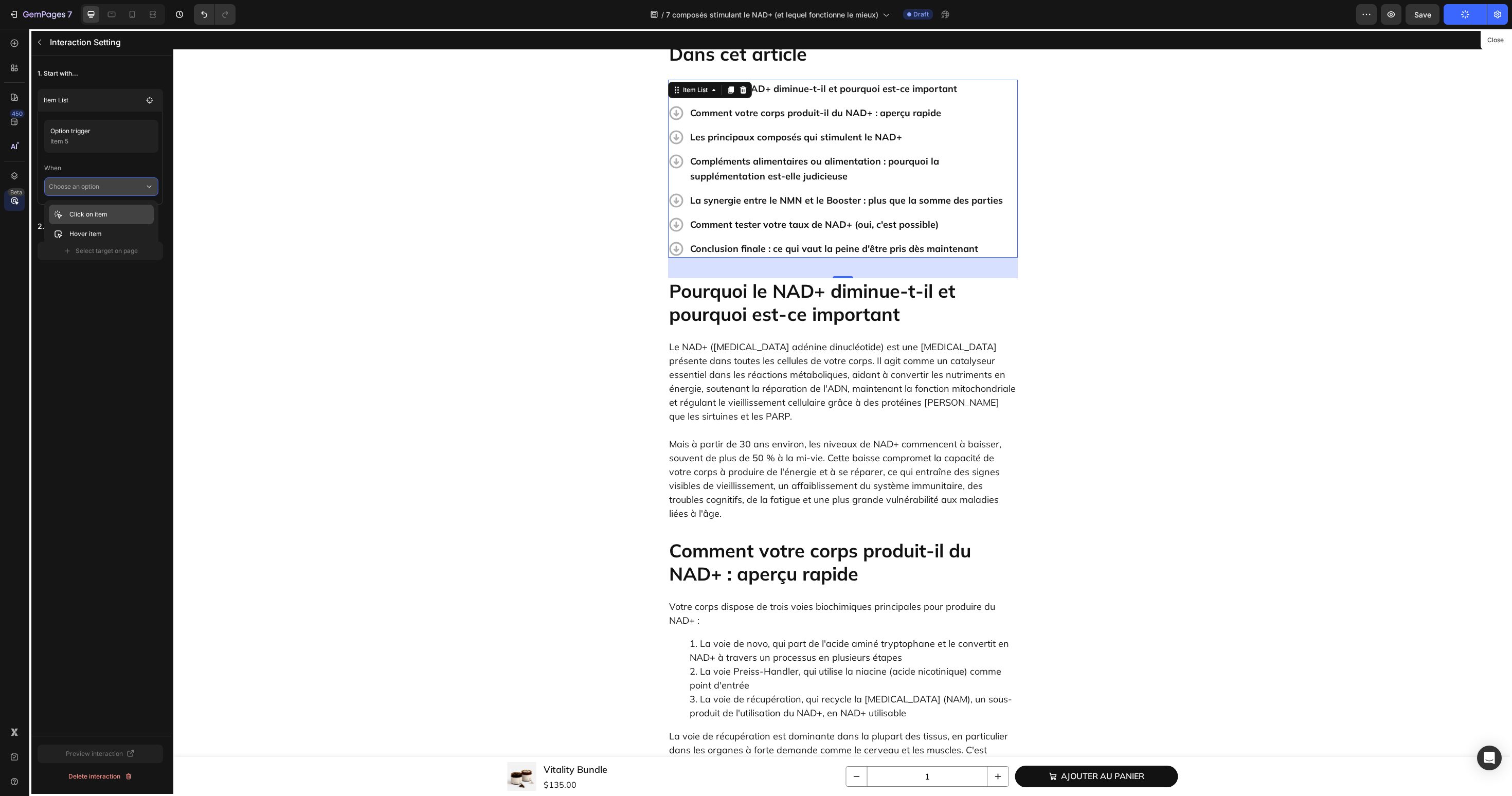
click at [114, 224] on div "Click on item" at bounding box center [101, 234] width 105 height 20
click at [113, 262] on div "Select target on page" at bounding box center [101, 266] width 75 height 9
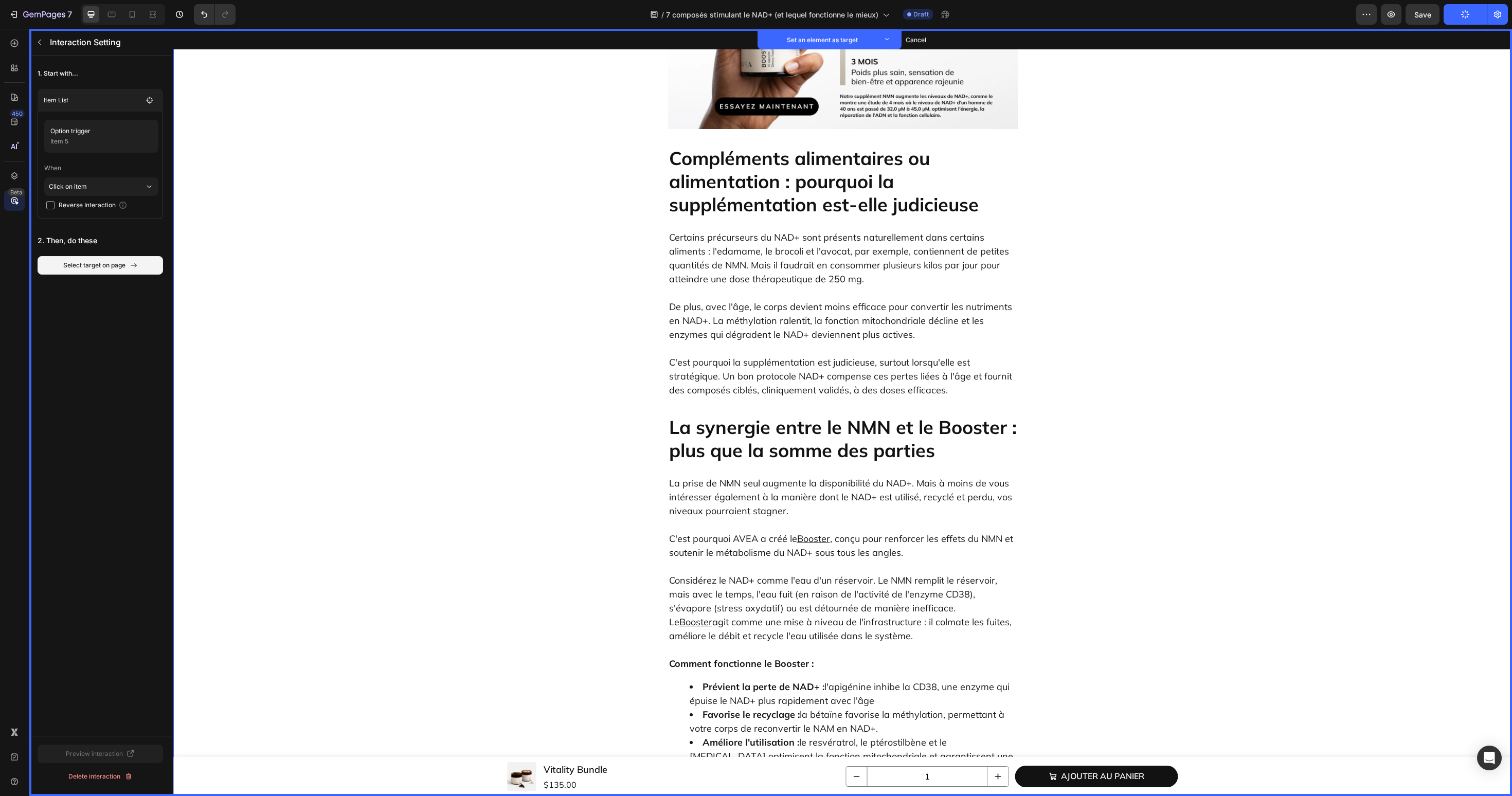
scroll to position [4108, 0]
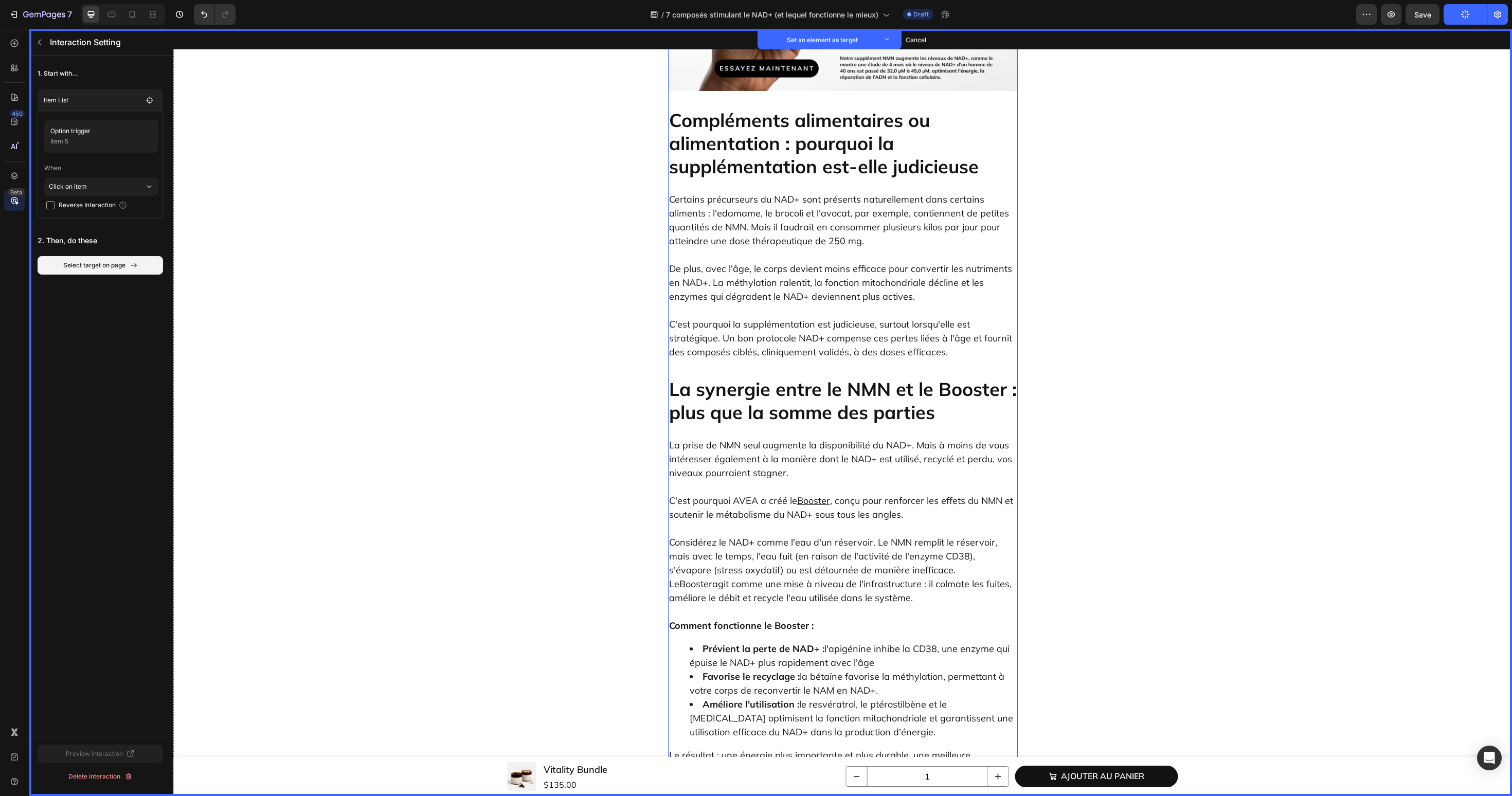
click at [773, 376] on h2 "La synergie entre le NMN et le Booster : plus que la somme des parties" at bounding box center [843, 400] width 349 height 48
click at [751, 360] on button "Set as target" at bounding box center [746, 366] width 45 height 12
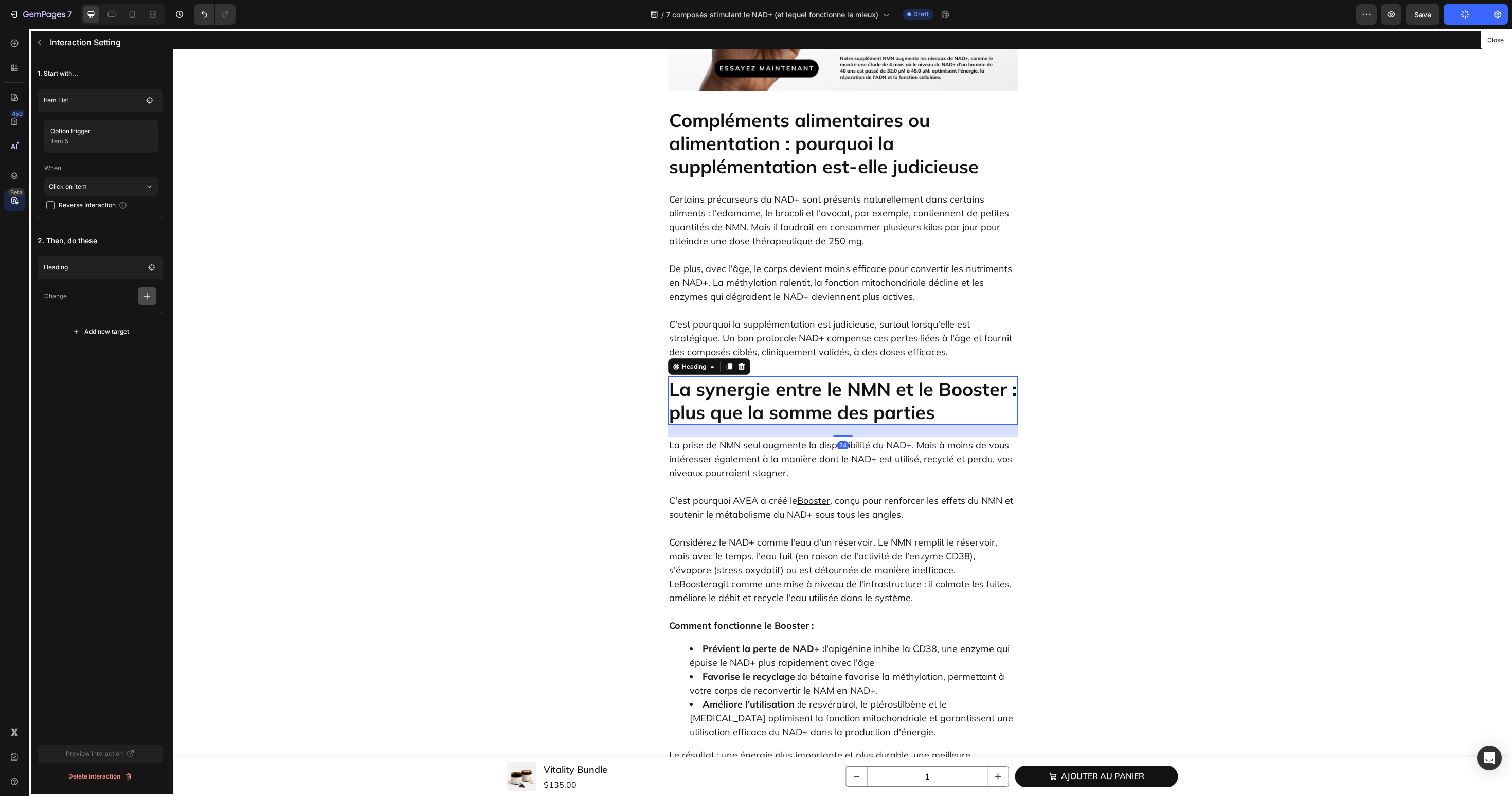
click at [143, 303] on button "button" at bounding box center [147, 296] width 18 height 18
click at [106, 376] on p "Scroll to" at bounding box center [98, 375] width 109 height 18
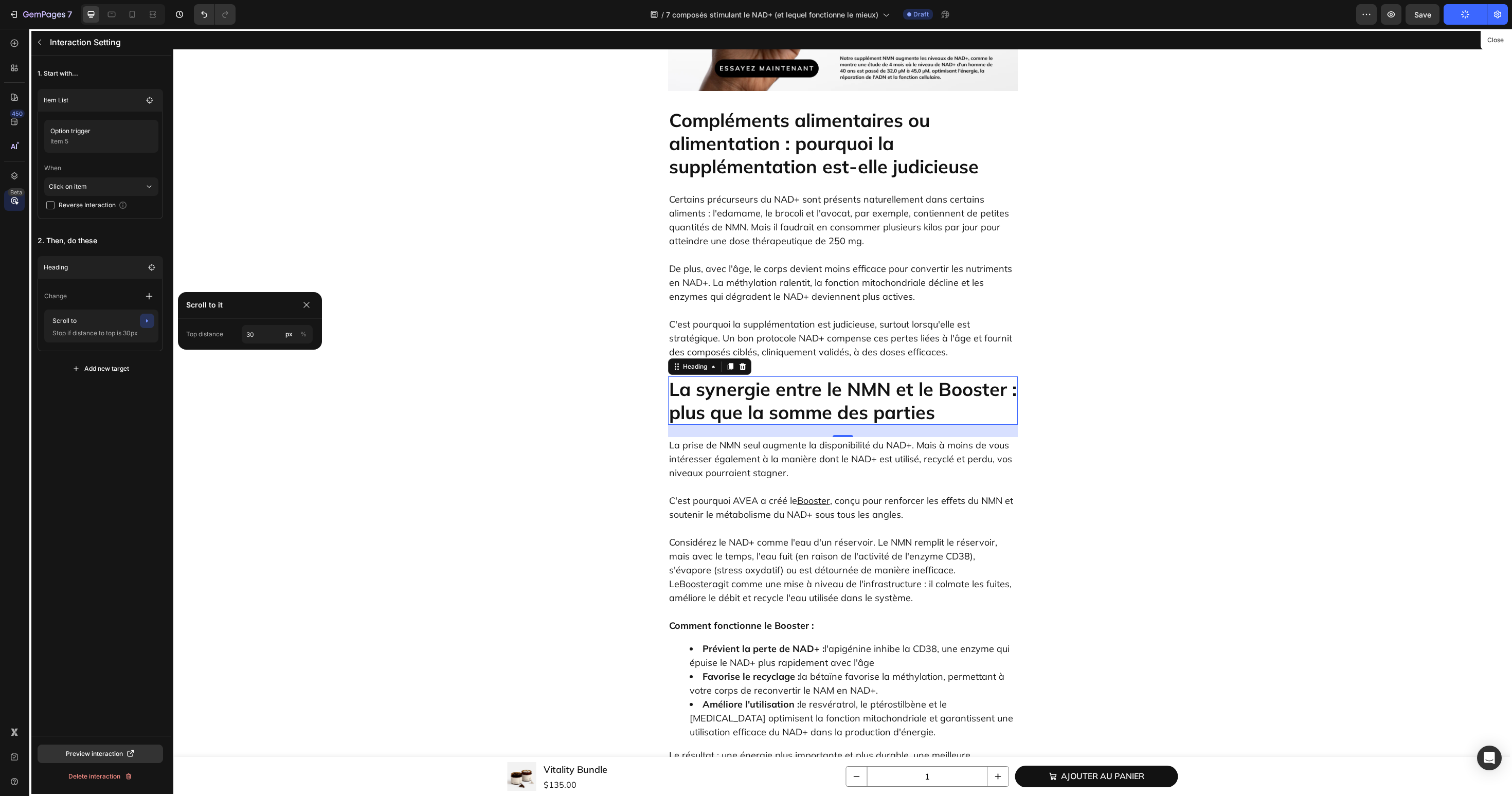
click at [254, 344] on div "Top distance 30 px %" at bounding box center [249, 334] width 144 height 31
click at [264, 334] on input "30" at bounding box center [277, 334] width 71 height 18
type input "60"
click at [124, 427] on div "1. Start with... Item List Option trigger Item 5 When Click on item Reverse Int…" at bounding box center [100, 395] width 142 height 680
click at [43, 46] on button "button" at bounding box center [40, 42] width 17 height 17
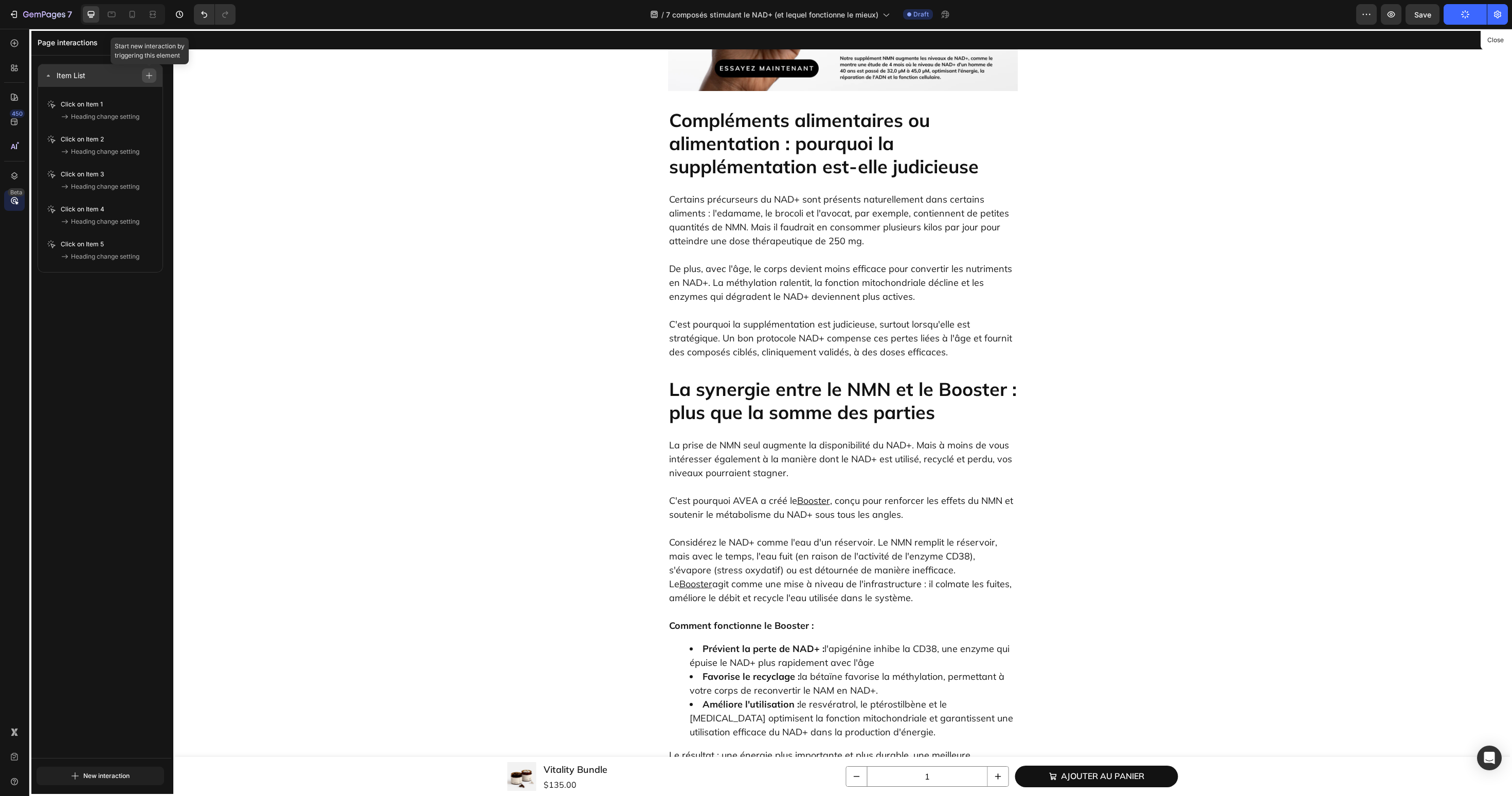
click at [149, 76] on icon "button" at bounding box center [149, 76] width 6 height 6
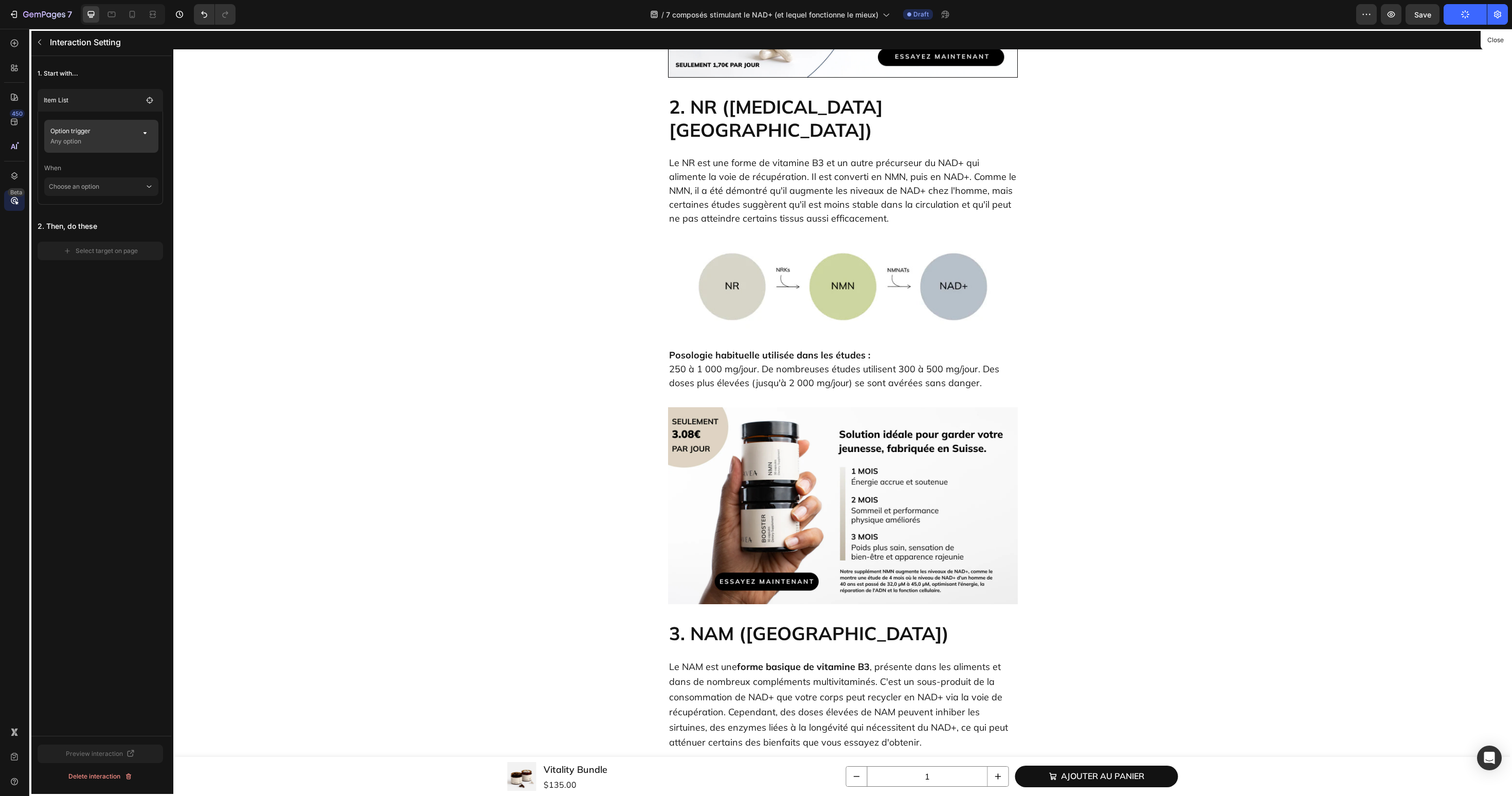
click at [137, 140] on div "Option trigger Any option" at bounding box center [101, 136] width 114 height 33
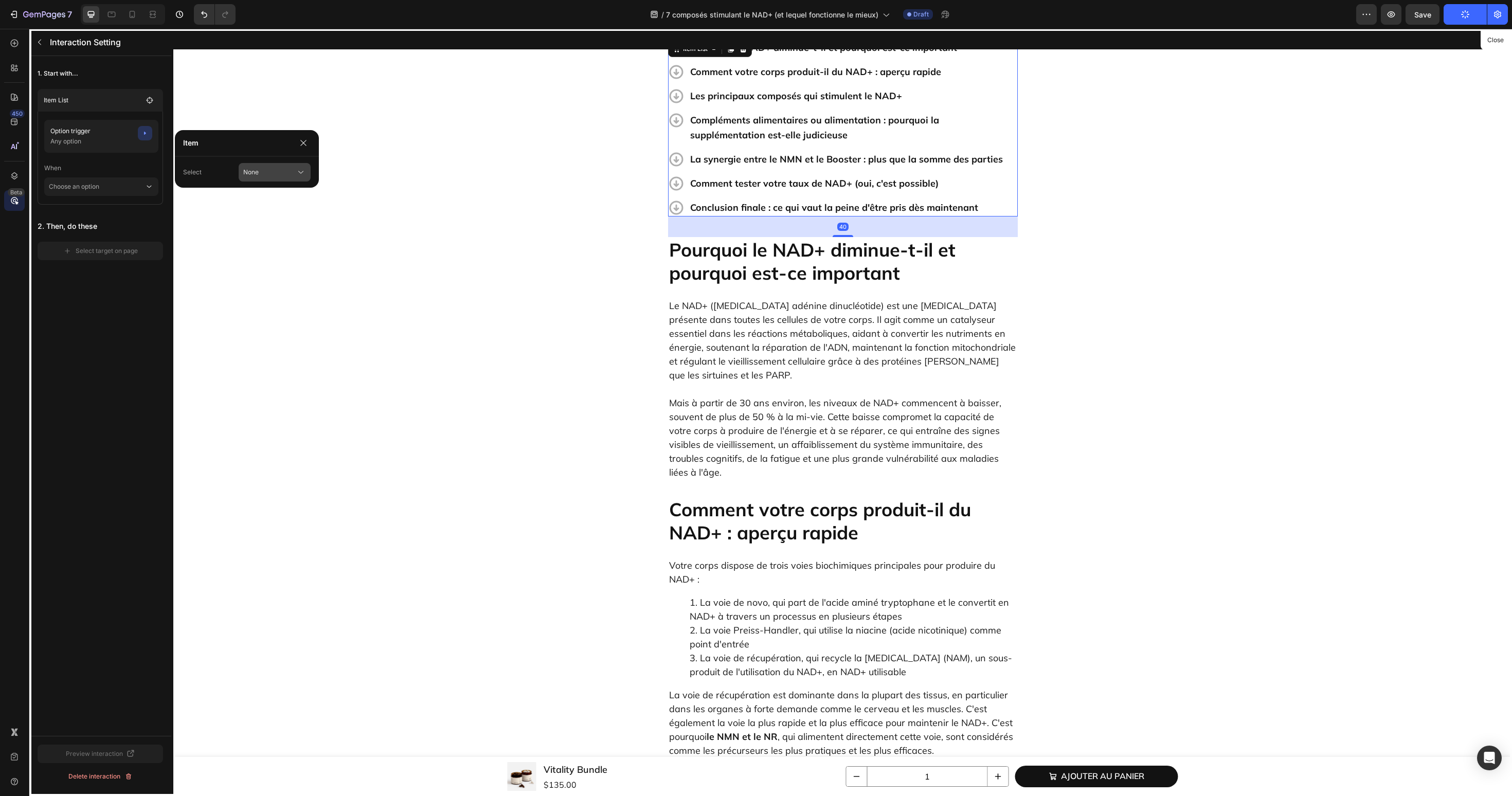
click at [253, 168] on span "None" at bounding box center [251, 172] width 15 height 9
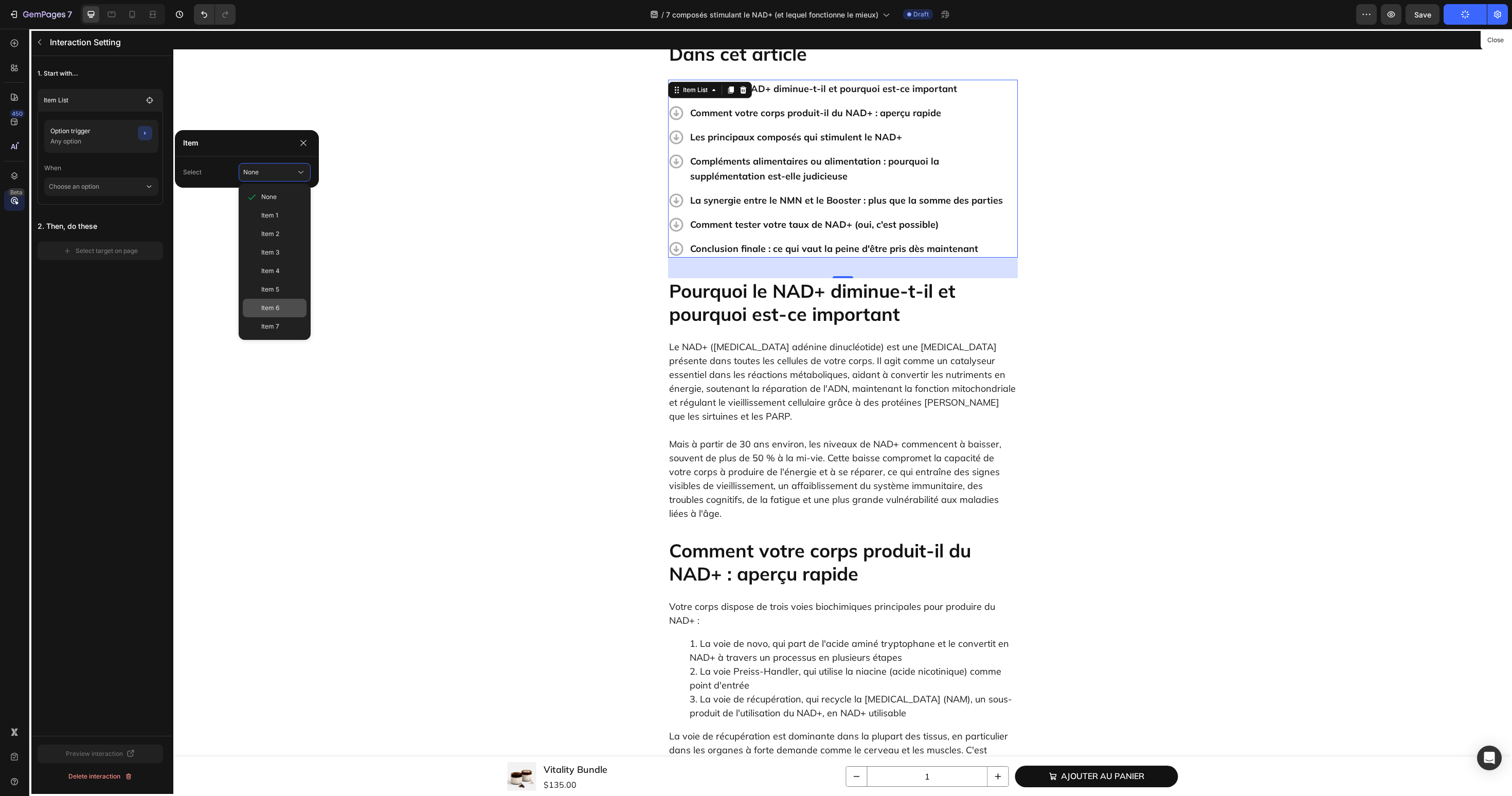
click at [265, 311] on span "Item 6" at bounding box center [270, 308] width 18 height 9
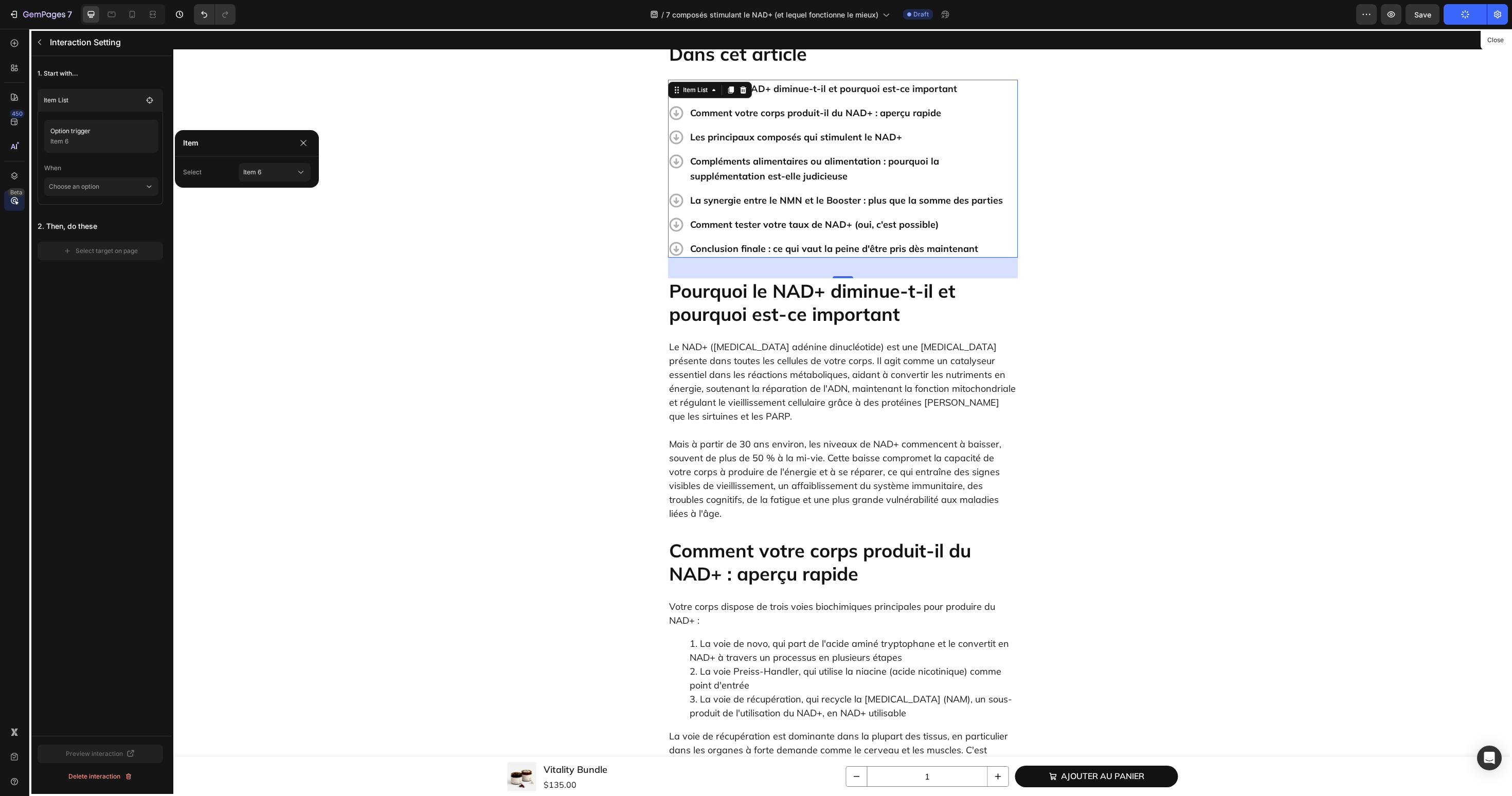
click at [105, 196] on main "Option trigger Item 6 When Choose an option" at bounding box center [100, 158] width 125 height 93
click at [109, 193] on p "Choose an option" at bounding box center [96, 187] width 95 height 18
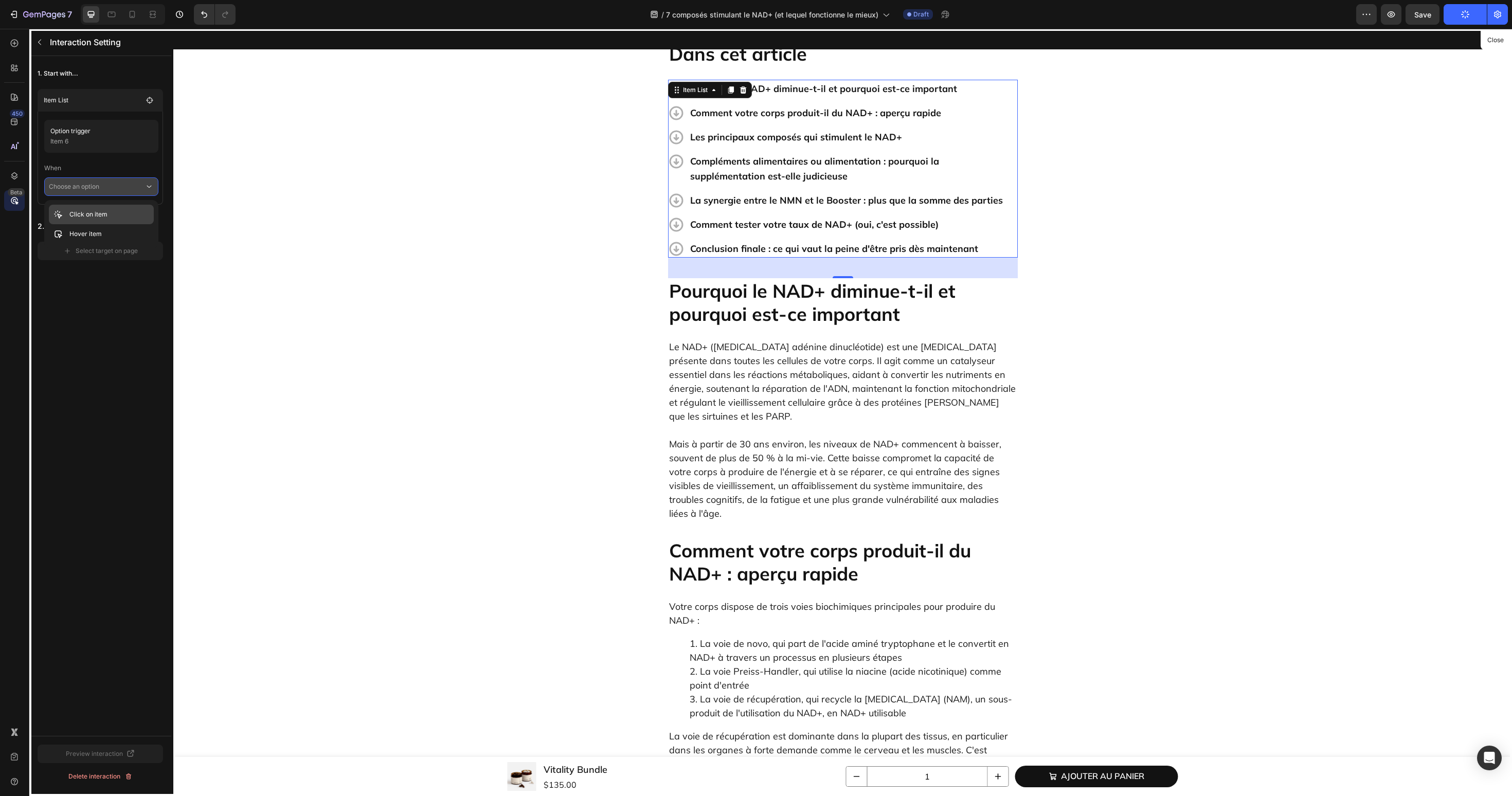
click at [119, 224] on div "Click on item" at bounding box center [101, 234] width 105 height 20
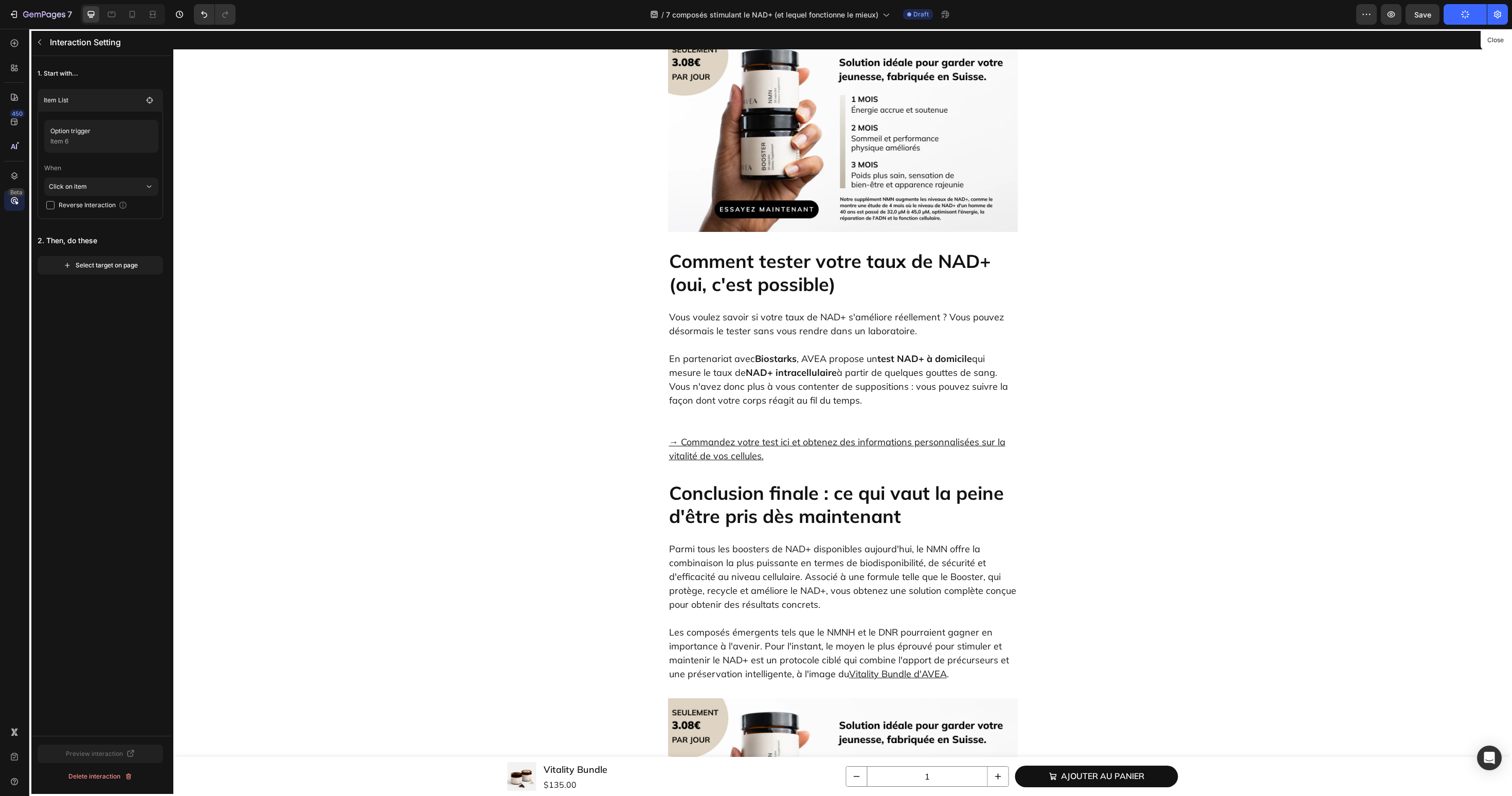
scroll to position [4832, 0]
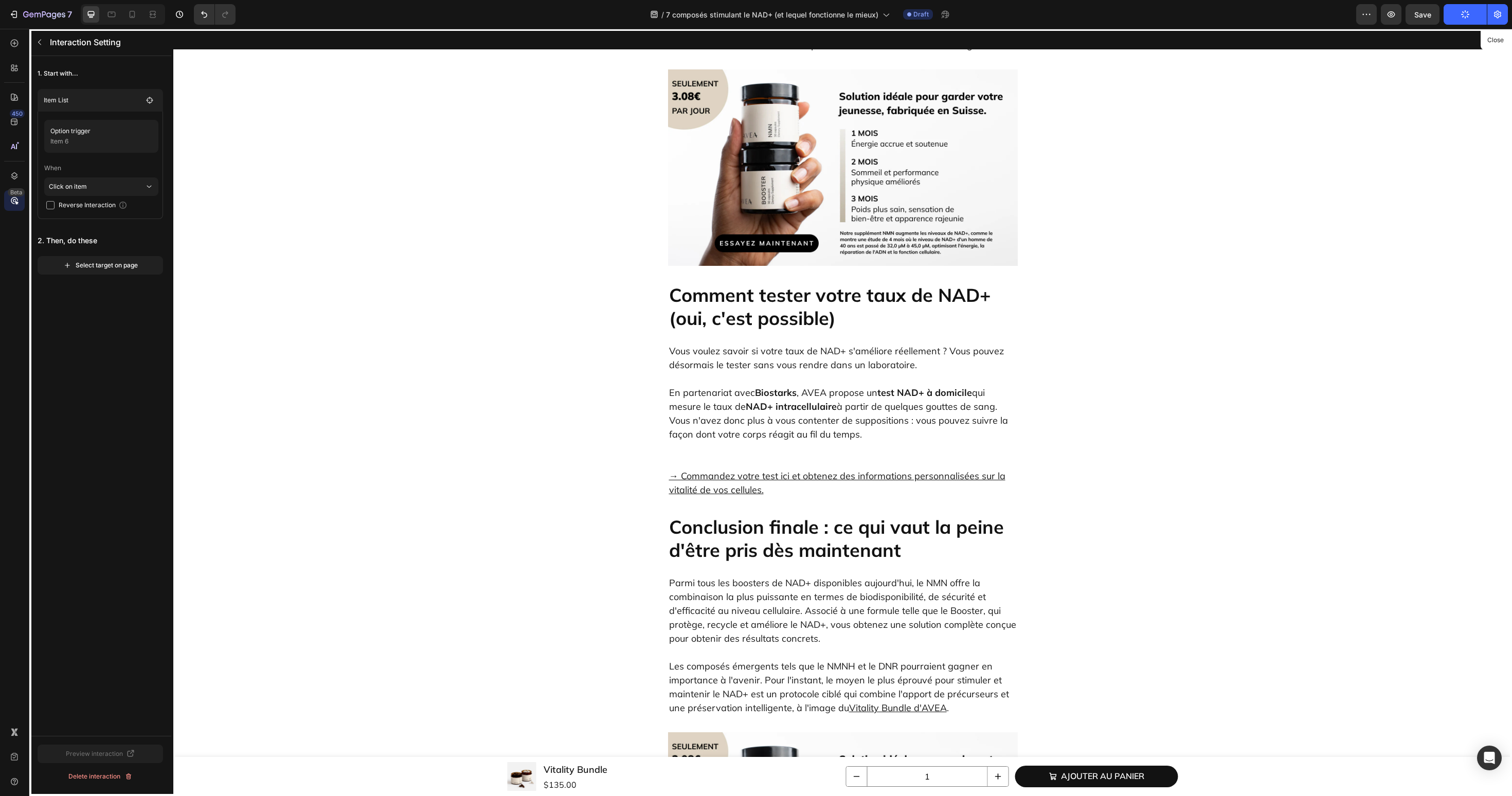
click at [797, 176] on div at bounding box center [842, 413] width 1338 height 768
click at [777, 211] on div at bounding box center [842, 413] width 1338 height 768
click at [108, 264] on div "Select target on page" at bounding box center [101, 266] width 75 height 9
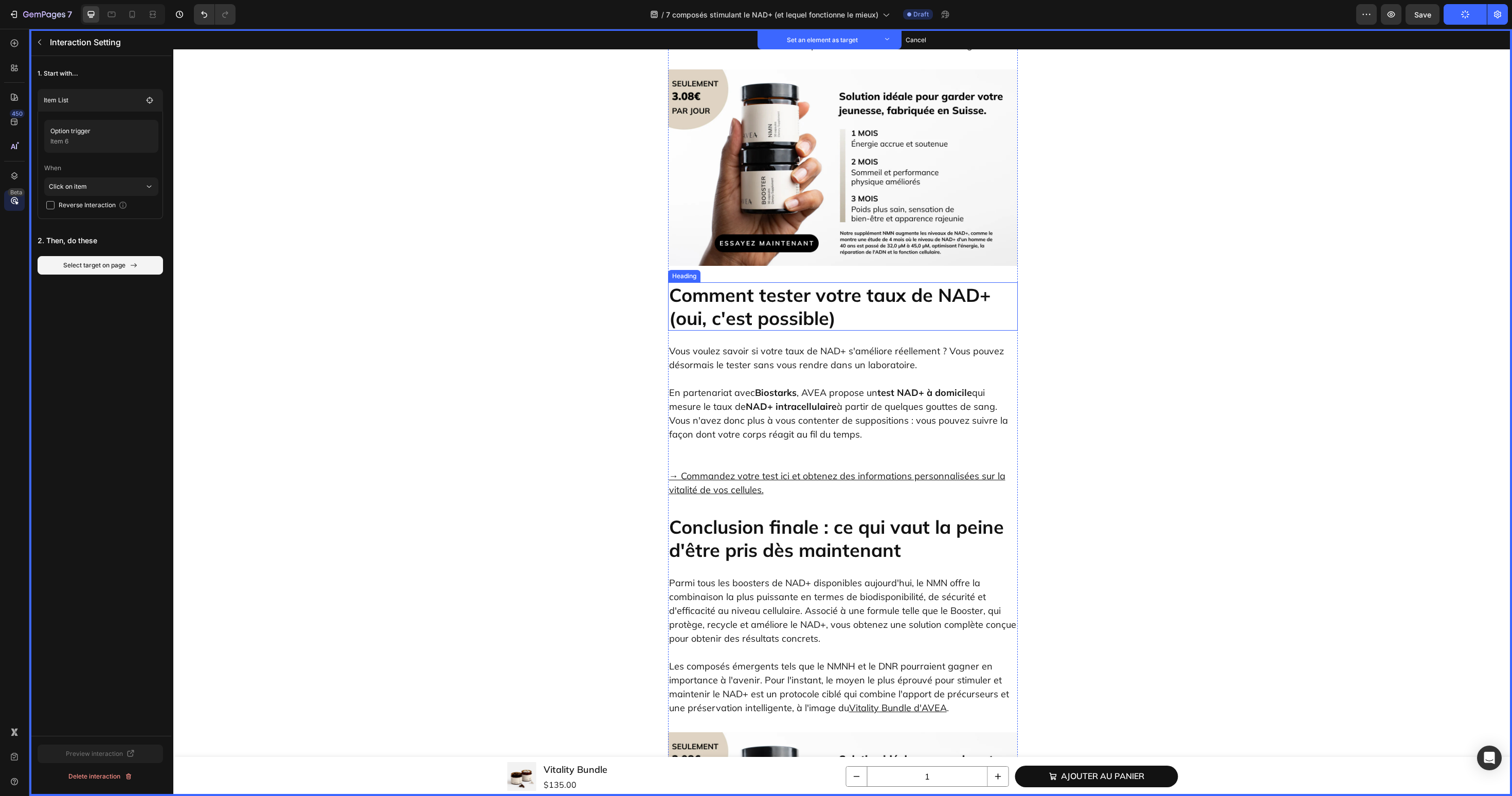
click at [787, 282] on h2 "Comment tester votre taux de NAD+ (oui, c'est possible)" at bounding box center [843, 306] width 349 height 48
click at [751, 266] on button "Set as target" at bounding box center [746, 272] width 45 height 12
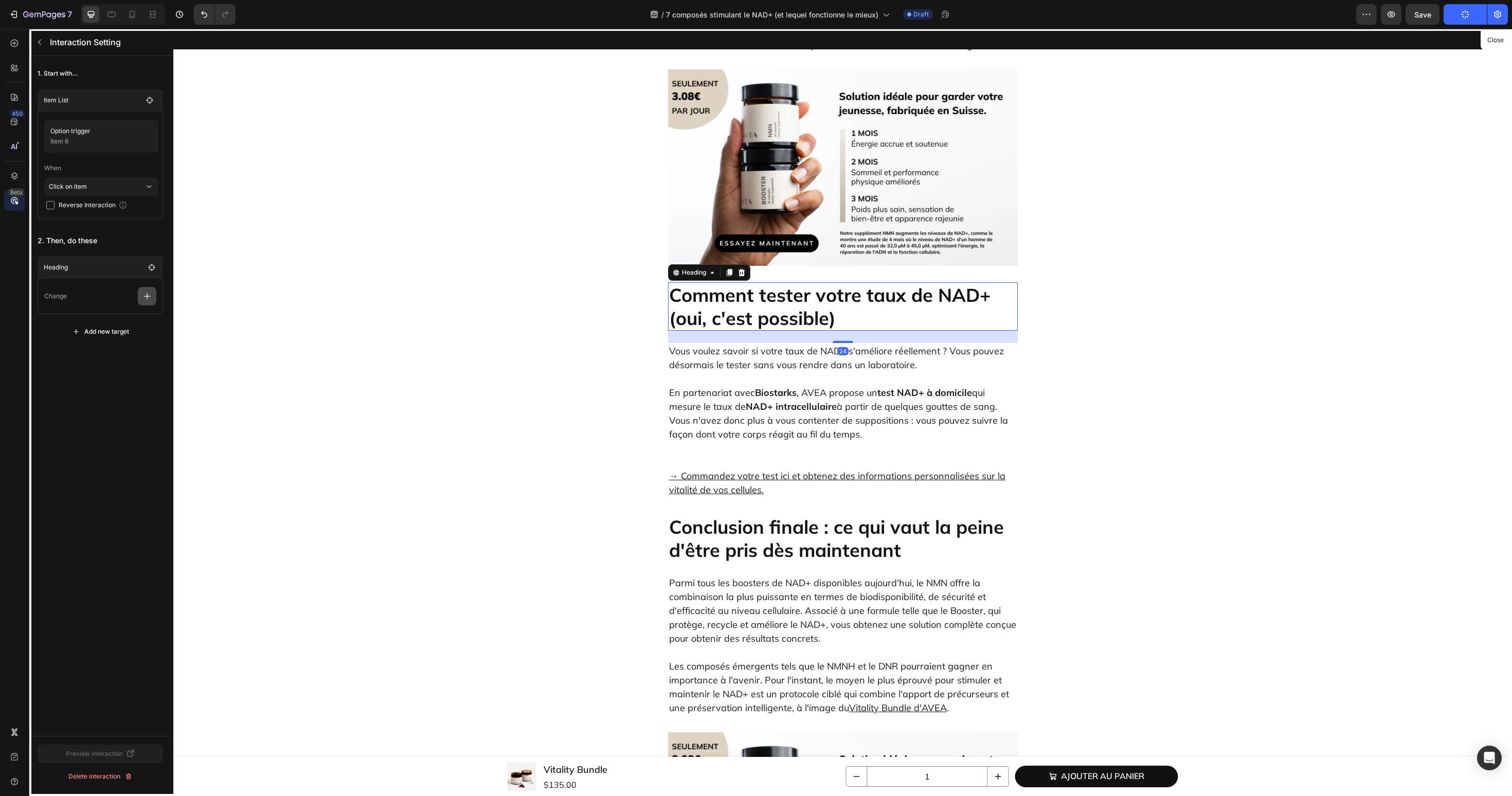
click at [145, 295] on icon "button" at bounding box center [146, 295] width 10 height 10
click at [98, 377] on p "Scroll to" at bounding box center [98, 375] width 109 height 18
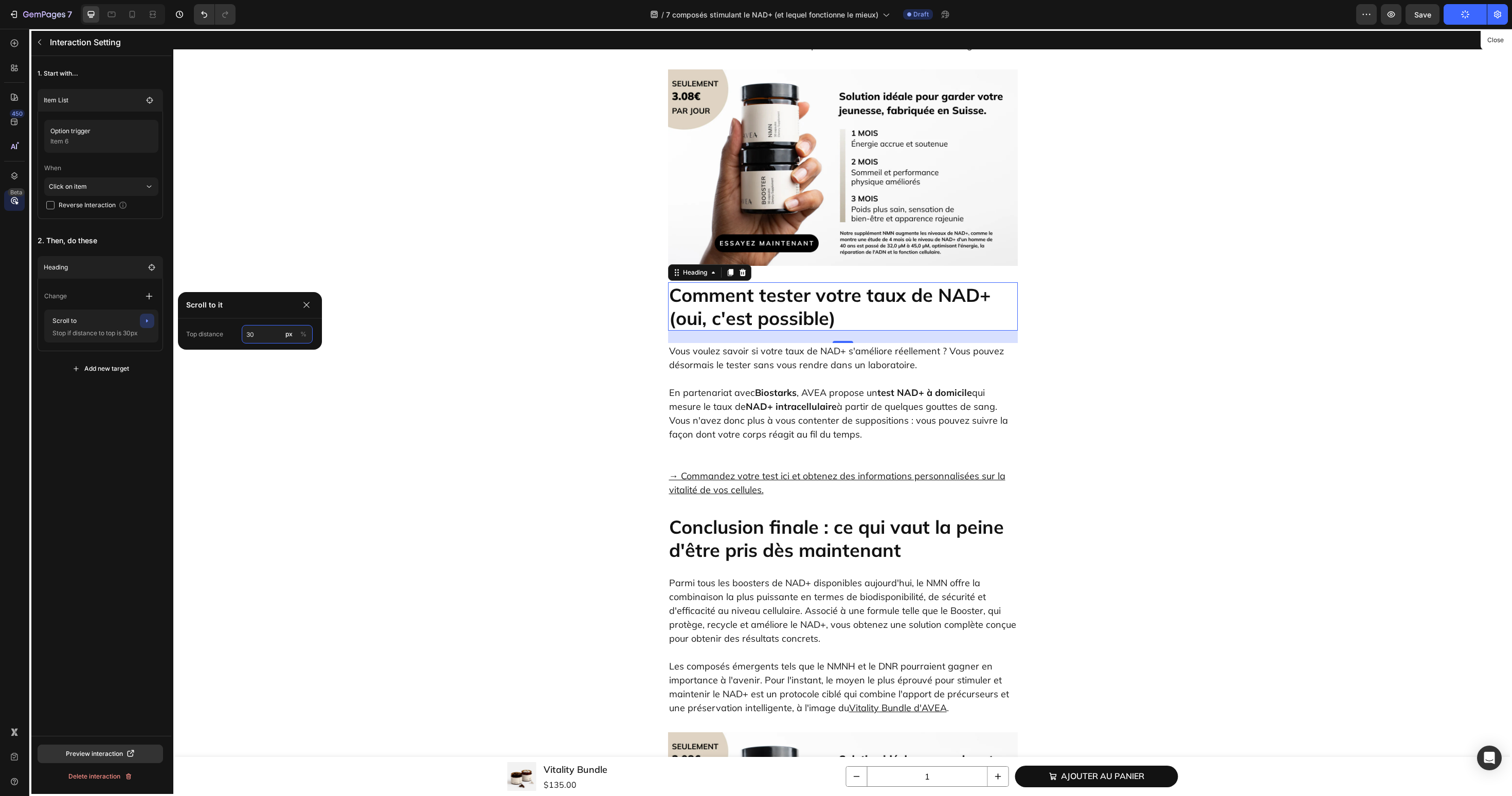
click at [265, 337] on input "30" at bounding box center [277, 334] width 71 height 18
type input "60"
click at [39, 45] on icon "button" at bounding box center [40, 42] width 8 height 8
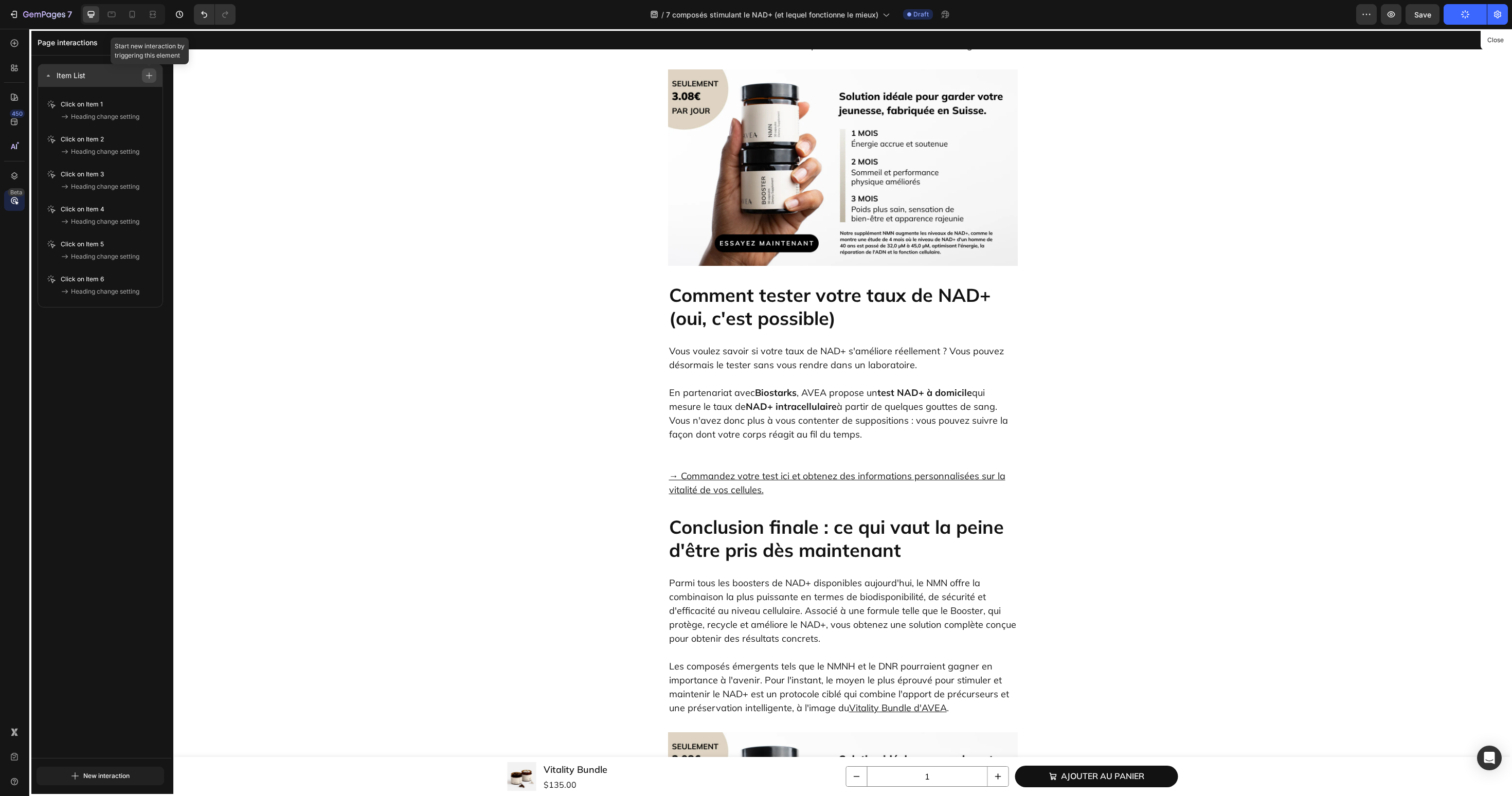
click at [147, 73] on icon "button" at bounding box center [149, 75] width 7 height 7
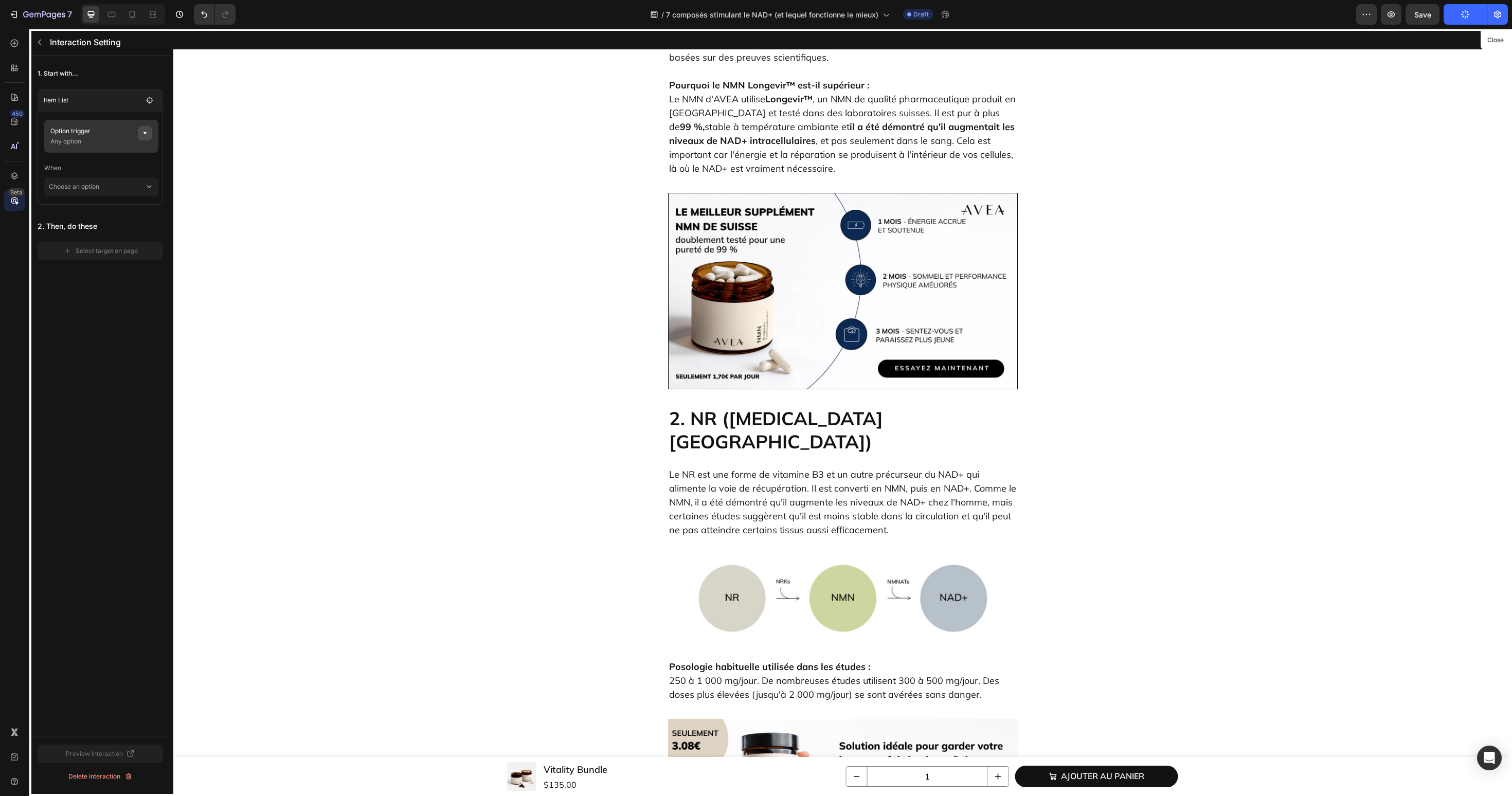
click at [146, 132] on icon "button" at bounding box center [145, 133] width 8 height 8
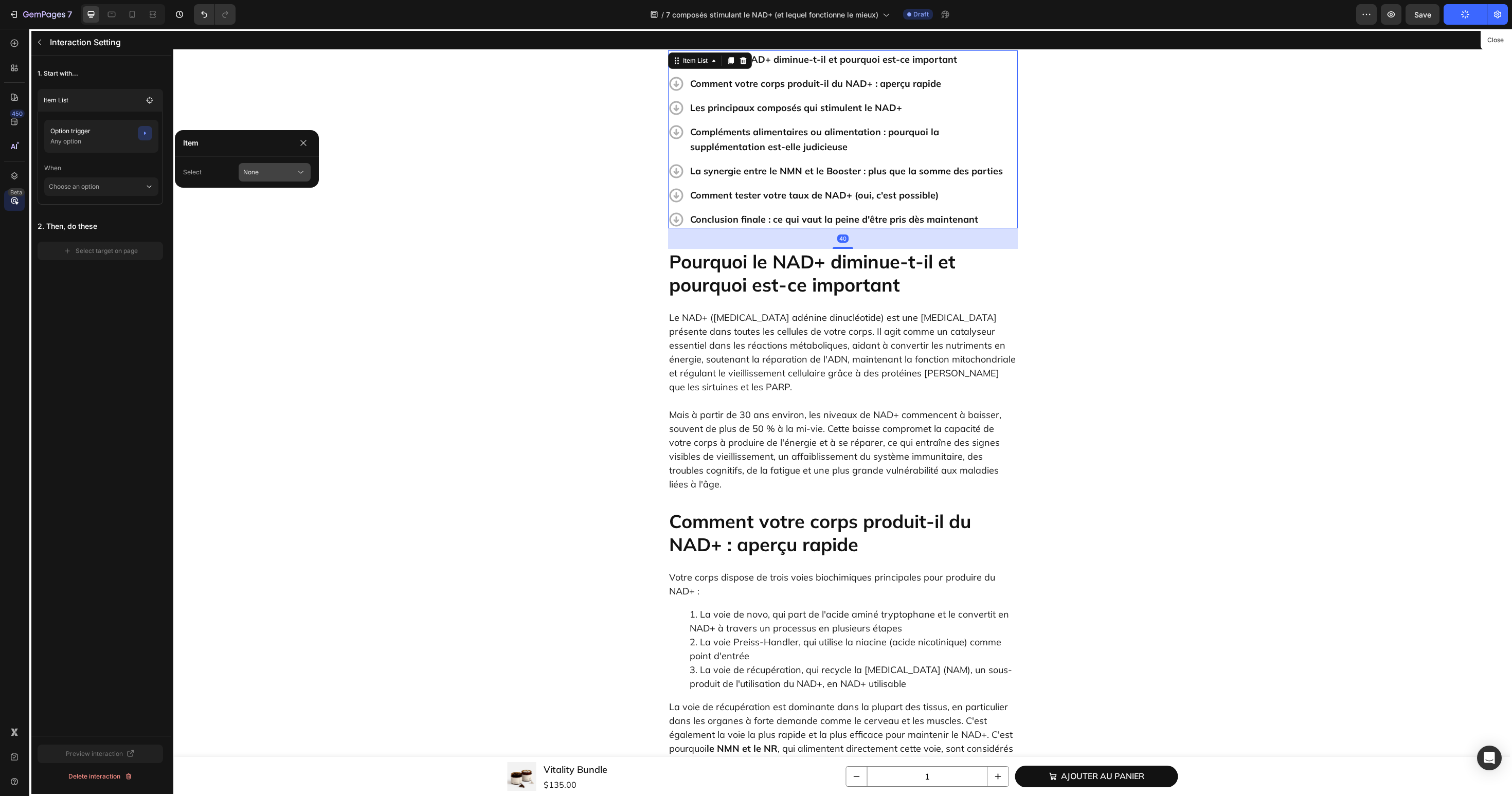
click at [248, 169] on span "None" at bounding box center [251, 172] width 15 height 9
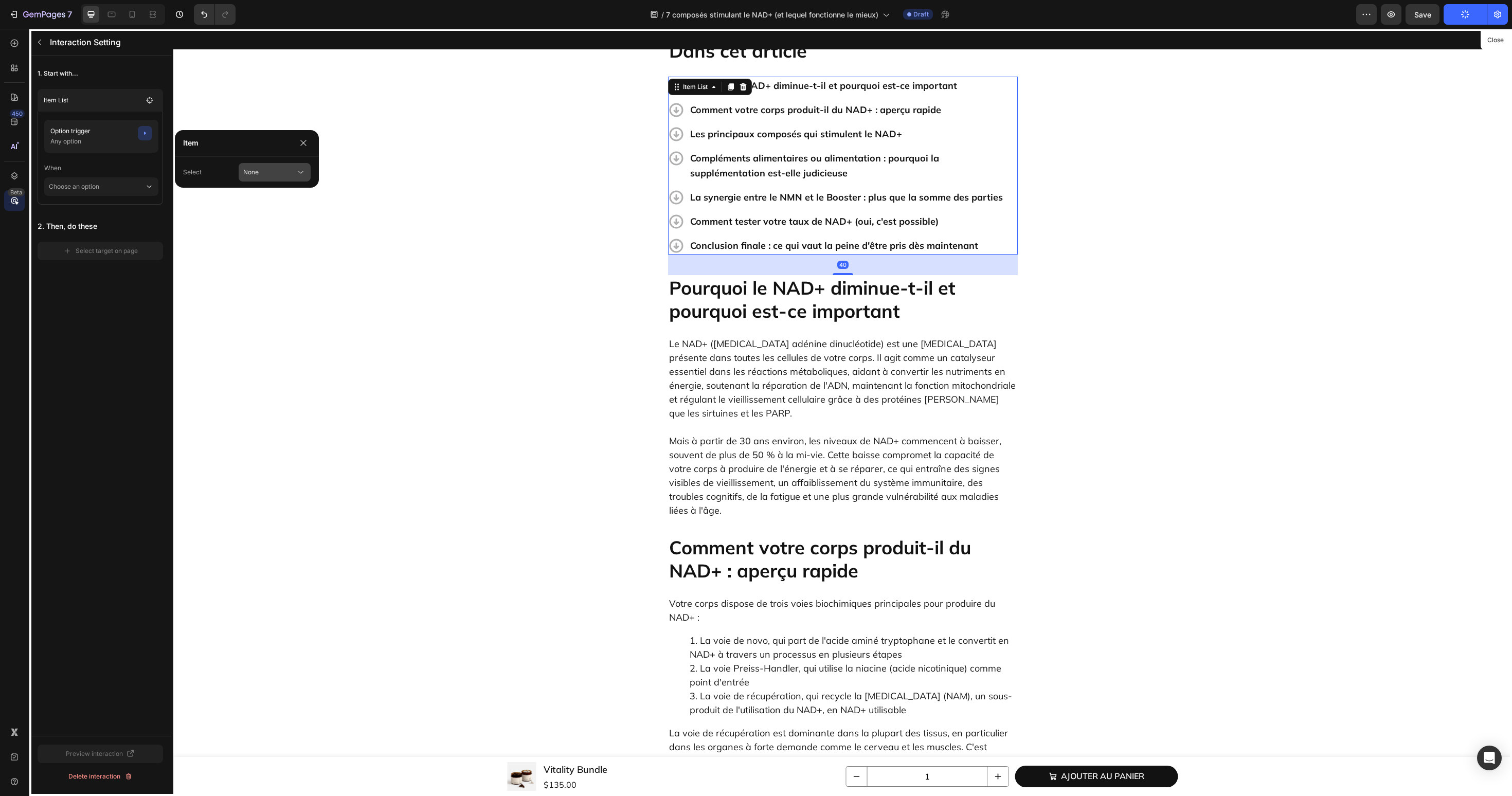
scroll to position [356, 0]
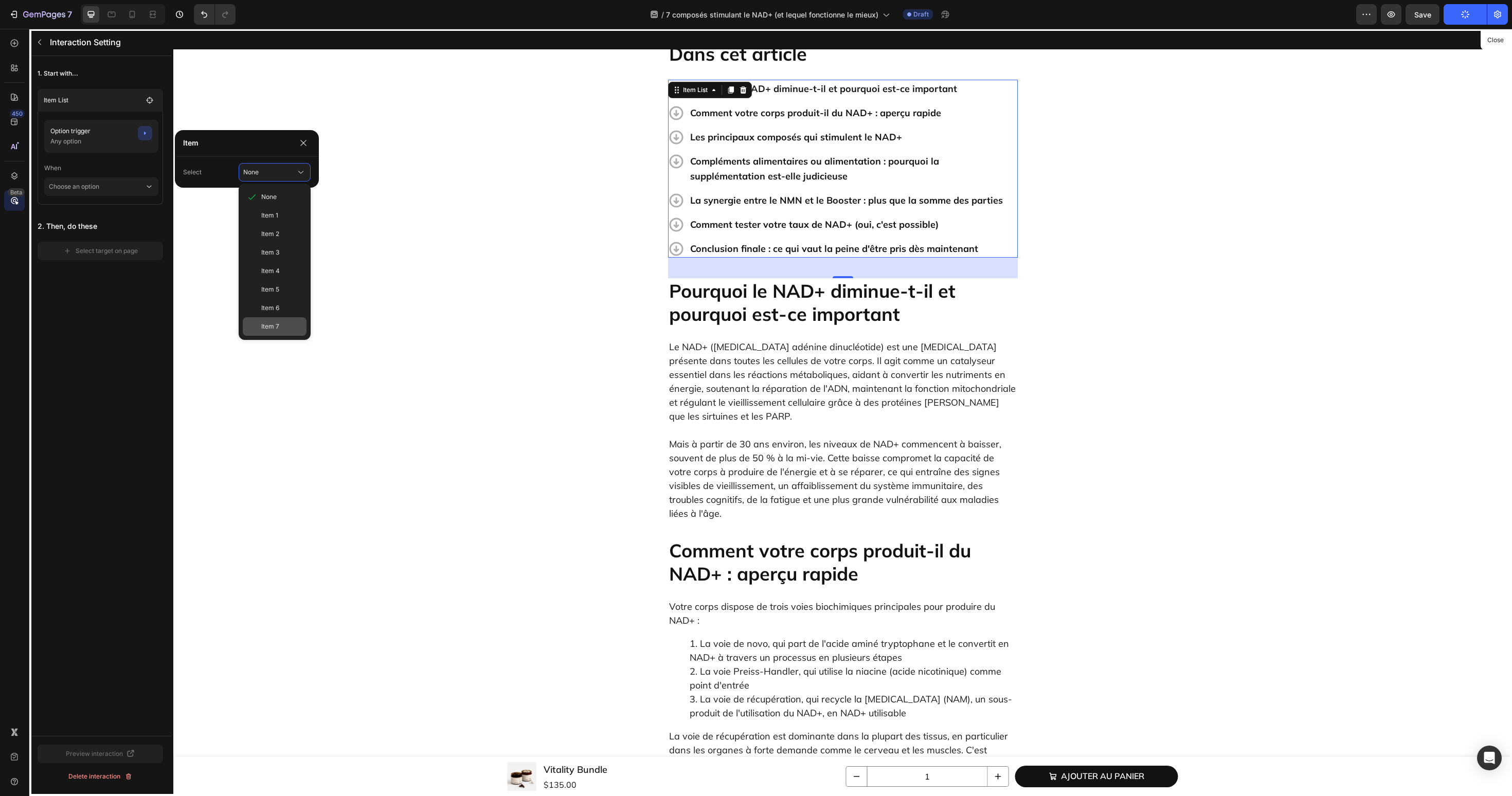
click at [249, 321] on div "Item 7" at bounding box center [275, 327] width 64 height 18
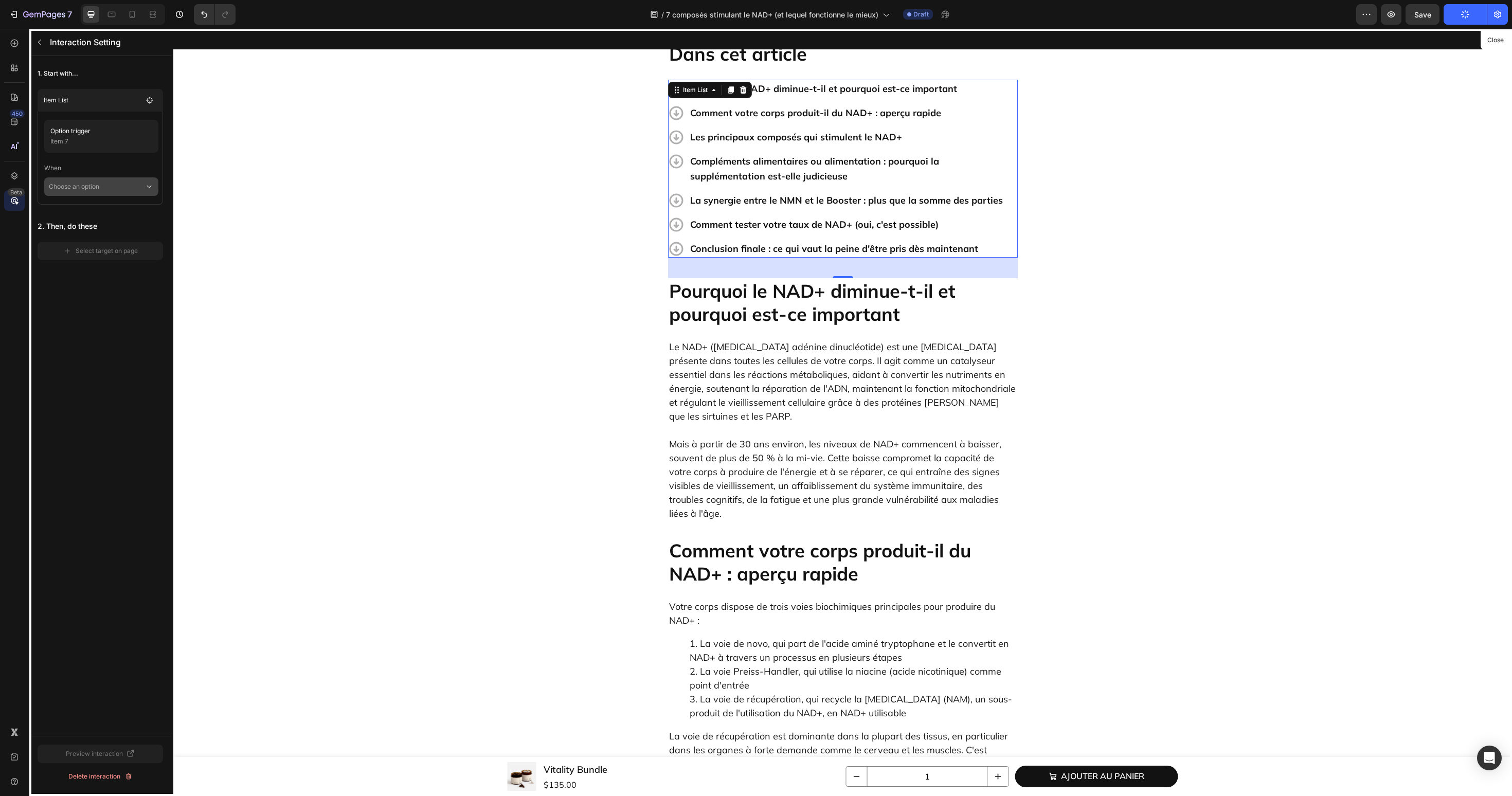
click at [123, 193] on p "Choose an option" at bounding box center [96, 187] width 95 height 18
click at [122, 224] on div "Click on item" at bounding box center [101, 234] width 105 height 20
click at [121, 269] on div "Select target on page" at bounding box center [101, 266] width 75 height 9
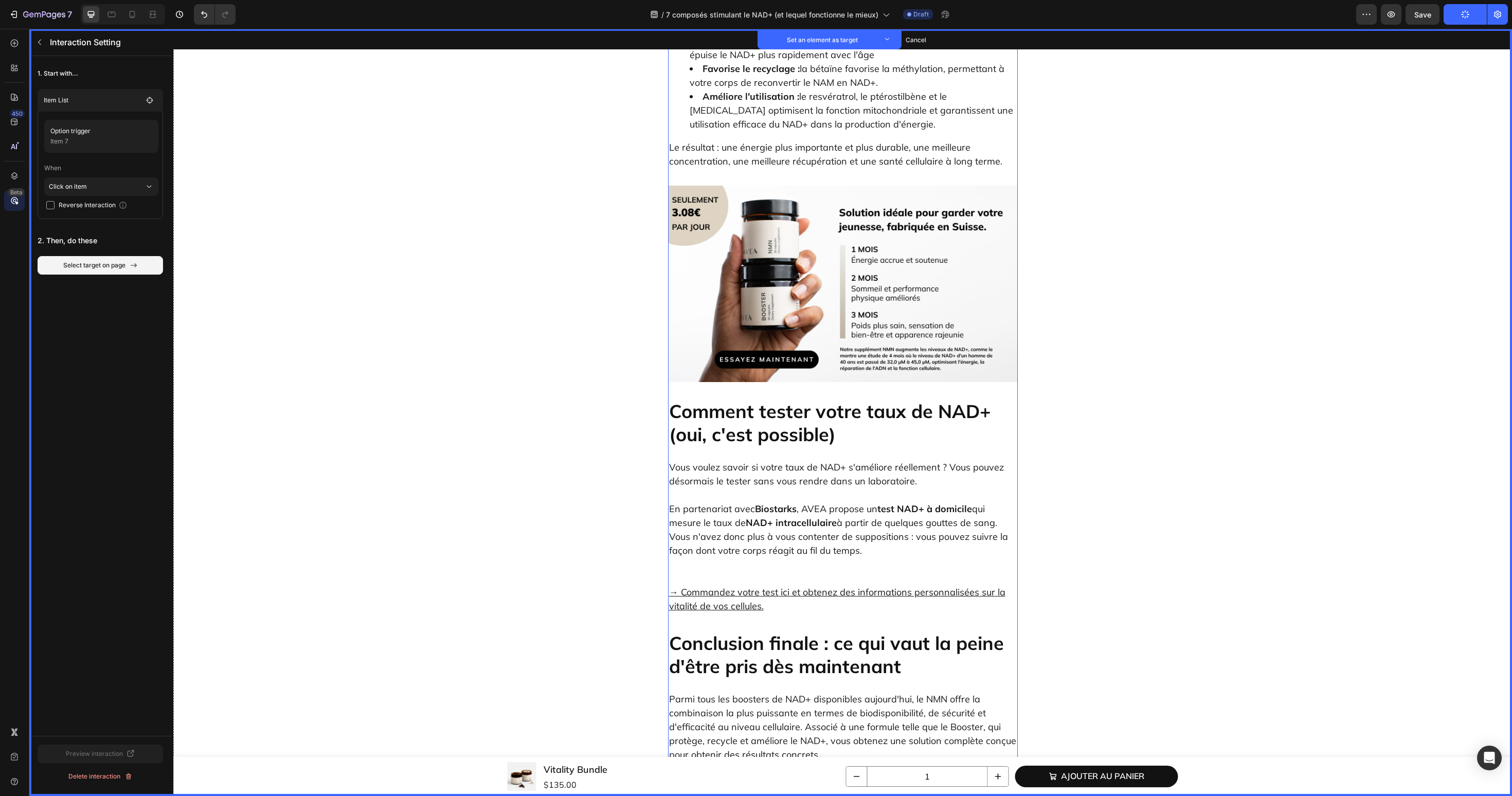
scroll to position [4724, 0]
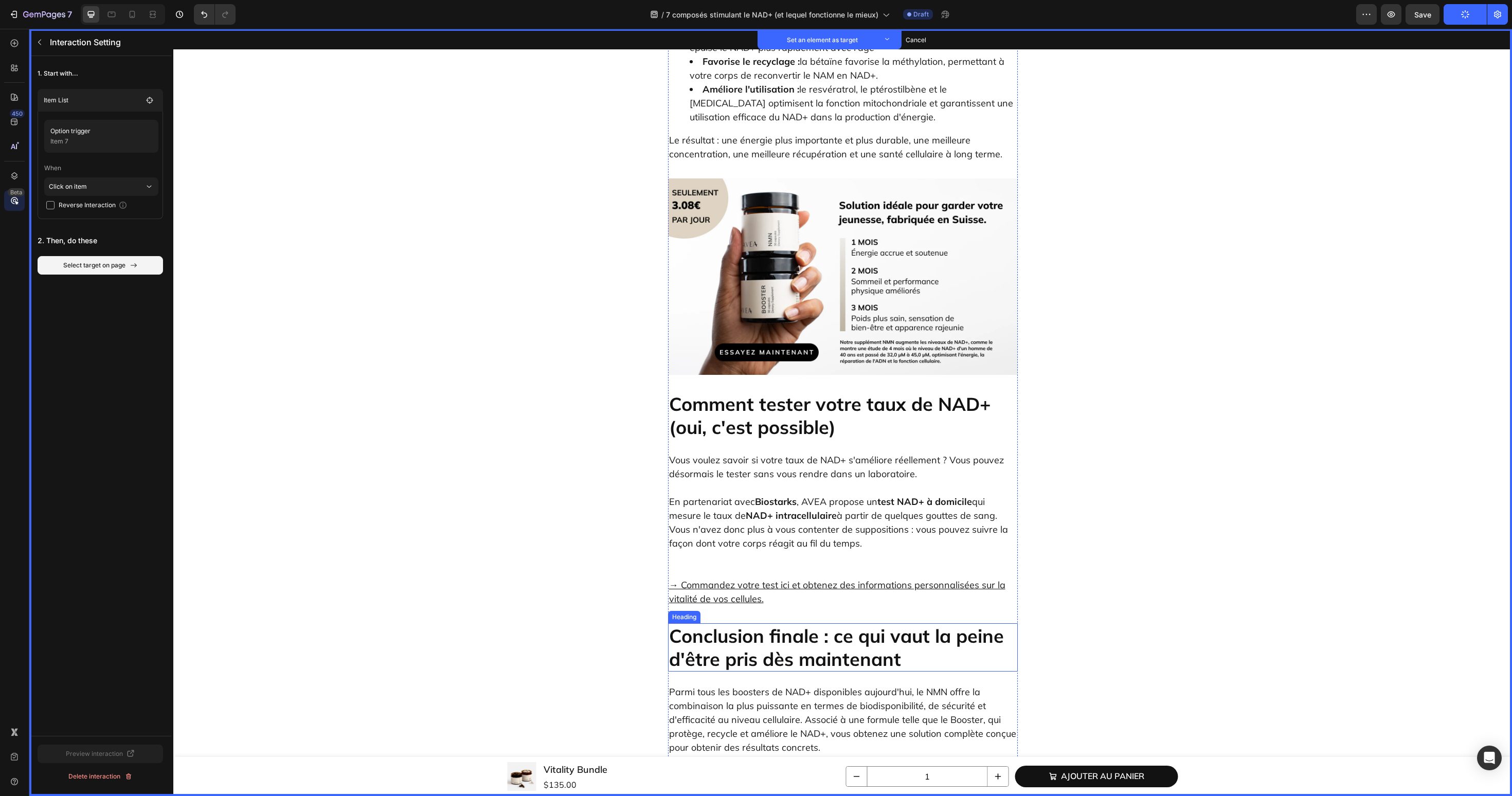
click at [779, 624] on h2 "Conclusion finale : ce qui vaut la peine d'être pris dès maintenant" at bounding box center [843, 647] width 349 height 48
click at [748, 607] on button "Set as target" at bounding box center [746, 614] width 45 height 12
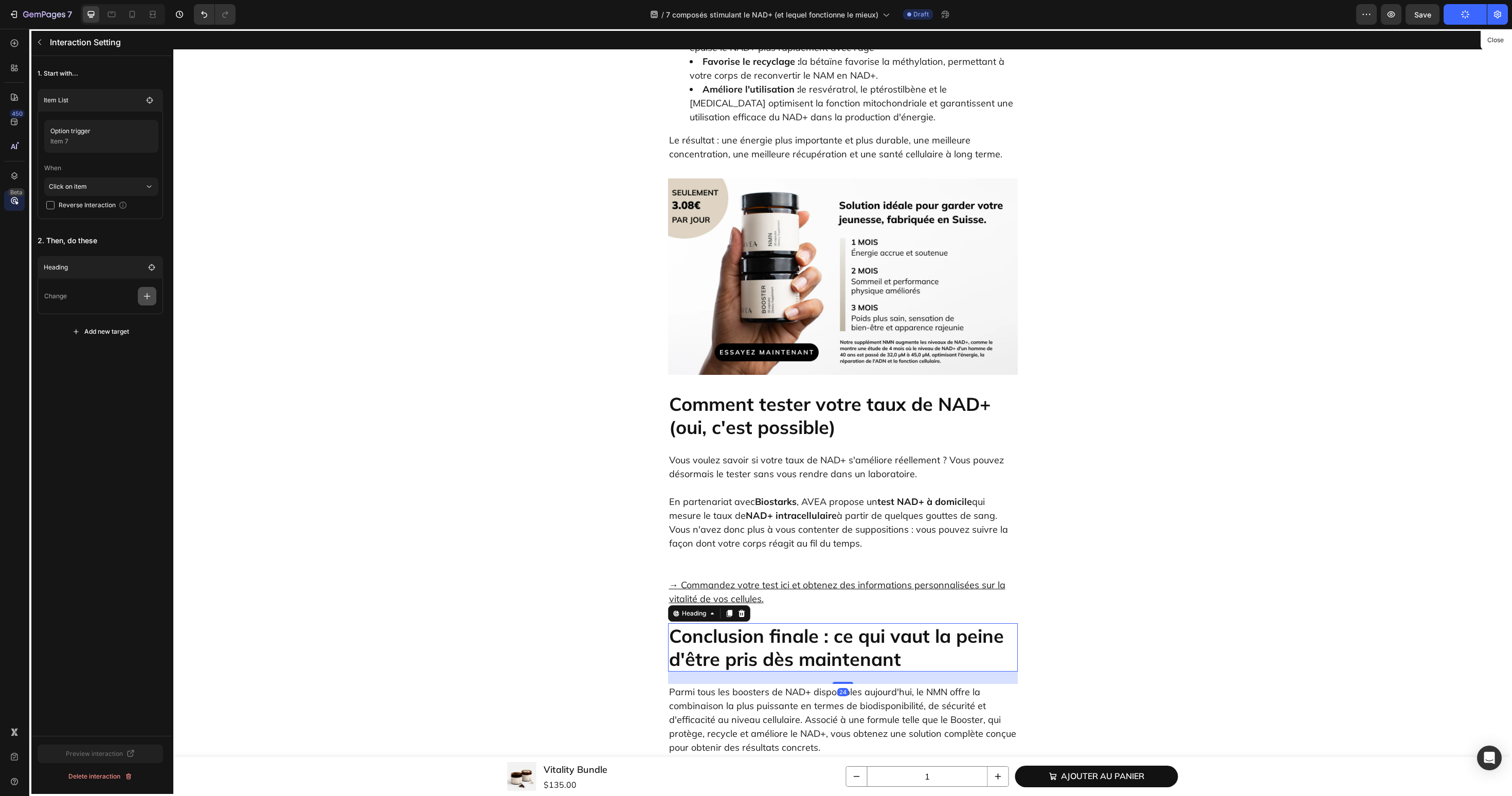
click at [149, 299] on icon "button" at bounding box center [146, 295] width 10 height 10
click at [121, 366] on p "Show/Hide" at bounding box center [98, 375] width 109 height 18
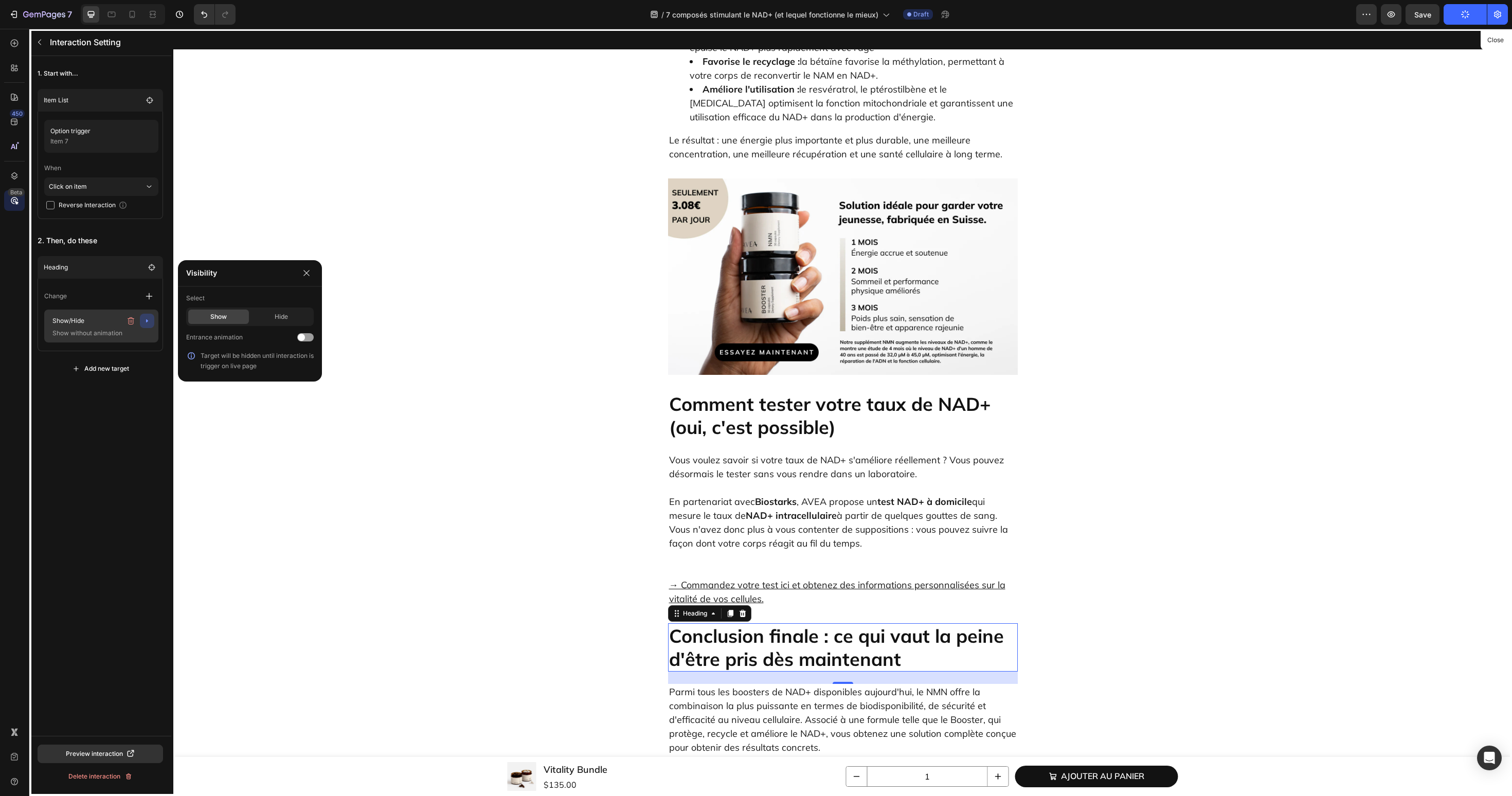
click at [148, 324] on icon "button" at bounding box center [146, 321] width 8 height 8
click at [129, 323] on icon "button" at bounding box center [130, 321] width 8 height 8
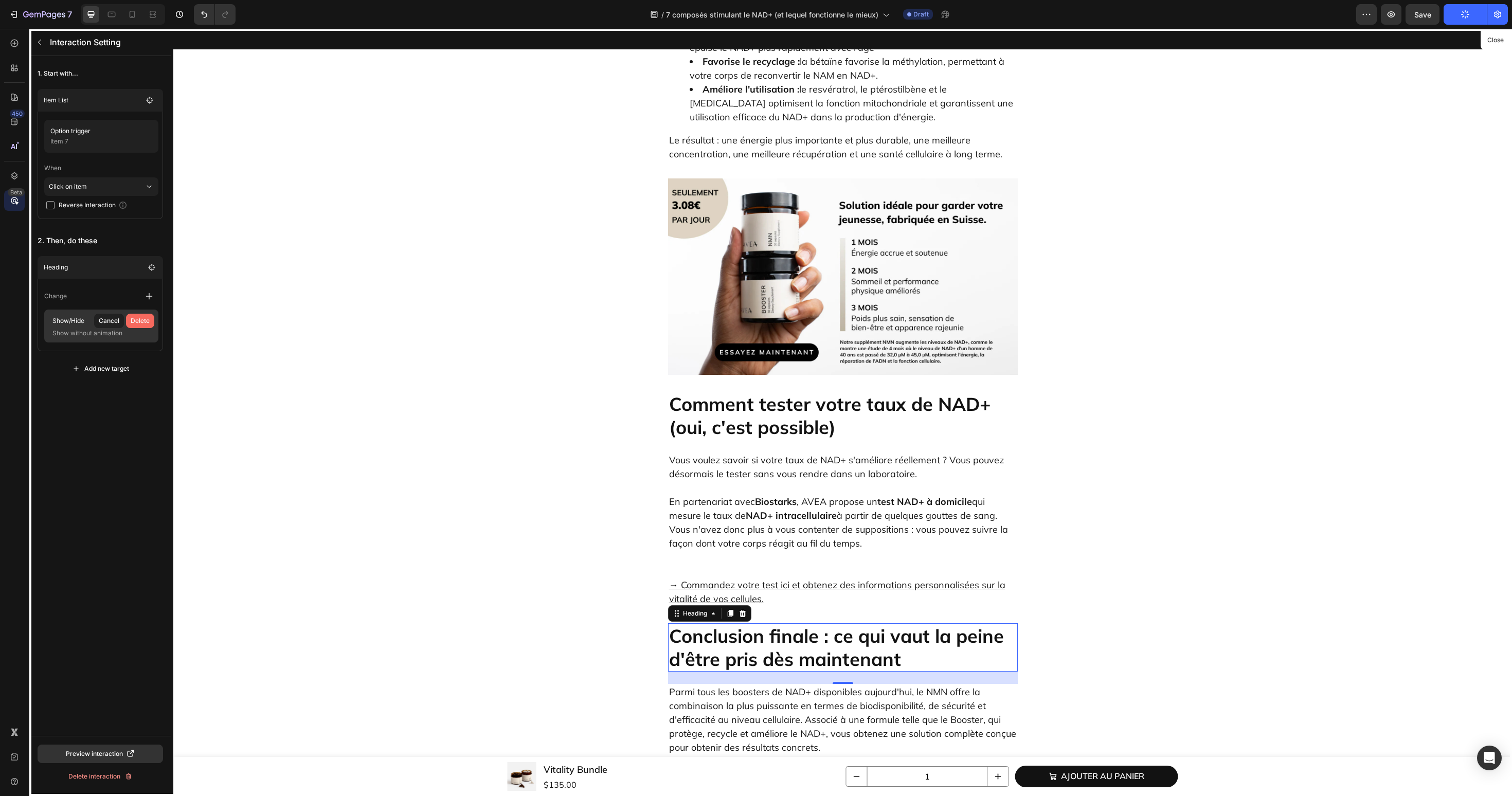
click at [140, 314] on button "Delete" at bounding box center [140, 321] width 28 height 15
click at [143, 305] on button "button" at bounding box center [147, 296] width 18 height 18
click at [114, 377] on p "Scroll to" at bounding box center [98, 375] width 109 height 18
click at [264, 334] on input "30" at bounding box center [277, 334] width 71 height 18
type input "60"
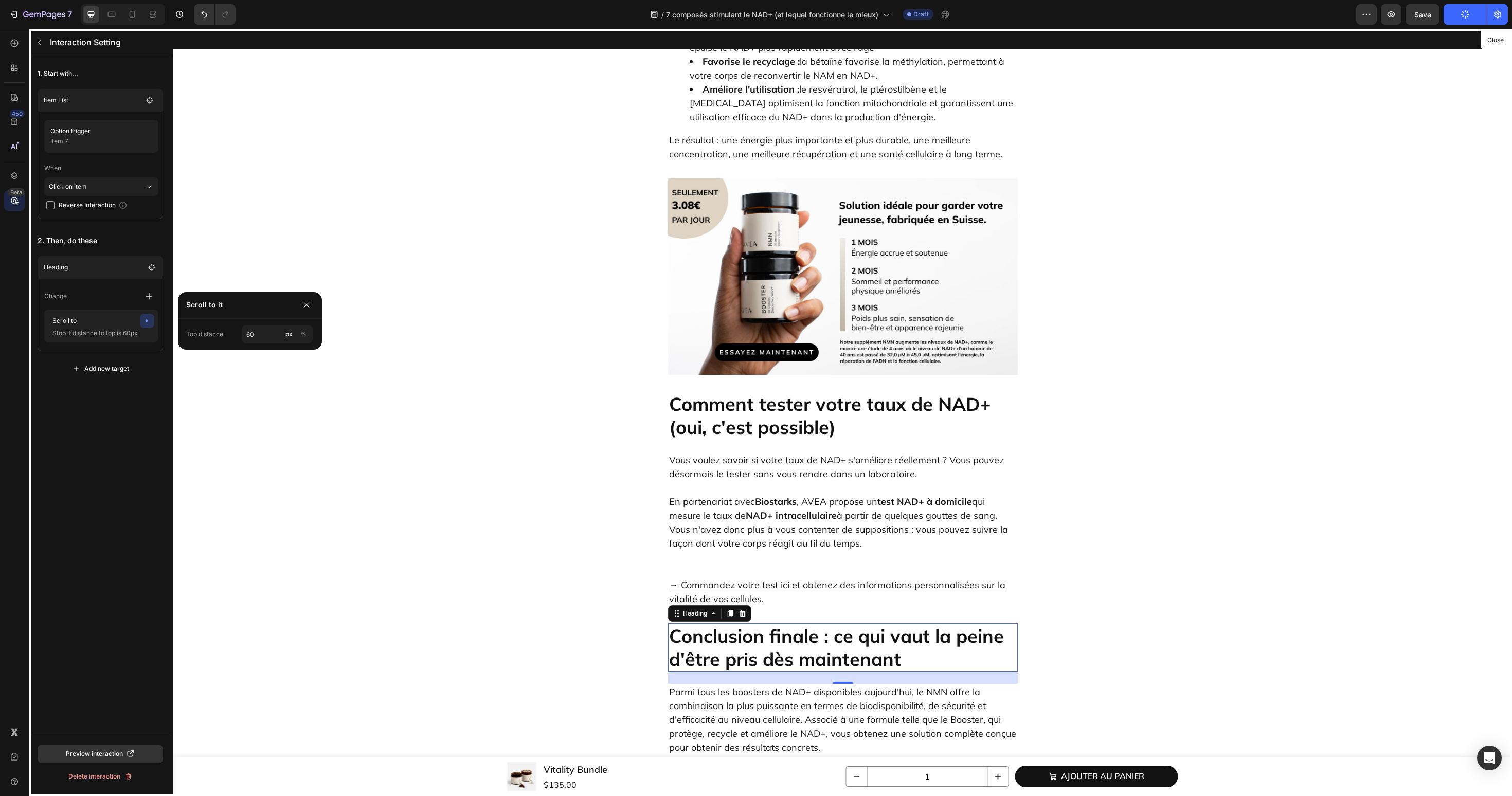
click at [130, 433] on div "1. Start with... Item List Option trigger Item 7 When Click on item Reverse Int…" at bounding box center [100, 395] width 142 height 680
click at [43, 36] on button "button" at bounding box center [40, 42] width 17 height 17
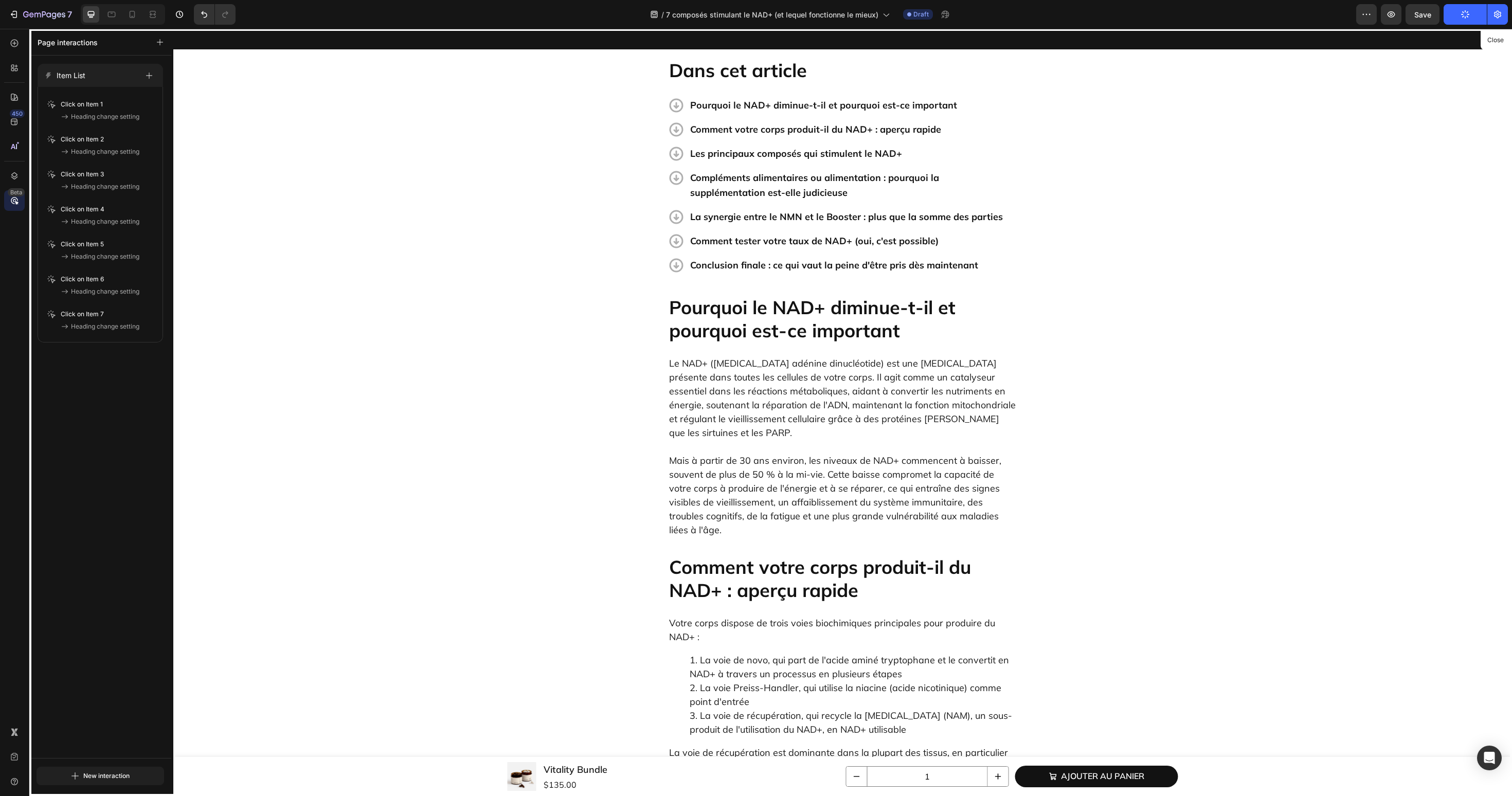
scroll to position [0, 0]
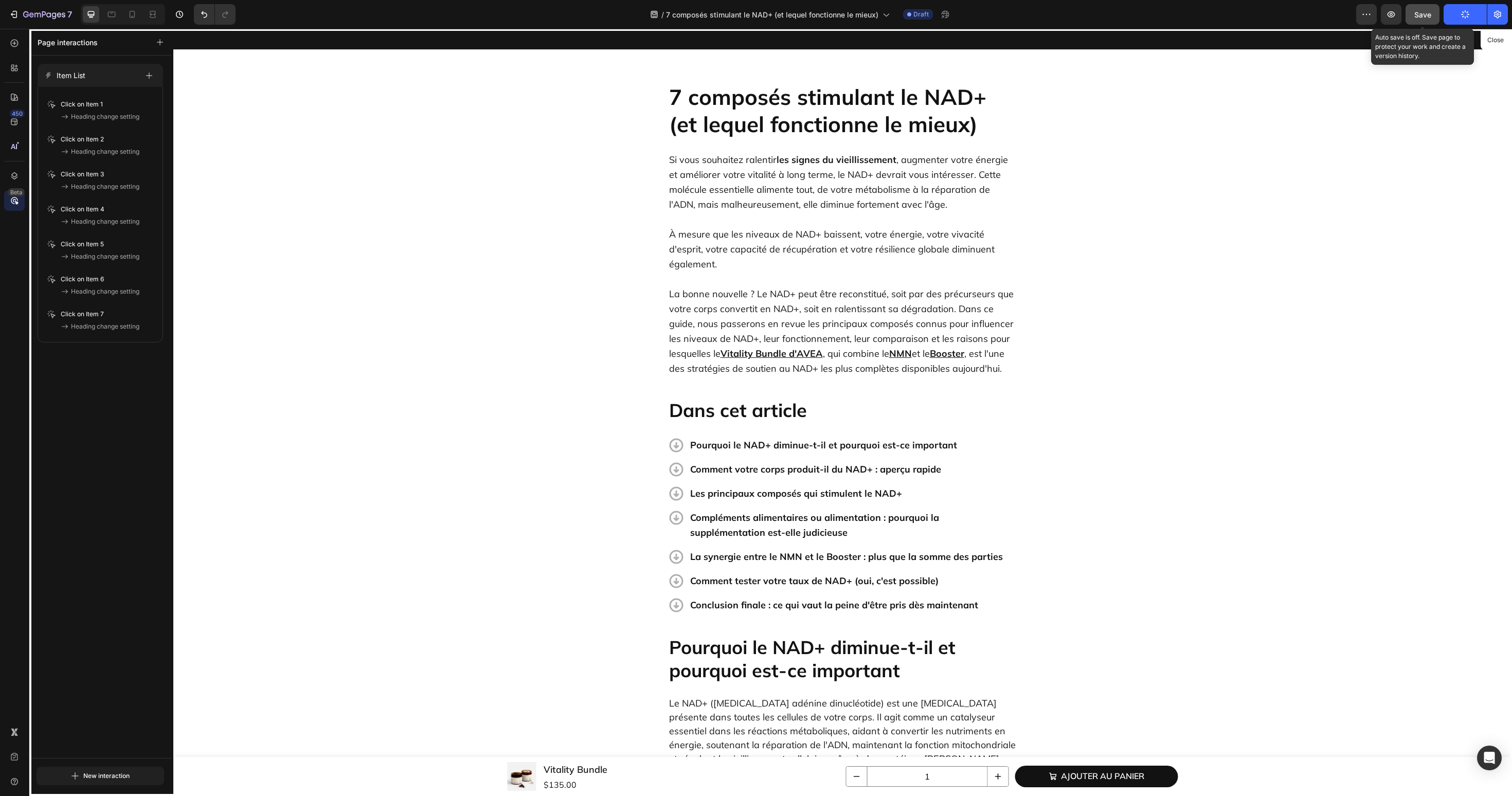
click at [1428, 18] on div "Save" at bounding box center [1423, 15] width 17 height 11
click at [1462, 18] on div "button" at bounding box center [1465, 14] width 8 height 8
click at [1498, 44] on button "Close" at bounding box center [1494, 40] width 25 height 15
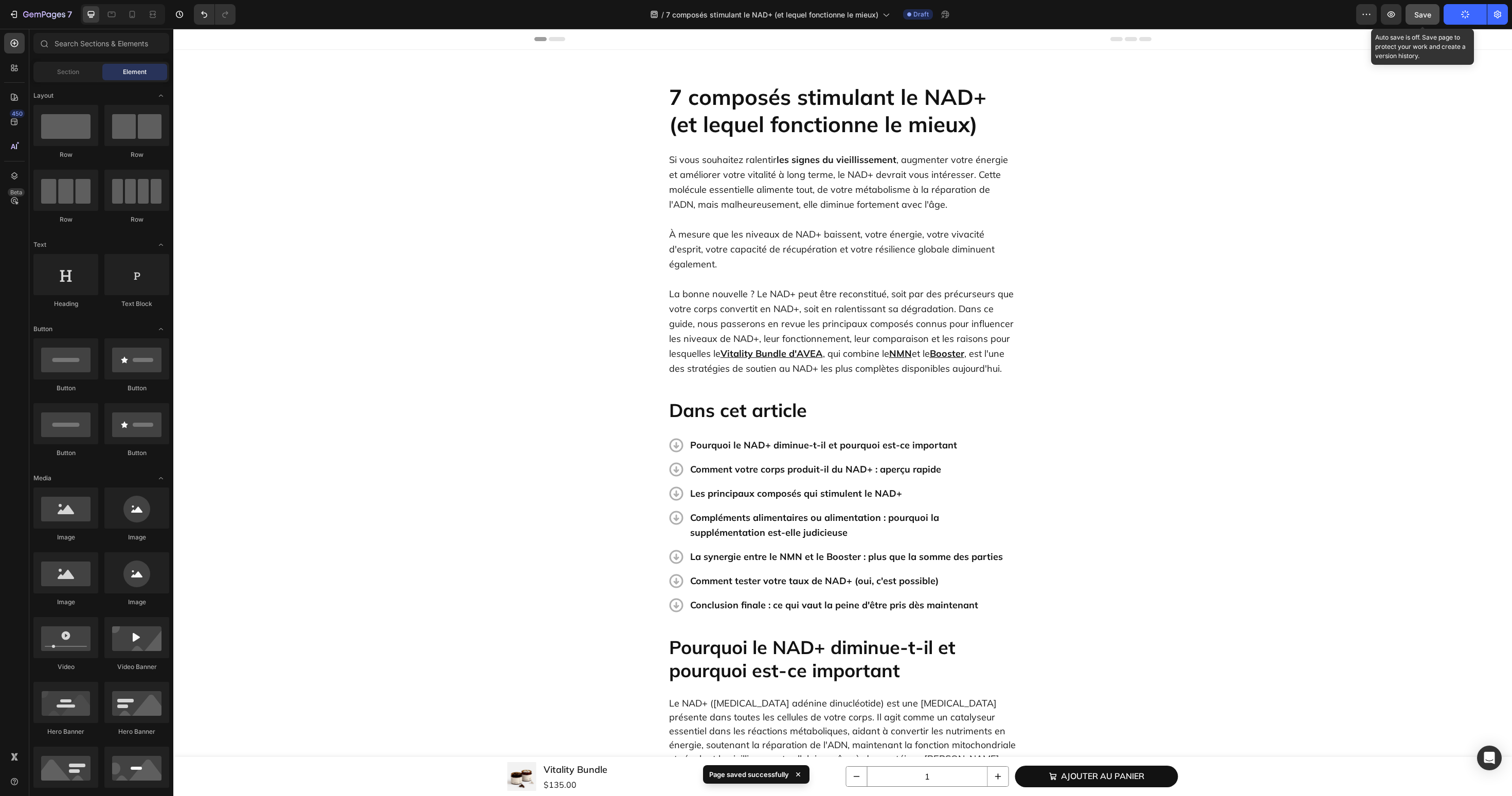
click at [1422, 11] on span "Save" at bounding box center [1423, 14] width 17 height 8
click at [1391, 14] on icon "button" at bounding box center [1391, 15] width 8 height 6
click at [47, 5] on button "7" at bounding box center [40, 14] width 72 height 21
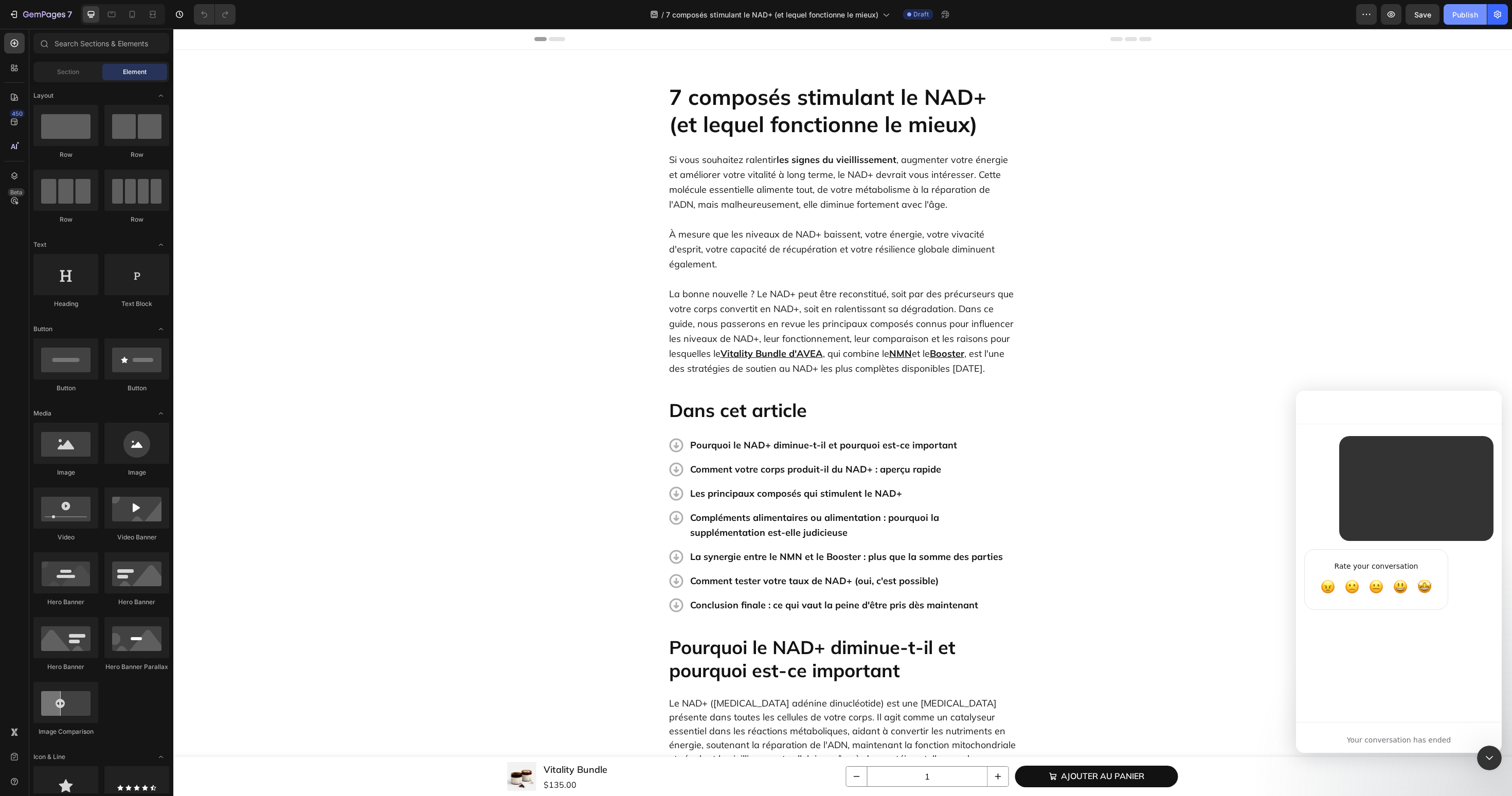
click at [1455, 9] on div "Publish" at bounding box center [1465, 15] width 26 height 11
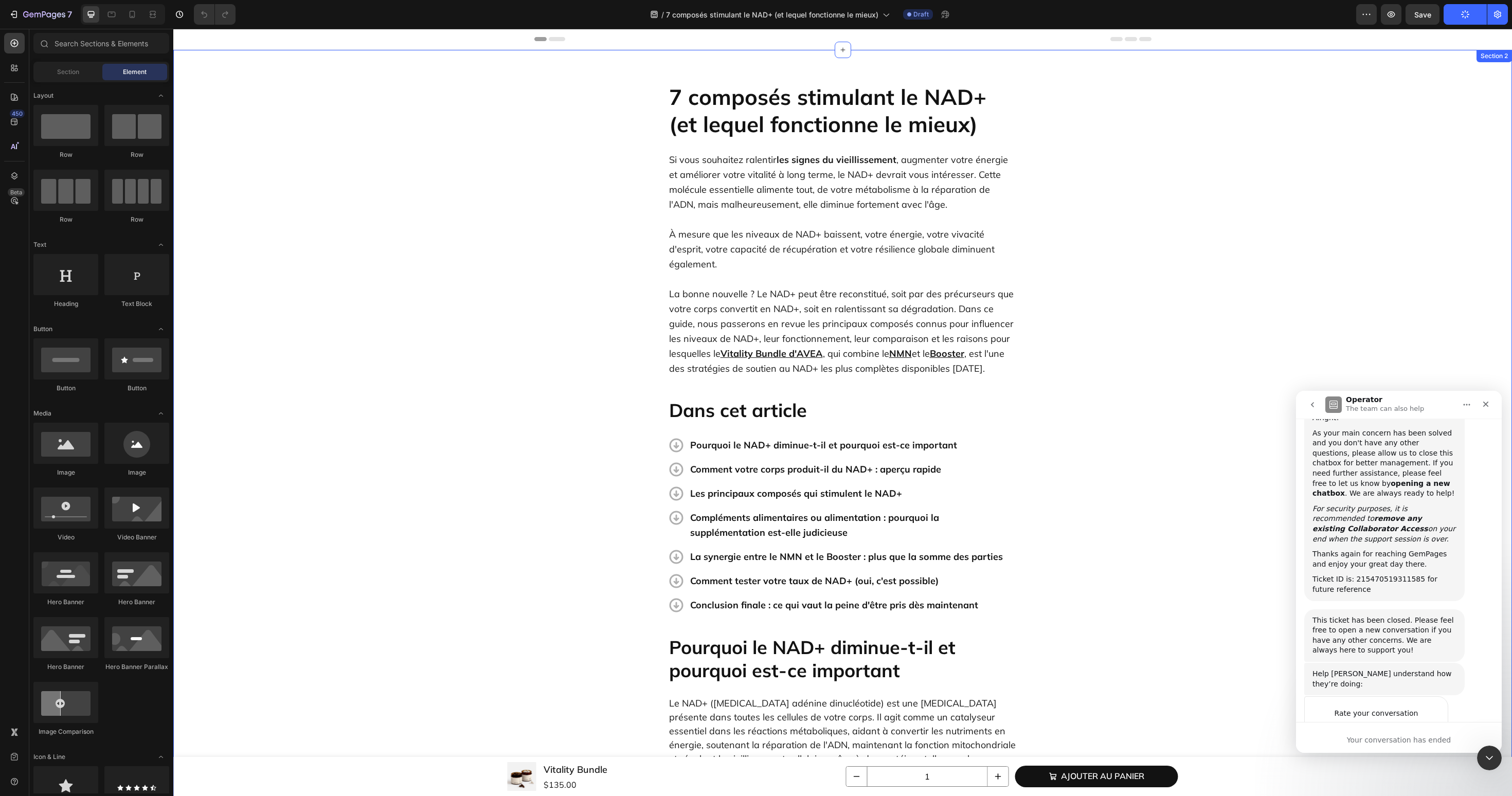
scroll to position [4623, 0]
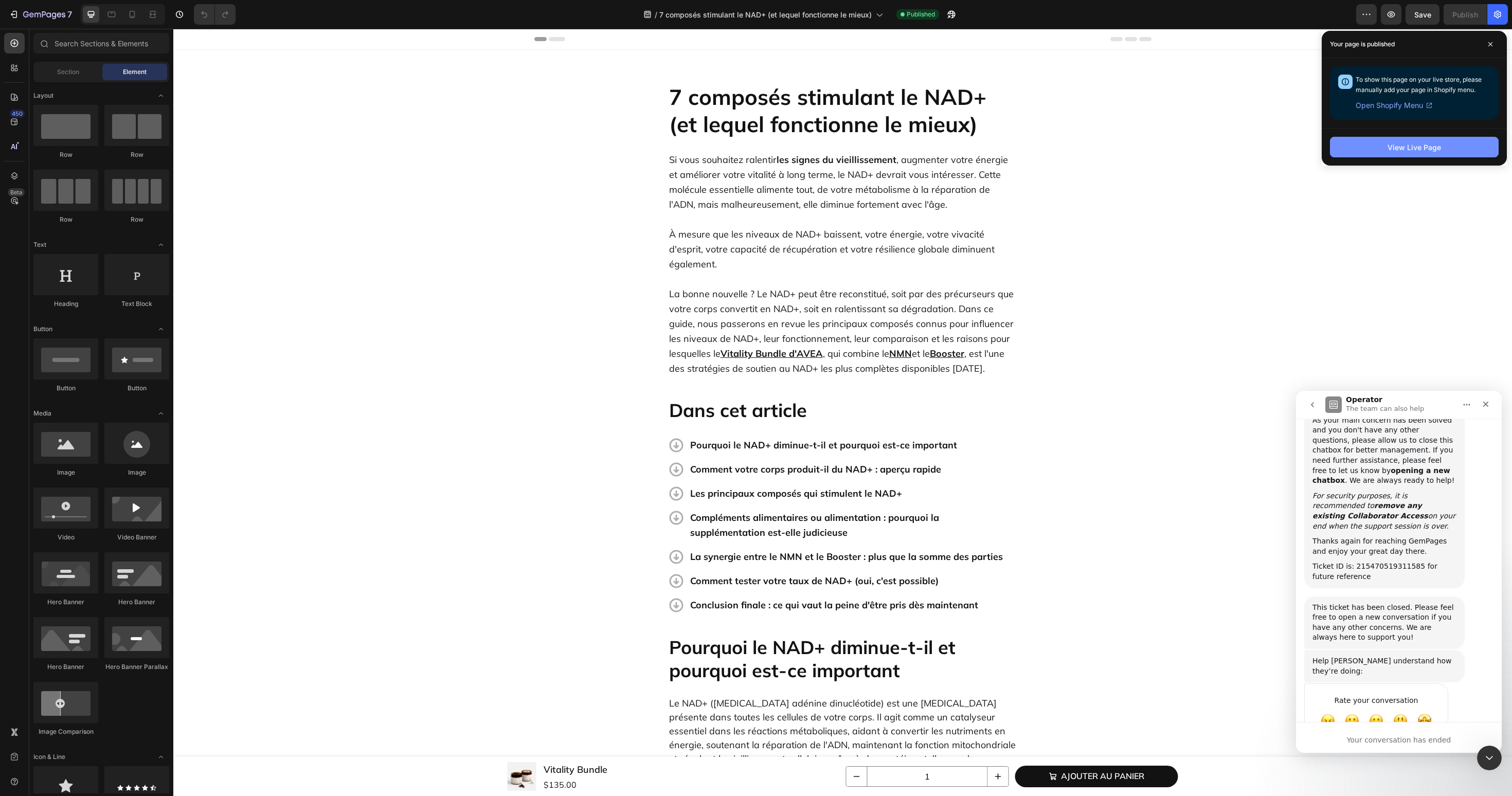
click at [1391, 153] on button "View Live Page" at bounding box center [1414, 147] width 169 height 21
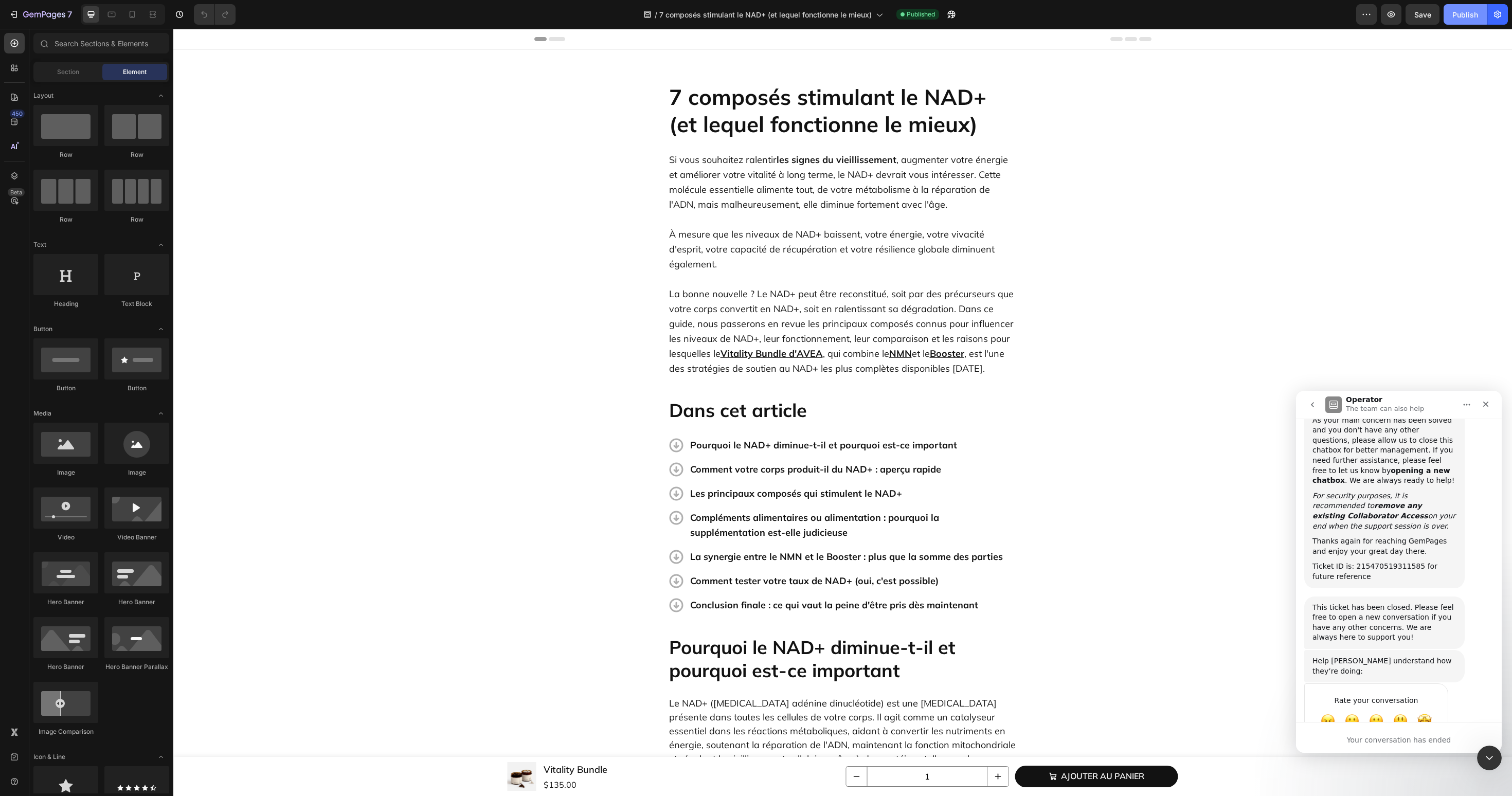
click at [1460, 22] on button "Publish" at bounding box center [1465, 14] width 43 height 21
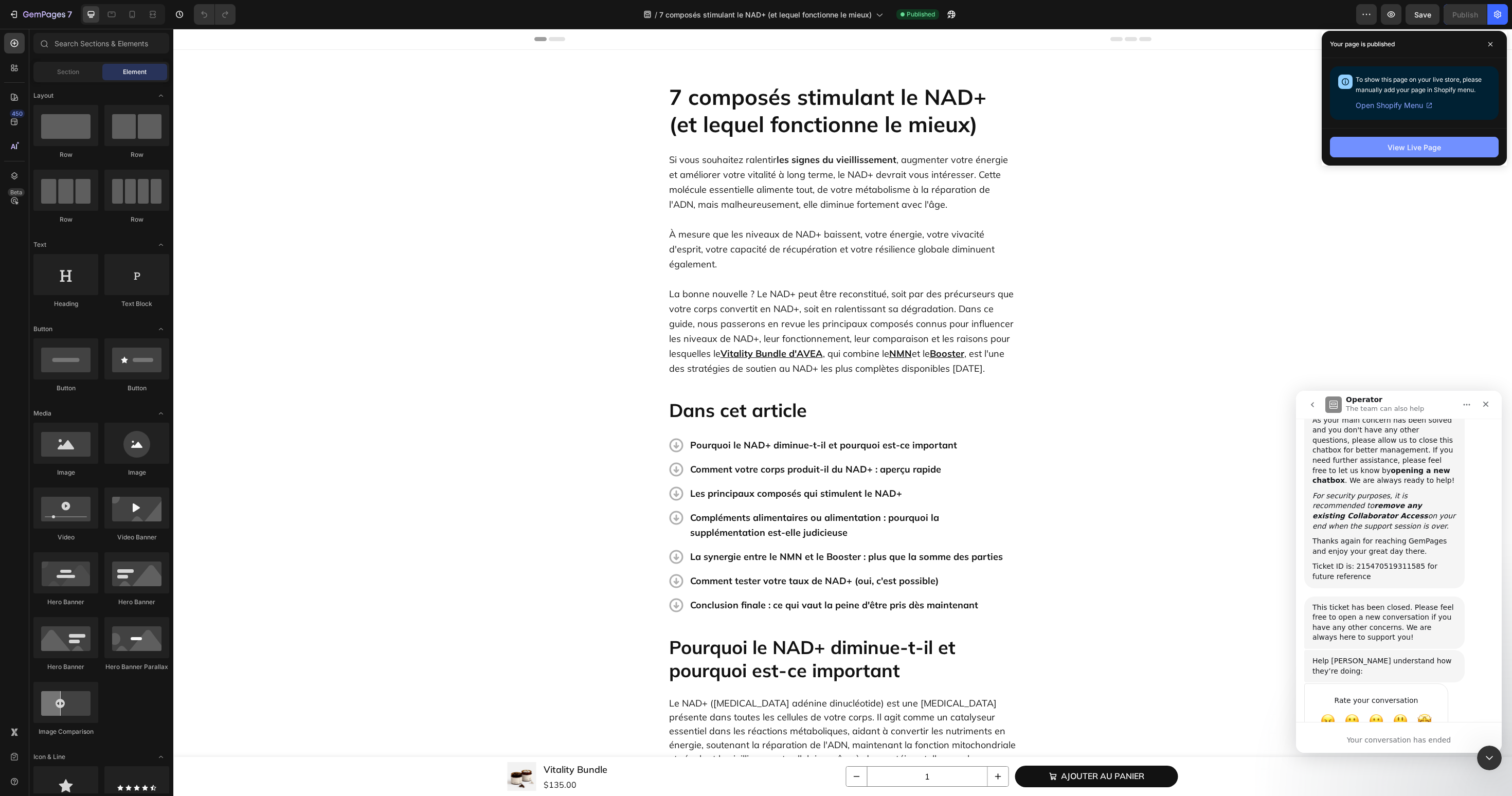
click at [1362, 156] on button "View Live Page" at bounding box center [1414, 147] width 169 height 21
